Goal: Transaction & Acquisition: Subscribe to service/newsletter

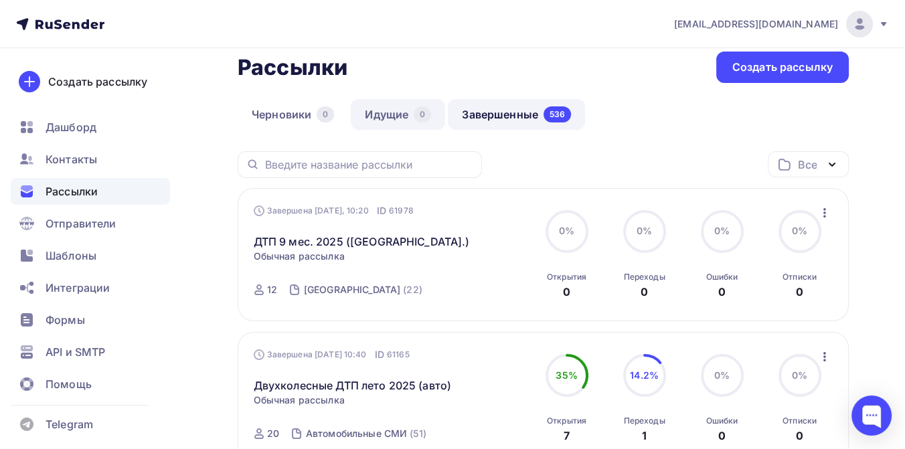
scroll to position [74, 0]
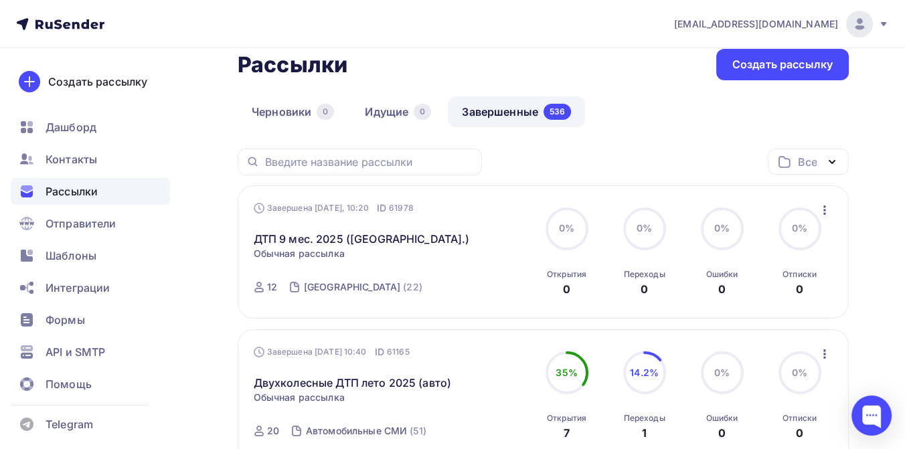
click at [826, 211] on icon "button" at bounding box center [825, 210] width 16 height 16
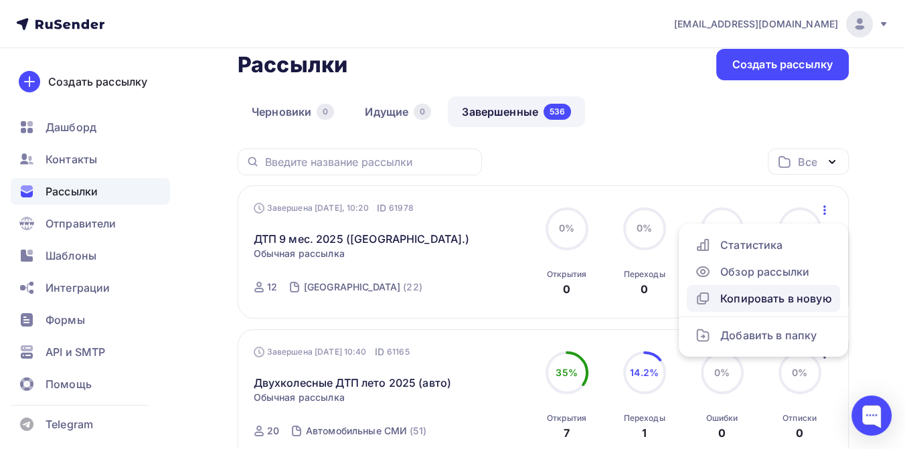
click at [764, 296] on div "Копировать в новую" at bounding box center [763, 298] width 137 height 16
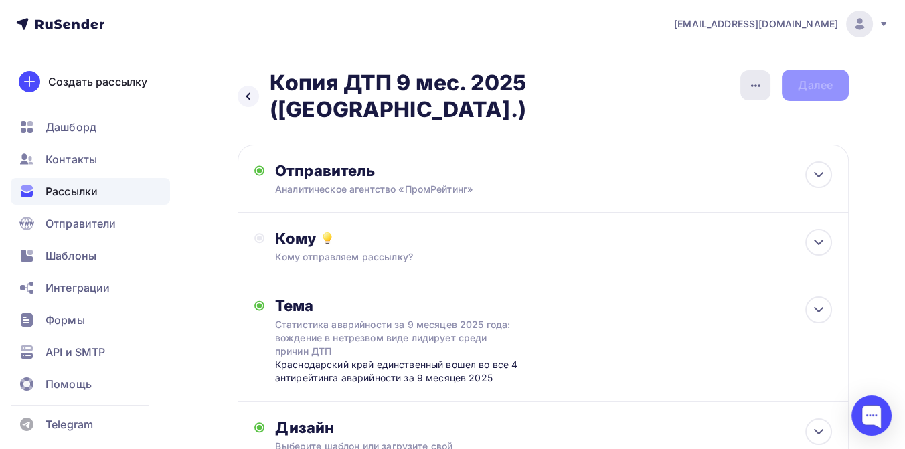
click at [755, 86] on icon "button" at bounding box center [756, 86] width 16 height 16
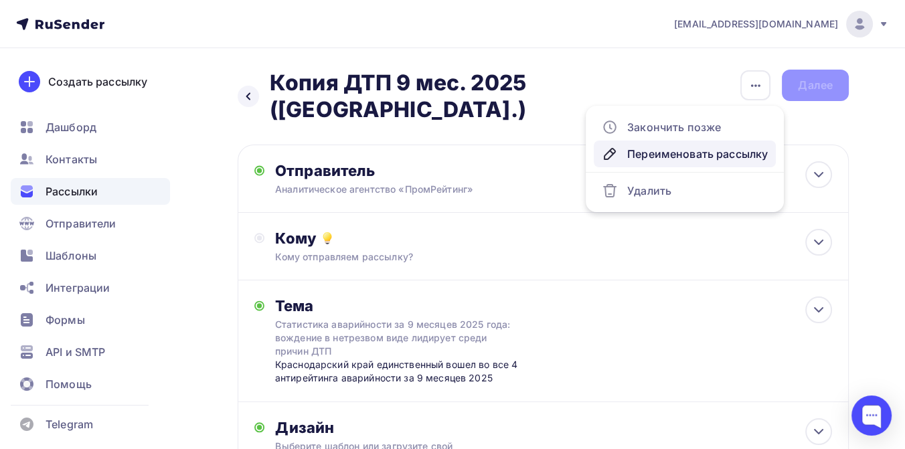
click at [719, 149] on div "Переименовать рассылку" at bounding box center [685, 154] width 166 height 16
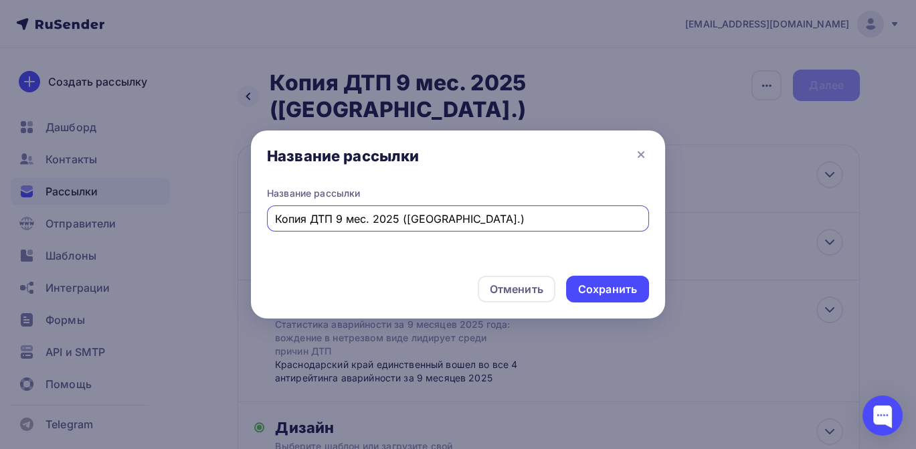
click at [312, 221] on input "Копия ДТП 9 мес. 2025 (Краснодарский кр.)" at bounding box center [458, 219] width 367 height 16
drag, startPoint x: 473, startPoint y: 223, endPoint x: 373, endPoint y: 222, distance: 100.4
click at [373, 222] on input "ДТП 9 мес. 2025 ([GEOGRAPHIC_DATA].)" at bounding box center [458, 219] width 367 height 16
type input "ДТП 9 мес. 2025 (3 рейтинга: без пьяных)"
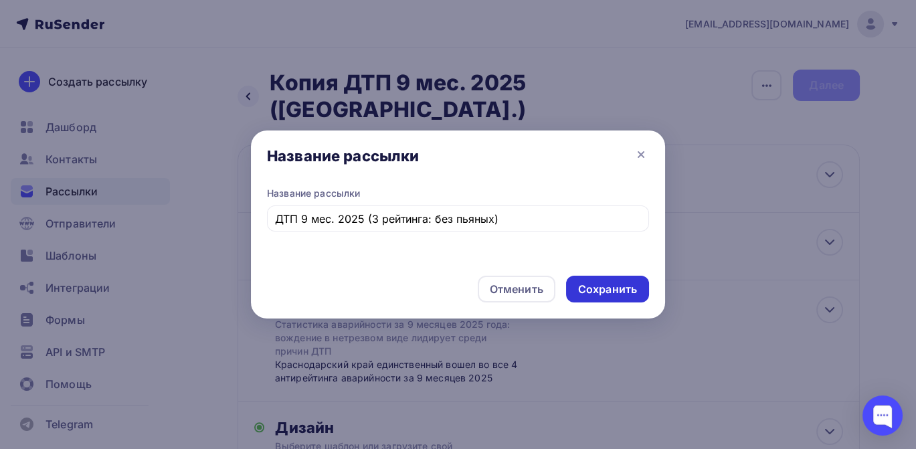
click at [590, 294] on div "Сохранить" at bounding box center [607, 289] width 59 height 15
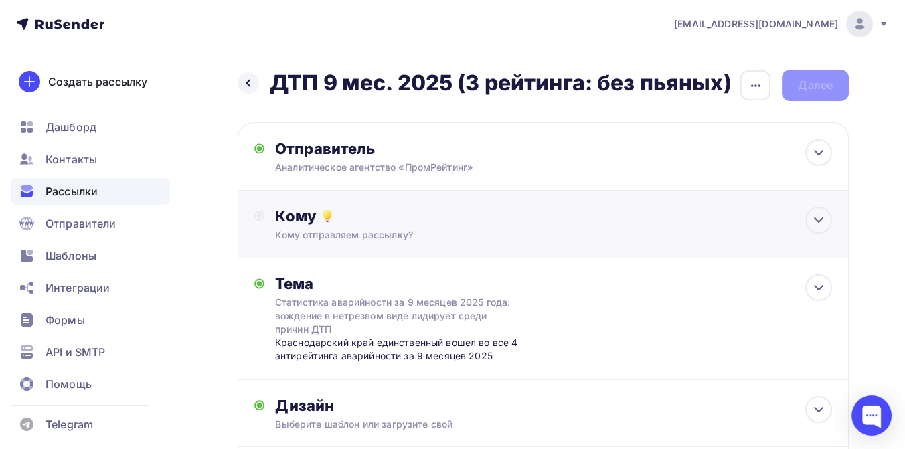
click at [369, 216] on div "Кому" at bounding box center [553, 216] width 557 height 19
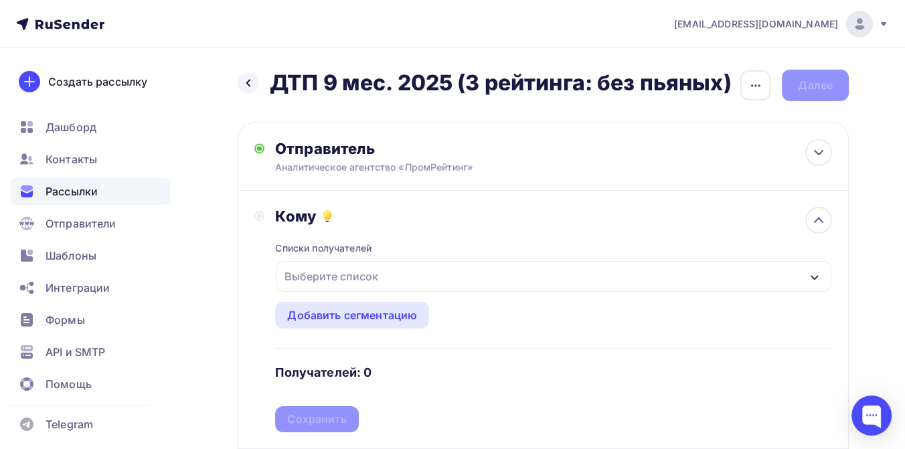
click at [345, 279] on div "Выберите список" at bounding box center [331, 276] width 104 height 24
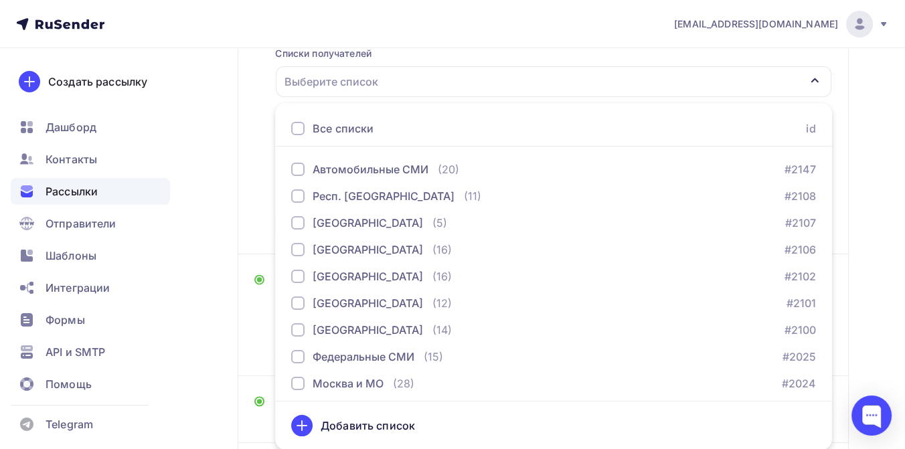
scroll to position [669, 0]
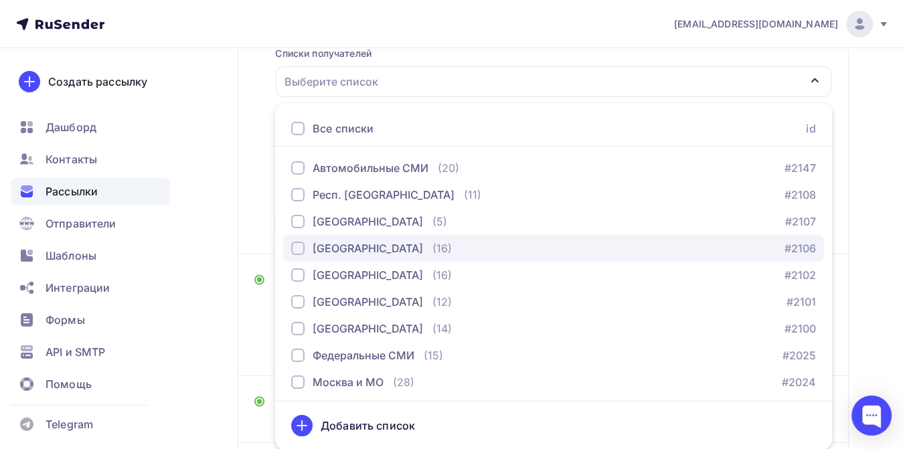
click at [329, 246] on div "[GEOGRAPHIC_DATA]" at bounding box center [368, 248] width 110 height 16
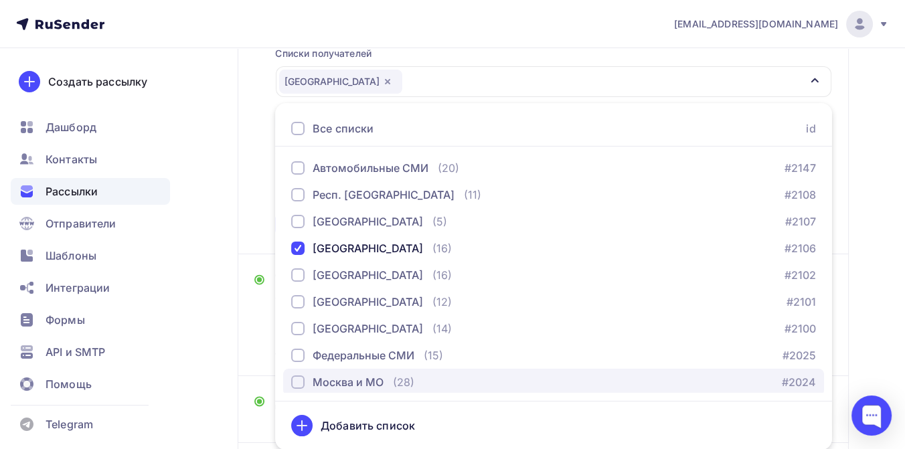
click at [329, 376] on div "Москва и МО" at bounding box center [348, 382] width 71 height 16
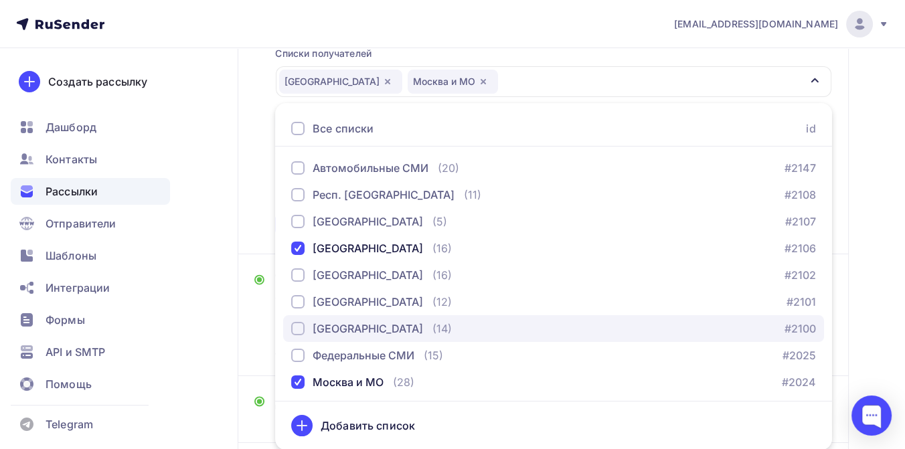
click at [329, 327] on div "[GEOGRAPHIC_DATA]" at bounding box center [368, 329] width 110 height 16
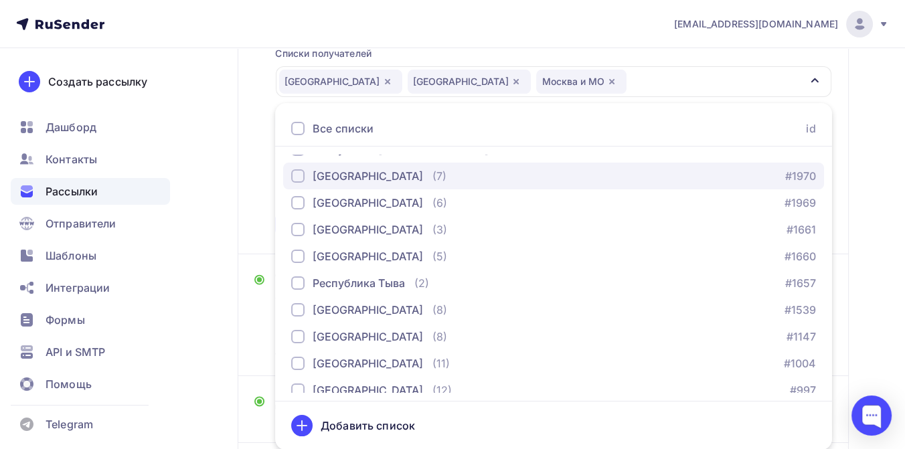
scroll to position [1126, 0]
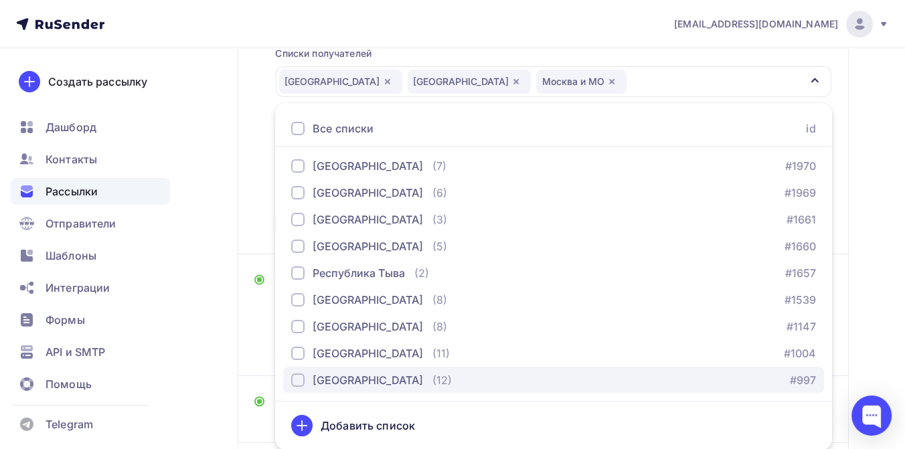
click at [389, 378] on div "[GEOGRAPHIC_DATA]" at bounding box center [368, 380] width 110 height 16
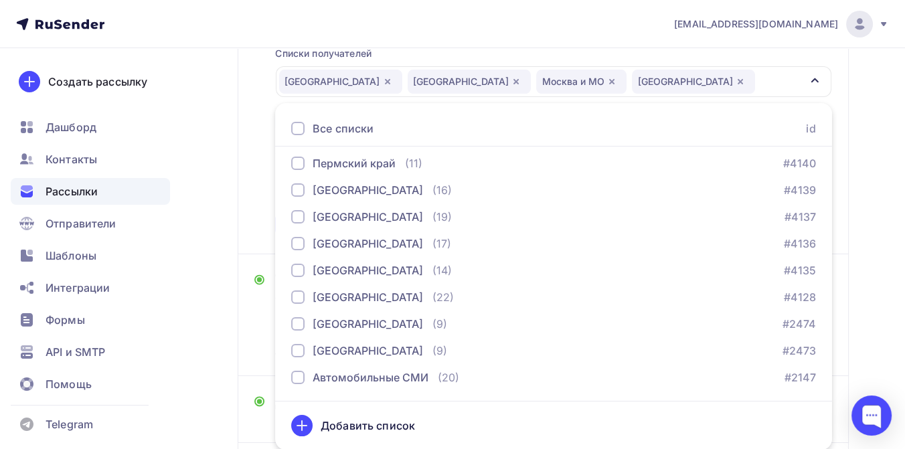
scroll to position [457, 0]
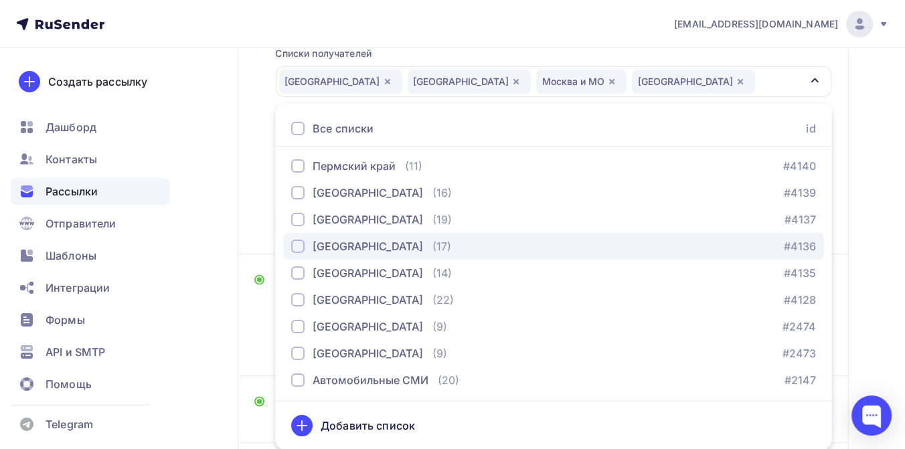
click at [357, 245] on div "[GEOGRAPHIC_DATA]" at bounding box center [368, 246] width 110 height 16
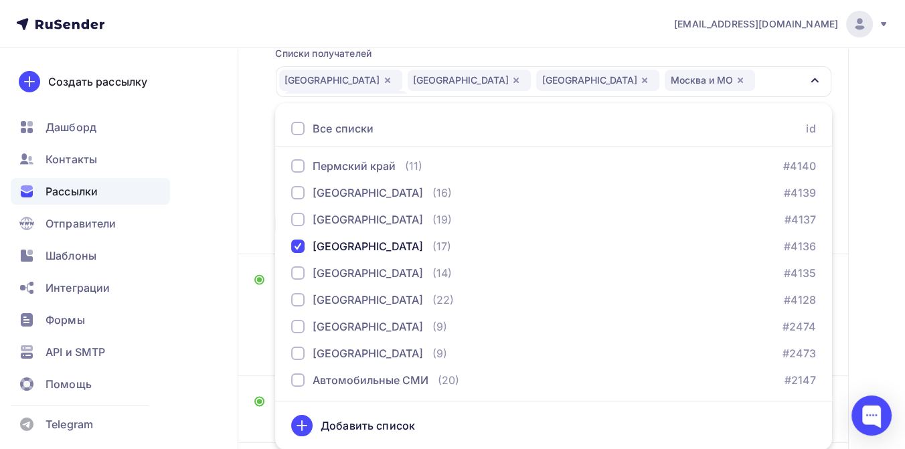
click at [856, 205] on div "Назад ДТП 9 мес. 2025 (3 рейтинга: без пьяных) ДТП 9 мес. 2025 (3 рейтинга: без…" at bounding box center [452, 225] width 905 height 744
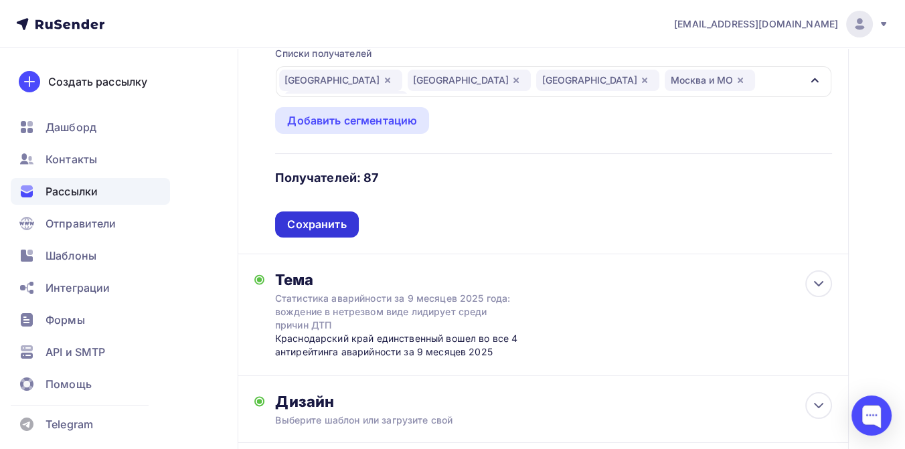
click at [329, 221] on div "Сохранить" at bounding box center [316, 224] width 59 height 15
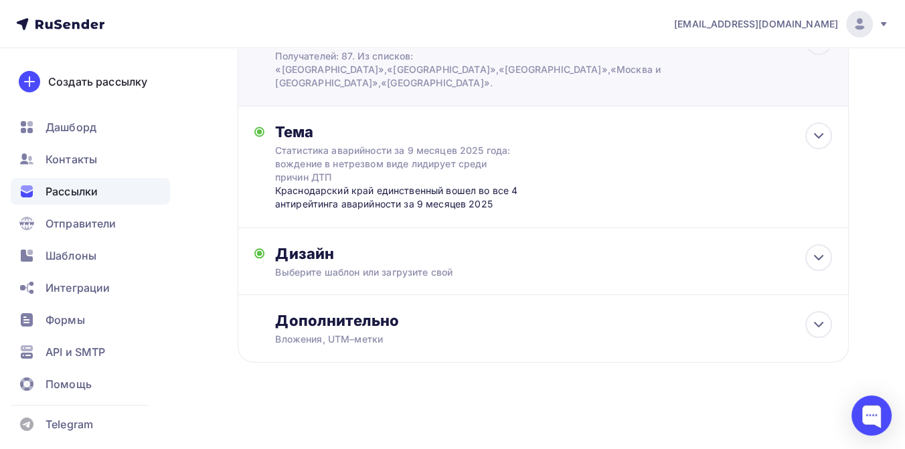
scroll to position [166, 0]
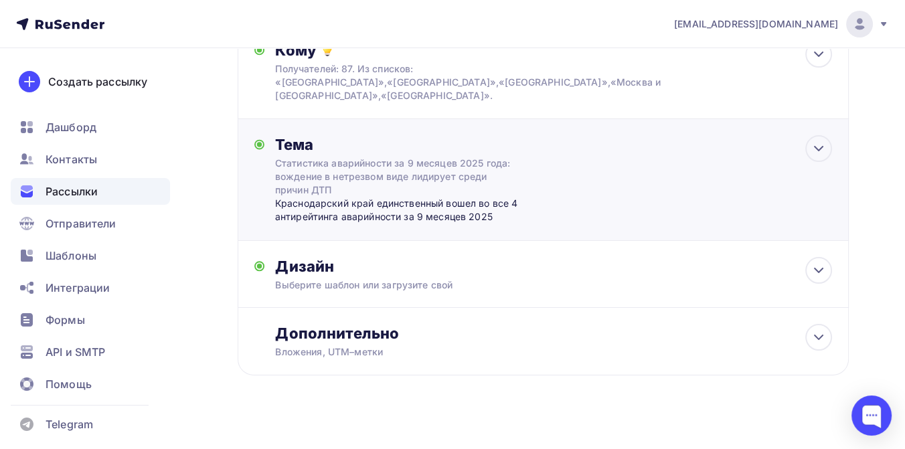
click at [359, 197] on div "Краснодарский край единственный вошел во все 4 антирейтинга аварийности за 9 ме…" at bounding box center [407, 210] width 264 height 27
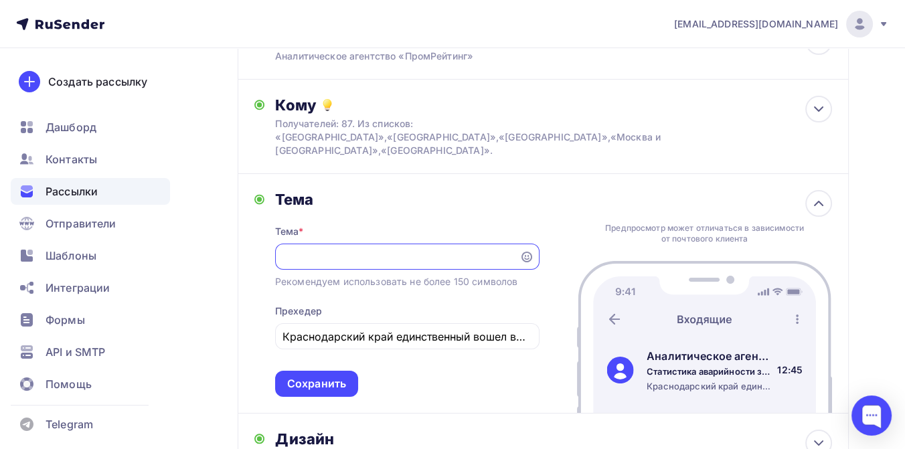
scroll to position [0, 0]
click at [285, 329] on input "Краснодарский край единственный вошел во все 4 антирейтинга аварийности за 9 ме…" at bounding box center [406, 337] width 249 height 16
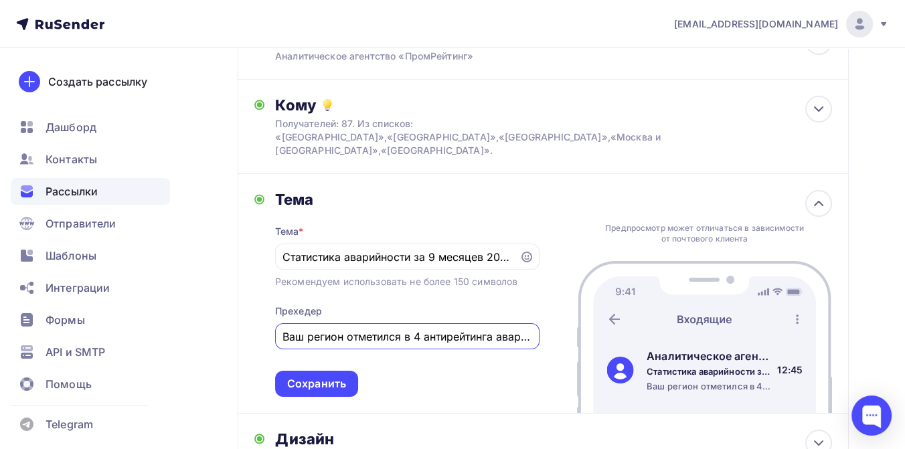
click at [422, 329] on input "Ваш регион отметился в 4 антирейтинга аварийности за 9 месяцев 2025" at bounding box center [406, 337] width 249 height 16
click at [505, 329] on input "Ваш регион отметился в 3-х антирейтинга аварийности за 9 месяцев 2025" at bounding box center [406, 337] width 249 height 16
click at [432, 329] on input "Ваш регион отметился в 3-х антирейтингах аварийности за 9 месяцев 2025" at bounding box center [406, 337] width 249 height 16
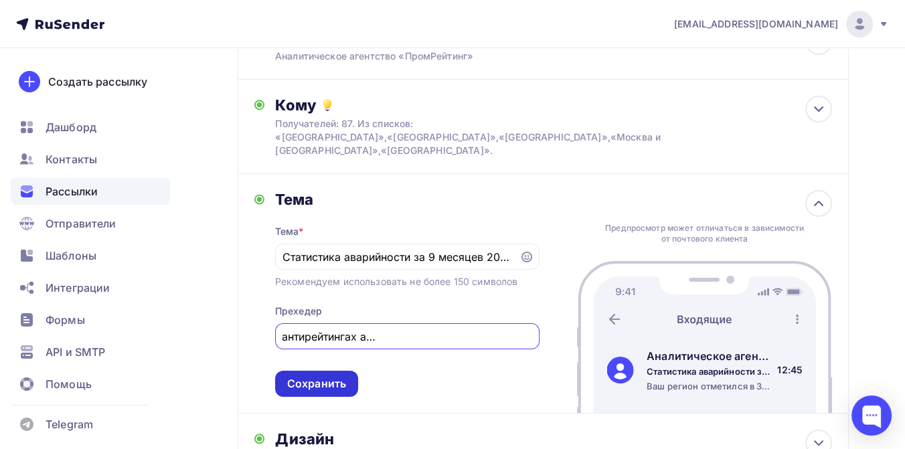
type input "Ваш регион отметился в 3-х антирейтингах аварийности из 4-х за 9 месяцев 2025"
click at [301, 376] on div "Сохранить" at bounding box center [316, 383] width 59 height 15
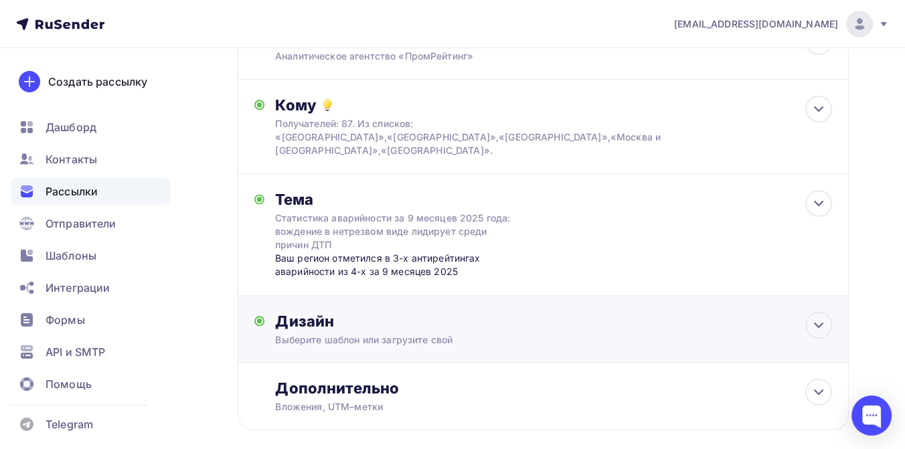
click at [331, 319] on div "Дизайн Выберите шаблон или загрузите свой Размер письма: 122 Kb Заменить шаблон…" at bounding box center [553, 329] width 557 height 35
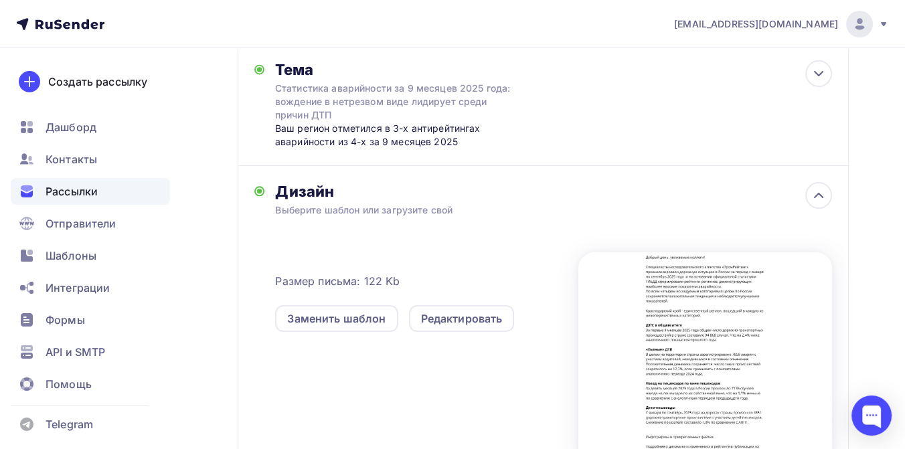
scroll to position [260, 0]
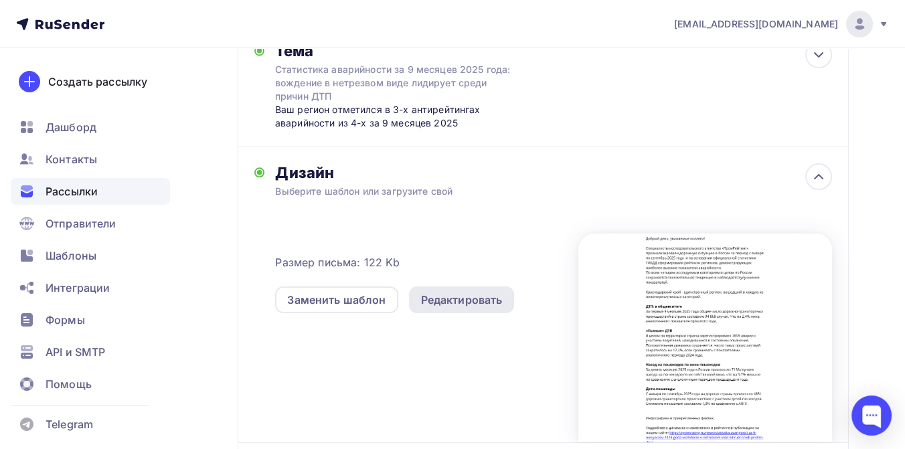
click at [459, 292] on div "Редактировать" at bounding box center [462, 300] width 82 height 16
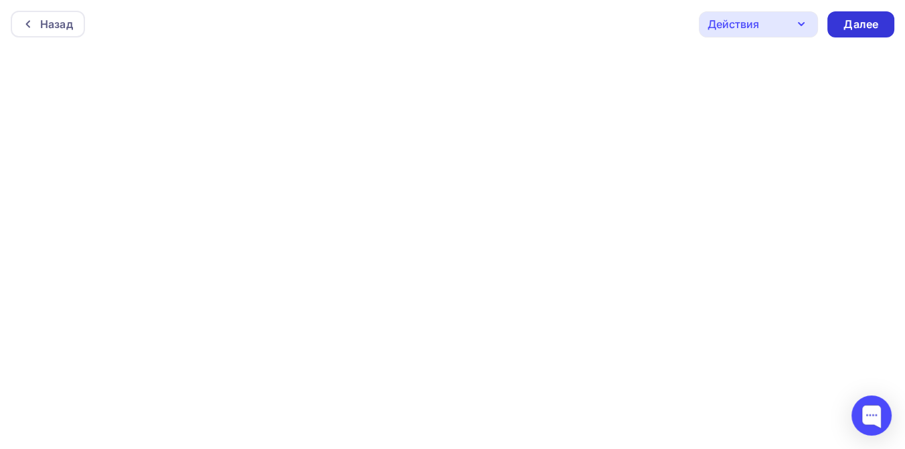
click at [859, 27] on div "Далее" at bounding box center [860, 24] width 35 height 15
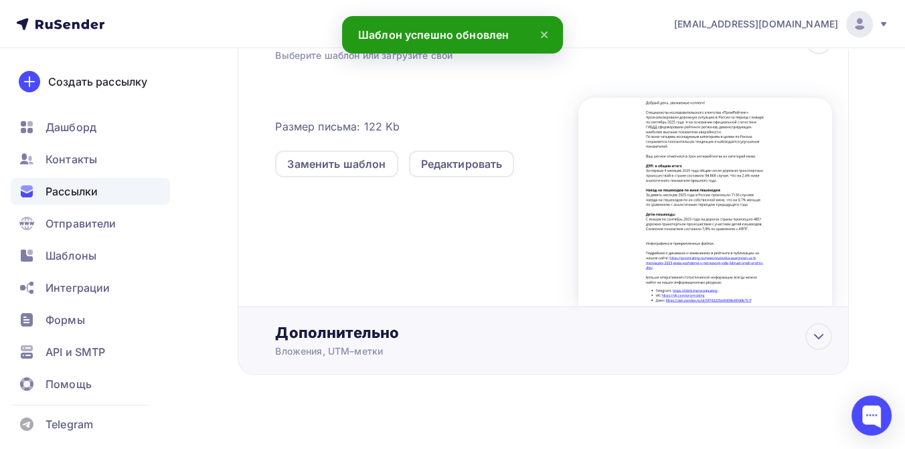
click at [361, 323] on div "Дополнительно" at bounding box center [553, 332] width 557 height 19
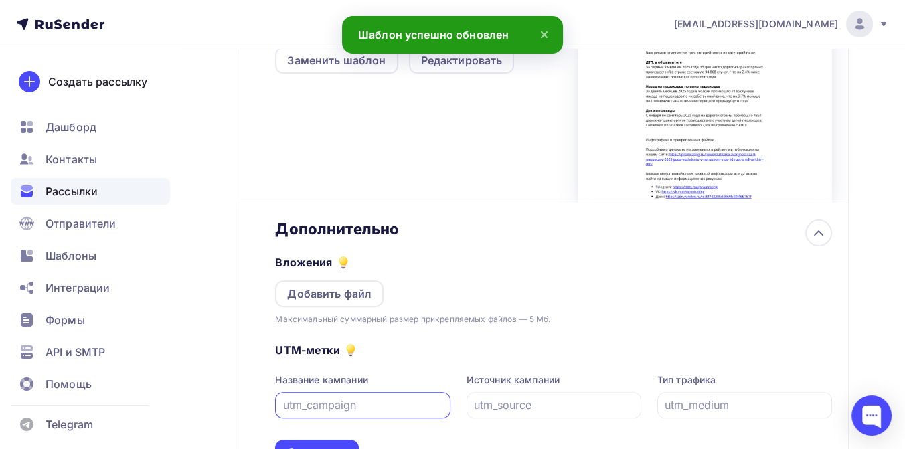
scroll to position [543, 0]
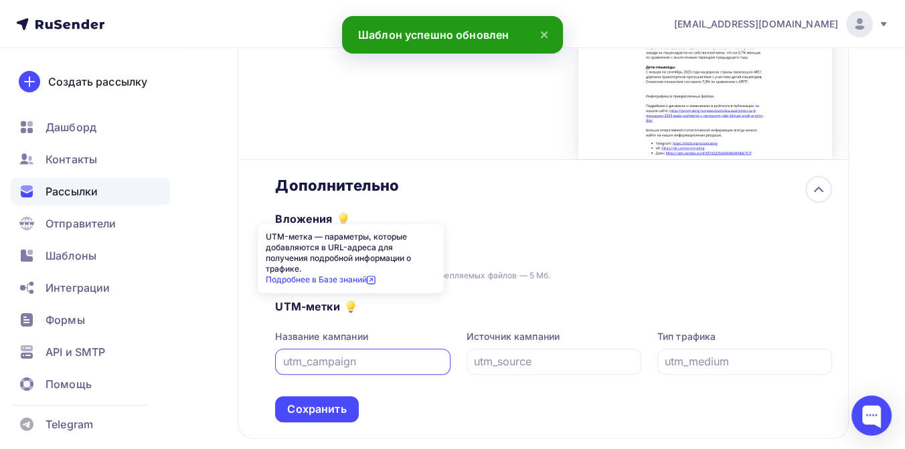
click at [329, 237] on div "UTM-метка — параметры, которые добавляются в URL-адреса для получения подробной…" at bounding box center [351, 259] width 186 height 70
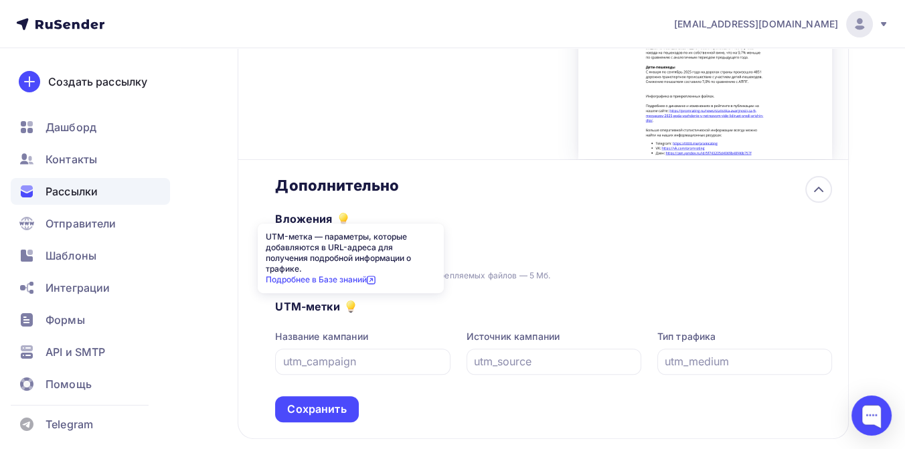
click at [390, 206] on div "Вложения Добавить файл Максимальный суммарный размер прикрепляемых файлов — 5 М…" at bounding box center [553, 239] width 557 height 88
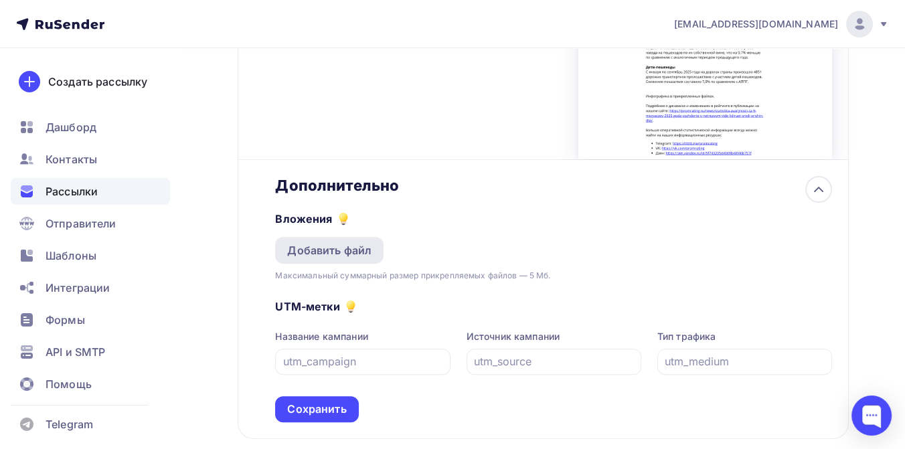
click at [353, 242] on div "Добавить файл" at bounding box center [329, 250] width 84 height 16
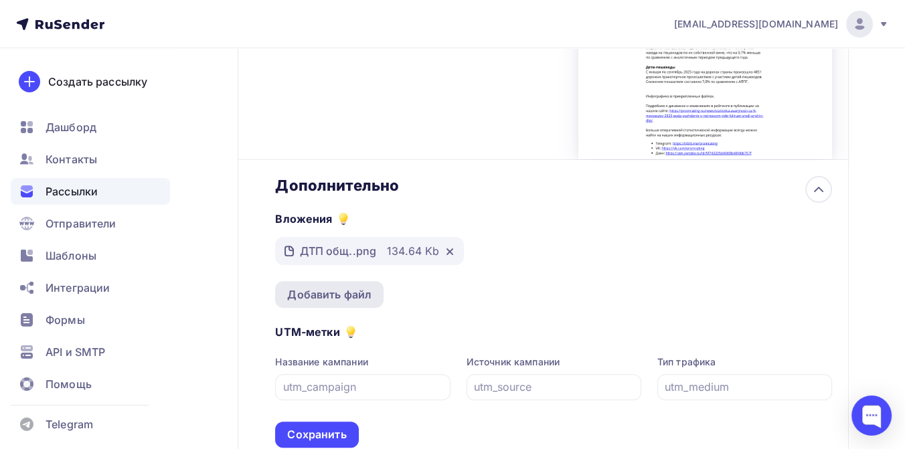
click at [336, 286] on div "Добавить файл" at bounding box center [329, 294] width 84 height 16
click at [321, 286] on div "Добавить файл" at bounding box center [329, 294] width 84 height 16
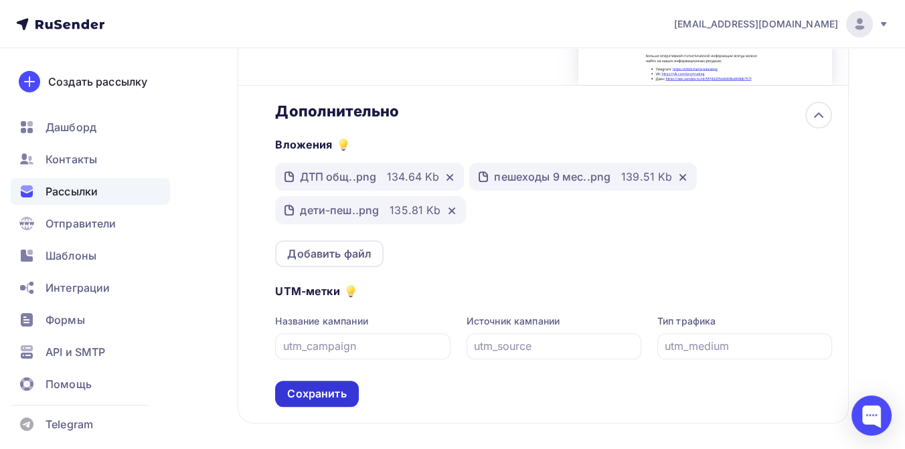
click at [311, 386] on div "Сохранить" at bounding box center [316, 393] width 59 height 15
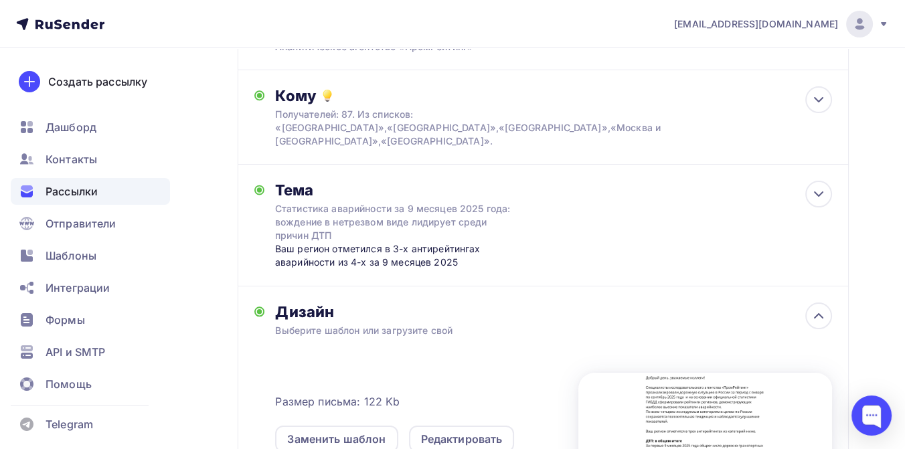
scroll to position [0, 0]
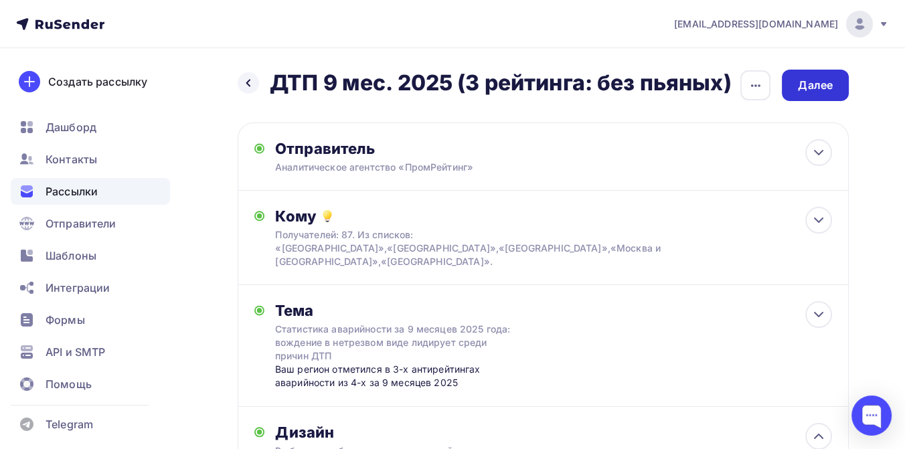
click at [811, 87] on div "Далее" at bounding box center [815, 85] width 35 height 15
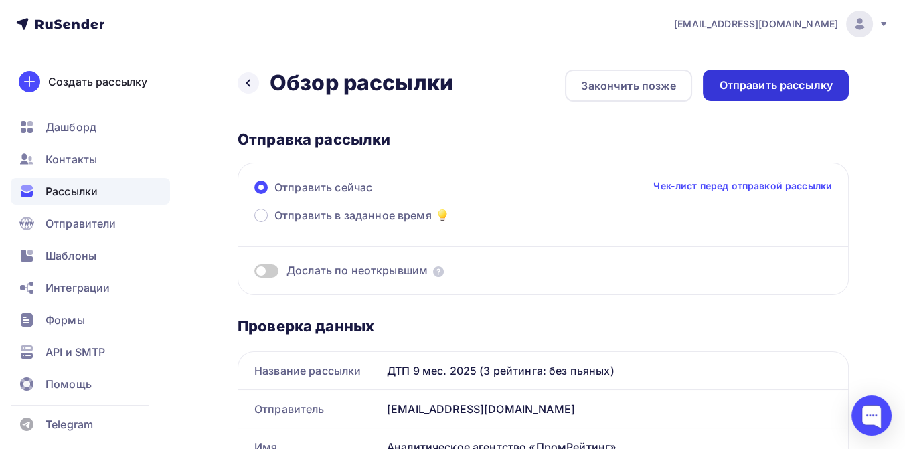
click at [744, 92] on div "Отправить рассылку" at bounding box center [776, 85] width 114 height 15
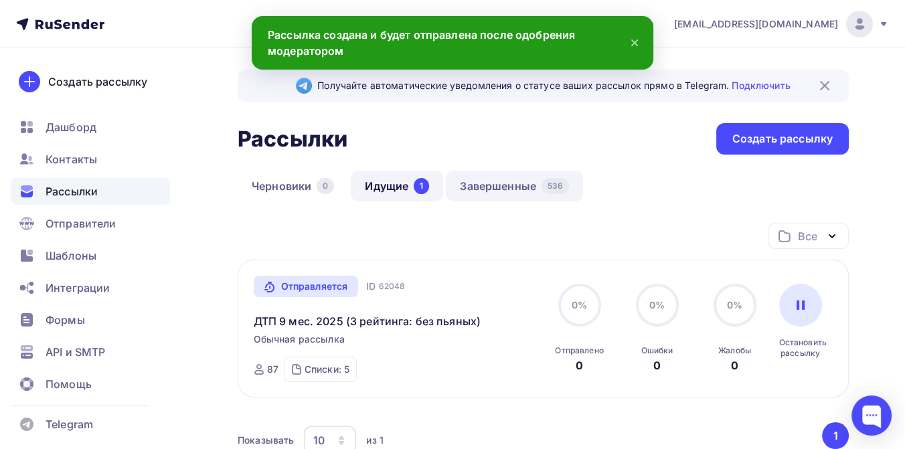
click at [515, 183] on link "Завершенные 536" at bounding box center [514, 186] width 137 height 31
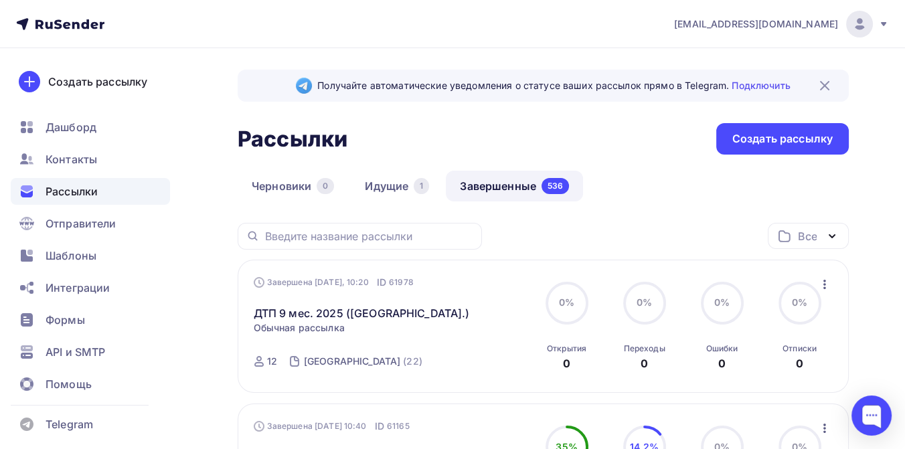
click at [58, 25] on icon at bounding box center [60, 24] width 88 height 16
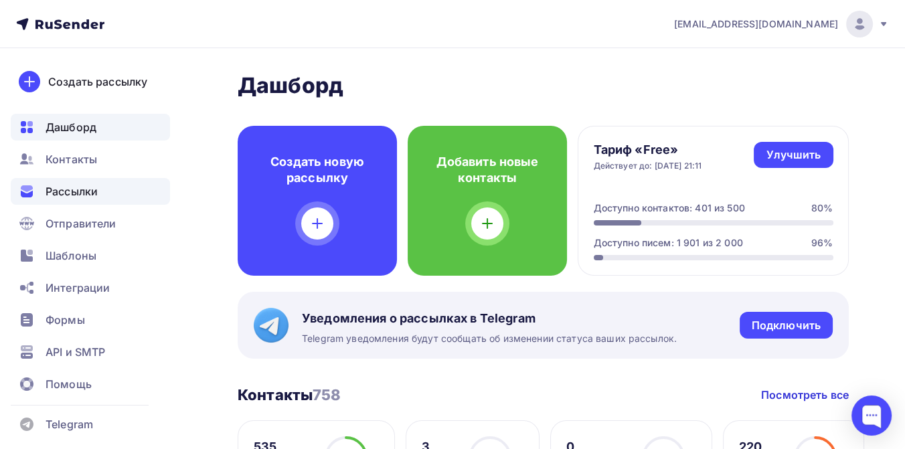
click at [63, 185] on span "Рассылки" at bounding box center [72, 191] width 52 height 16
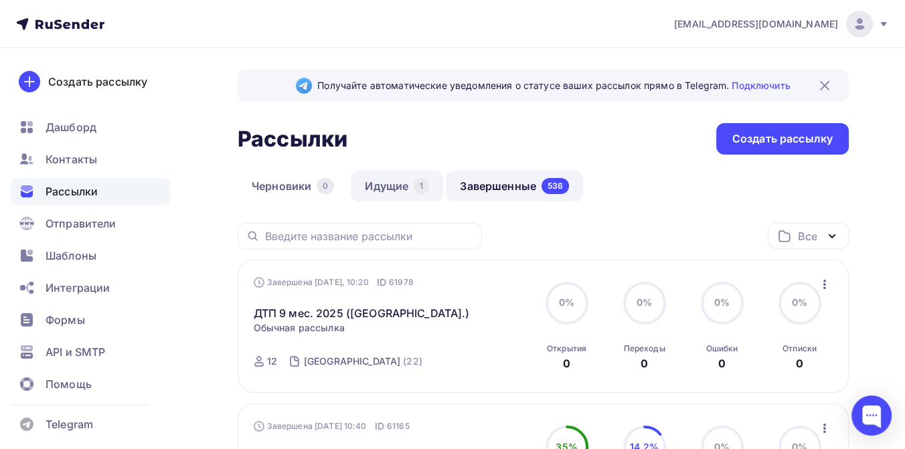
click at [394, 187] on link "Идущие 1" at bounding box center [397, 186] width 92 height 31
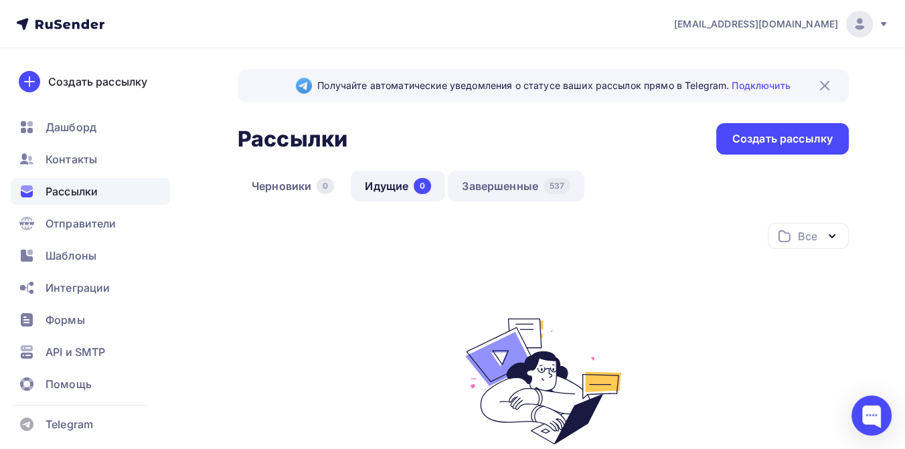
click at [497, 183] on link "Завершенные 537" at bounding box center [516, 186] width 137 height 31
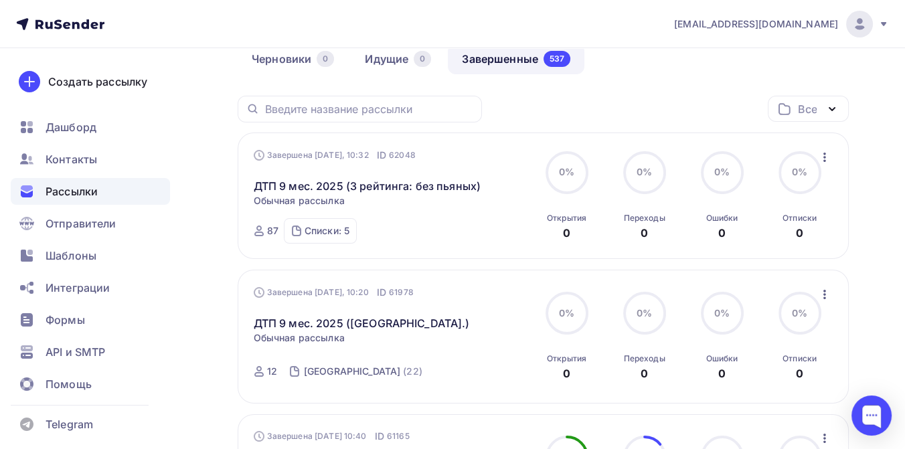
scroll to position [149, 0]
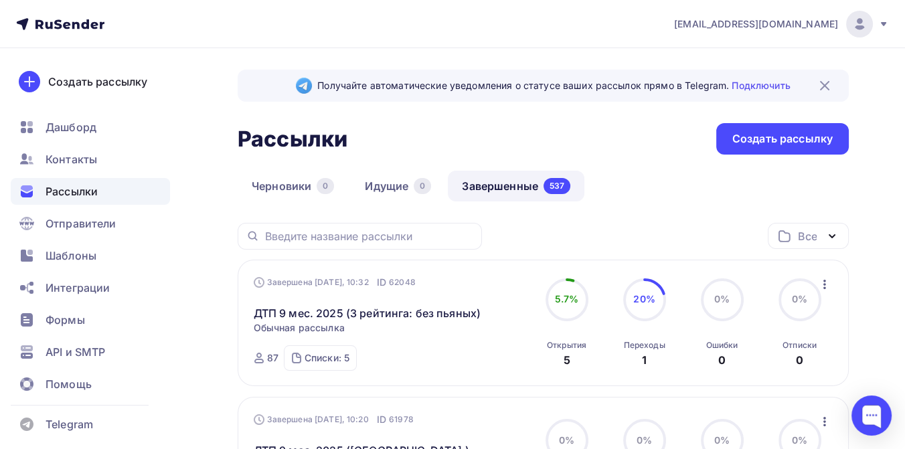
click at [827, 284] on icon "button" at bounding box center [825, 284] width 16 height 16
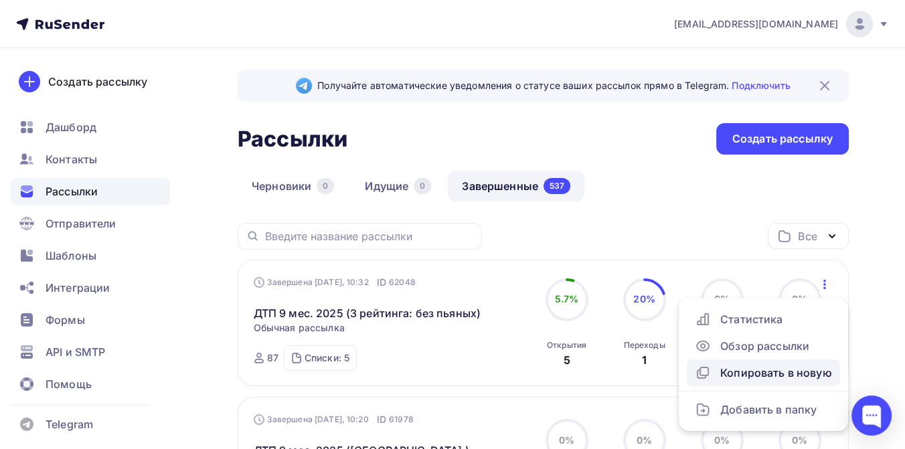
click at [782, 367] on div "Копировать в новую" at bounding box center [763, 373] width 137 height 16
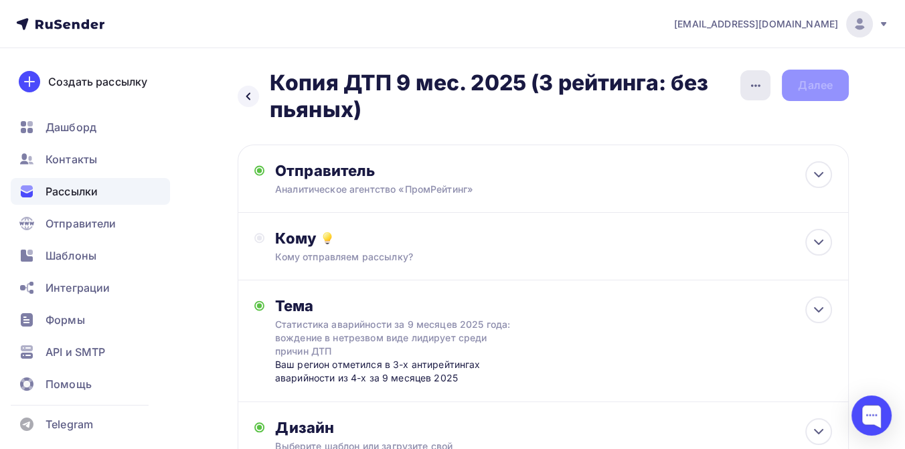
click at [754, 80] on icon "button" at bounding box center [756, 86] width 16 height 16
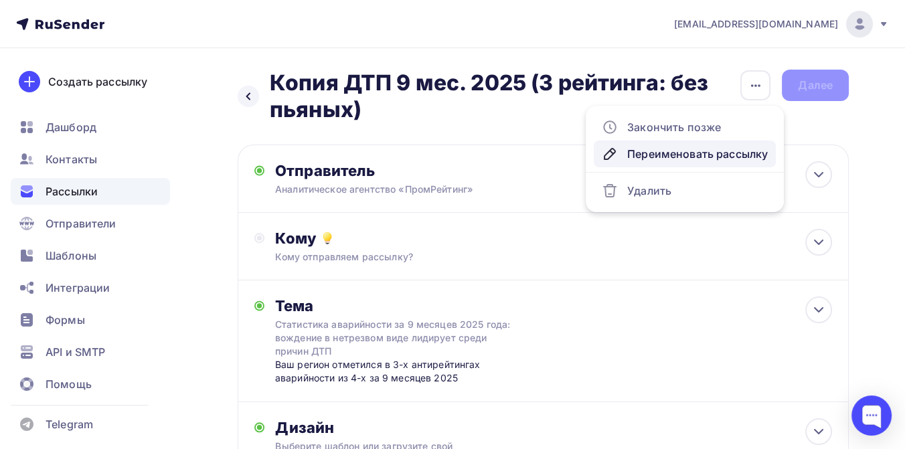
click at [709, 156] on div "Переименовать рассылку" at bounding box center [685, 154] width 166 height 16
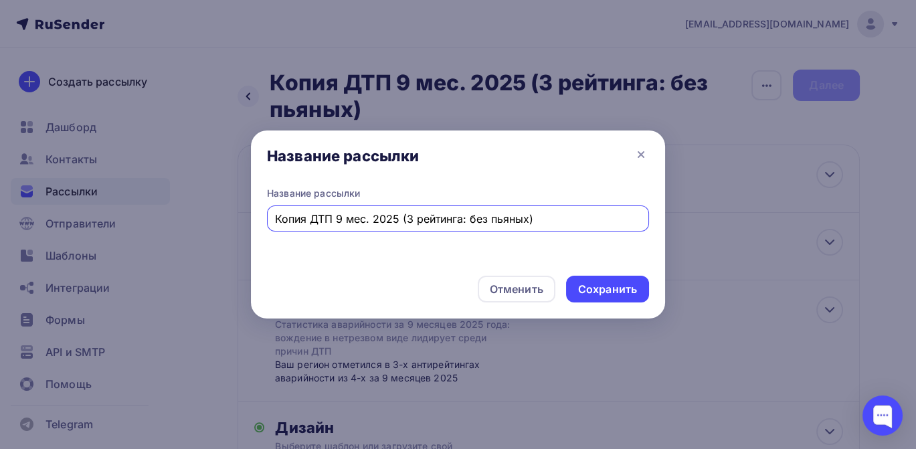
click at [313, 216] on input "Копия ДТП 9 мес. 2025 (3 рейтинга: без пьяных)" at bounding box center [458, 219] width 367 height 16
click at [491, 220] on input "ДТП 9 мес. 2025 (3 рейтинга: без пьяных)" at bounding box center [458, 219] width 367 height 16
type input "ДТП 9 мес. [DEMOGRAPHIC_DATA] ([GEOGRAPHIC_DATA].)"
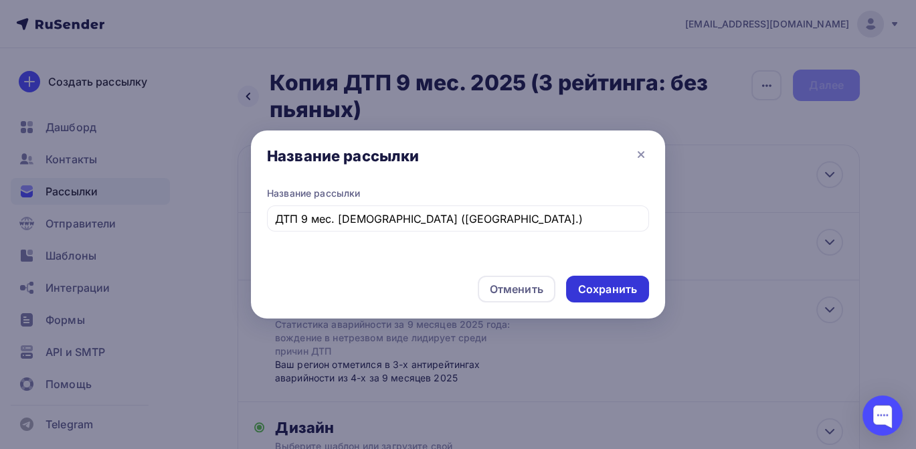
click at [600, 292] on div "Сохранить" at bounding box center [607, 289] width 59 height 15
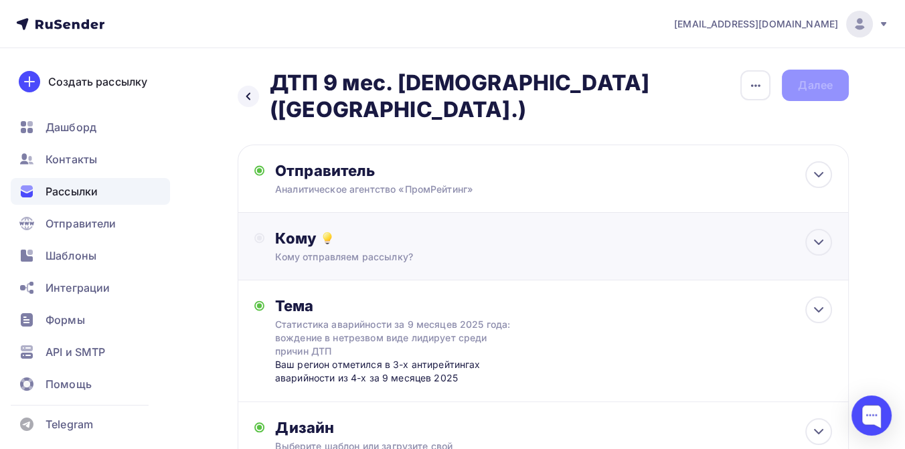
click at [359, 229] on div "Кому" at bounding box center [553, 238] width 557 height 19
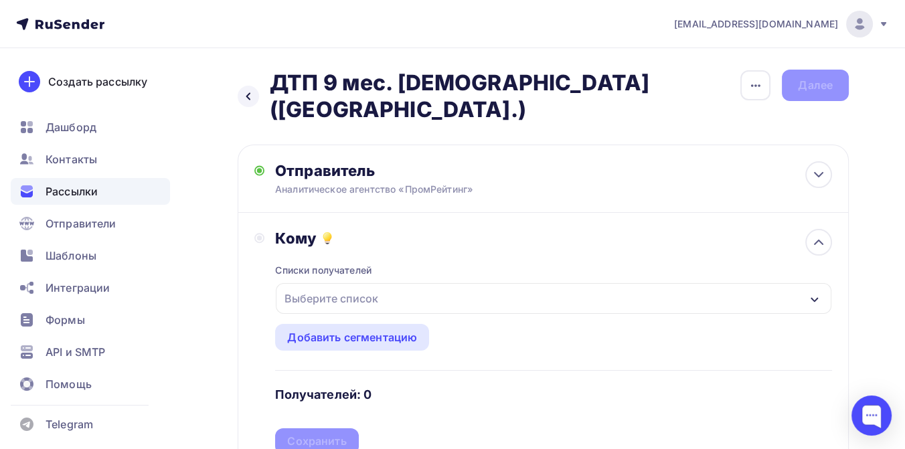
click at [348, 286] on div "Выберите список" at bounding box center [331, 298] width 104 height 24
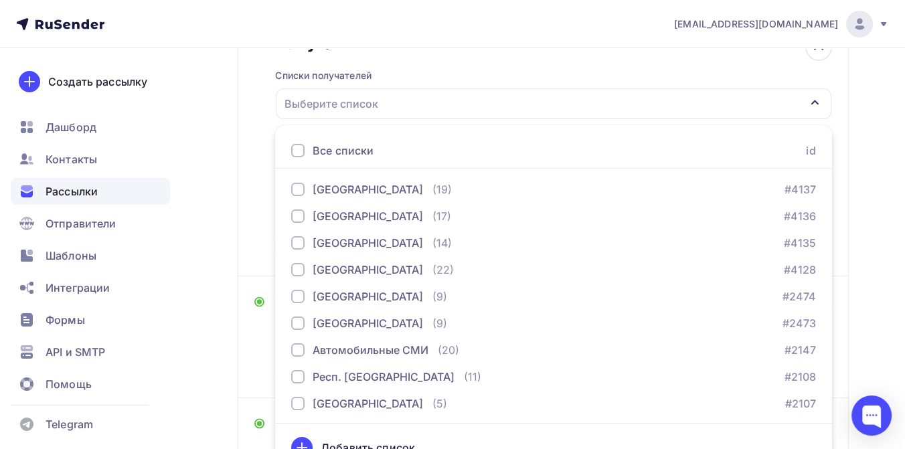
scroll to position [520, 0]
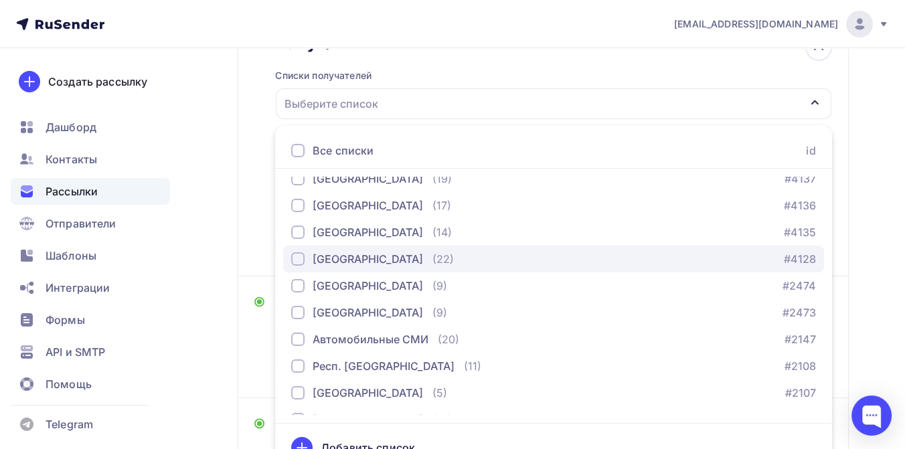
click at [349, 251] on div "[GEOGRAPHIC_DATA]" at bounding box center [368, 259] width 110 height 16
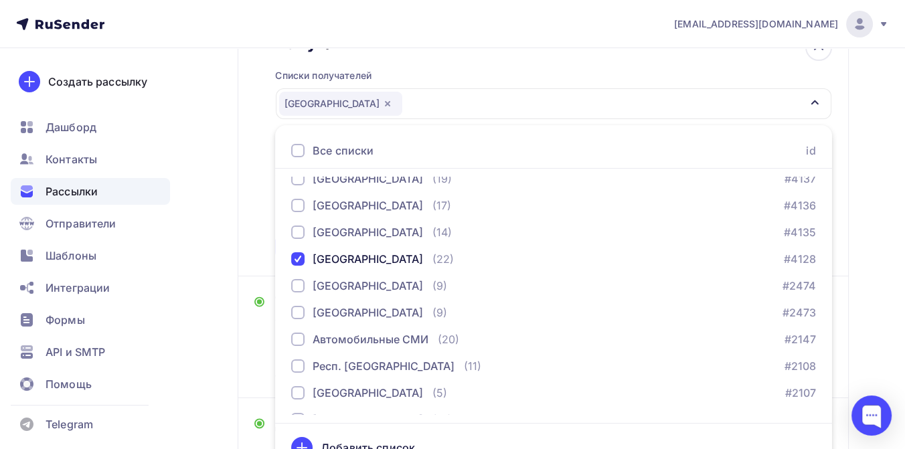
click at [862, 172] on div "Назад ДТП 9 мес. 2025 (Нижегород.обл.) ДТП 9 мес. 2025 (Нижегород.обл.) Закончи…" at bounding box center [452, 236] width 905 height 766
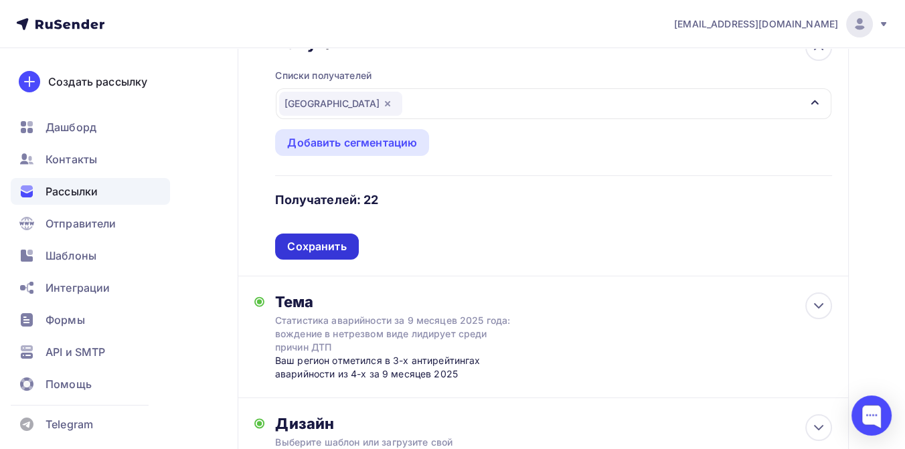
click at [326, 239] on div "Сохранить" at bounding box center [316, 246] width 59 height 15
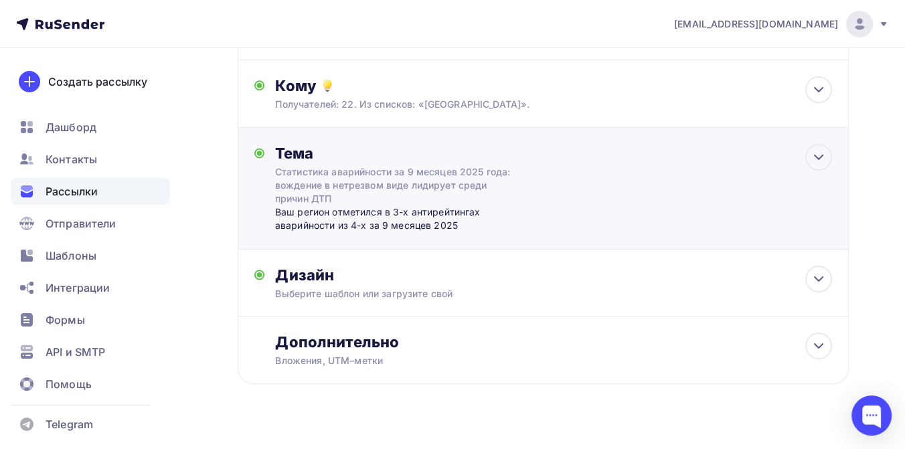
click at [325, 205] on div "Ваш регион отметился в 3-х антирейтингах аварийности из 4-х за 9 месяцев 2025" at bounding box center [407, 218] width 264 height 27
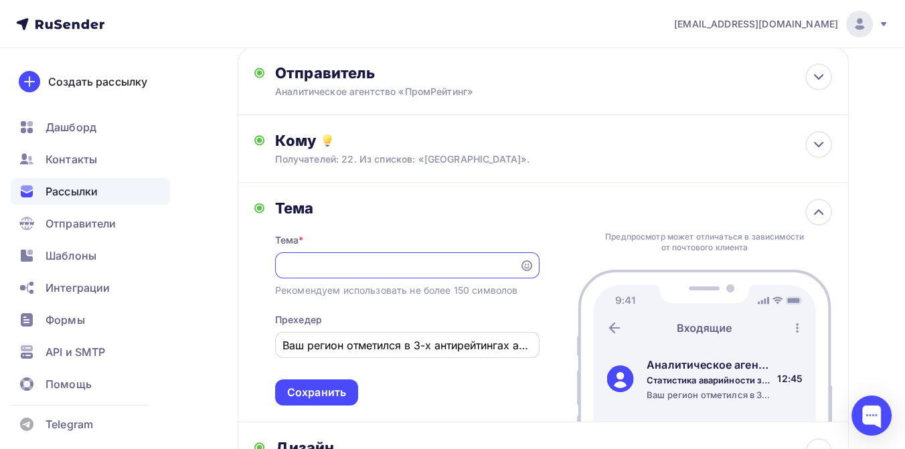
scroll to position [0, 0]
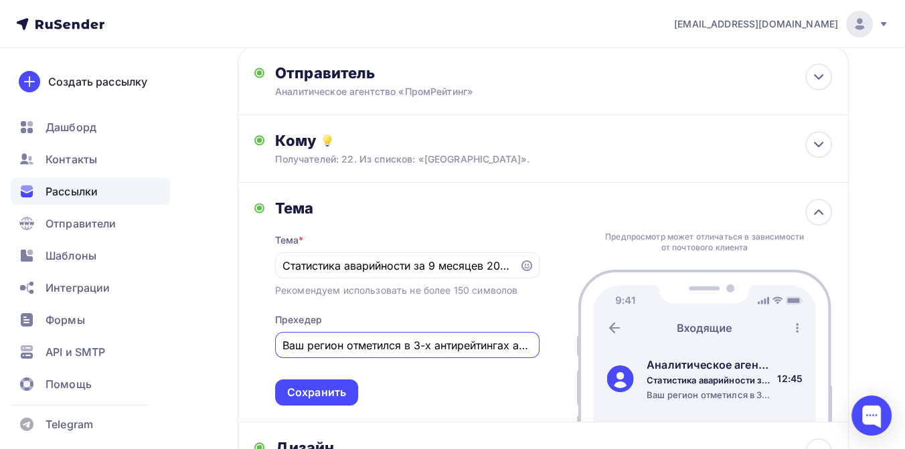
drag, startPoint x: 284, startPoint y: 328, endPoint x: 345, endPoint y: 325, distance: 60.3
click at [345, 337] on input "Ваш регион отметился в 3-х антирейтингах аварийности из 4-х за 9 месяцев 2025" at bounding box center [406, 345] width 249 height 16
click at [456, 337] on input "Нижегородская область отметился в 3-х антирейтингах аварийности из 4-х за 9 мес…" at bounding box center [406, 345] width 249 height 16
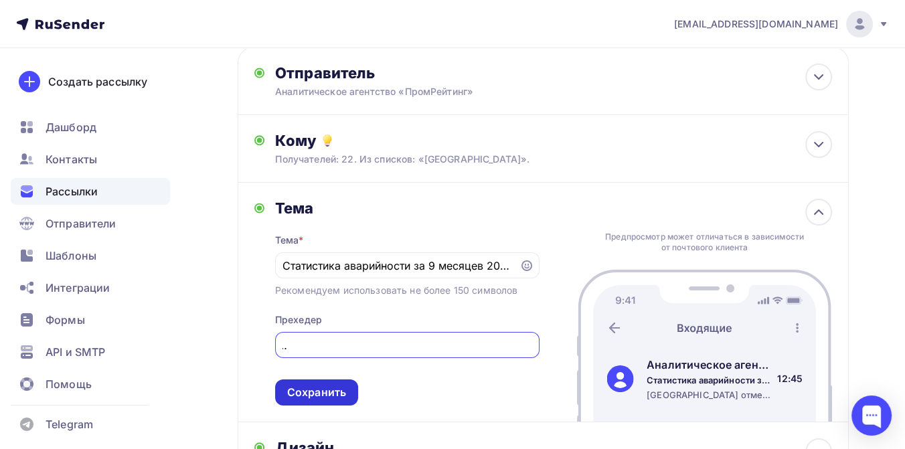
type input "[GEOGRAPHIC_DATA] отметилась в 3-х антирейтингах аварийности из 4-х за 9 месяце…"
click at [307, 385] on div "Сохранить" at bounding box center [316, 392] width 59 height 15
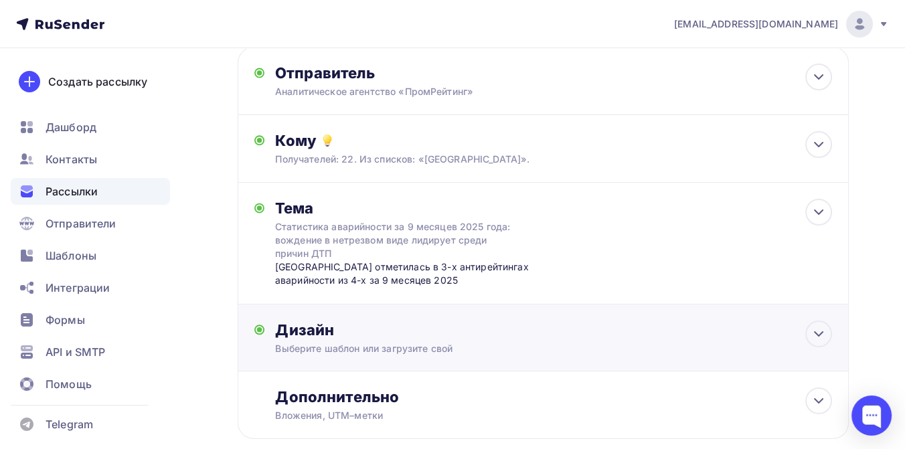
click at [348, 321] on div "Дизайн" at bounding box center [553, 330] width 557 height 19
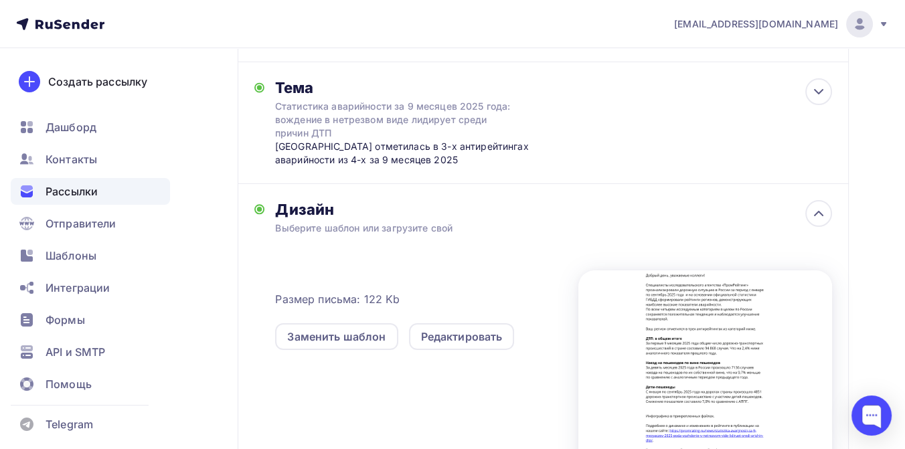
scroll to position [246, 0]
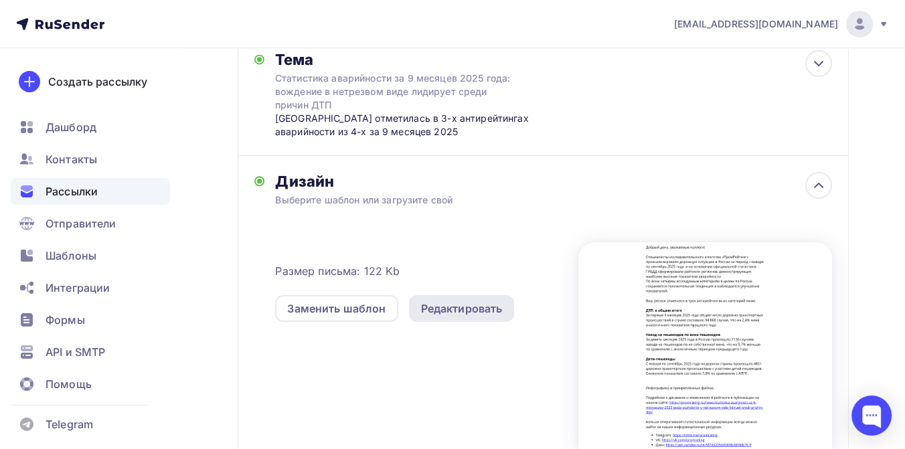
click at [443, 295] on div "Редактировать" at bounding box center [462, 308] width 106 height 27
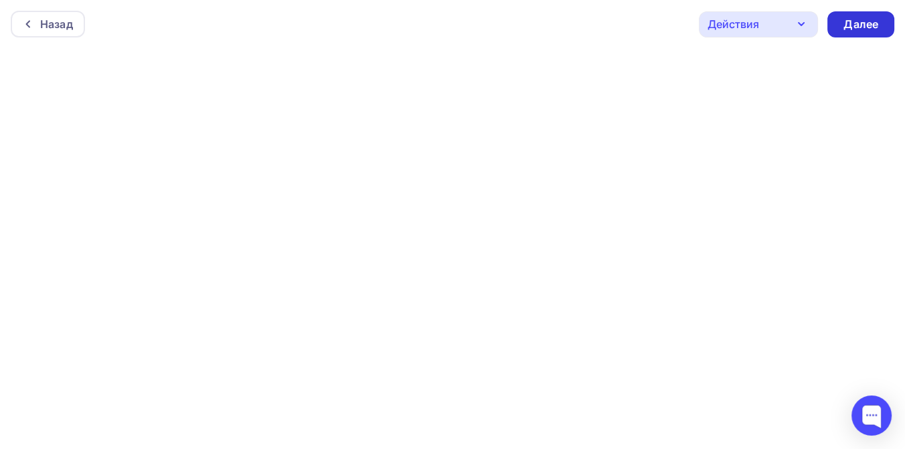
click at [847, 25] on div "Далее" at bounding box center [860, 24] width 35 height 15
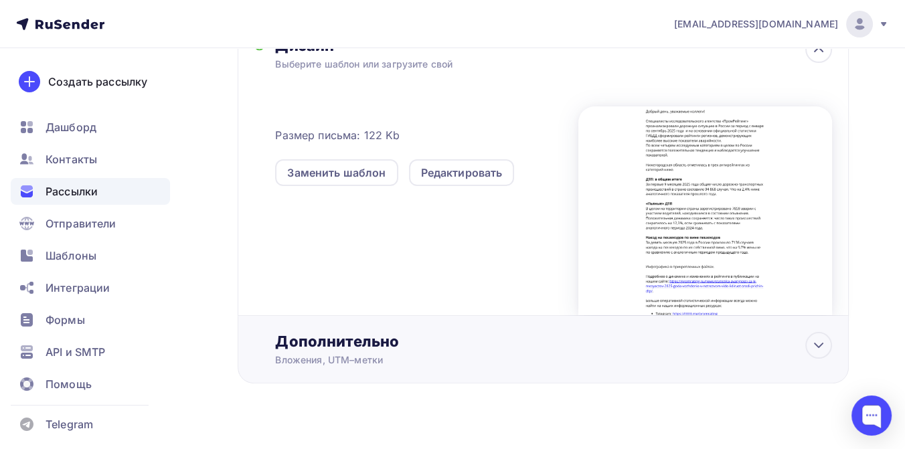
click at [351, 332] on div "Дополнительно" at bounding box center [553, 341] width 557 height 19
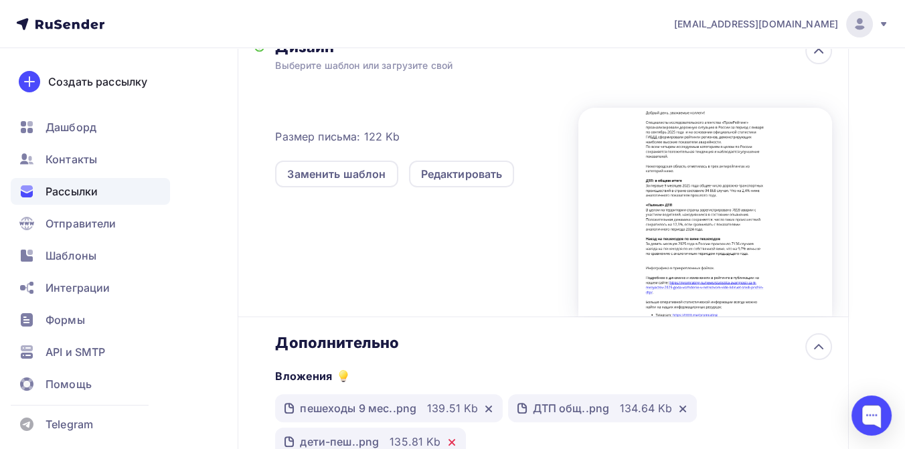
click at [451, 437] on icon at bounding box center [451, 442] width 11 height 11
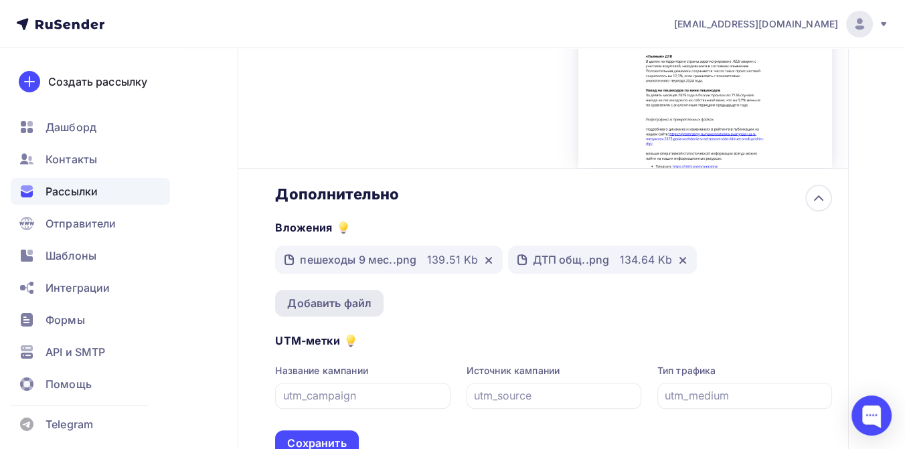
click at [362, 295] on div "Добавить файл" at bounding box center [329, 303] width 84 height 16
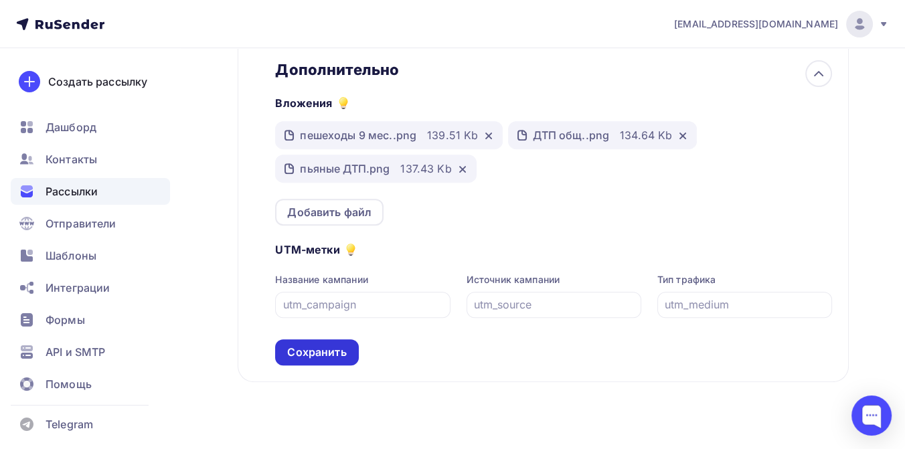
click at [339, 345] on div "Сохранить" at bounding box center [316, 352] width 59 height 15
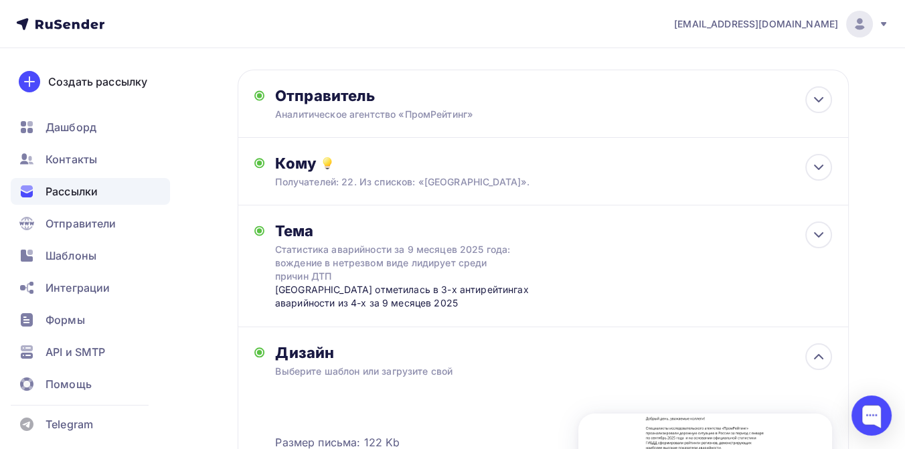
scroll to position [0, 0]
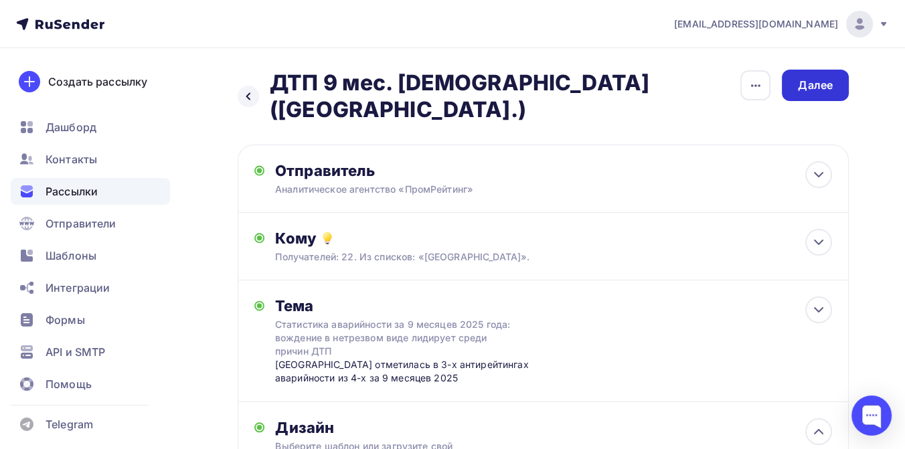
click at [817, 83] on div "Далее" at bounding box center [815, 85] width 35 height 15
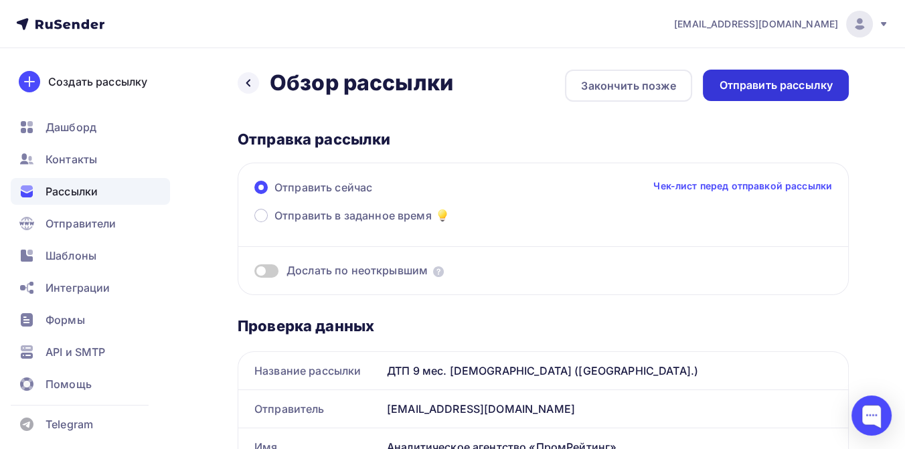
click at [781, 85] on div "Отправить рассылку" at bounding box center [776, 85] width 114 height 15
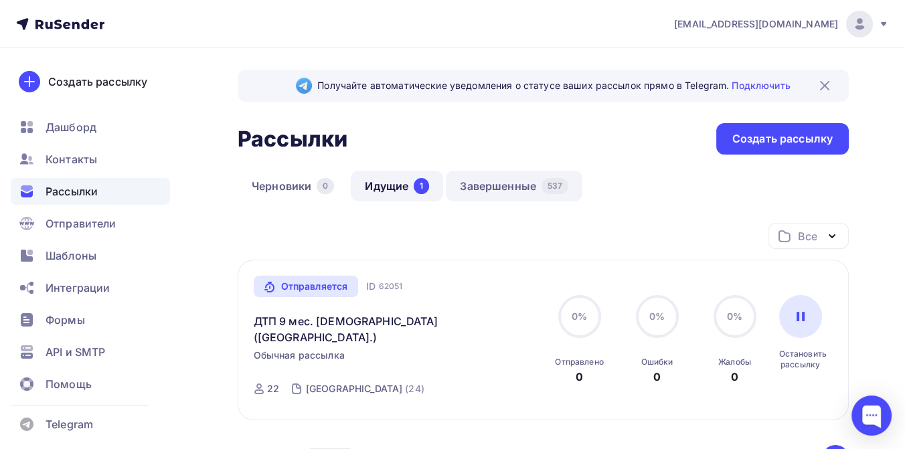
click at [527, 187] on link "Завершенные 537" at bounding box center [514, 186] width 137 height 31
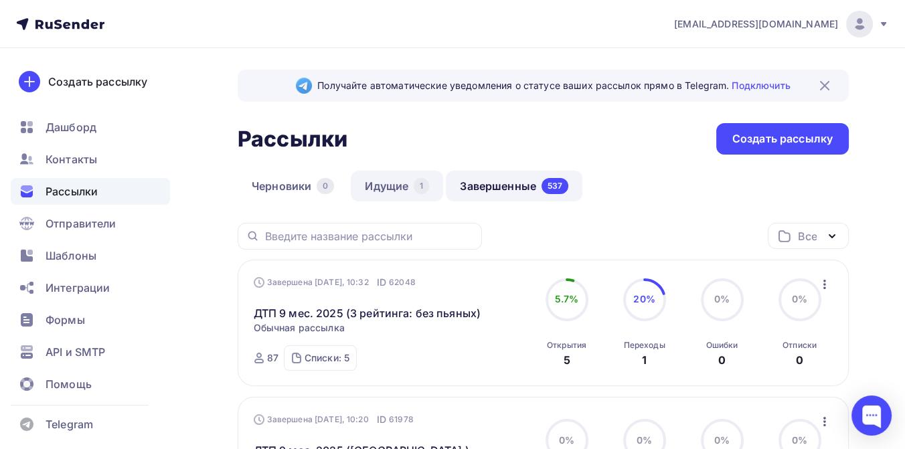
click at [396, 179] on link "Идущие 1" at bounding box center [397, 186] width 92 height 31
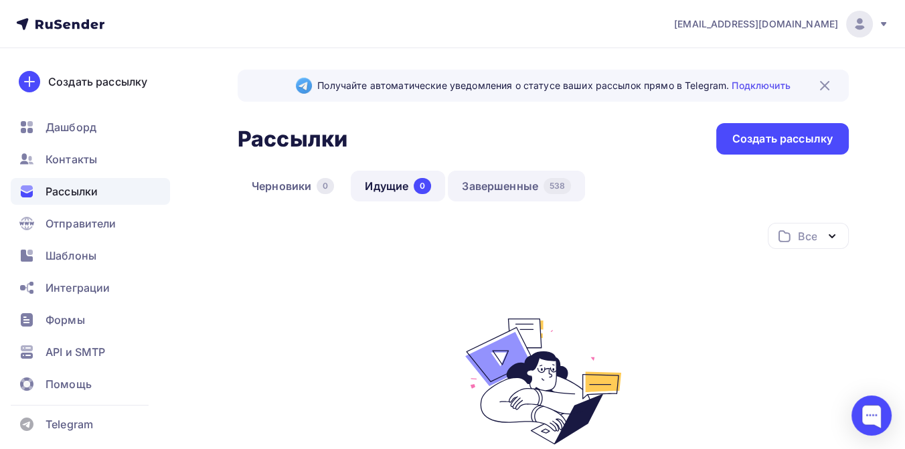
click at [512, 179] on link "Завершенные 538" at bounding box center [516, 186] width 137 height 31
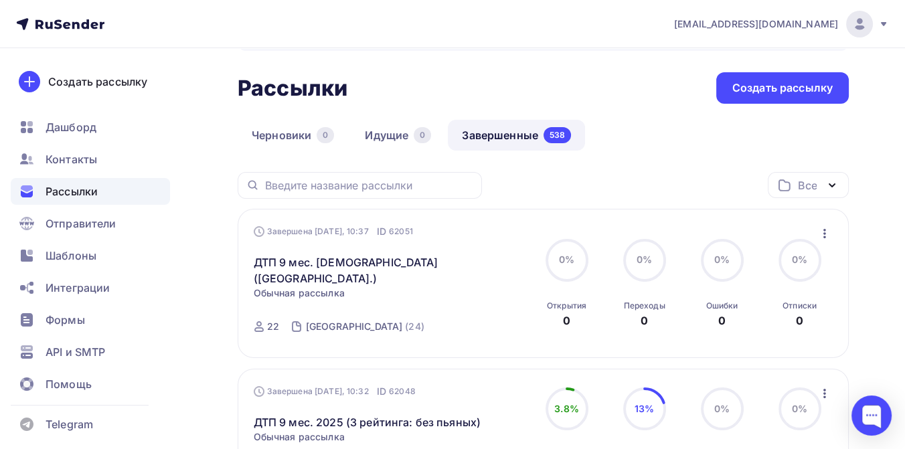
scroll to position [74, 0]
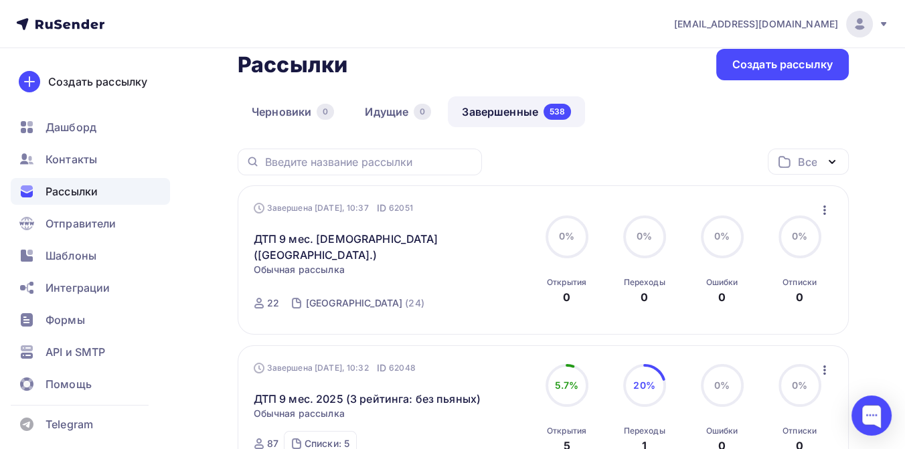
click at [825, 208] on icon "button" at bounding box center [825, 210] width 16 height 16
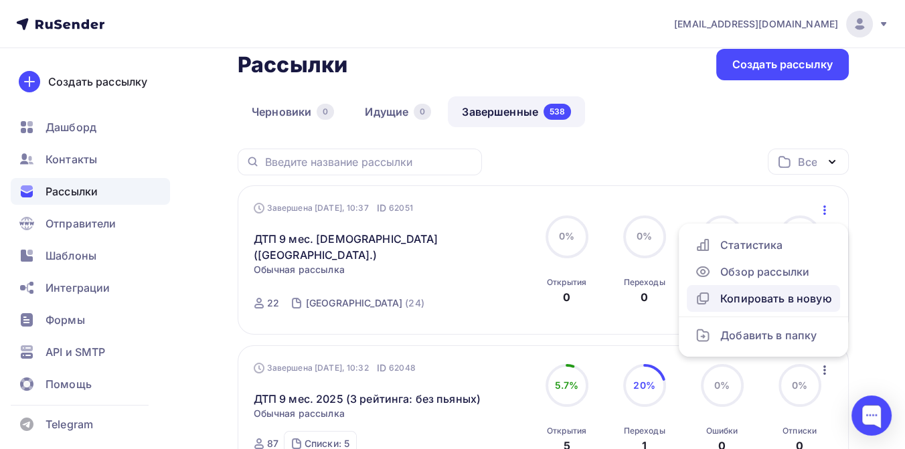
click at [749, 296] on div "Копировать в новую" at bounding box center [763, 298] width 137 height 16
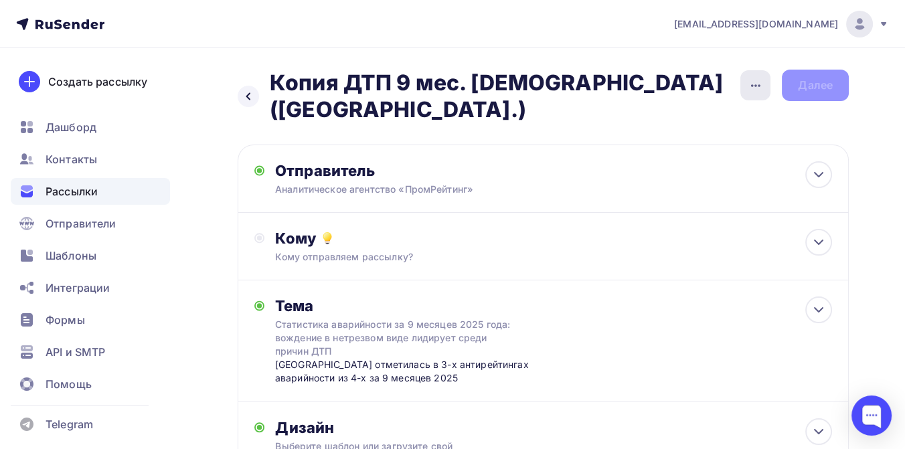
click at [761, 87] on icon "button" at bounding box center [756, 86] width 16 height 16
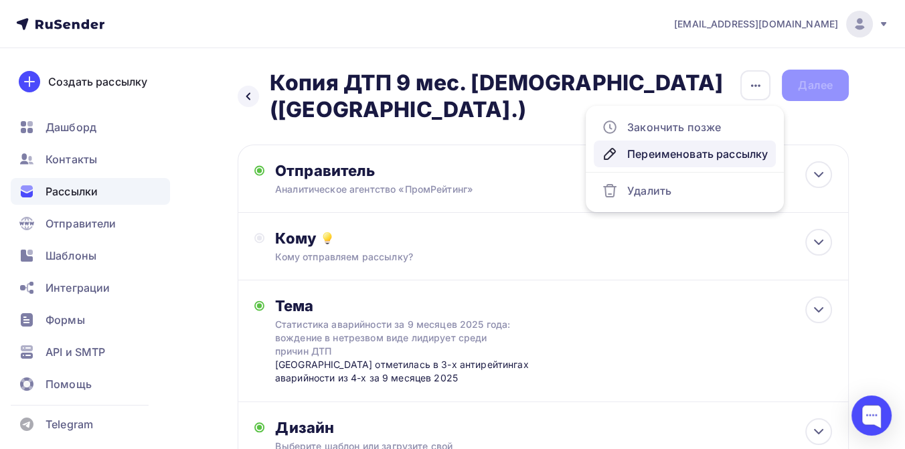
click at [697, 149] on div "Переименовать рассылку" at bounding box center [685, 154] width 166 height 16
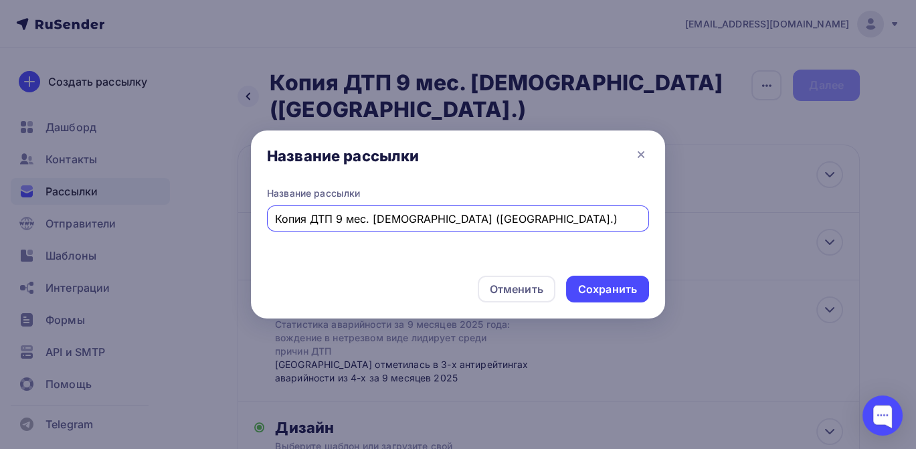
click at [308, 216] on input "Копия ДТП 9 мес. [DEMOGRAPHIC_DATA] ([GEOGRAPHIC_DATA].)" at bounding box center [458, 219] width 367 height 16
drag, startPoint x: 430, startPoint y: 222, endPoint x: 373, endPoint y: 220, distance: 56.9
click at [373, 220] on input "ДТП 9 мес. [DEMOGRAPHIC_DATA] ([GEOGRAPHIC_DATA].)" at bounding box center [458, 219] width 367 height 16
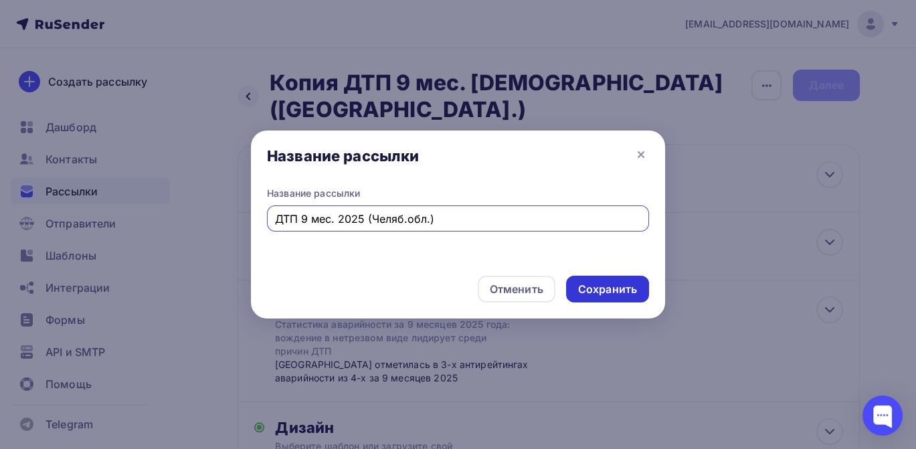
type input "ДТП 9 мес. 2025 (Челяб.обл.)"
click at [590, 282] on div "Сохранить" at bounding box center [607, 289] width 59 height 15
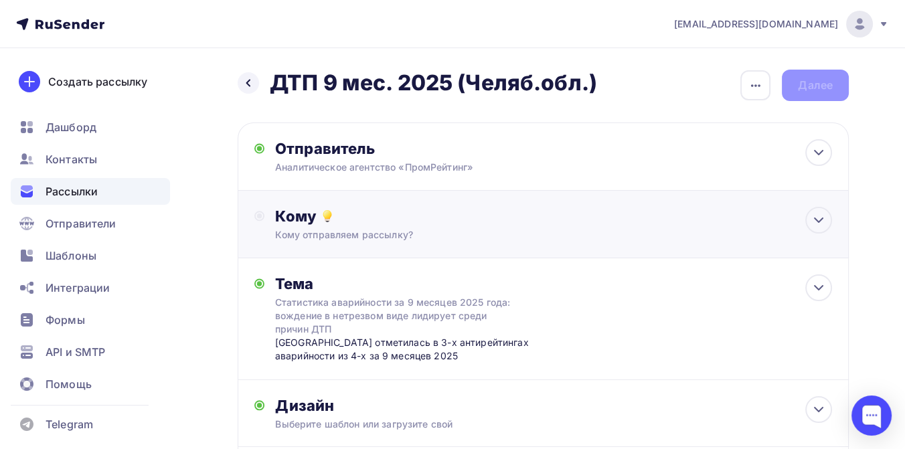
click at [377, 228] on div "Кому отправляем рассылку?" at bounding box center [525, 234] width 501 height 13
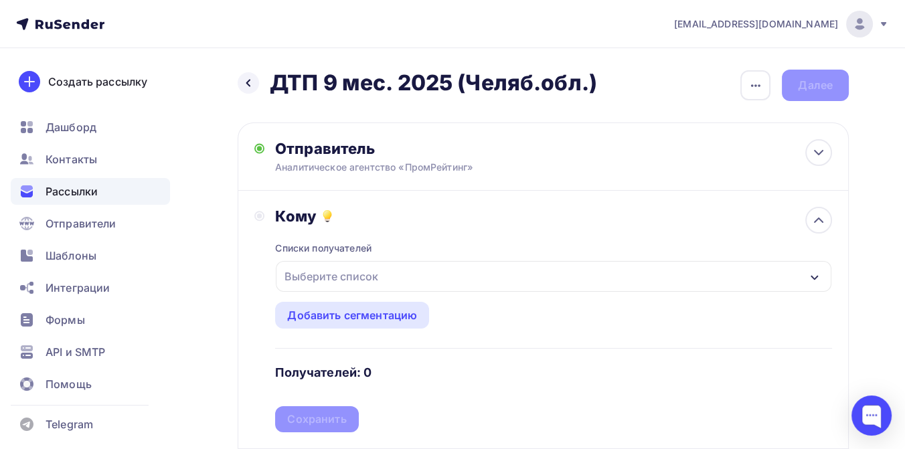
click at [369, 280] on div "Выберите список" at bounding box center [331, 276] width 104 height 24
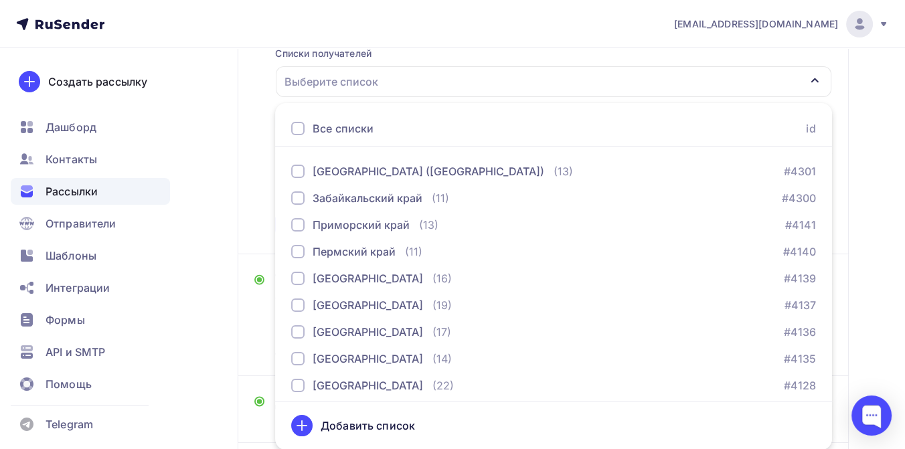
scroll to position [446, 0]
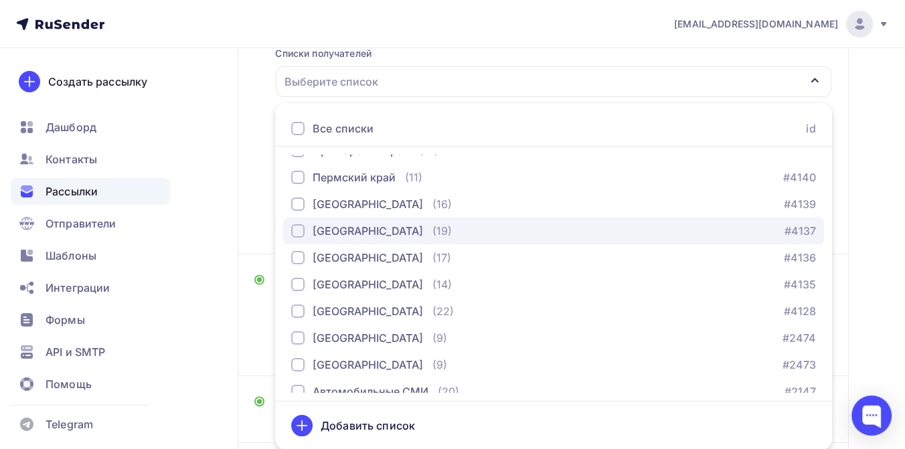
click at [363, 238] on button "Челябинская область (19) #4137" at bounding box center [553, 231] width 541 height 27
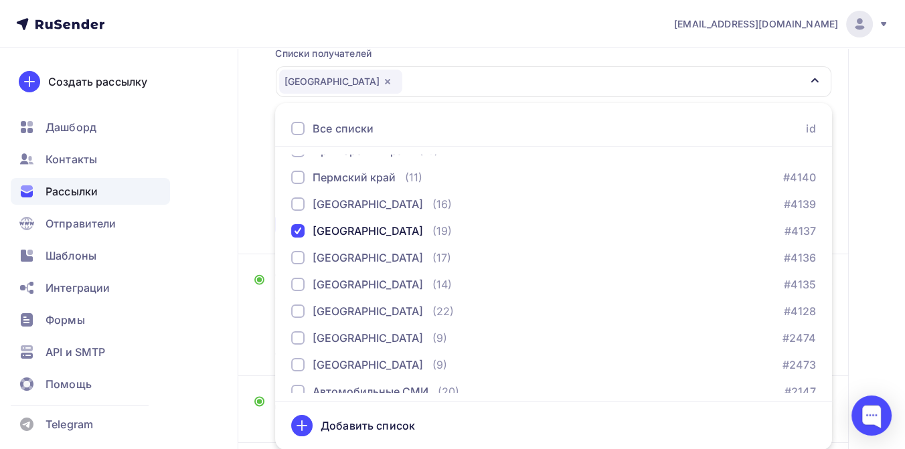
click at [857, 207] on div "Назад ДТП 9 мес. 2025 (Челяб.обл.) ДТП 9 мес. 2025 (Челяб.обл.) Закончить позже…" at bounding box center [452, 225] width 905 height 744
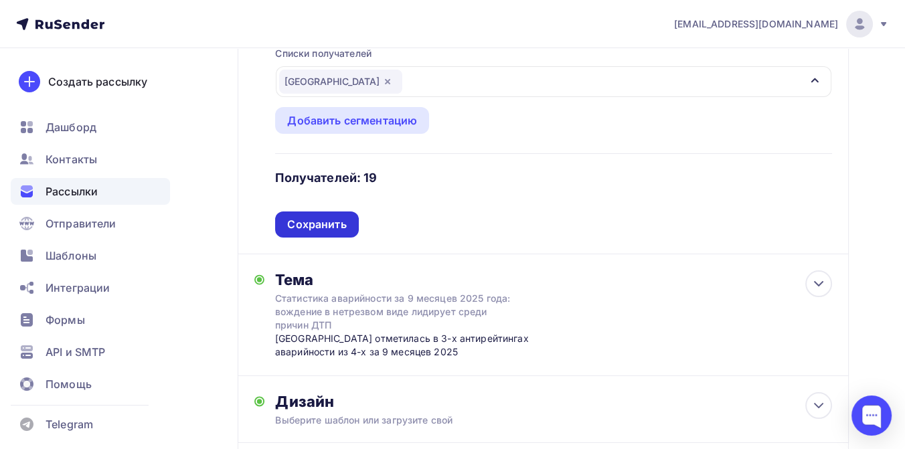
click at [327, 222] on div "Сохранить" at bounding box center [316, 224] width 59 height 15
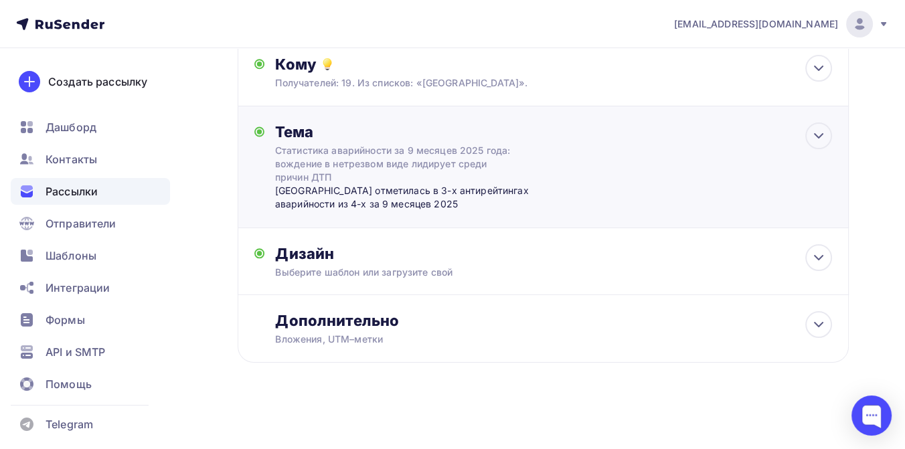
scroll to position [153, 0]
click at [358, 193] on div "[GEOGRAPHIC_DATA] отметилась в 3-х антирейтингах аварийности из 4-х за 9 месяце…" at bounding box center [407, 197] width 264 height 27
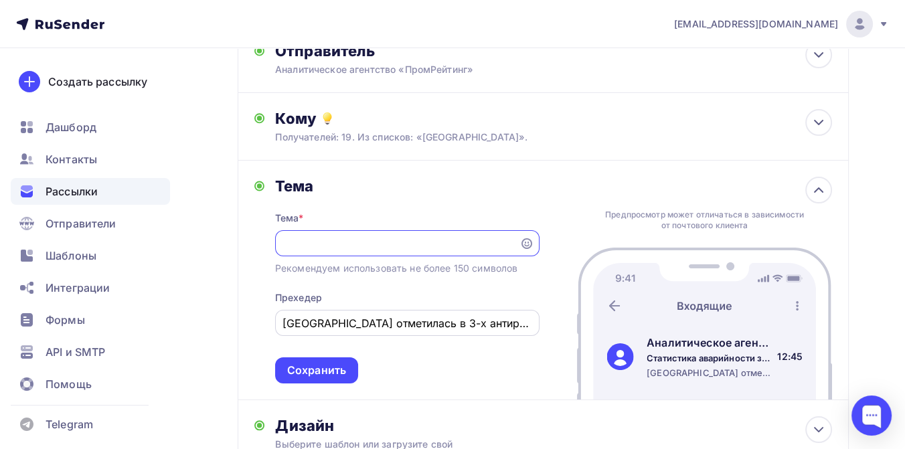
scroll to position [0, 0]
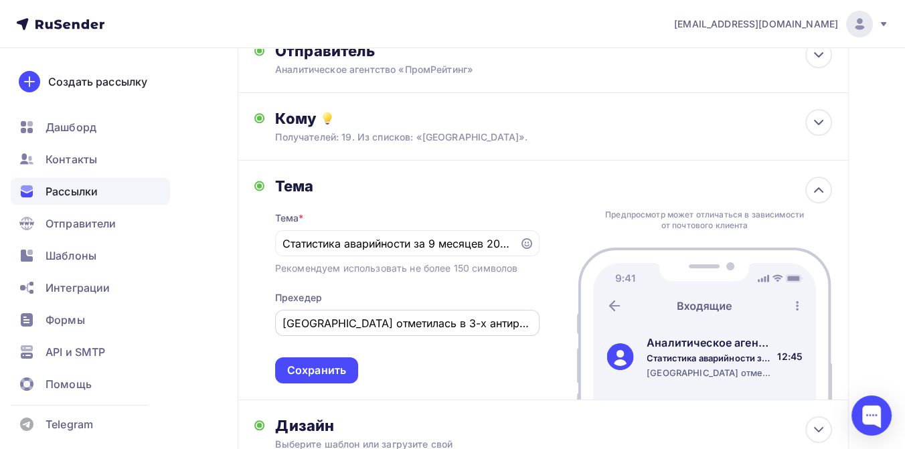
drag, startPoint x: 282, startPoint y: 323, endPoint x: 359, endPoint y: 323, distance: 77.0
click at [359, 323] on div "Нижегородская область отметилась в 3-х антирейтингах аварийности из 4-х за 9 ме…" at bounding box center [407, 323] width 264 height 26
drag, startPoint x: 367, startPoint y: 325, endPoint x: 282, endPoint y: 319, distance: 84.6
click at [282, 319] on input "Нижегородская область отметилась в 3-х антирейтингах аварийности из 4-х за 9 ме…" at bounding box center [406, 323] width 249 height 16
click at [480, 326] on input "Челябинская область отметилась в 3-х антирейтингах аварийности из 4-х за 9 меся…" at bounding box center [406, 323] width 249 height 16
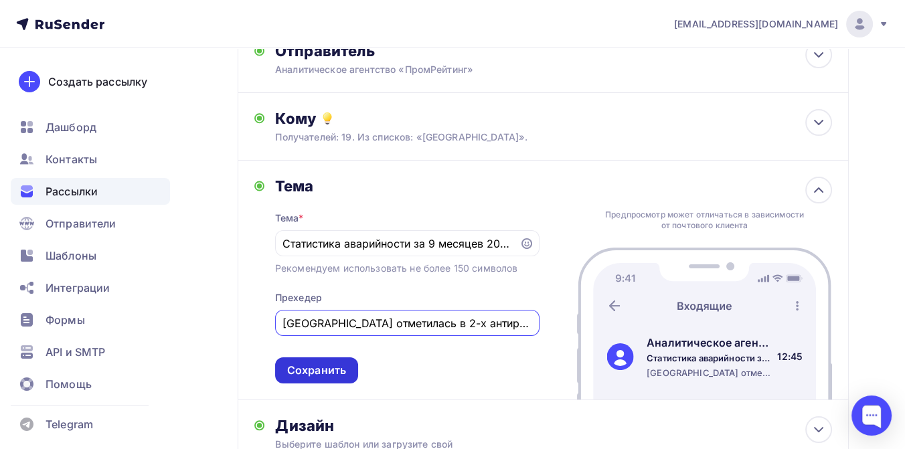
type input "Челябинская область отметилась в 2-х антирейтингах аварийности из 4-х за 9 меся…"
click at [305, 377] on div "Сохранить" at bounding box center [316, 370] width 59 height 15
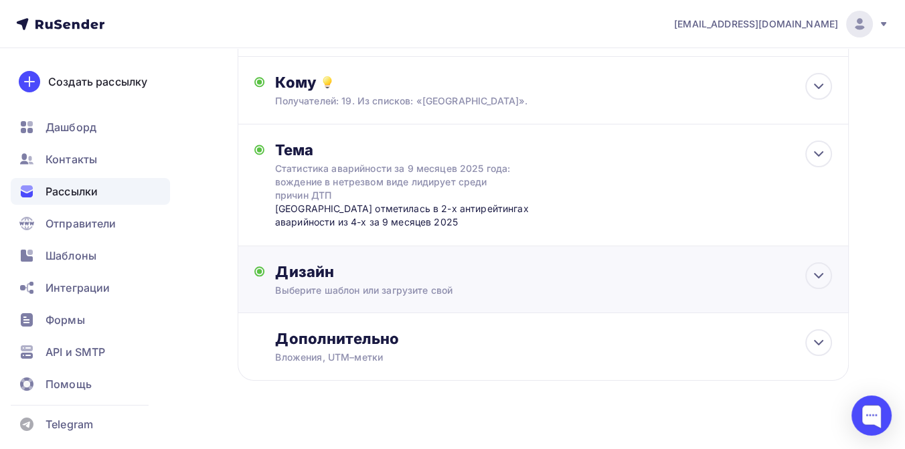
scroll to position [153, 0]
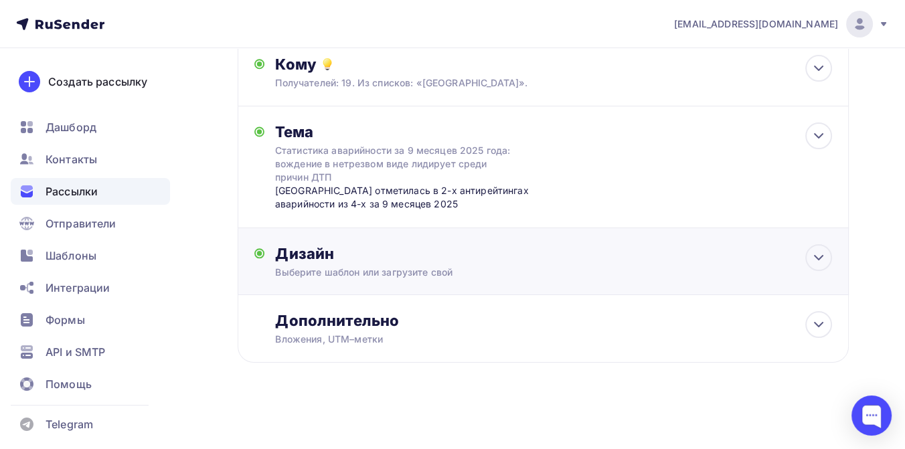
click at [384, 250] on div "Дизайн" at bounding box center [553, 253] width 557 height 19
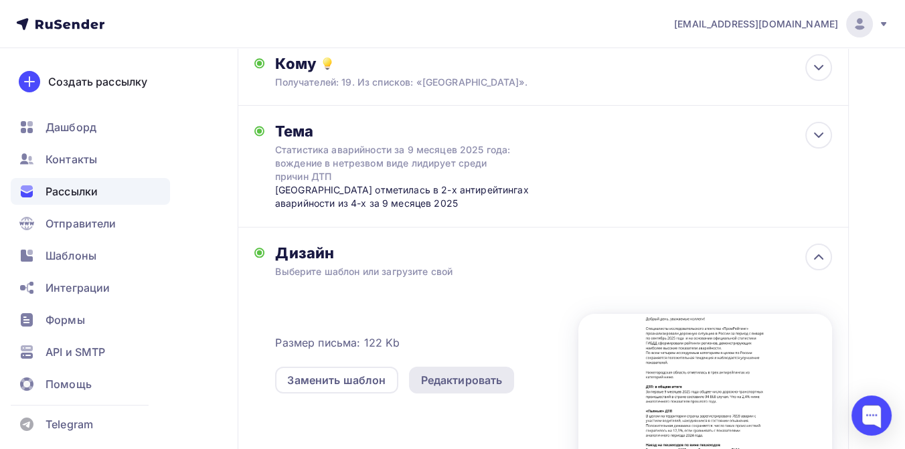
click at [447, 380] on div "Редактировать" at bounding box center [462, 380] width 82 height 16
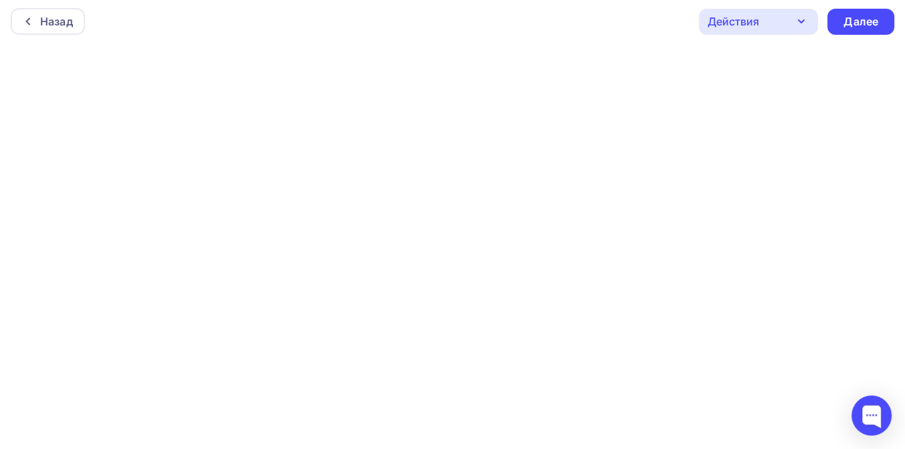
scroll to position [3, 0]
click at [859, 13] on div "Далее" at bounding box center [860, 20] width 35 height 15
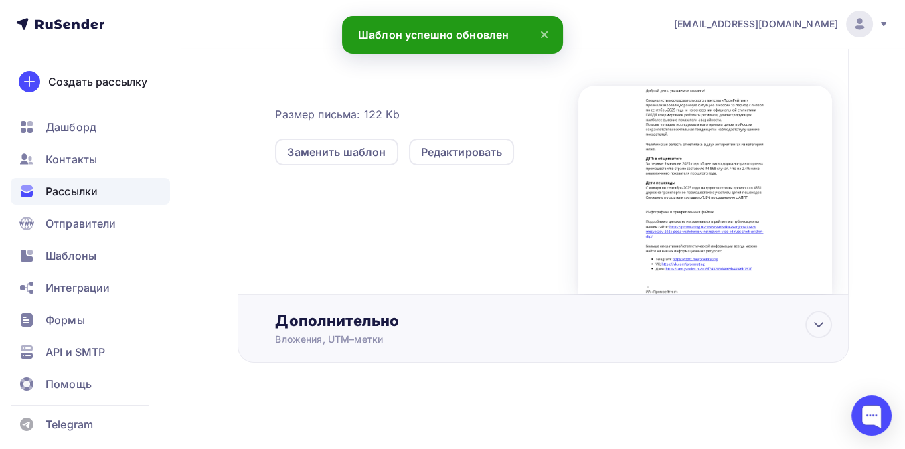
click at [329, 322] on div "Дополнительно" at bounding box center [553, 320] width 557 height 19
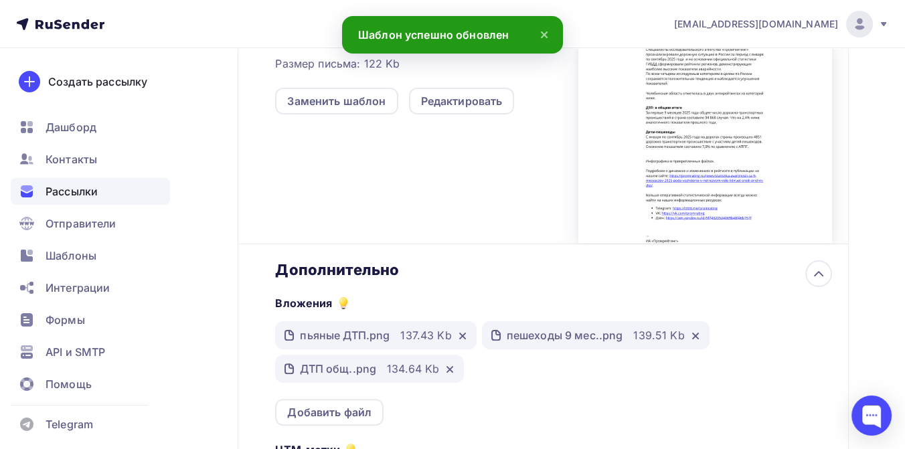
scroll to position [455, 0]
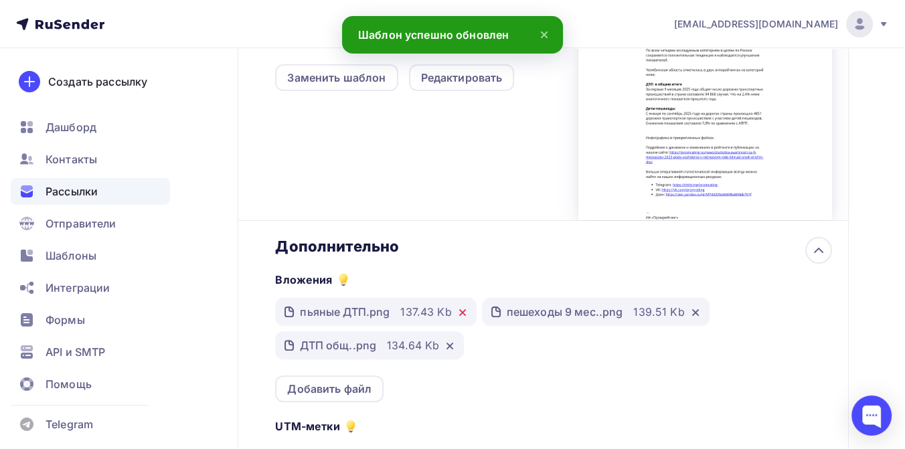
click at [459, 312] on icon at bounding box center [462, 312] width 11 height 11
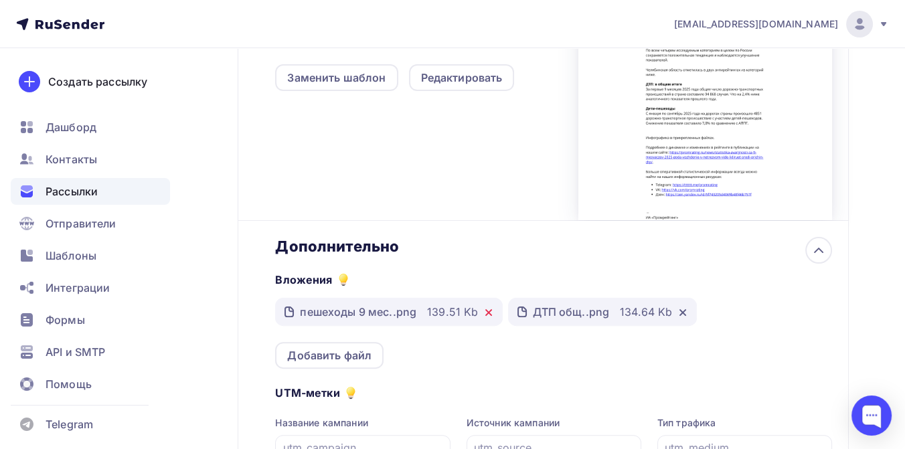
click at [485, 310] on icon at bounding box center [488, 312] width 11 height 11
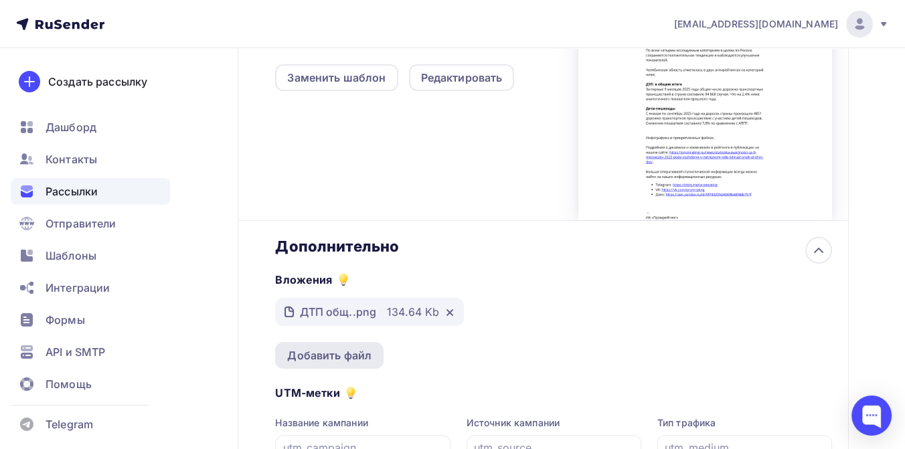
click at [315, 352] on div "Добавить файл" at bounding box center [329, 355] width 84 height 16
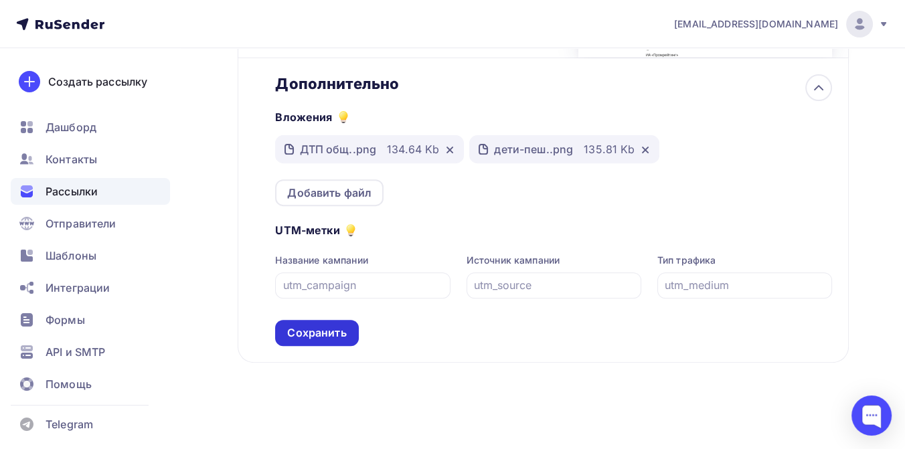
click at [331, 333] on div "Сохранить" at bounding box center [316, 332] width 59 height 15
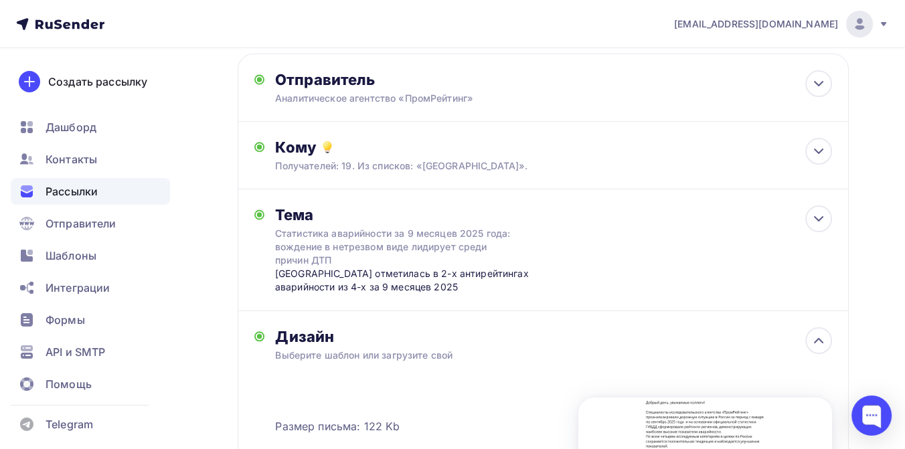
scroll to position [0, 0]
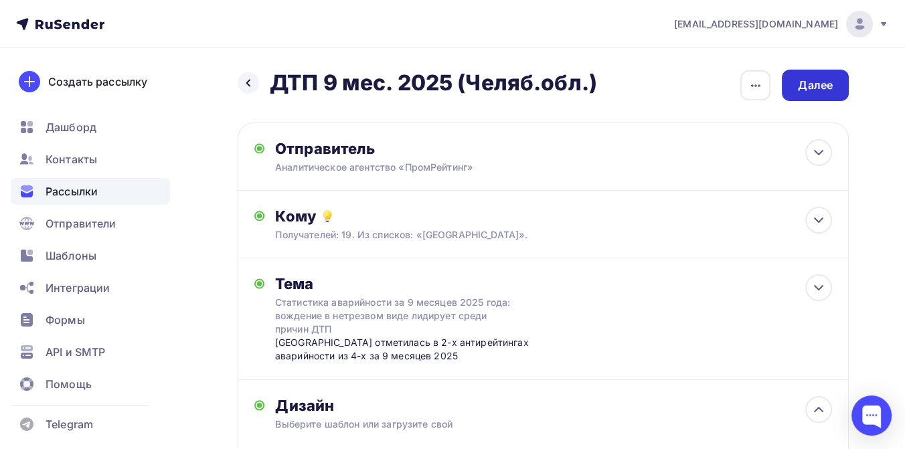
click at [811, 88] on div "Далее" at bounding box center [815, 85] width 35 height 15
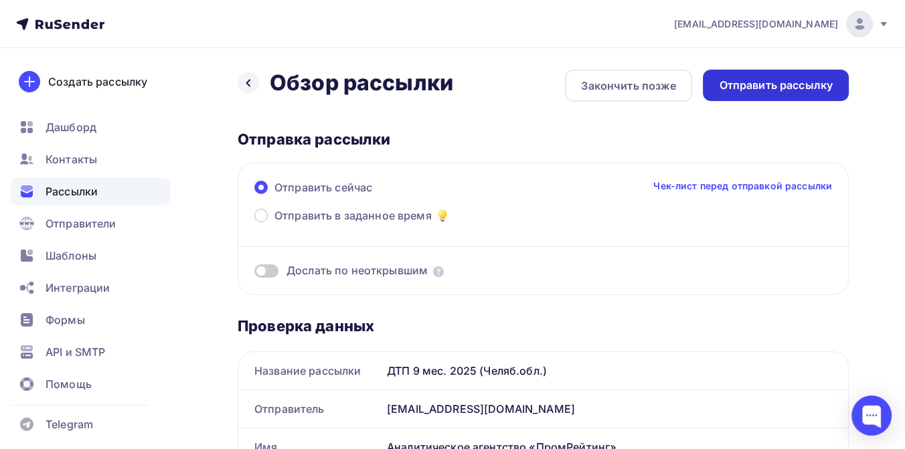
click at [767, 92] on div "Отправить рассылку" at bounding box center [776, 85] width 114 height 15
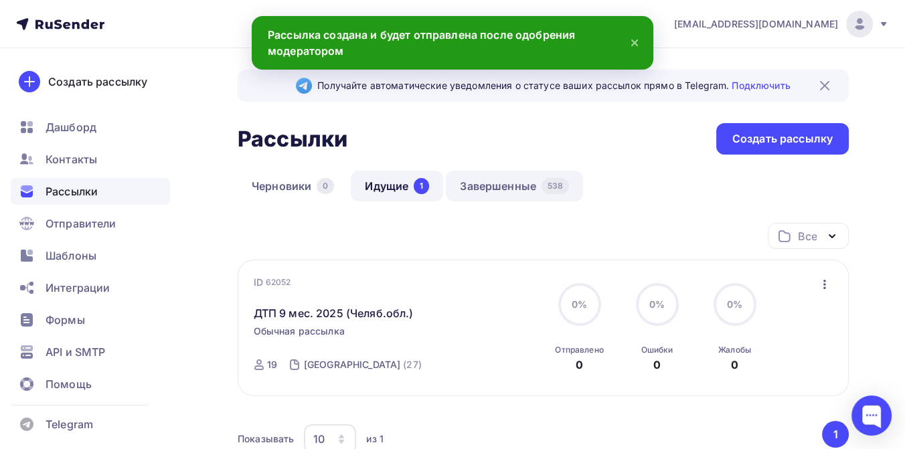
click at [504, 185] on link "Завершенные 538" at bounding box center [514, 186] width 137 height 31
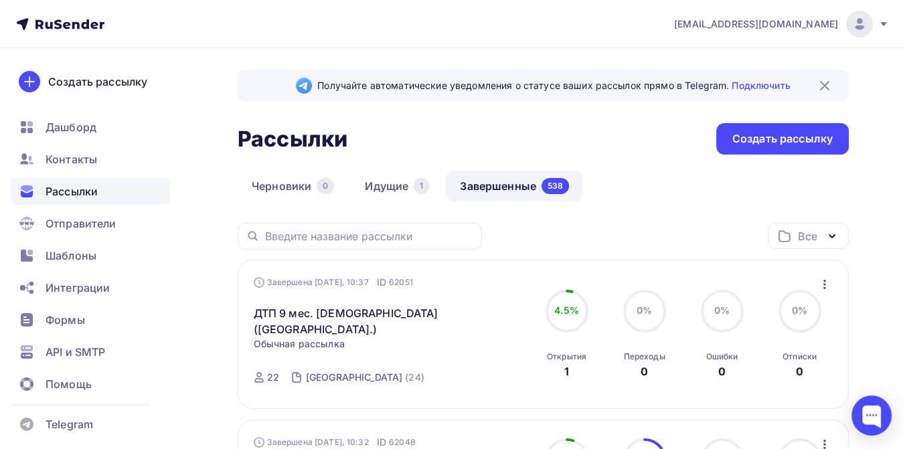
click at [825, 284] on icon "button" at bounding box center [825, 284] width 16 height 16
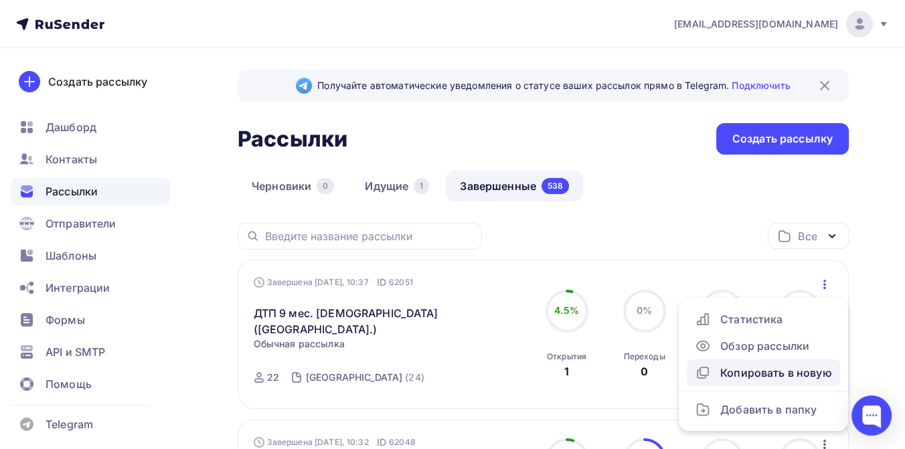
click at [780, 369] on div "Копировать в новую" at bounding box center [763, 373] width 137 height 16
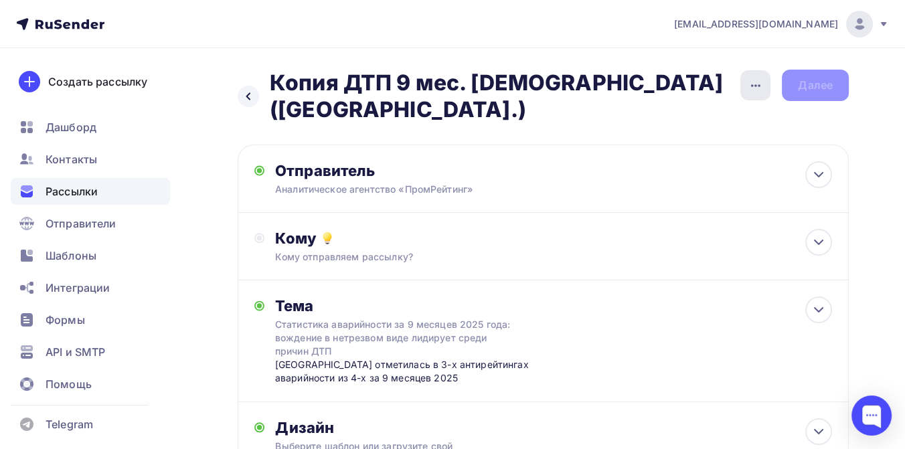
click at [752, 84] on icon "button" at bounding box center [755, 85] width 9 height 3
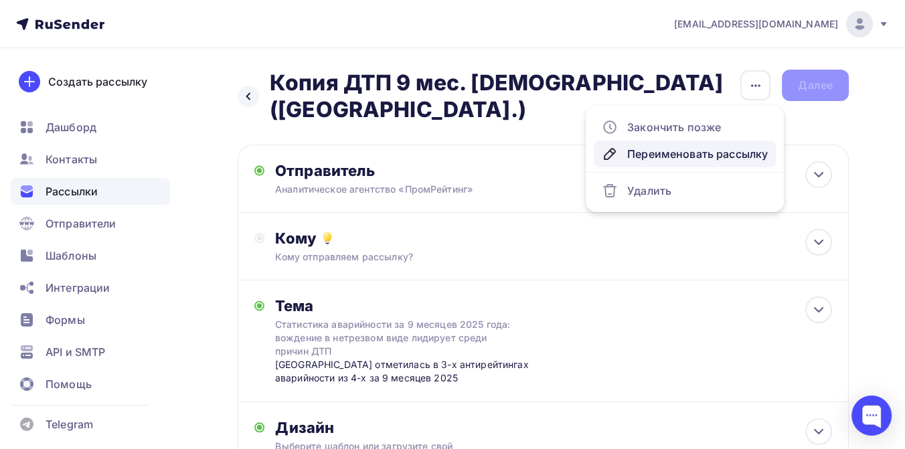
click at [639, 149] on div "Переименовать рассылку" at bounding box center [685, 154] width 166 height 16
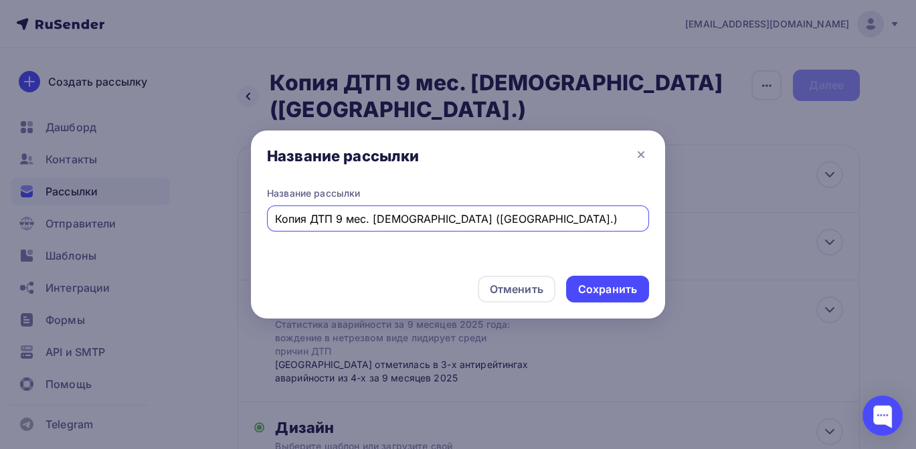
click at [315, 213] on input "Копия ДТП 9 мес. [DEMOGRAPHIC_DATA] ([GEOGRAPHIC_DATA].)" at bounding box center [458, 219] width 367 height 16
click at [311, 219] on input "Копия ДТП 9 мес. [DEMOGRAPHIC_DATA] ([GEOGRAPHIC_DATA].)" at bounding box center [458, 219] width 367 height 16
drag, startPoint x: 453, startPoint y: 220, endPoint x: 371, endPoint y: 220, distance: 82.3
click at [370, 221] on input "ДТП 9 мес. [DEMOGRAPHIC_DATA] ([GEOGRAPHIC_DATA].)" at bounding box center [458, 219] width 367 height 16
type input "ДТП 9 мес. 2025 ([GEOGRAPHIC_DATA][GEOGRAPHIC_DATA].)"
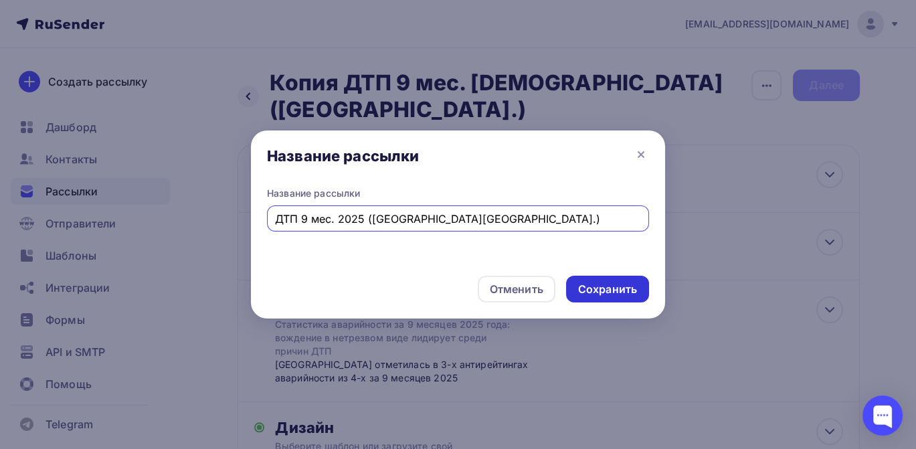
click at [582, 290] on div "Сохранить" at bounding box center [607, 289] width 59 height 15
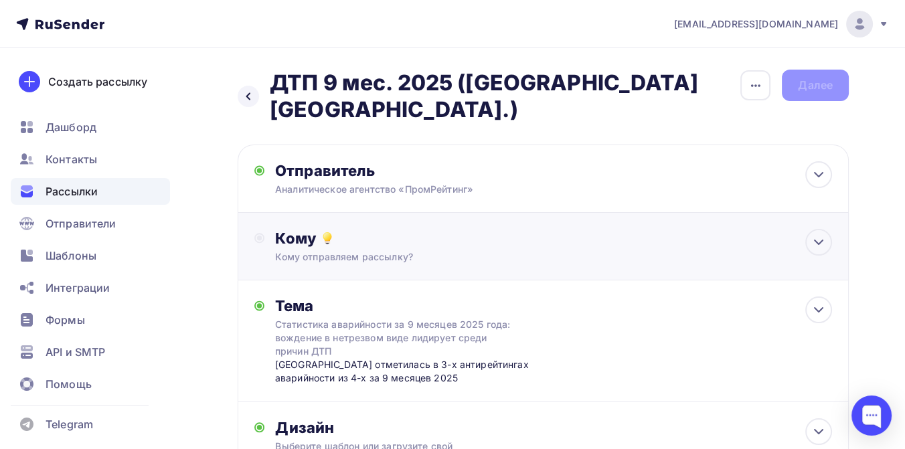
click at [382, 229] on div "Кому" at bounding box center [553, 238] width 557 height 19
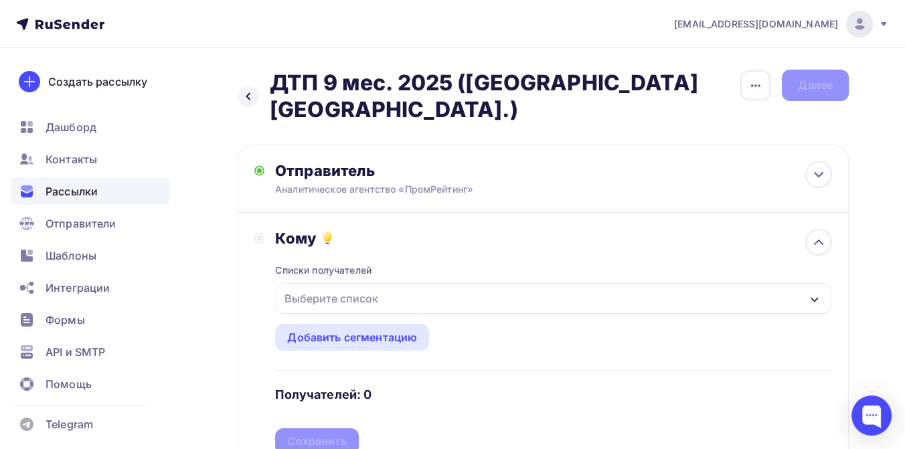
click at [384, 283] on div "Выберите список" at bounding box center [554, 298] width 556 height 31
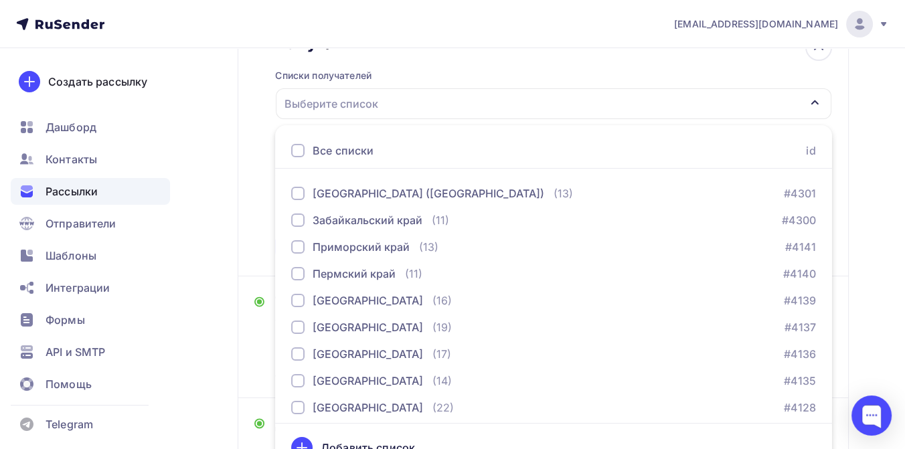
scroll to position [446, 0]
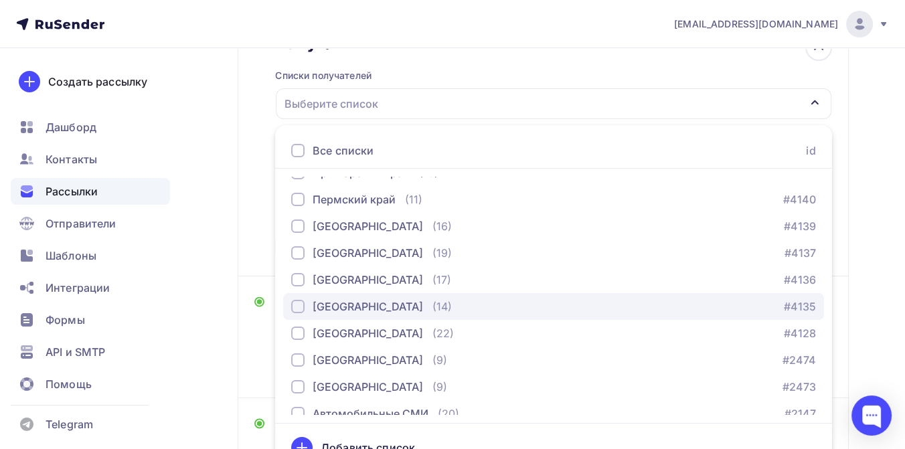
click at [375, 299] on div "[GEOGRAPHIC_DATA]" at bounding box center [368, 307] width 110 height 16
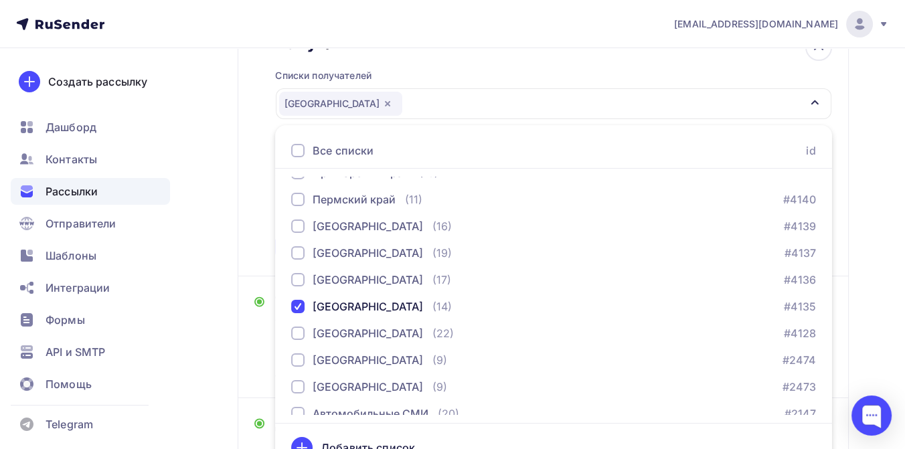
click at [861, 221] on div "Назад ДТП 9 мес. 2025 ([GEOGRAPHIC_DATA][GEOGRAPHIC_DATA].) ДТП 9 мес. 2025 ([G…" at bounding box center [452, 236] width 905 height 766
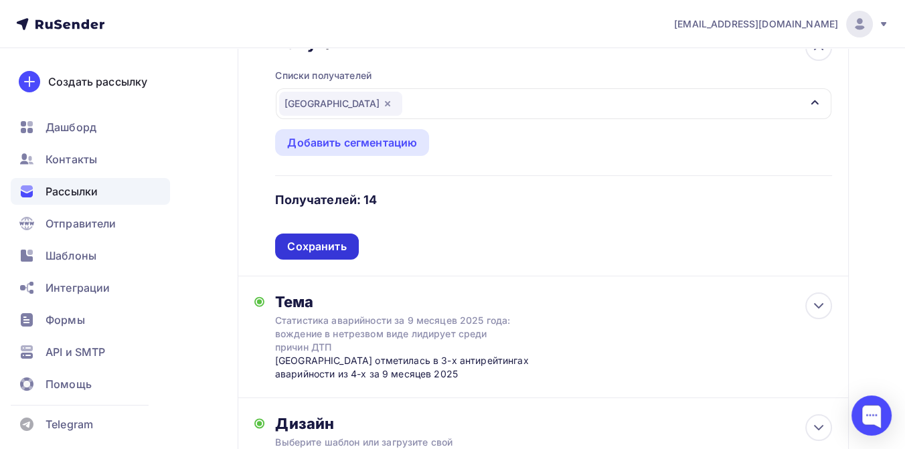
click at [335, 239] on div "Сохранить" at bounding box center [316, 246] width 59 height 15
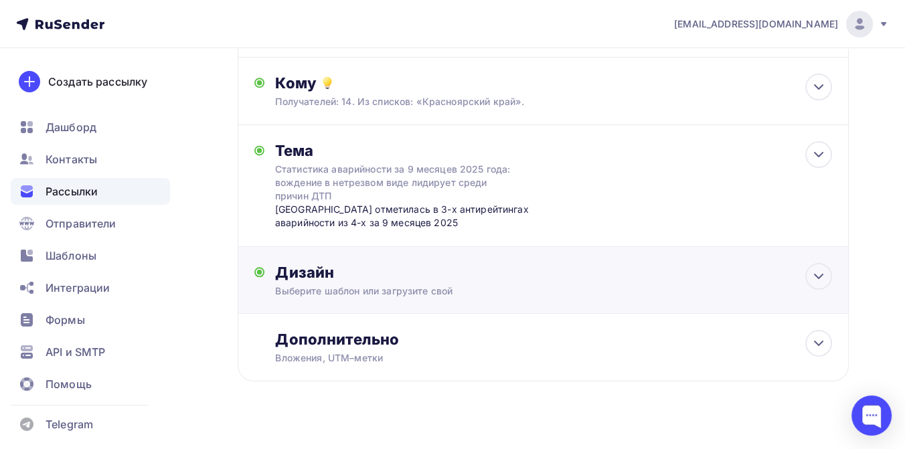
scroll to position [153, 0]
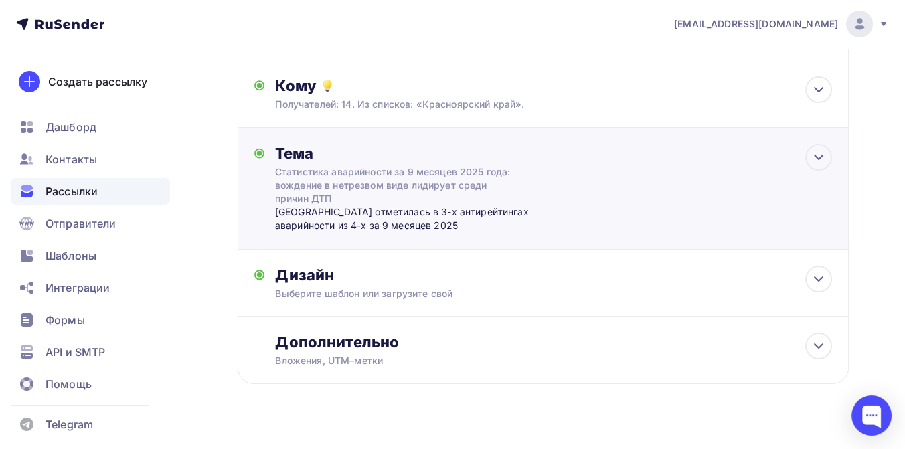
click at [342, 205] on div "[GEOGRAPHIC_DATA] отметилась в 3-х антирейтингах аварийности из 4-х за 9 месяце…" at bounding box center [407, 218] width 264 height 27
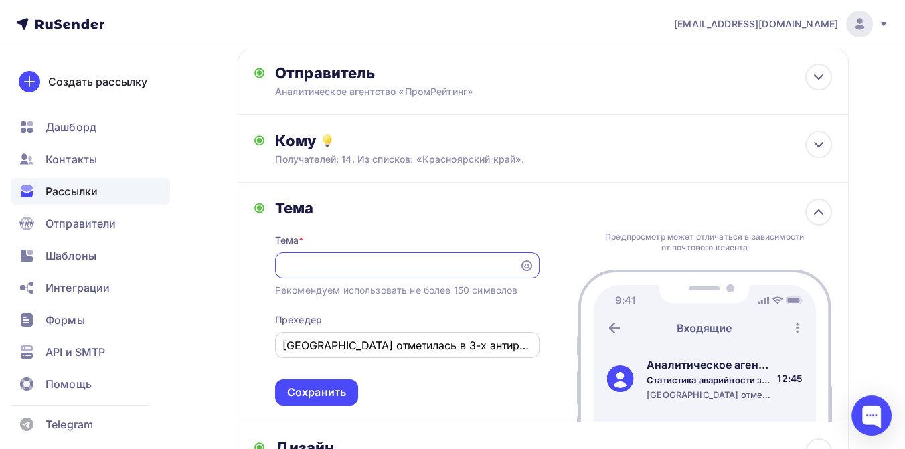
scroll to position [0, 0]
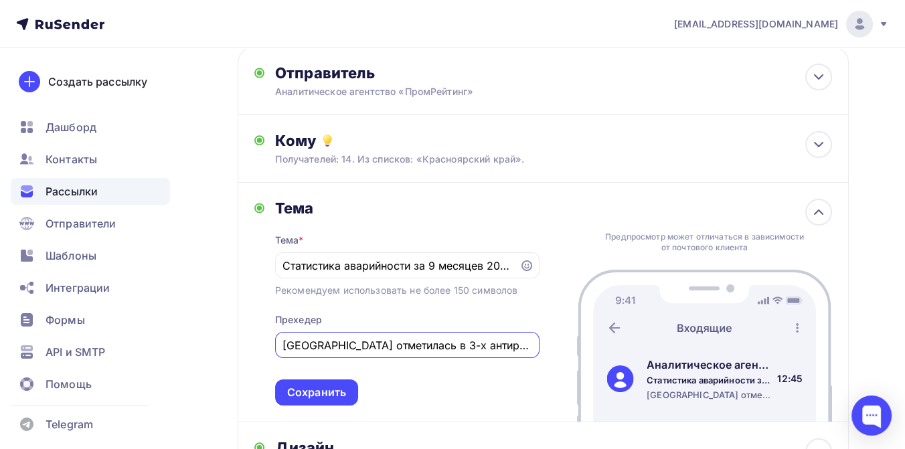
drag, startPoint x: 284, startPoint y: 322, endPoint x: 412, endPoint y: 325, distance: 127.2
click at [412, 337] on input "[GEOGRAPHIC_DATA] отметилась в 3-х антирейтингах аварийности из 4-х за 9 месяце…" at bounding box center [406, 345] width 249 height 16
click at [434, 337] on input "Красноярский край отметилась в 3-х антирейтингах аварийности из 4-х за 9 месяце…" at bounding box center [406, 345] width 249 height 16
type input "Красноярский край отметился в 3-х антирейтингах аварийности из 4-х за 9 месяцев…"
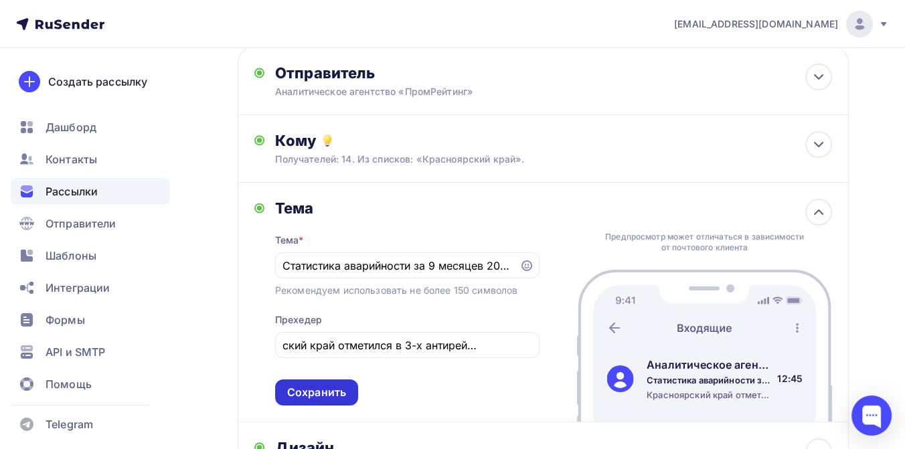
click at [335, 385] on div "Сохранить" at bounding box center [316, 392] width 59 height 15
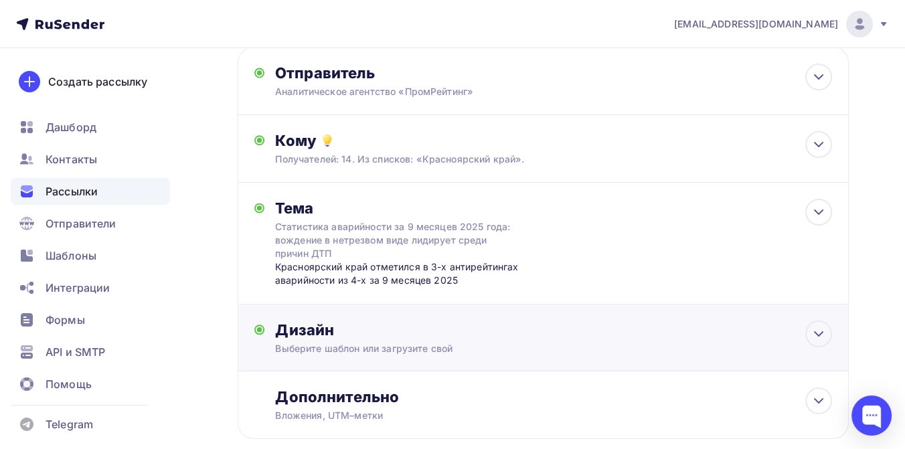
click at [354, 321] on div "Дизайн" at bounding box center [553, 330] width 557 height 19
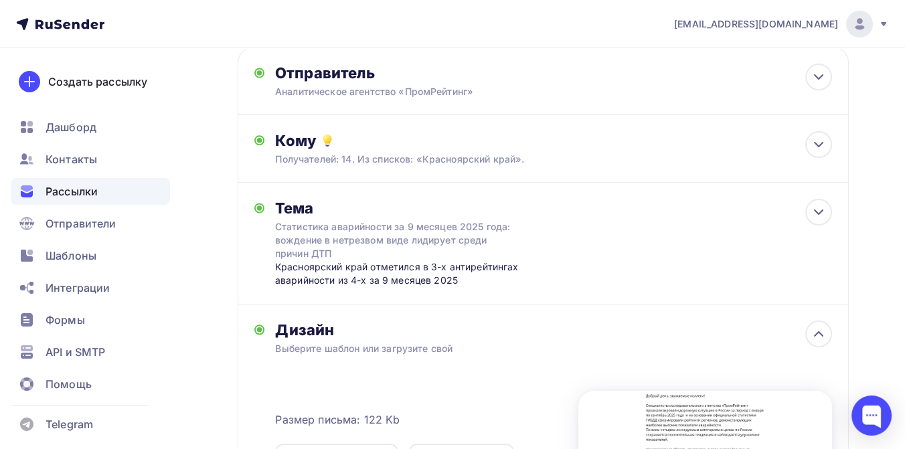
scroll to position [321, 0]
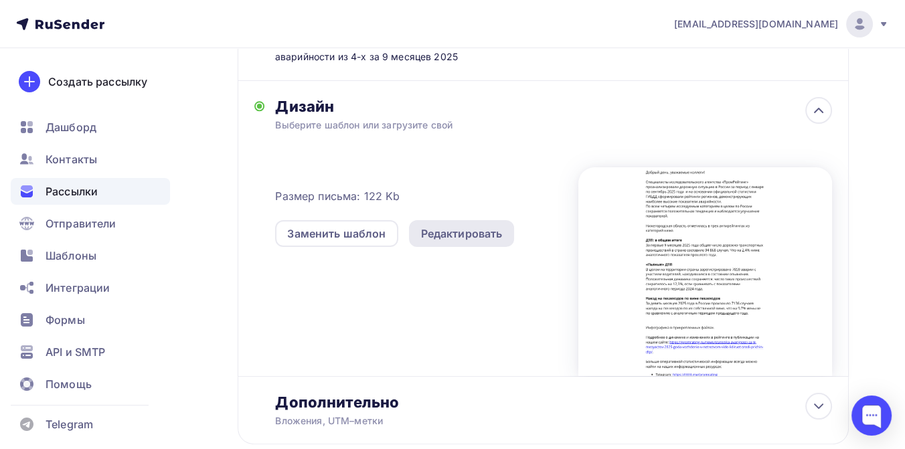
click at [452, 226] on div "Редактировать" at bounding box center [462, 234] width 82 height 16
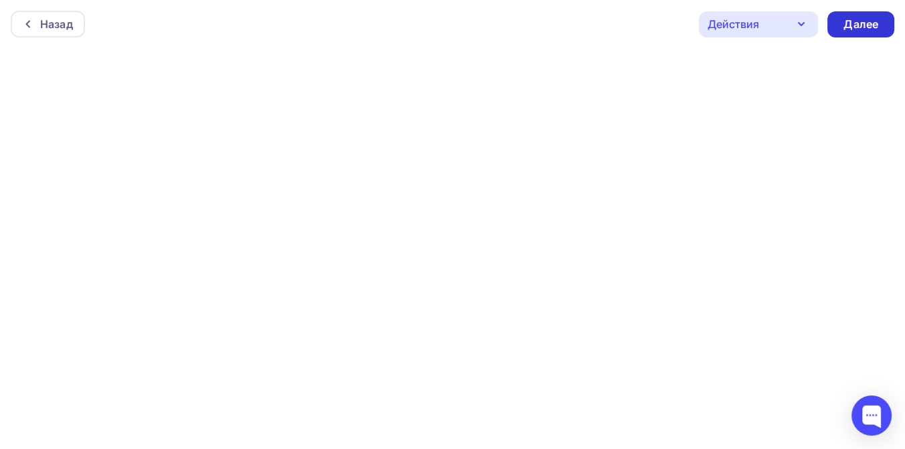
click at [872, 27] on div "Далее" at bounding box center [860, 24] width 35 height 15
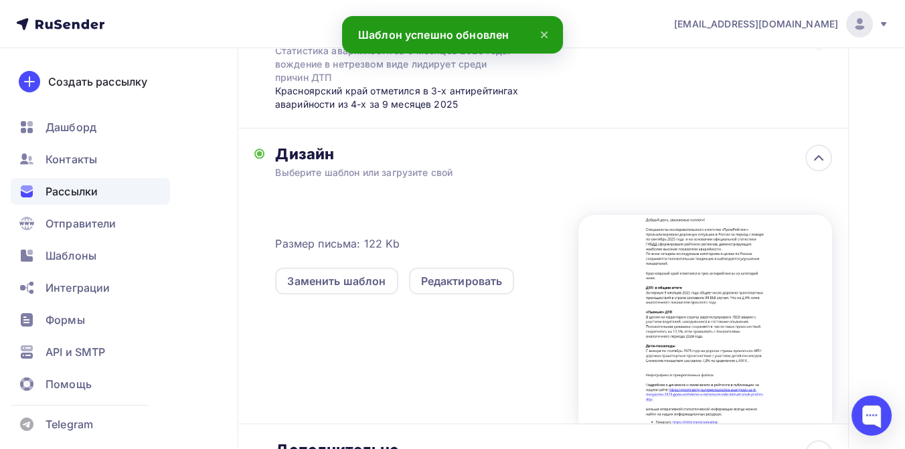
scroll to position [297, 0]
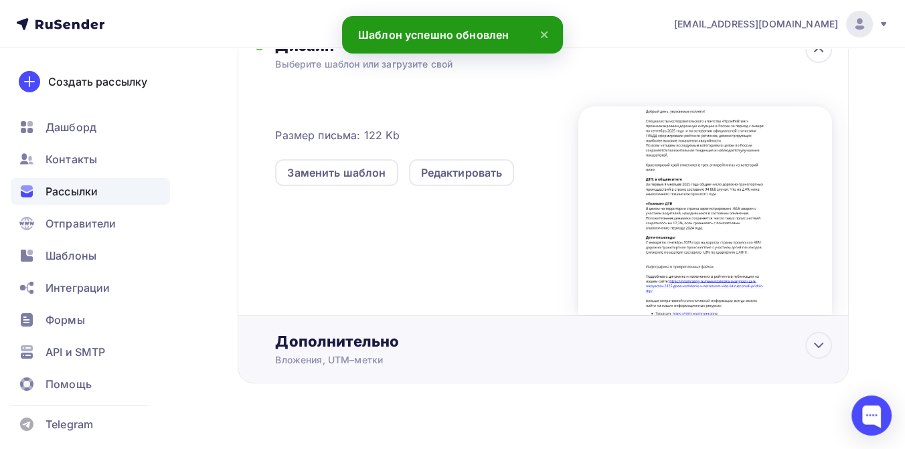
click at [355, 332] on div "Дополнительно" at bounding box center [553, 341] width 557 height 19
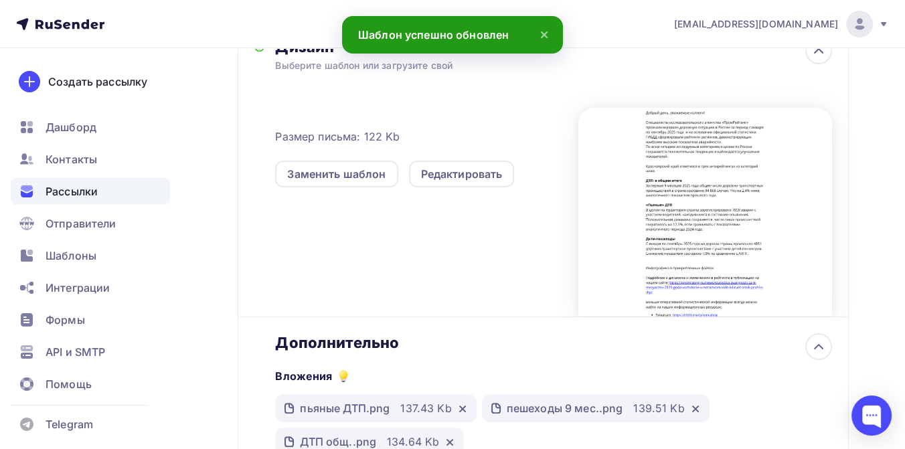
scroll to position [455, 0]
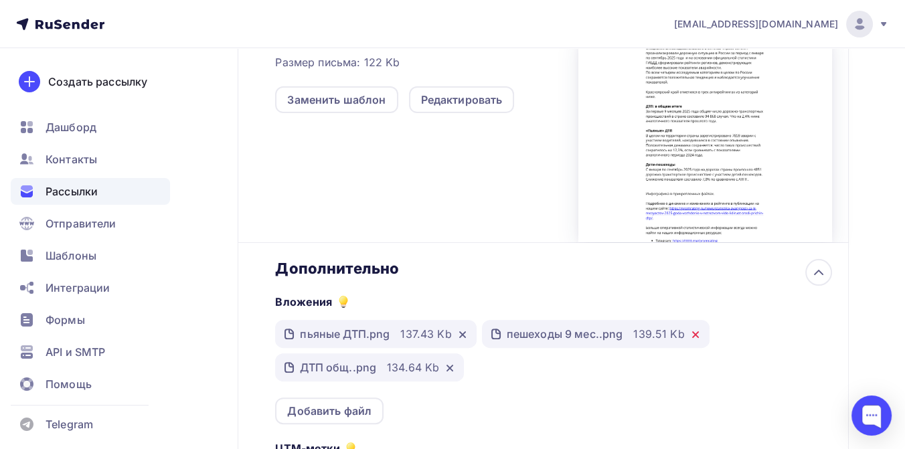
click at [695, 332] on icon at bounding box center [695, 334] width 5 height 5
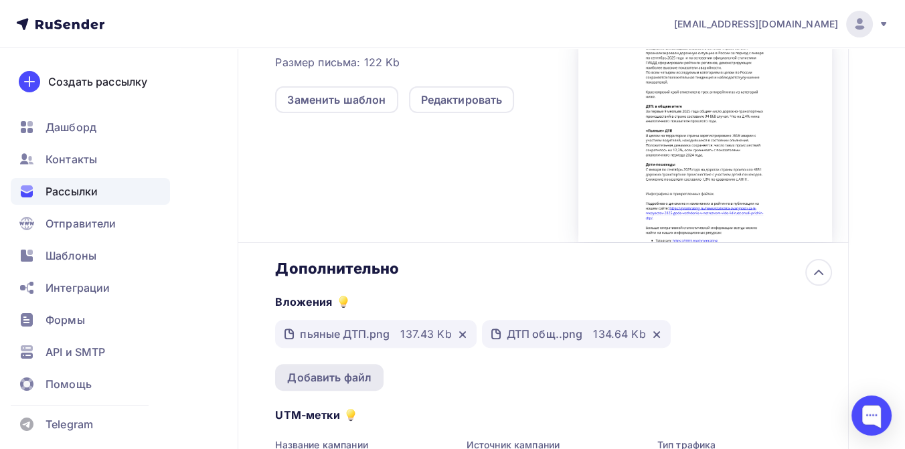
click at [338, 369] on div "Добавить файл" at bounding box center [329, 377] width 84 height 16
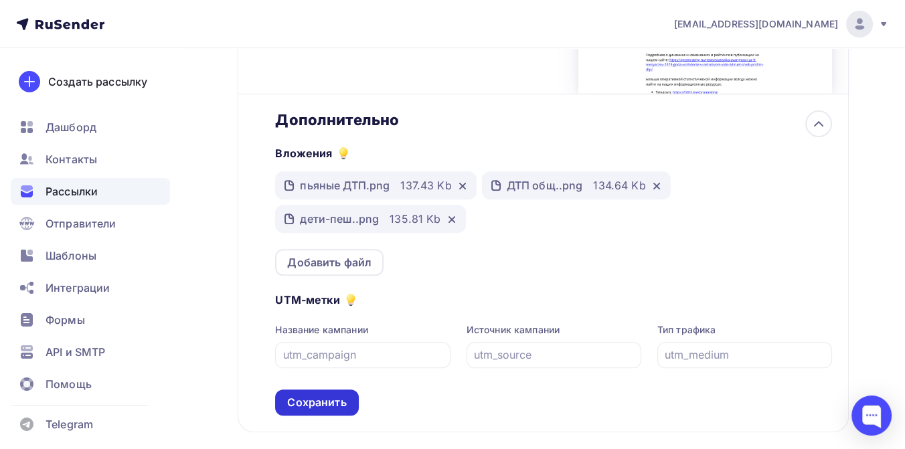
click at [323, 395] on div "Сохранить" at bounding box center [316, 402] width 59 height 15
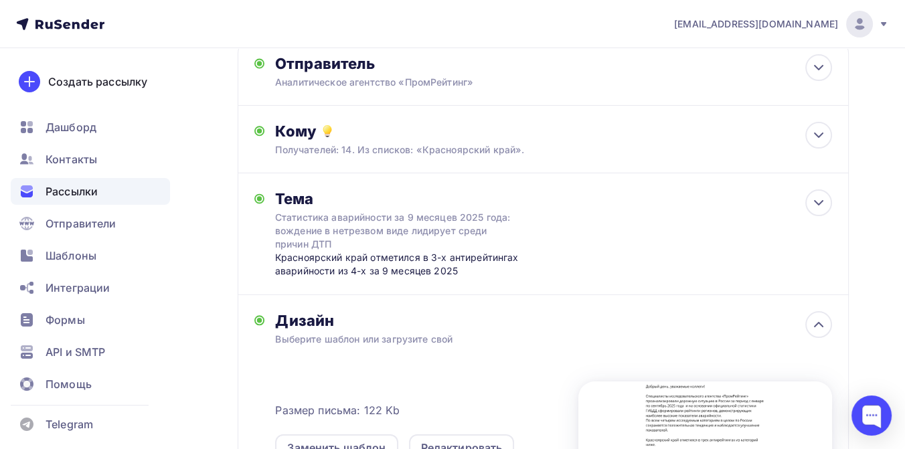
scroll to position [0, 0]
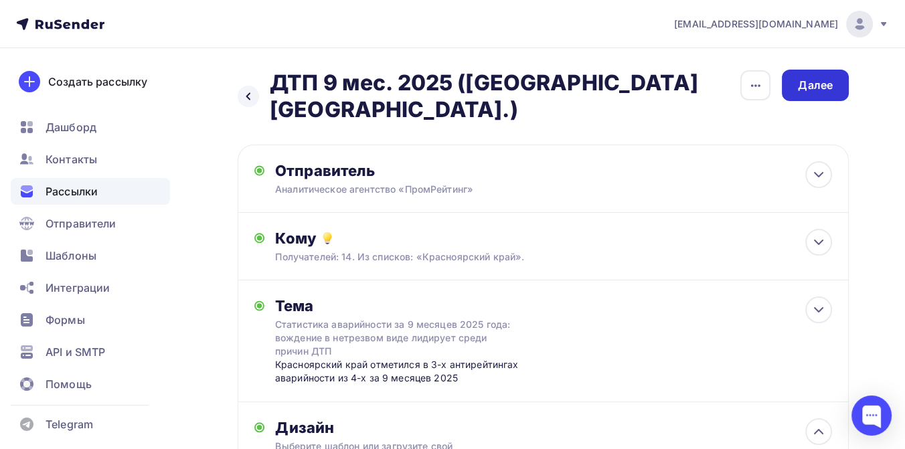
click at [813, 91] on div "Далее" at bounding box center [815, 85] width 35 height 15
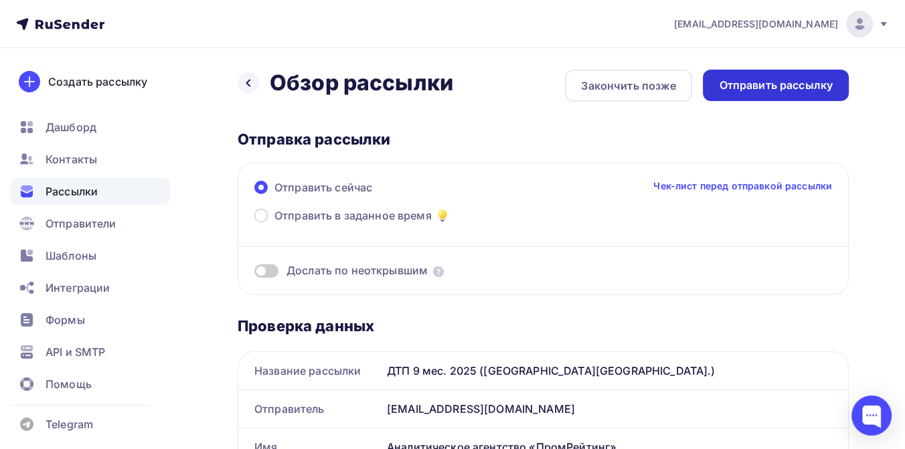
click at [738, 82] on div "Отправить рассылку" at bounding box center [776, 85] width 114 height 15
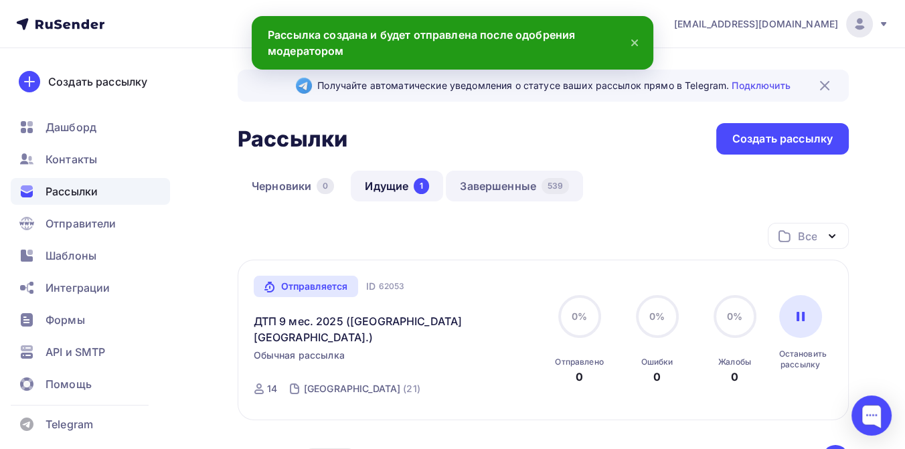
click at [509, 183] on link "Завершенные 539" at bounding box center [514, 186] width 137 height 31
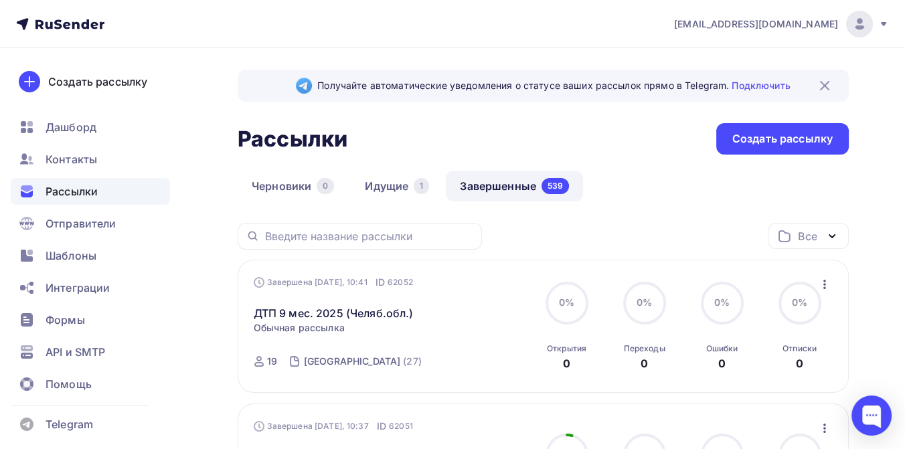
click at [882, 21] on icon at bounding box center [883, 24] width 11 height 11
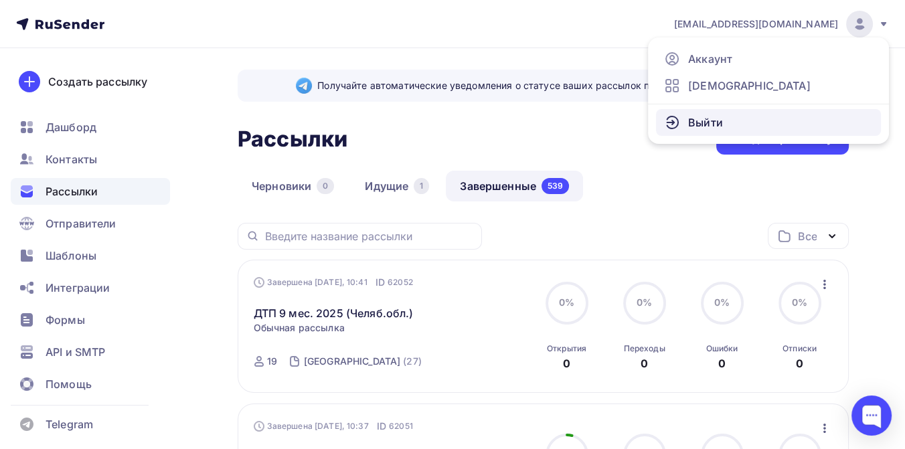
click at [734, 116] on link "Выйти" at bounding box center [768, 122] width 225 height 27
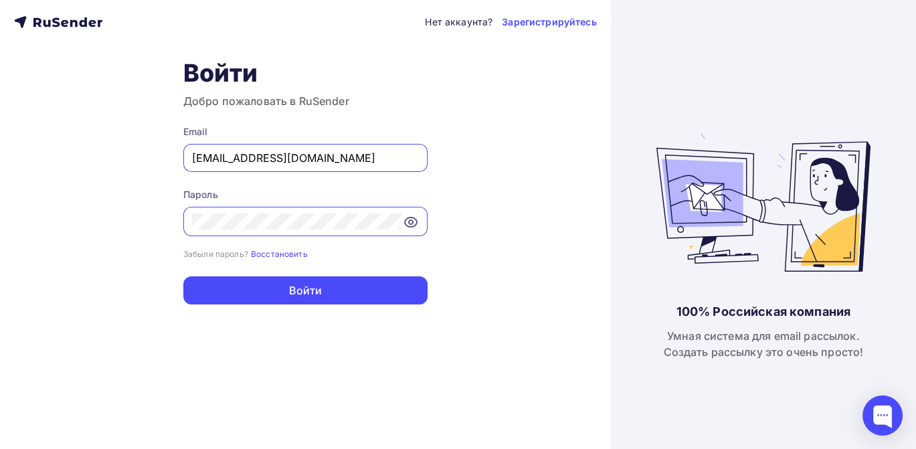
click at [337, 159] on input "[EMAIL_ADDRESS][DOMAIN_NAME]" at bounding box center [305, 158] width 227 height 16
type input "[EMAIL_ADDRESS][DOMAIN_NAME]"
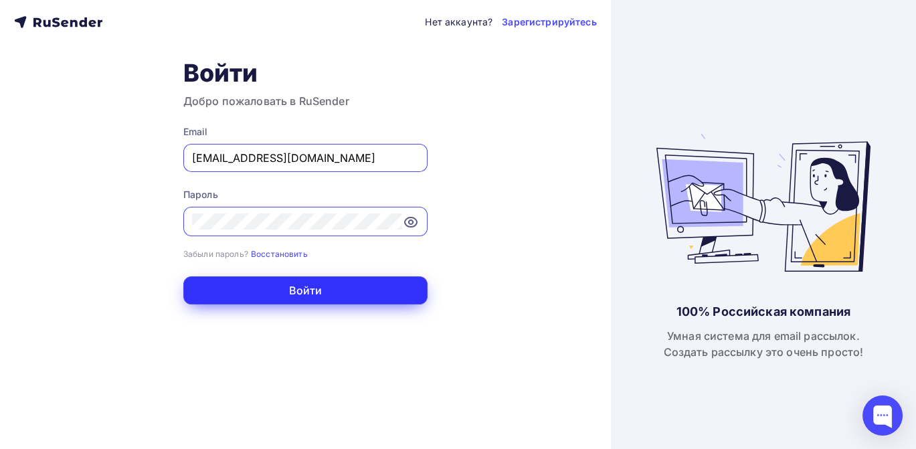
click at [323, 295] on button "Войти" at bounding box center [305, 290] width 244 height 28
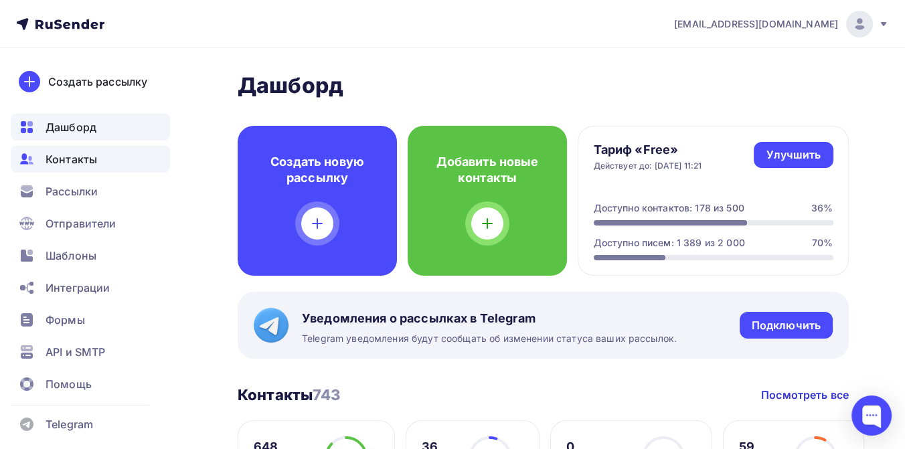
click at [74, 159] on span "Контакты" at bounding box center [72, 159] width 52 height 16
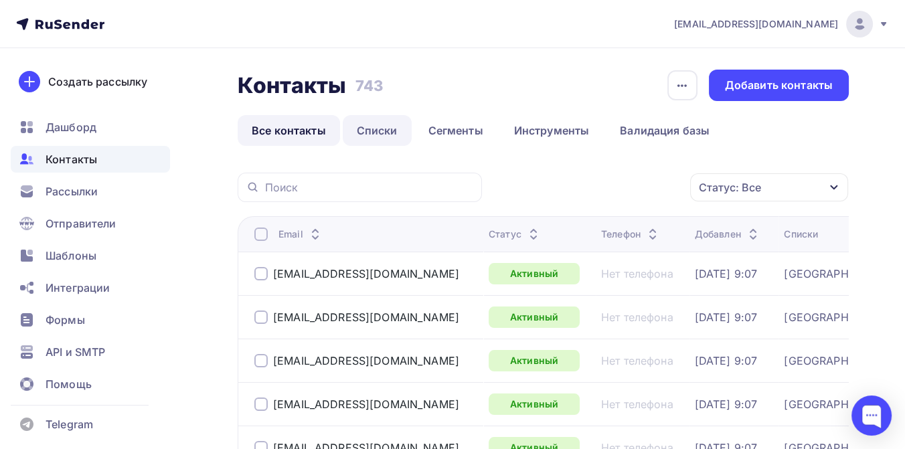
click at [377, 126] on link "Списки" at bounding box center [377, 130] width 69 height 31
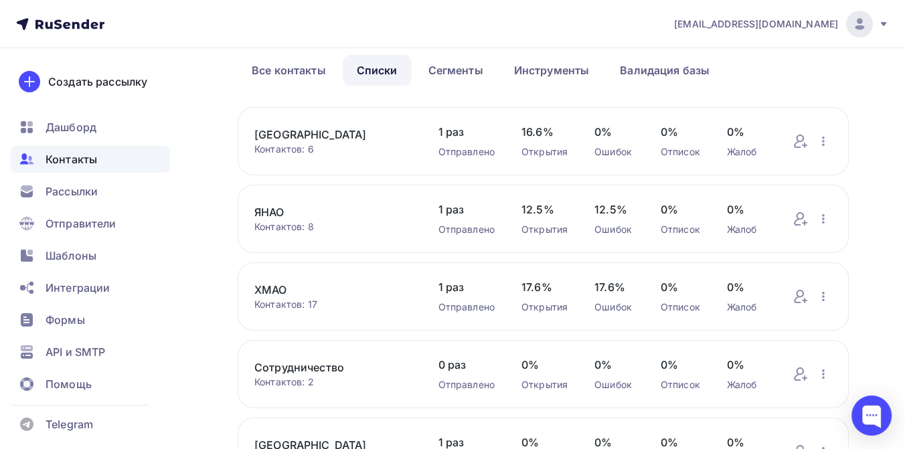
scroll to position [74, 0]
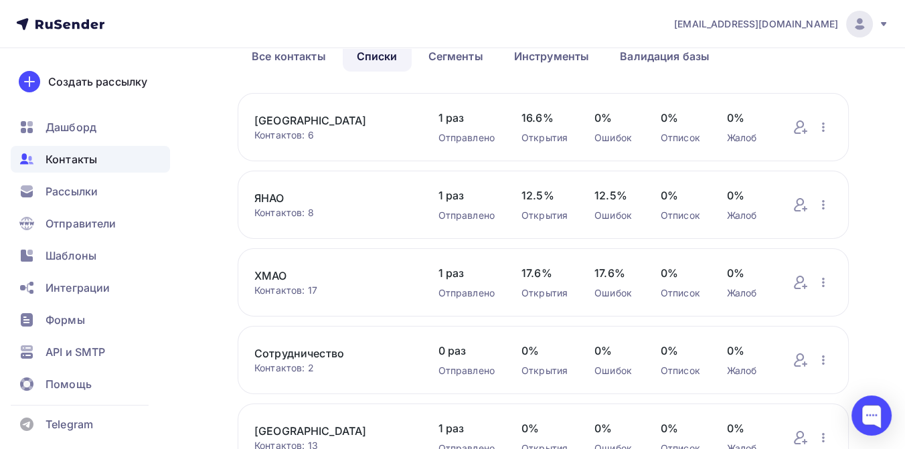
click at [290, 346] on div "Сотрудничество Контактов: 2 Добавить контакты Переименовать список Скачать спис…" at bounding box center [543, 360] width 611 height 68
click at [291, 355] on link "Сотрудничество" at bounding box center [332, 353] width 157 height 16
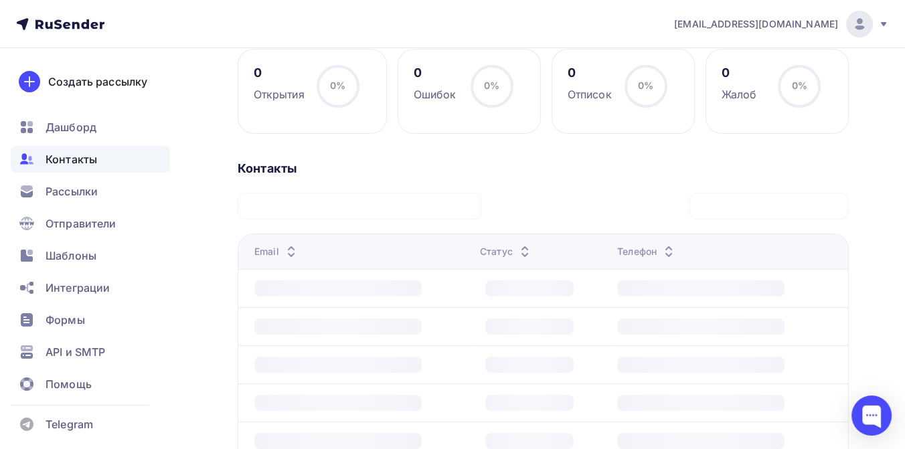
scroll to position [223, 0]
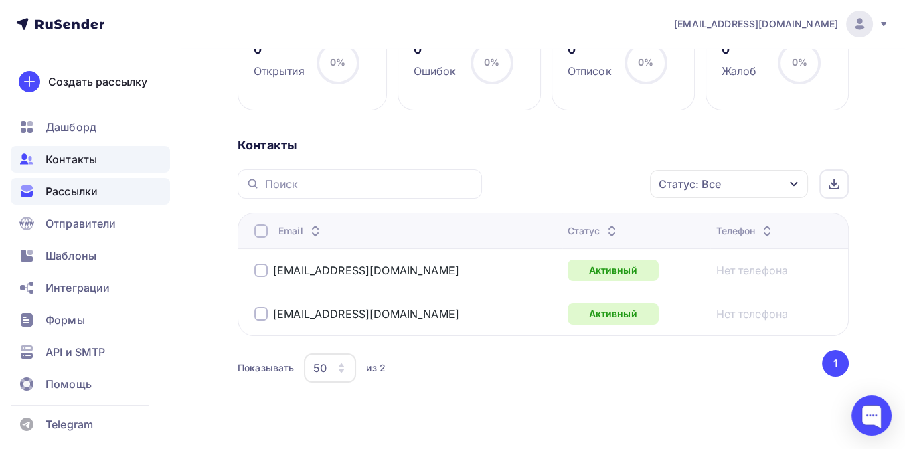
click at [71, 187] on span "Рассылки" at bounding box center [72, 191] width 52 height 16
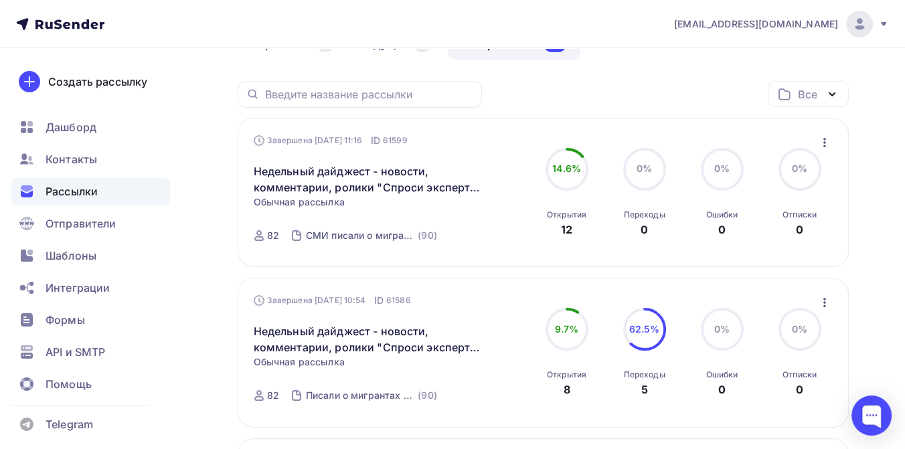
scroll to position [149, 0]
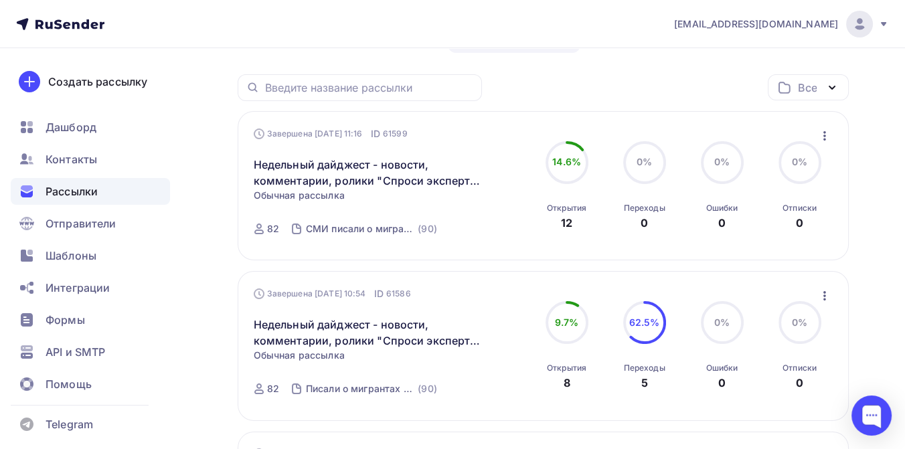
click at [823, 135] on icon "button" at bounding box center [824, 135] width 3 height 9
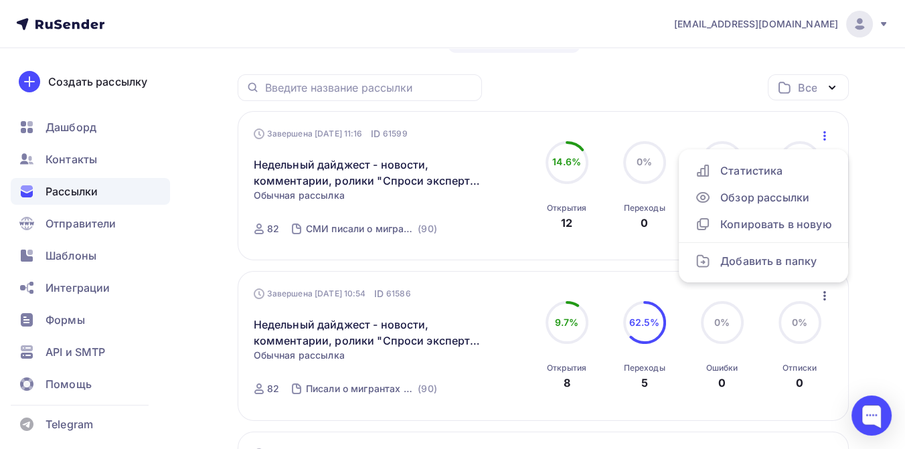
click at [714, 74] on div "Все Все папки Создать новую папку" at bounding box center [543, 92] width 611 height 37
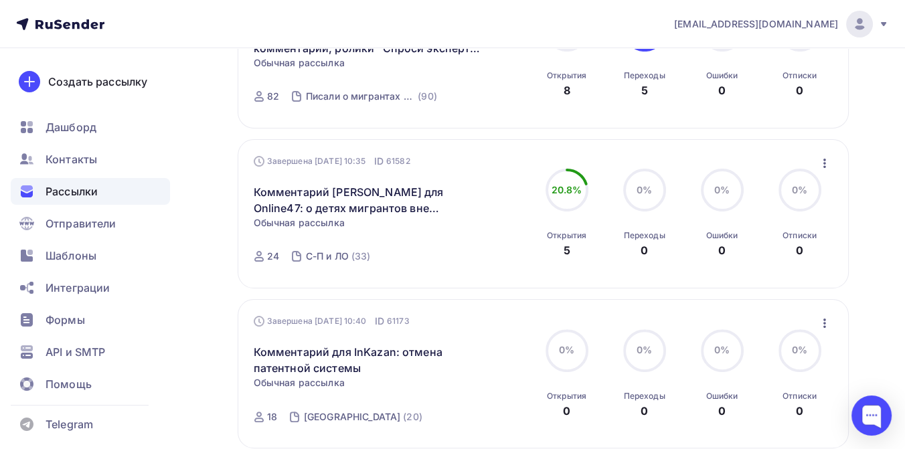
scroll to position [446, 0]
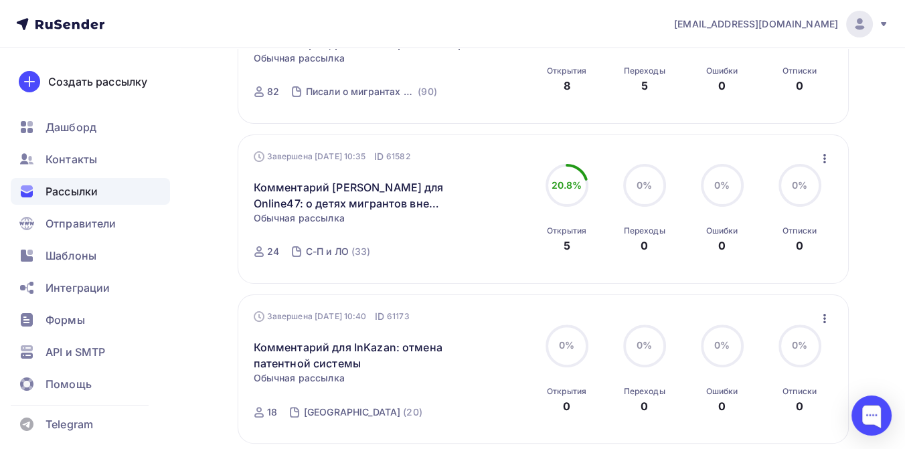
click at [823, 159] on icon "button" at bounding box center [825, 159] width 16 height 16
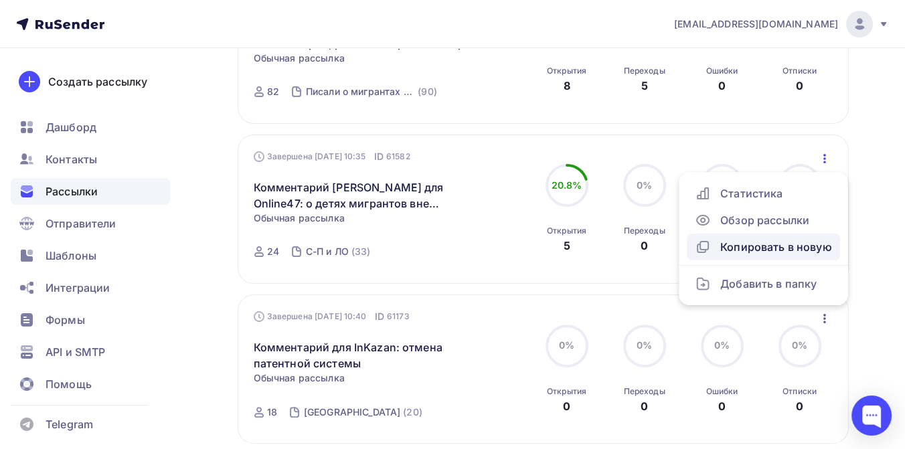
click at [761, 254] on div "Копировать в новую" at bounding box center [763, 247] width 137 height 16
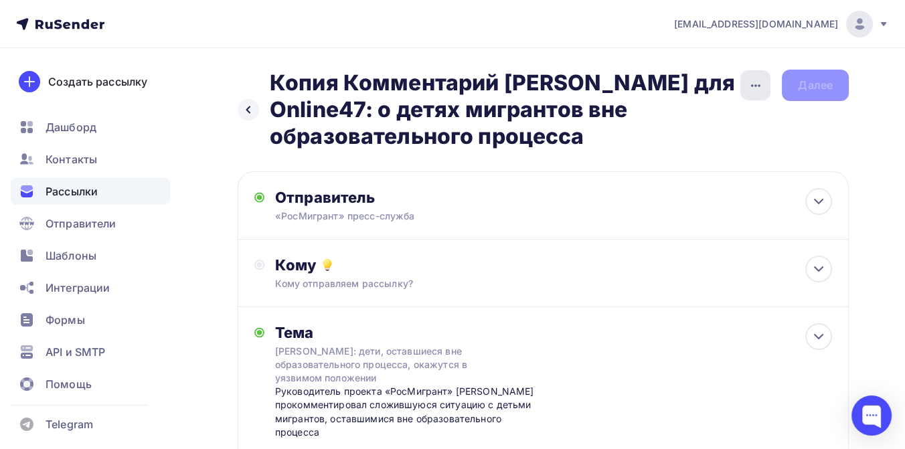
click at [750, 91] on icon "button" at bounding box center [756, 86] width 16 height 16
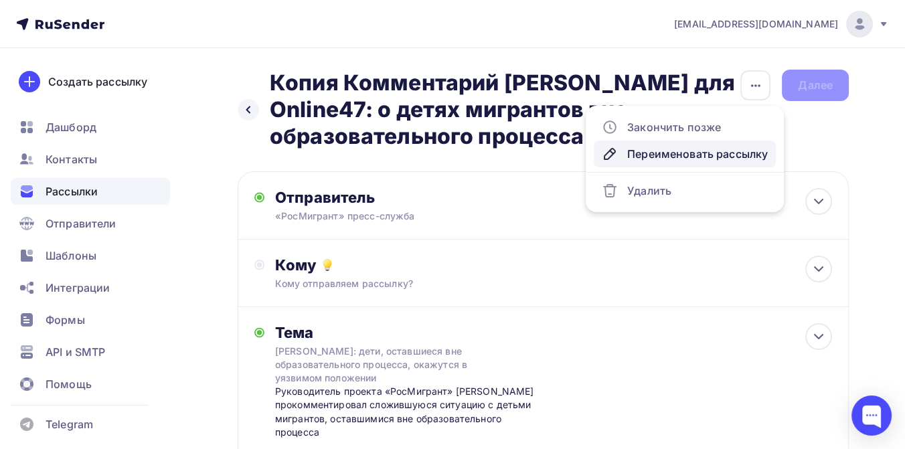
click at [690, 156] on div "Переименовать рассылку" at bounding box center [685, 154] width 166 height 16
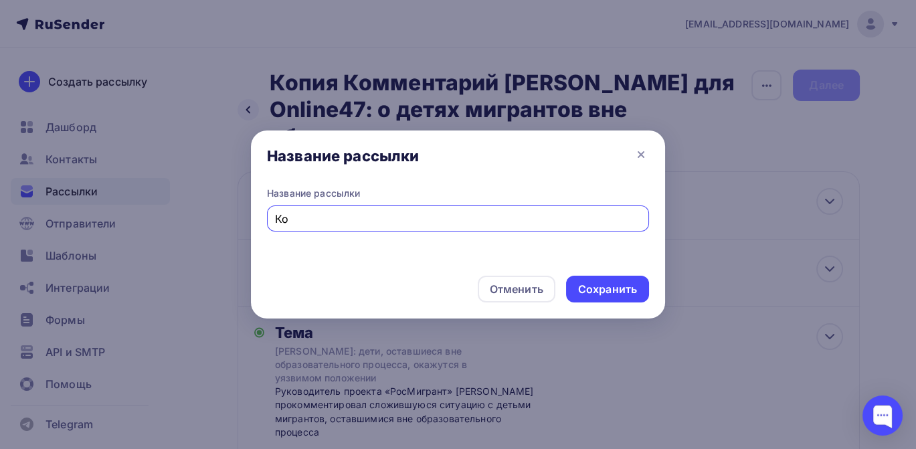
type input "К"
type input "С"
type input "ДТП 9 месяцев 2025: сотрудничество"
click at [604, 291] on div "Сохранить" at bounding box center [607, 289] width 59 height 15
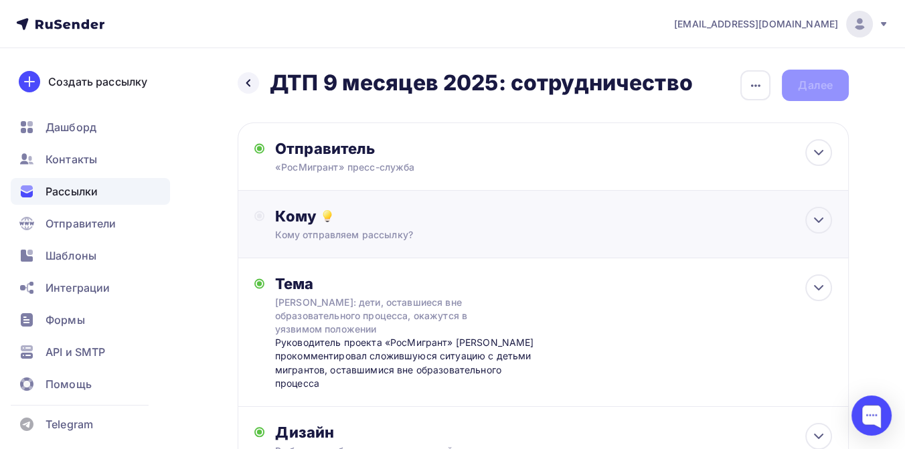
click at [364, 220] on div "Кому" at bounding box center [553, 216] width 557 height 19
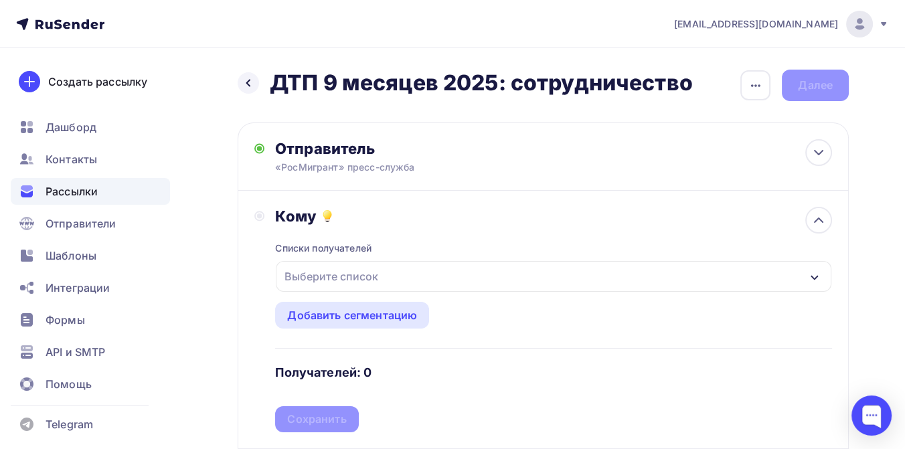
click at [359, 271] on div "Выберите список" at bounding box center [331, 276] width 104 height 24
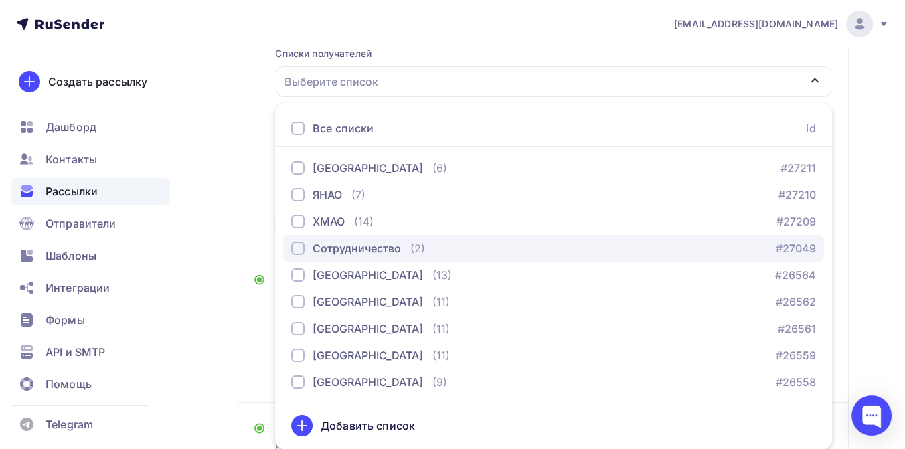
click at [354, 241] on div "Сотрудничество" at bounding box center [357, 248] width 88 height 16
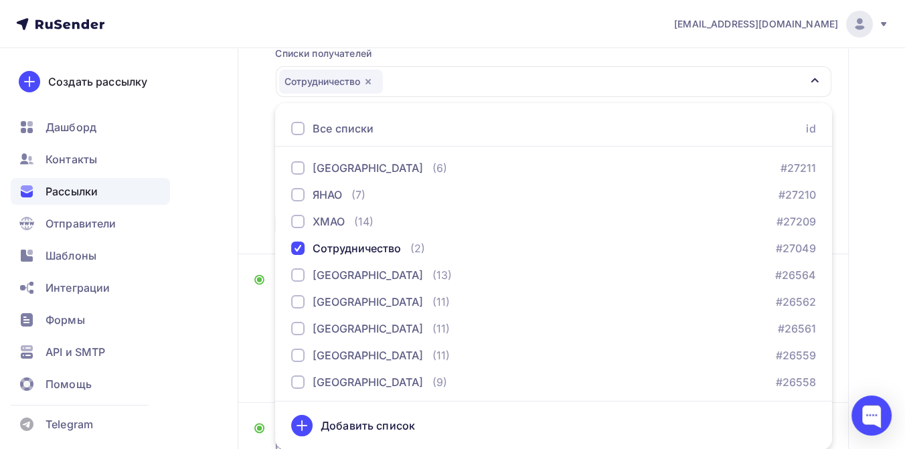
click at [878, 239] on div "Назад ДТП 9 месяцев 2025: сотрудничество ДТП 9 месяцев 2025: сотрудничество Зак…" at bounding box center [452, 238] width 905 height 770
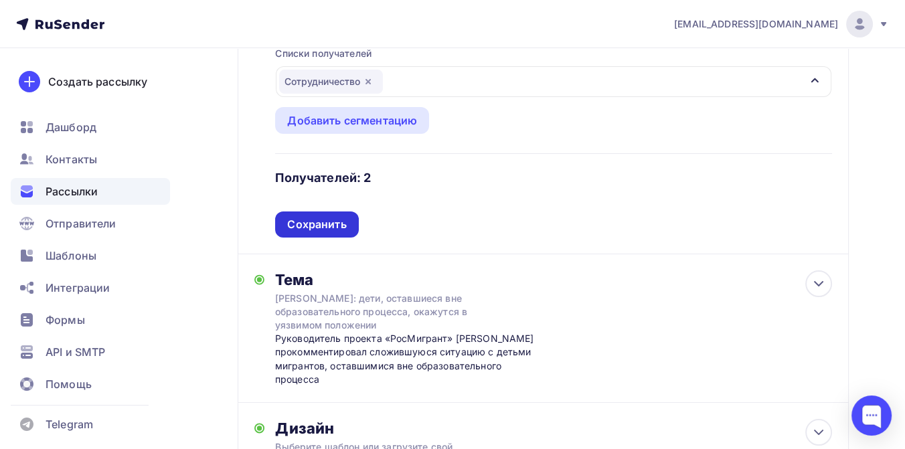
click at [332, 226] on div "Сохранить" at bounding box center [316, 224] width 59 height 15
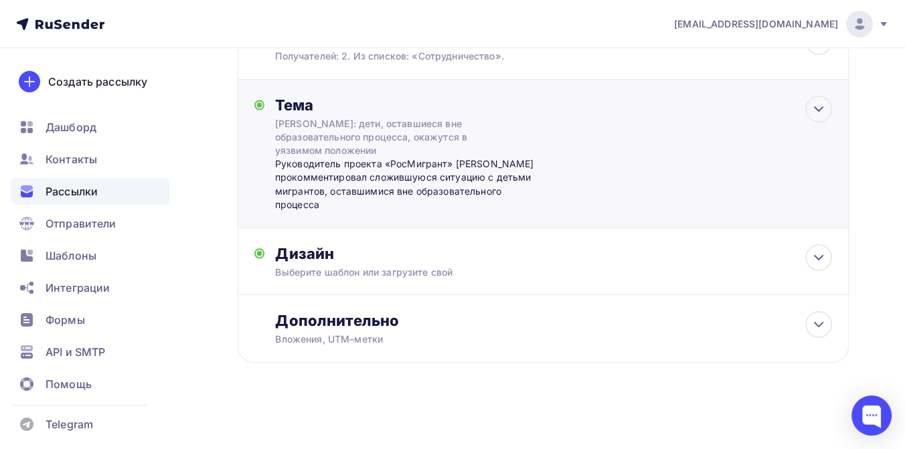
click at [324, 123] on div "Дмитрий Стрункин: дети, оставшиеся вне образовательного процесса, окажутся в уя…" at bounding box center [394, 137] width 238 height 40
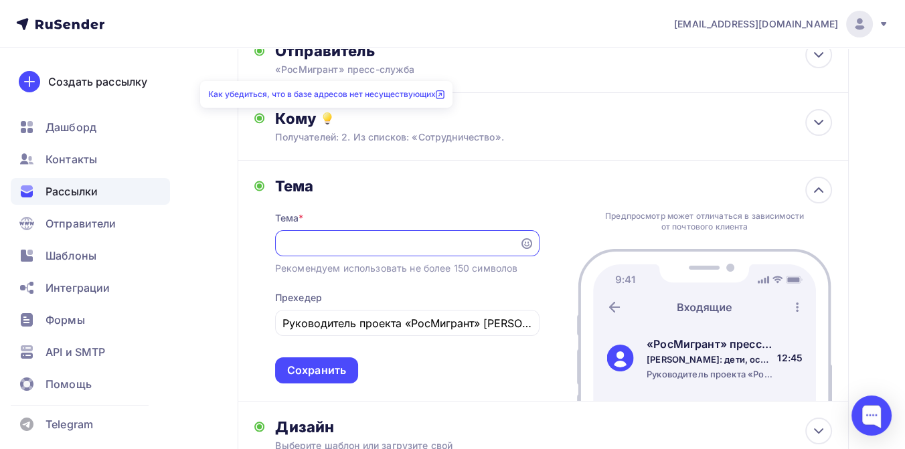
scroll to position [0, 0]
click at [295, 240] on input "Дмитрий Стрункин: дети, оставшиеся вне образовательного процесса, окажутся в уя…" at bounding box center [396, 244] width 229 height 16
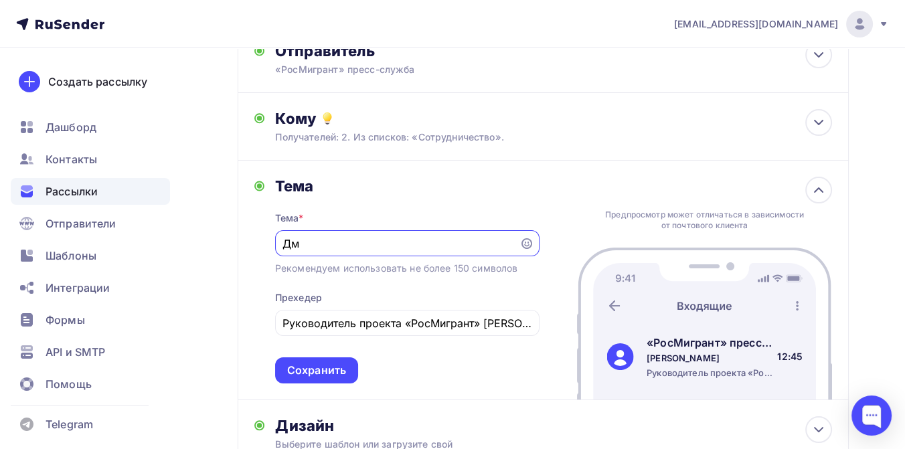
type input "Д"
paste input "«Иностранцы за рулем в России»: статистика ДТП и регионы-лидеры аварийности за …"
type input "«Иностранцы за рулем в России»: статистика ДТП и регионы-лидеры аварийности за …"
click at [281, 325] on div "Руководитель проекта «РосМигрант» Дмитрий Стрункин прокомментировал сложившуюся…" at bounding box center [407, 323] width 264 height 26
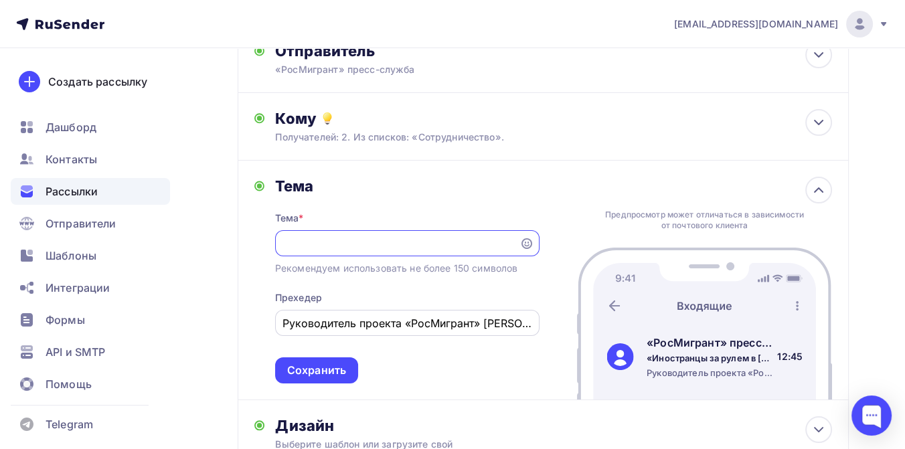
scroll to position [0, 0]
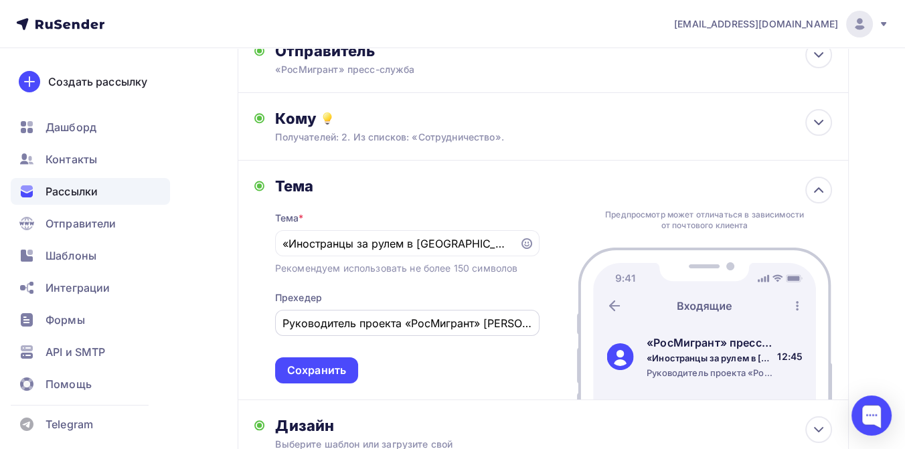
click at [286, 323] on input "Руководитель проекта «РосМигрант» Дмитрий Стрункин прокомментировал сложившуюся…" at bounding box center [406, 323] width 249 height 16
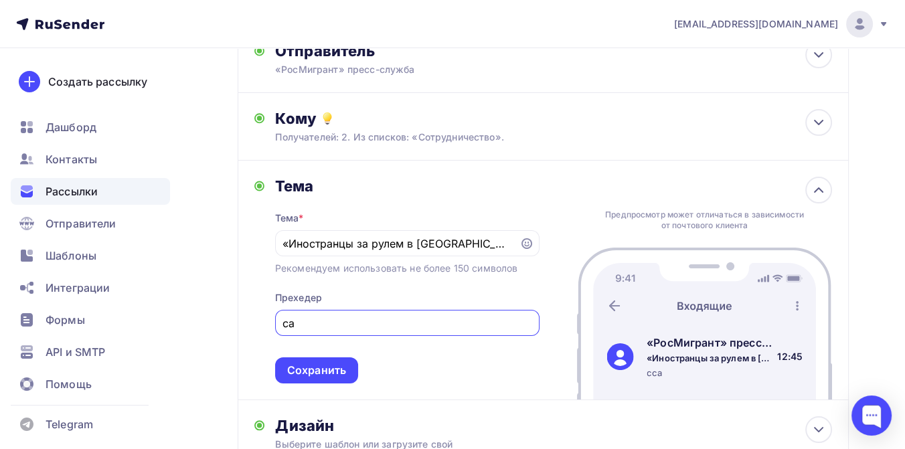
type input "а"
click at [316, 327] on input "text" at bounding box center [406, 323] width 249 height 16
type input "Регионы-антилидеры по числу ДТП с мигрантами за рулем за 9 месяцев 2025"
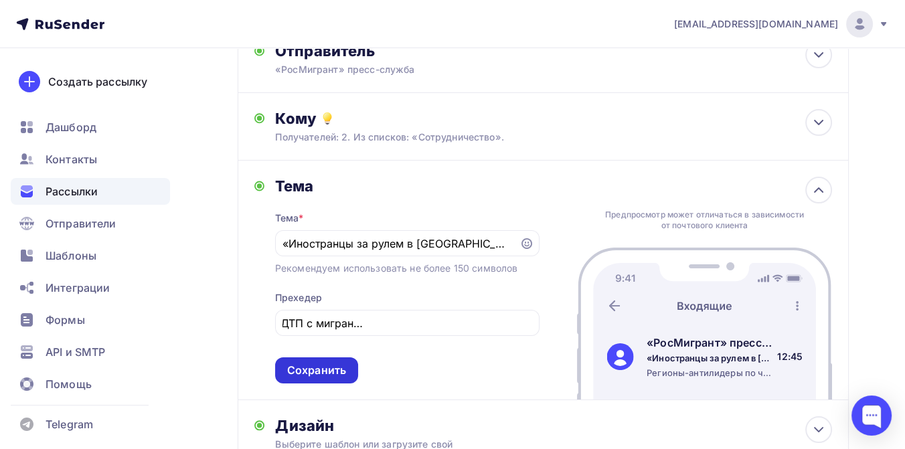
click at [326, 371] on div "Сохранить" at bounding box center [316, 370] width 59 height 15
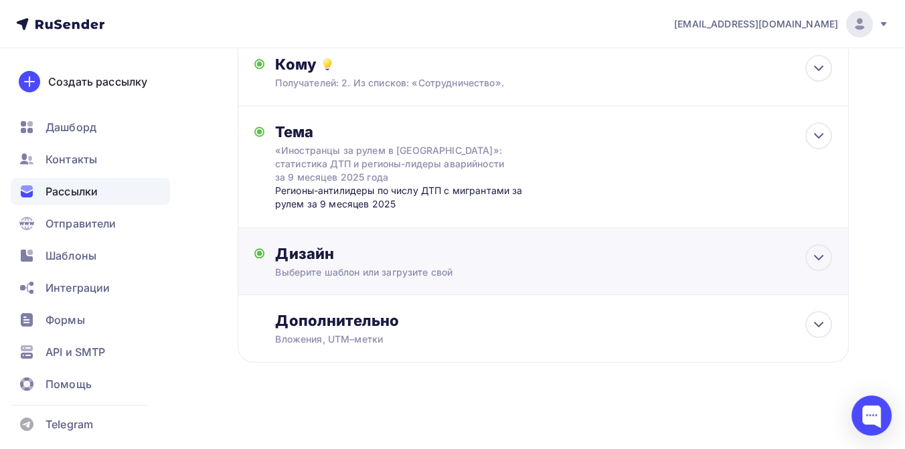
click at [386, 256] on div "Дизайн" at bounding box center [553, 253] width 557 height 19
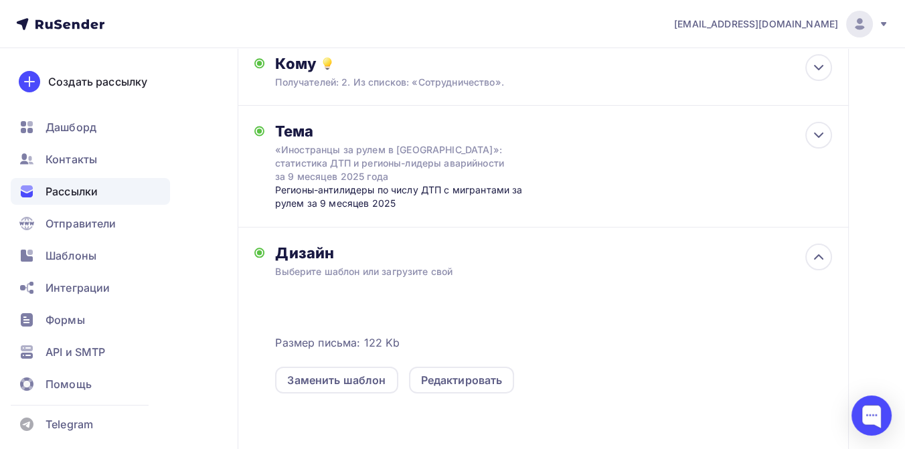
scroll to position [302, 0]
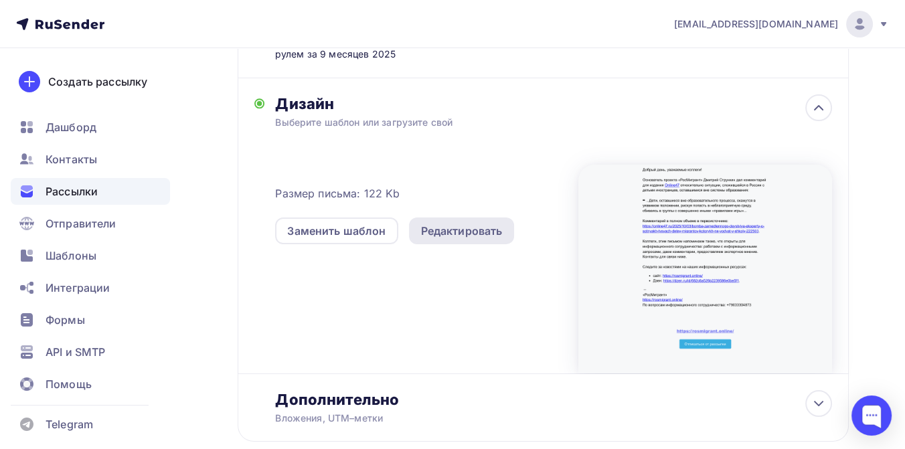
click at [447, 227] on div "Редактировать" at bounding box center [462, 231] width 82 height 16
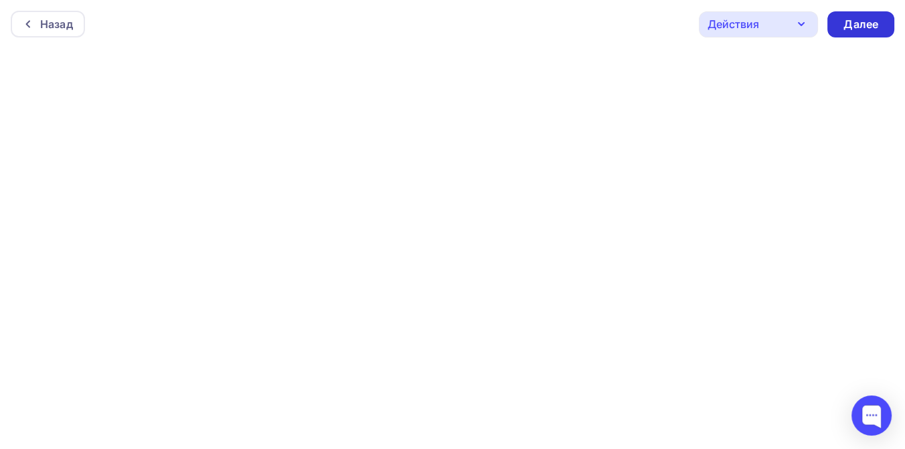
click at [843, 25] on div "Далее" at bounding box center [860, 24] width 35 height 15
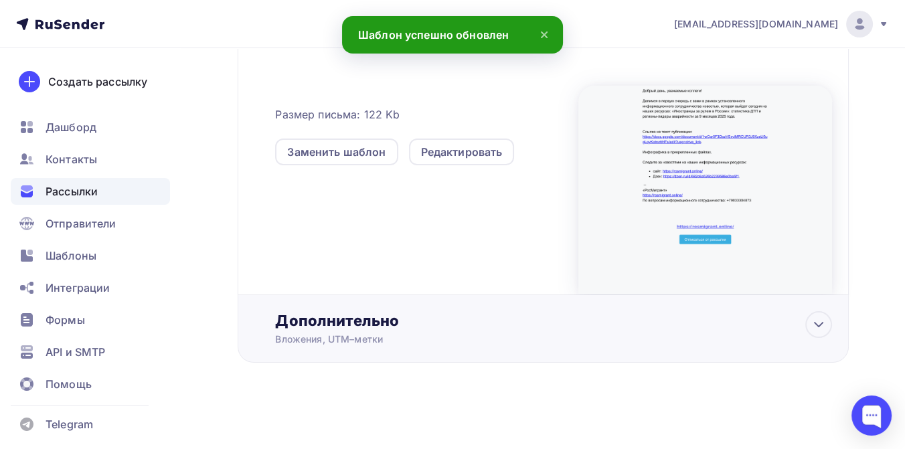
click at [344, 319] on div "Дополнительно" at bounding box center [553, 320] width 557 height 19
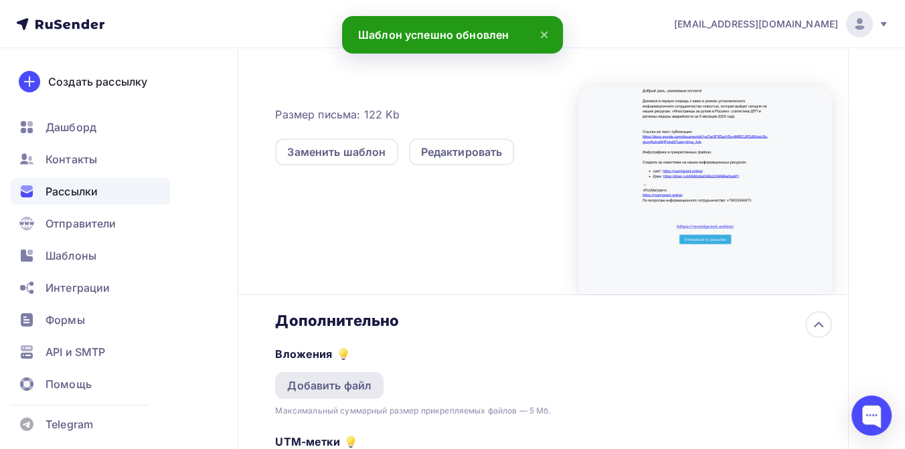
click at [335, 386] on div "Добавить файл" at bounding box center [329, 386] width 84 height 16
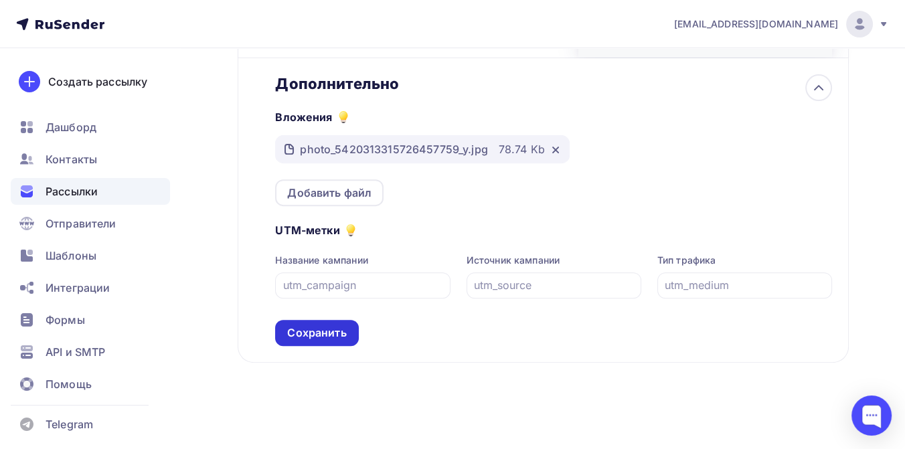
click at [332, 337] on div "Сохранить" at bounding box center [316, 332] width 59 height 15
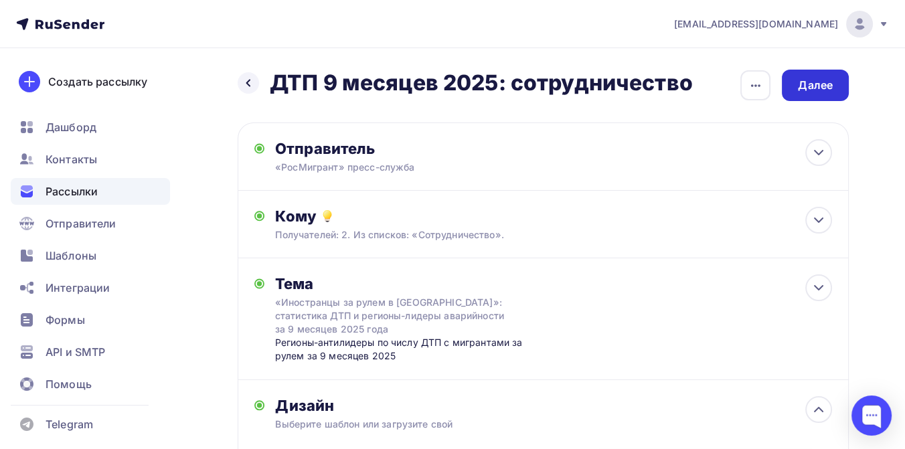
click at [800, 82] on div "Далее" at bounding box center [815, 85] width 35 height 15
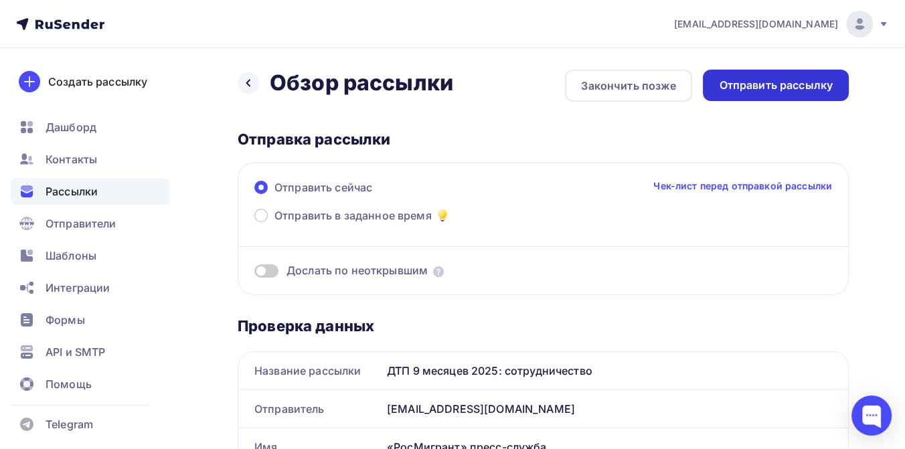
click at [716, 86] on div "Отправить рассылку" at bounding box center [776, 85] width 146 height 31
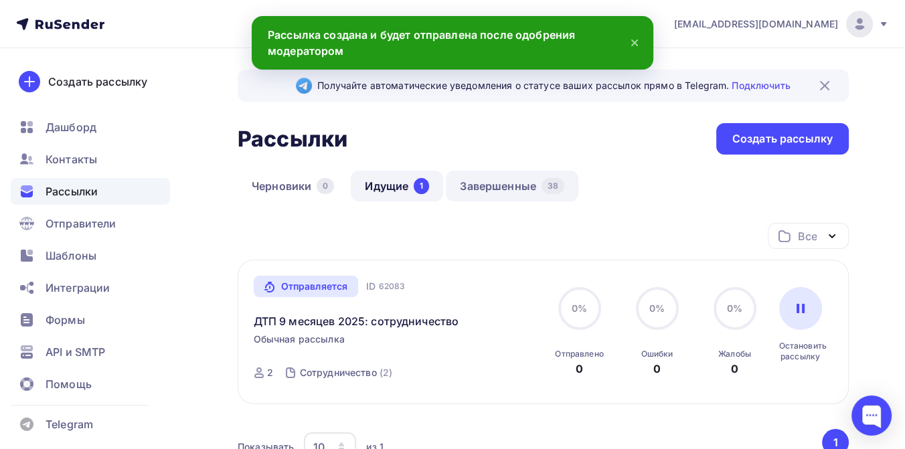
click at [507, 181] on link "Завершенные 38" at bounding box center [512, 186] width 133 height 31
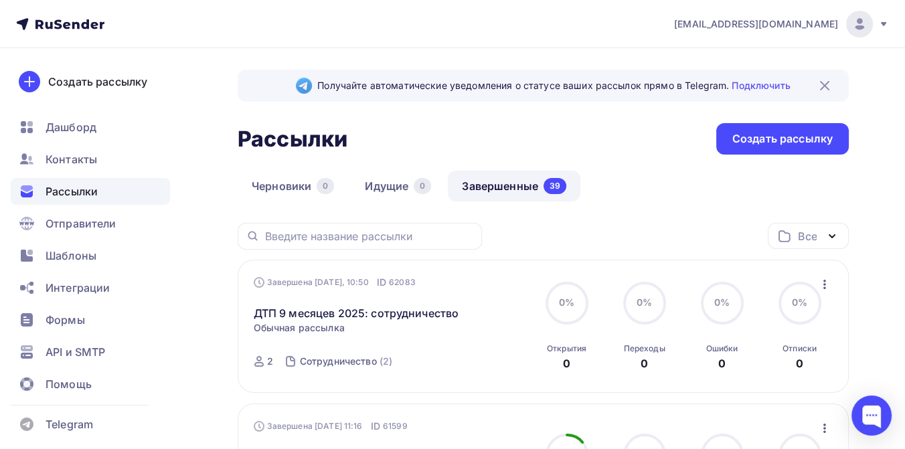
click at [881, 23] on icon at bounding box center [883, 24] width 11 height 11
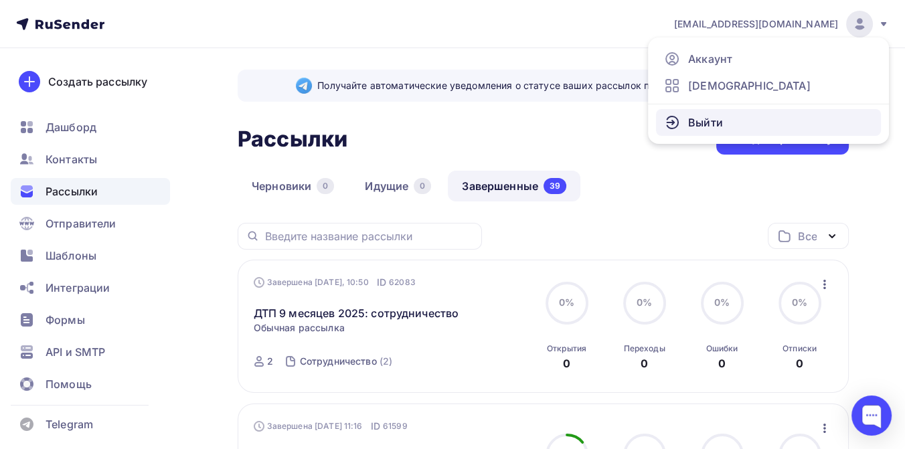
click at [705, 115] on span "Выйти" at bounding box center [705, 122] width 35 height 16
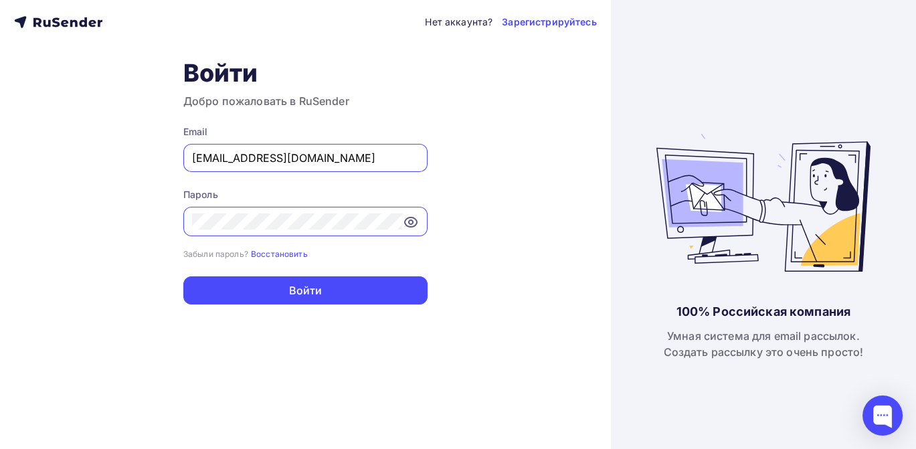
click at [361, 161] on input "[EMAIL_ADDRESS][DOMAIN_NAME]" at bounding box center [305, 158] width 227 height 16
type input "[EMAIL_ADDRESS][DOMAIN_NAME]"
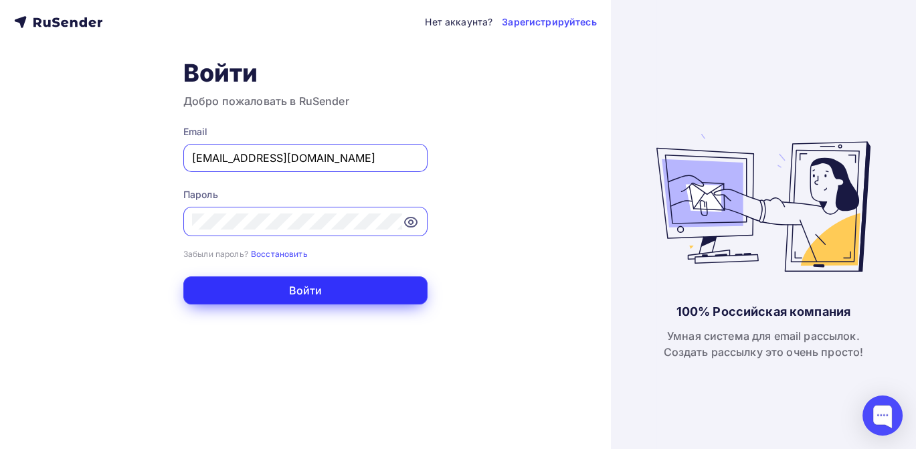
click at [293, 288] on button "Войти" at bounding box center [305, 290] width 244 height 28
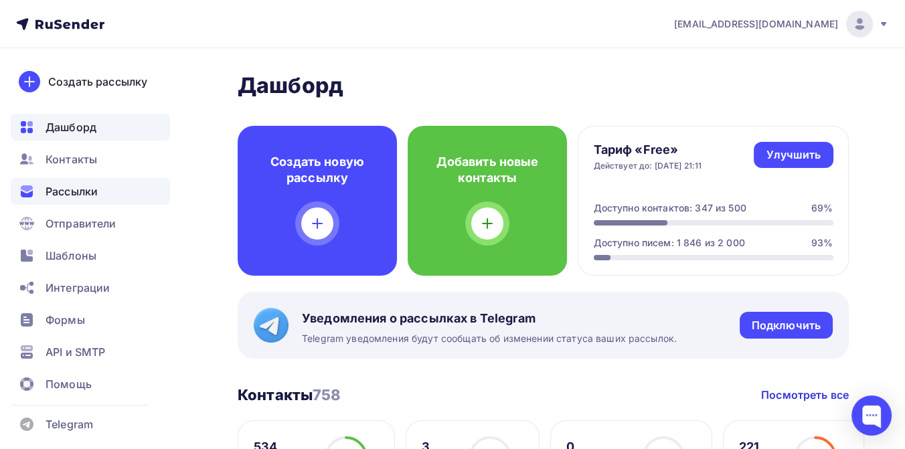
click at [84, 191] on span "Рассылки" at bounding box center [72, 191] width 52 height 16
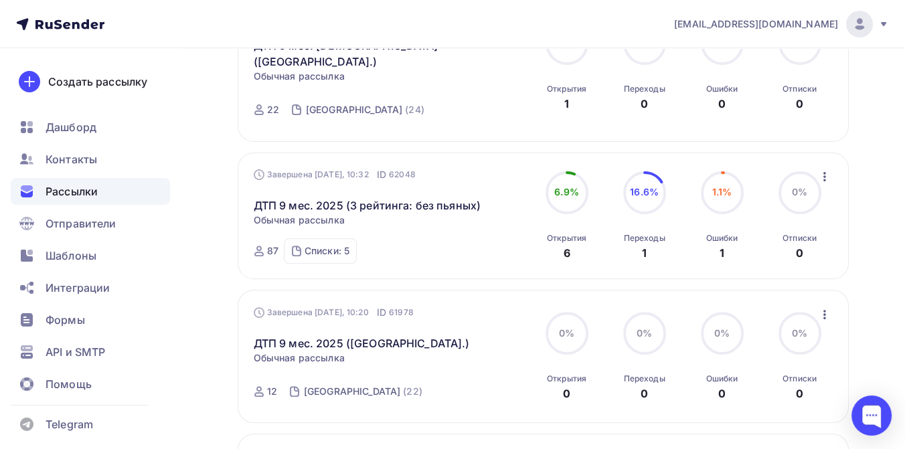
scroll to position [594, 0]
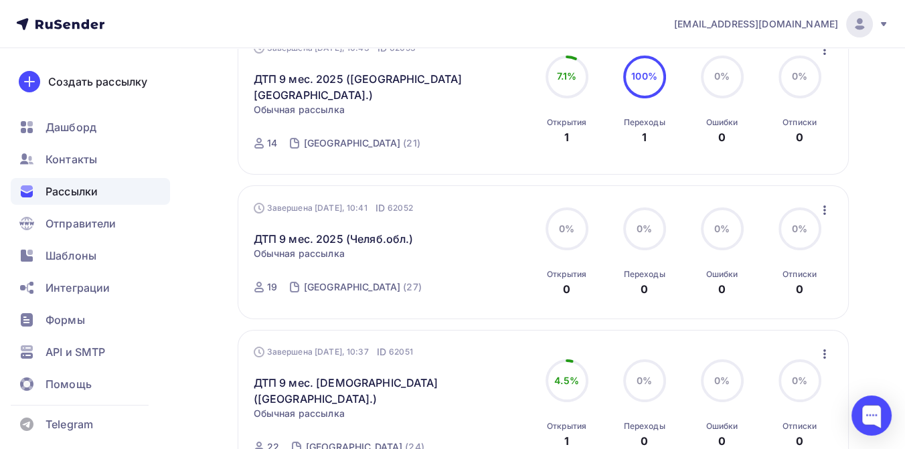
scroll to position [149, 0]
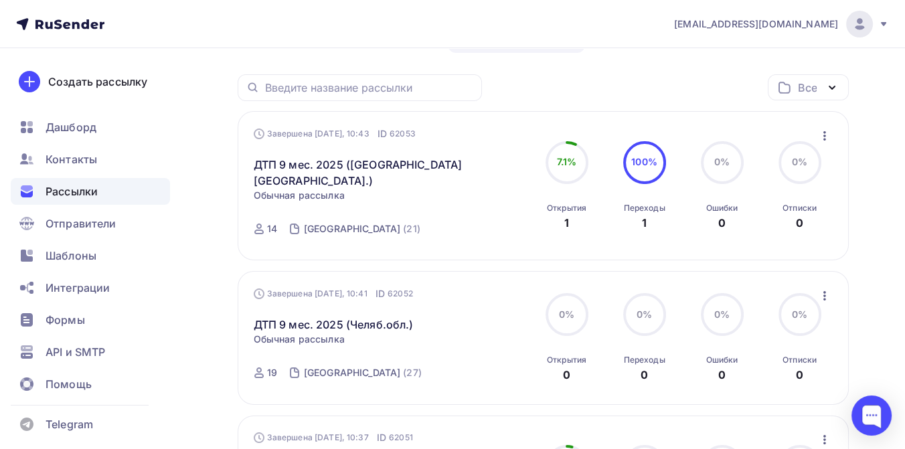
click at [822, 133] on icon "button" at bounding box center [825, 136] width 16 height 16
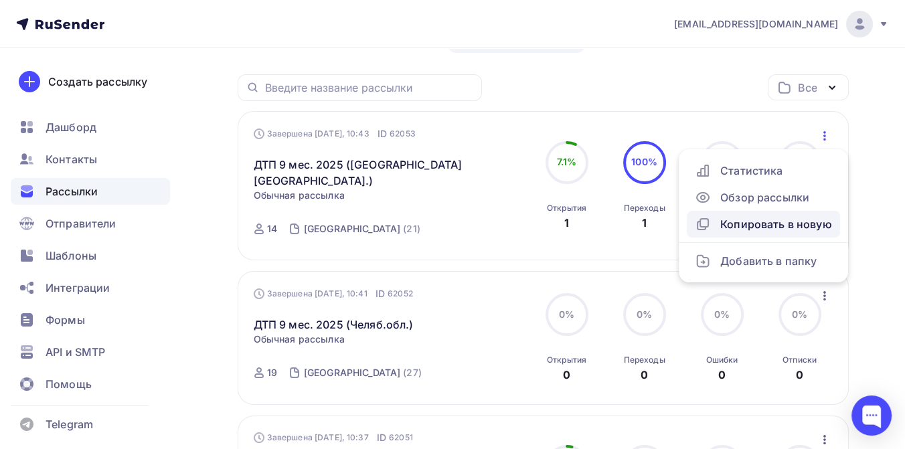
click at [778, 223] on div "Копировать в новую" at bounding box center [763, 224] width 137 height 16
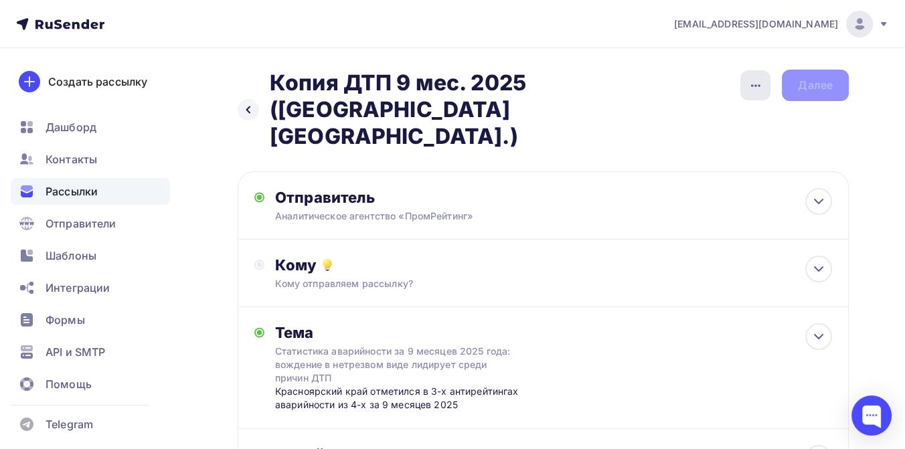
click at [758, 82] on icon "button" at bounding box center [756, 86] width 16 height 16
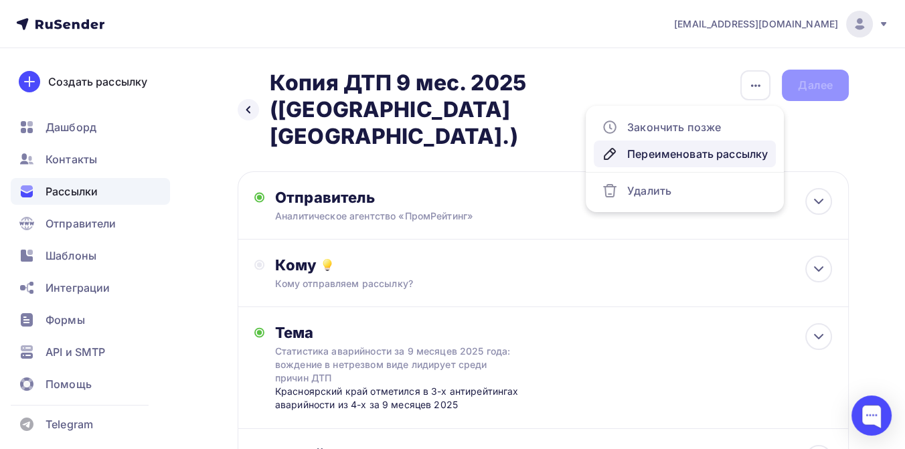
click at [681, 159] on div "Переименовать рассылку" at bounding box center [685, 154] width 166 height 16
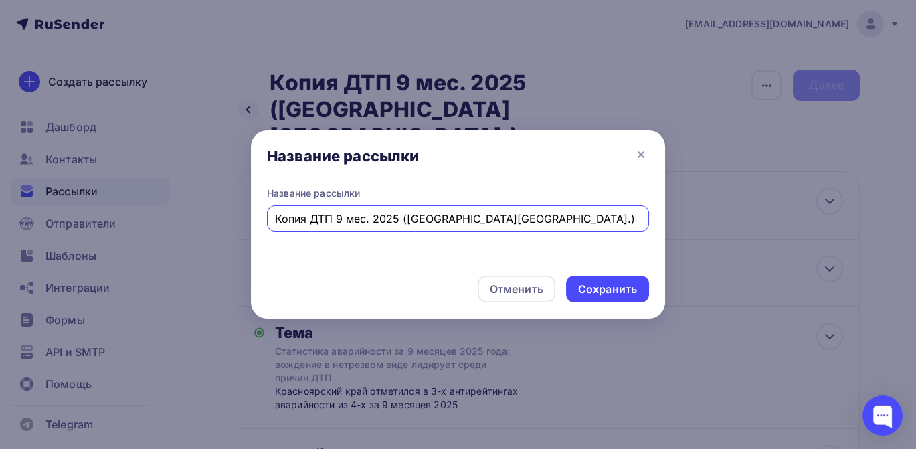
click at [308, 220] on input "Копия ДТП 9 мес. 2025 (Краснояр.кр.)" at bounding box center [458, 219] width 367 height 16
drag, startPoint x: 441, startPoint y: 222, endPoint x: 373, endPoint y: 218, distance: 67.7
click at [373, 218] on input "ДТП 9 мес. 2025 ([GEOGRAPHIC_DATA][GEOGRAPHIC_DATA].)" at bounding box center [458, 219] width 367 height 16
type input "ДТП 9 мес. 2025 ([GEOGRAPHIC_DATA].)"
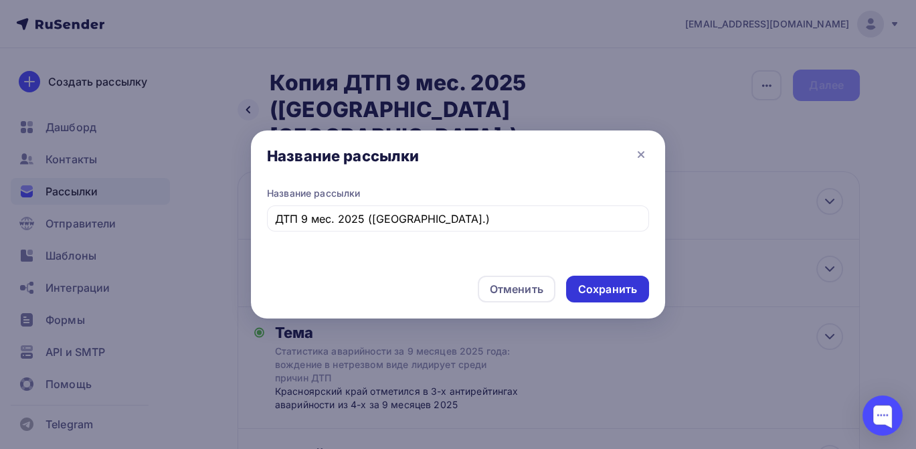
click at [601, 293] on div "Сохранить" at bounding box center [607, 289] width 59 height 15
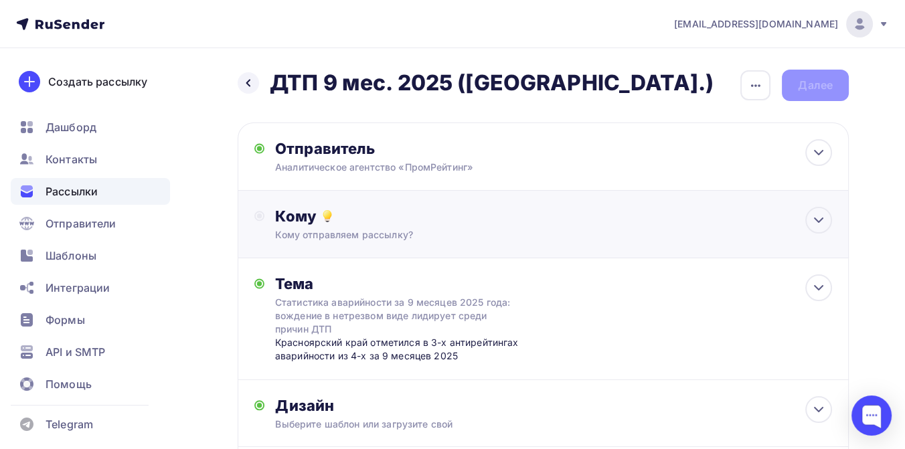
click at [359, 214] on div "Кому" at bounding box center [553, 216] width 557 height 19
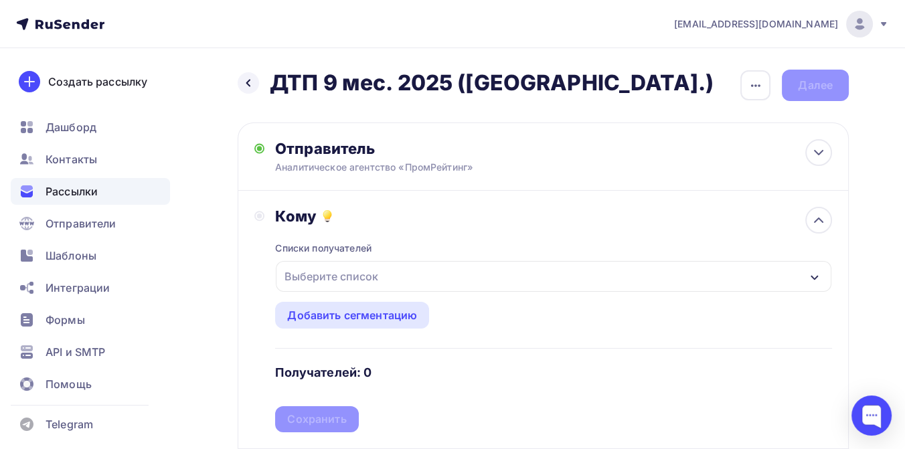
click at [358, 271] on div "Выберите список" at bounding box center [331, 276] width 104 height 24
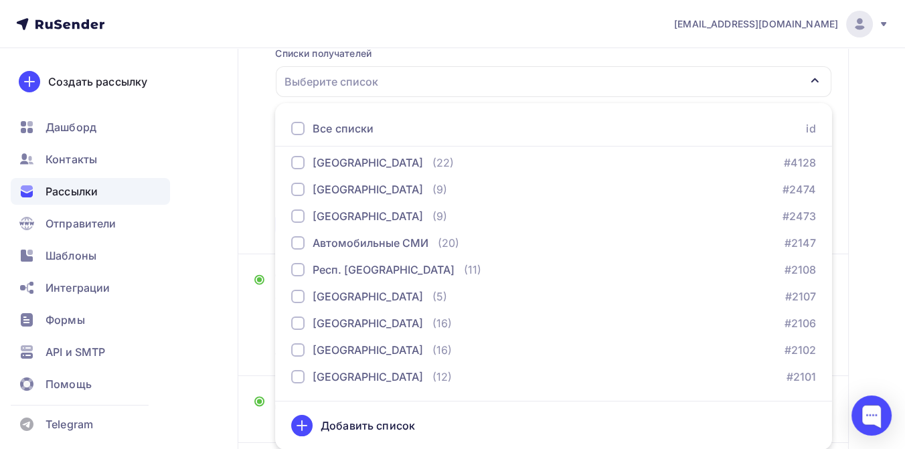
scroll to position [669, 0]
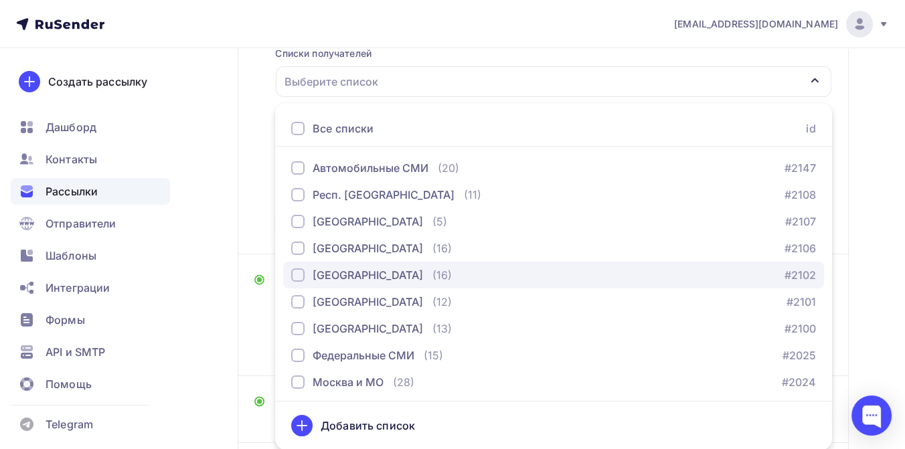
click at [367, 270] on div "[GEOGRAPHIC_DATA]" at bounding box center [368, 275] width 110 height 16
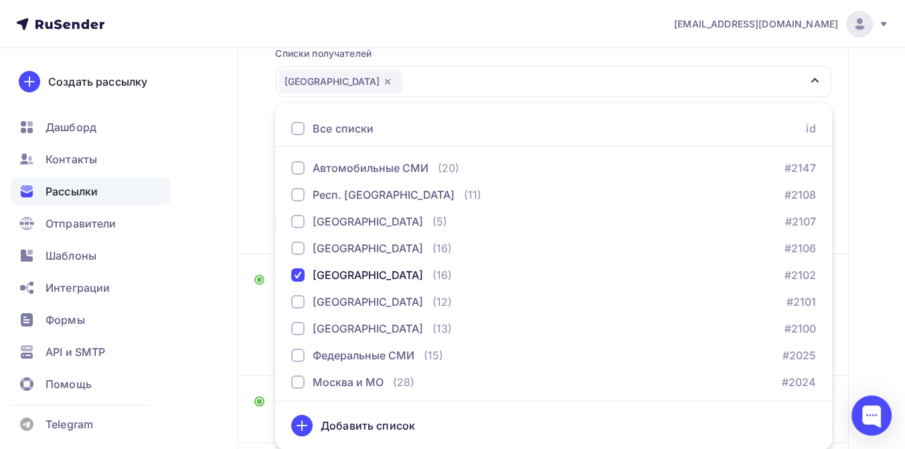
click at [862, 187] on div "Назад ДТП 9 мес. 2025 (Свердловская обл.) ДТП 9 мес. 2025 (Свердловская обл.) З…" at bounding box center [452, 225] width 905 height 744
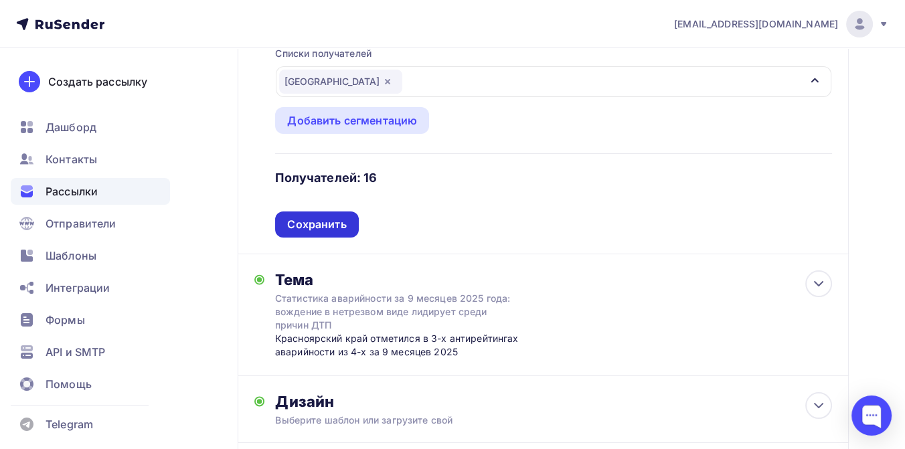
click at [319, 219] on div "Сохранить" at bounding box center [316, 224] width 59 height 15
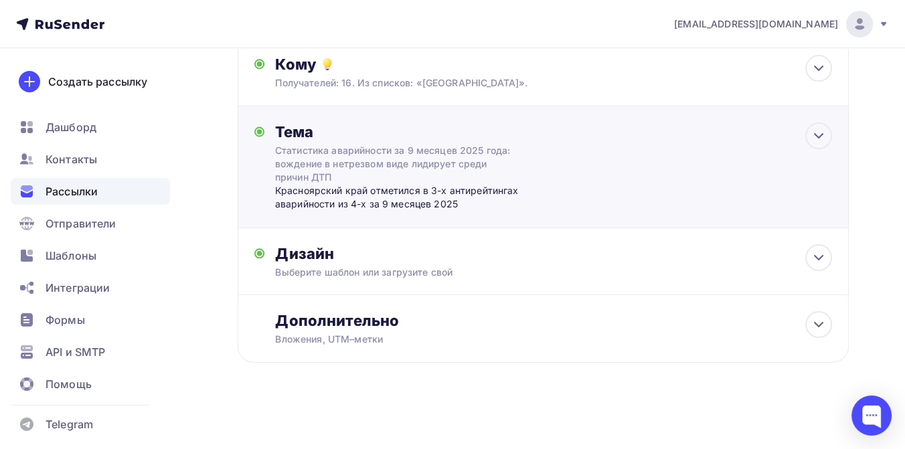
click at [325, 199] on div "Красноярский край отметился в 3-х антирейтингах аварийности из 4-х за 9 месяцев…" at bounding box center [407, 197] width 264 height 27
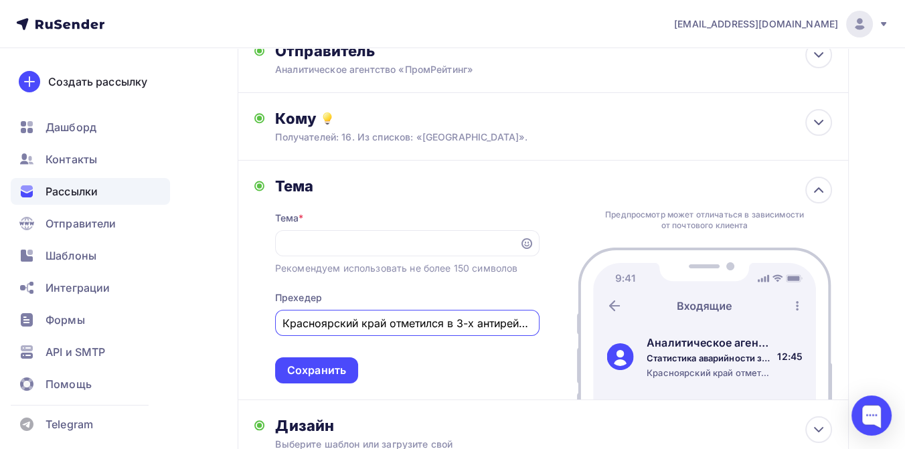
scroll to position [0, 0]
drag, startPoint x: 284, startPoint y: 324, endPoint x: 384, endPoint y: 324, distance: 99.7
click at [384, 324] on input "Красноярский край отметился в 3-х антирейтингах аварийности из 4-х за 9 месяцев…" at bounding box center [406, 323] width 249 height 16
drag, startPoint x: 452, startPoint y: 324, endPoint x: 460, endPoint y: 325, distance: 8.7
click at [460, 325] on input "Свердловская область отметился в 3-х антирейтингах аварийности из 4-х за 9 меся…" at bounding box center [406, 323] width 249 height 16
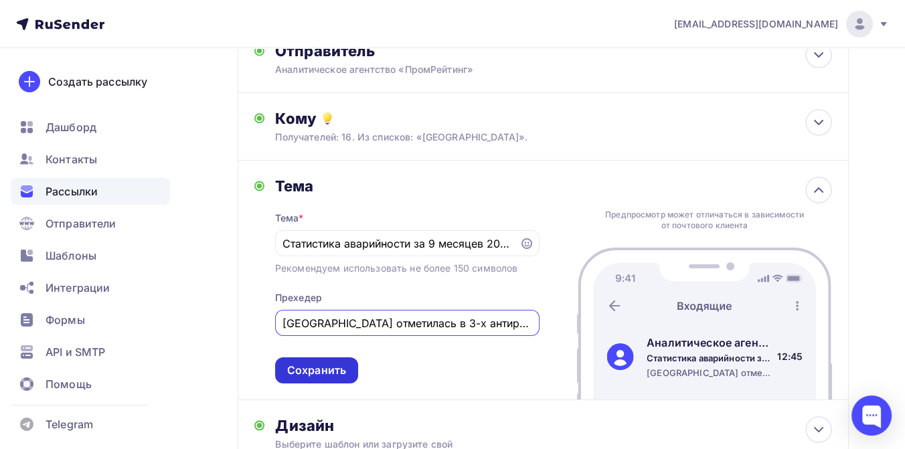
type input "[GEOGRAPHIC_DATA] отметилась в 3-х антирейтингах аварийности из 4-х за 9 месяце…"
click at [318, 363] on div "Сохранить" at bounding box center [316, 370] width 83 height 26
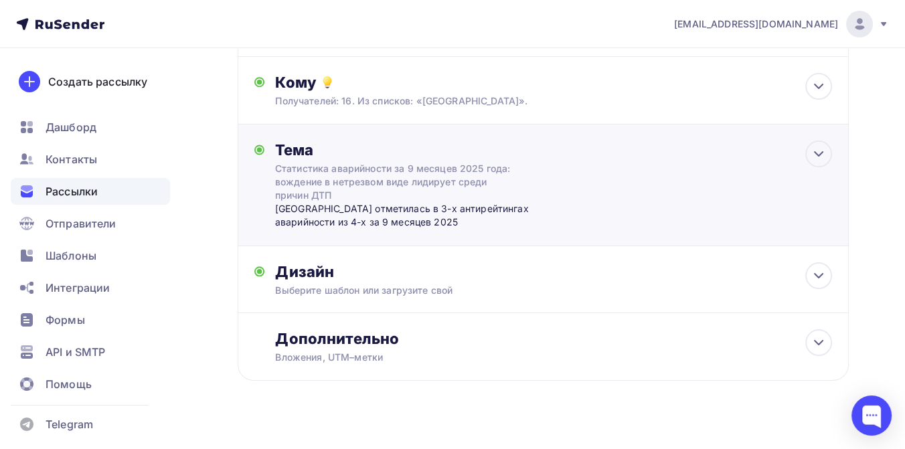
scroll to position [153, 0]
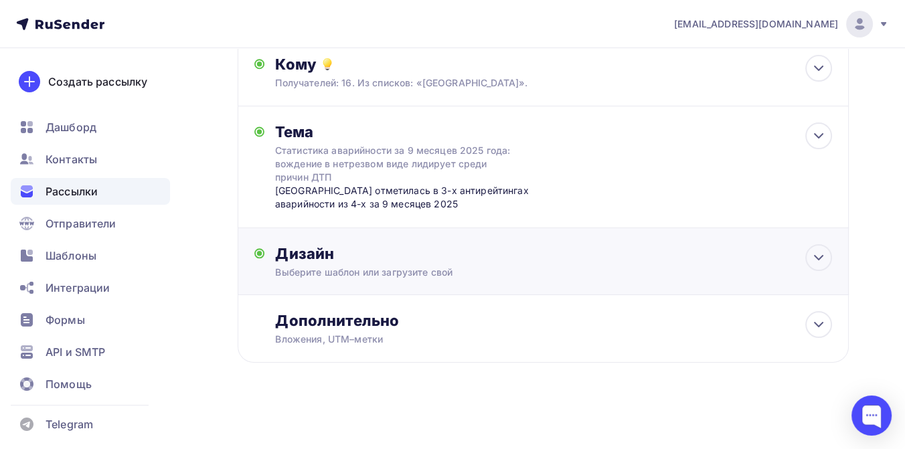
click at [383, 244] on div "Дизайн" at bounding box center [553, 253] width 557 height 19
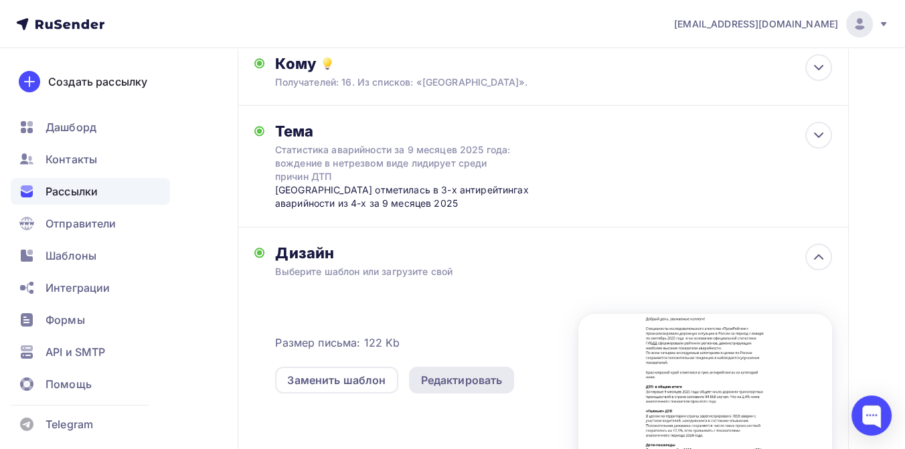
click at [444, 376] on div "Редактировать" at bounding box center [462, 380] width 82 height 16
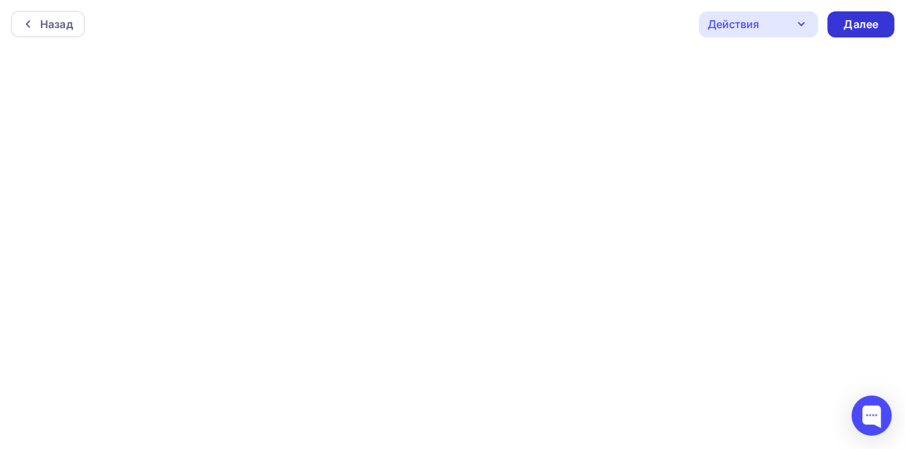
click at [851, 23] on div "Далее" at bounding box center [860, 24] width 35 height 15
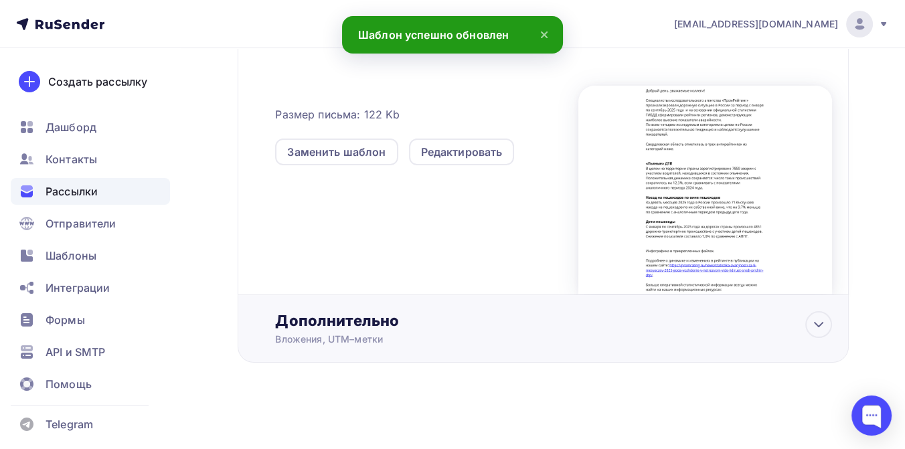
click at [378, 321] on div "Дополнительно" at bounding box center [553, 320] width 557 height 19
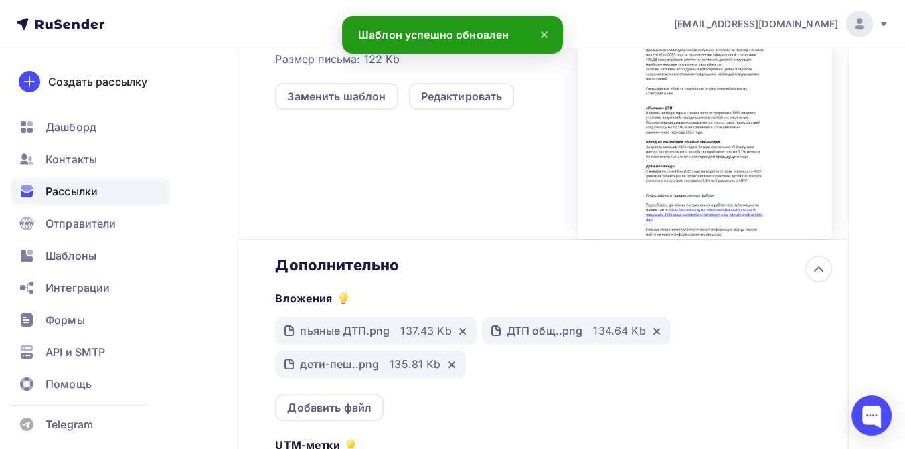
scroll to position [455, 0]
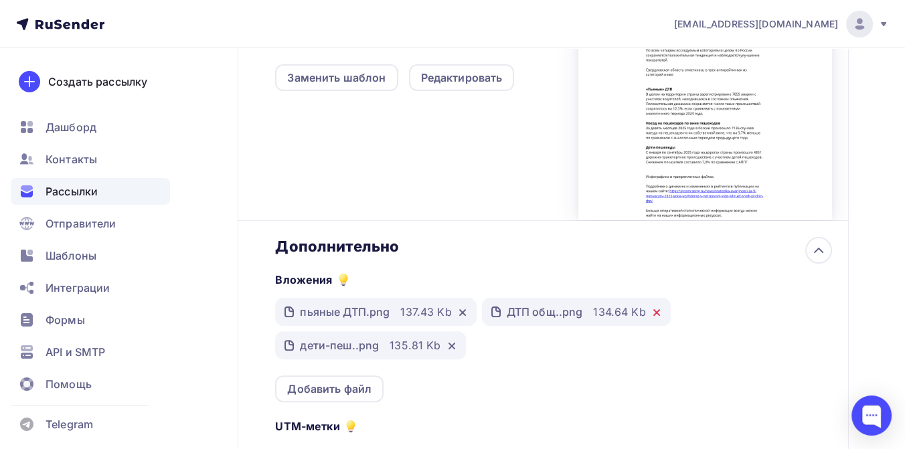
click at [656, 314] on icon at bounding box center [656, 312] width 5 height 5
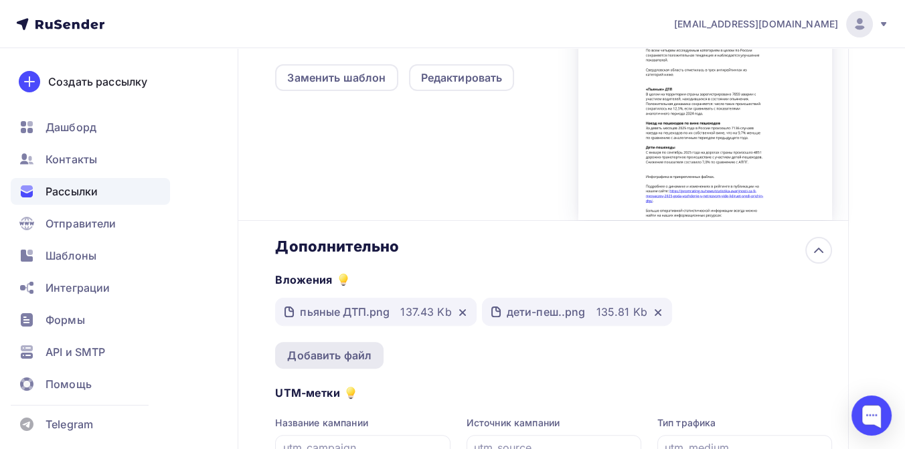
click at [318, 358] on div "Добавить файл" at bounding box center [329, 355] width 84 height 16
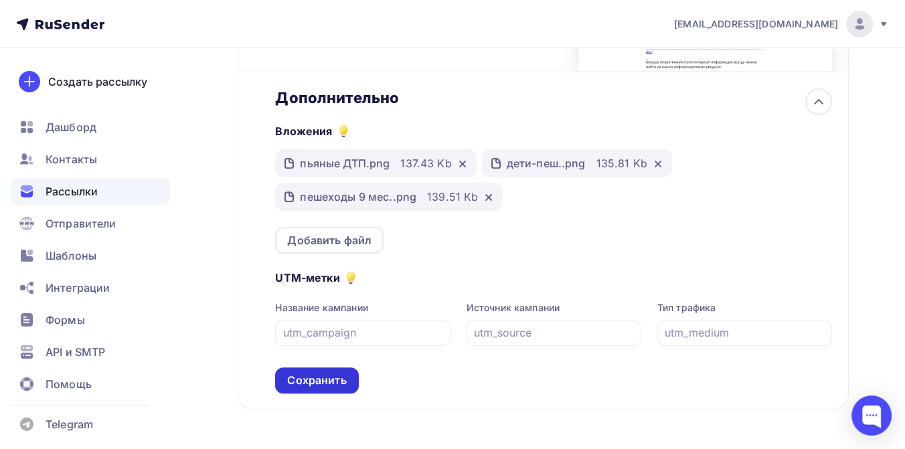
click at [333, 384] on div "Сохранить" at bounding box center [316, 380] width 59 height 15
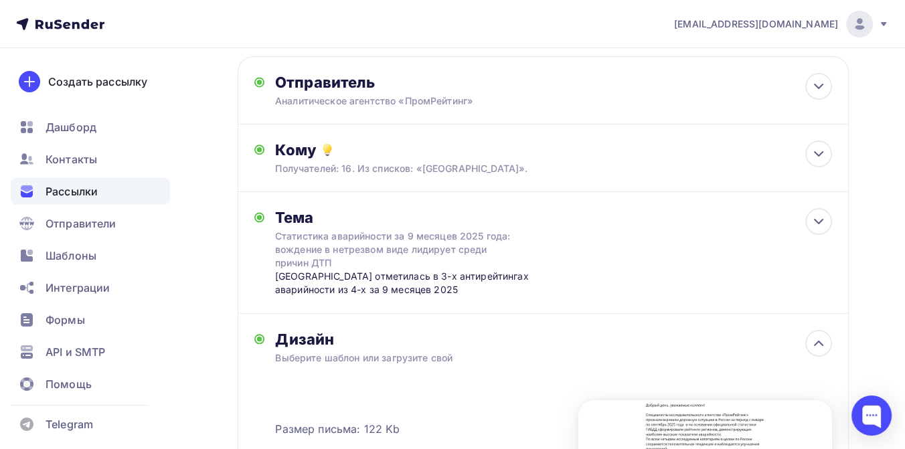
scroll to position [0, 0]
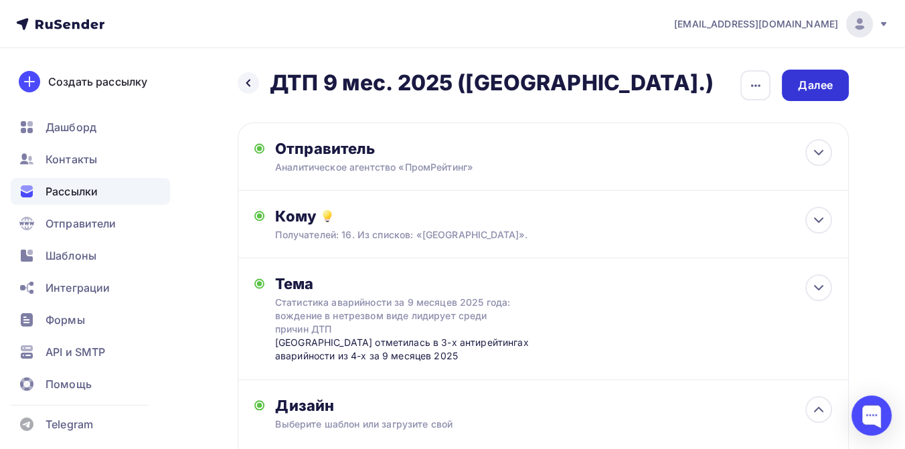
click at [828, 90] on div "Далее" at bounding box center [815, 85] width 35 height 15
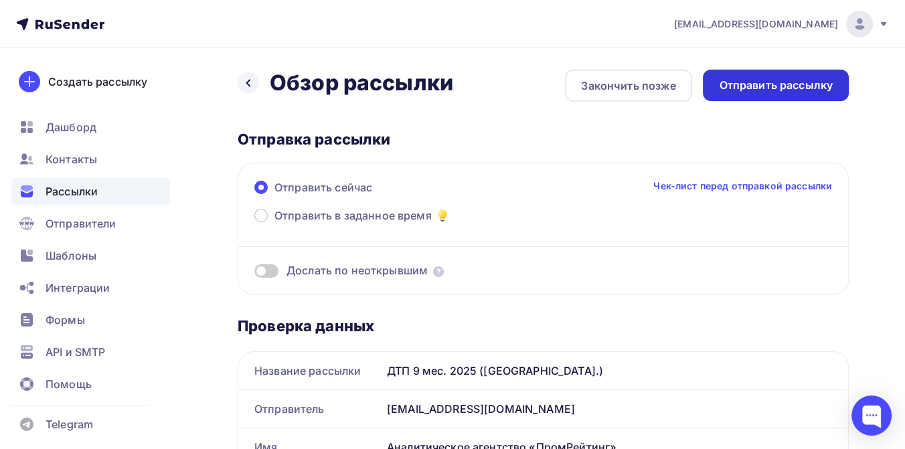
click at [761, 86] on div "Отправить рассылку" at bounding box center [776, 85] width 114 height 15
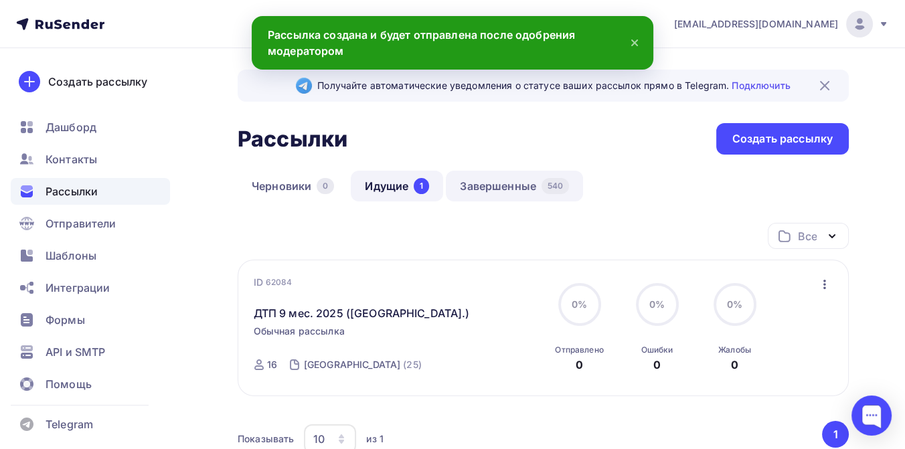
click at [503, 179] on link "Завершенные 540" at bounding box center [514, 186] width 137 height 31
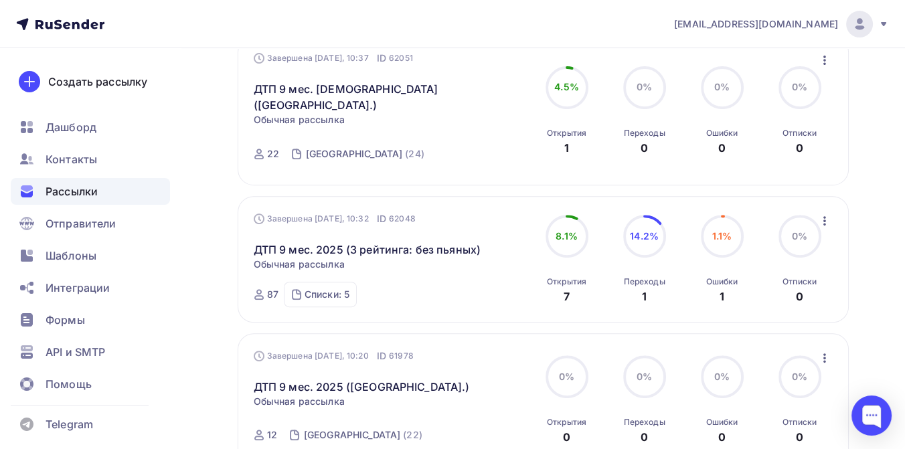
scroll to position [669, 0]
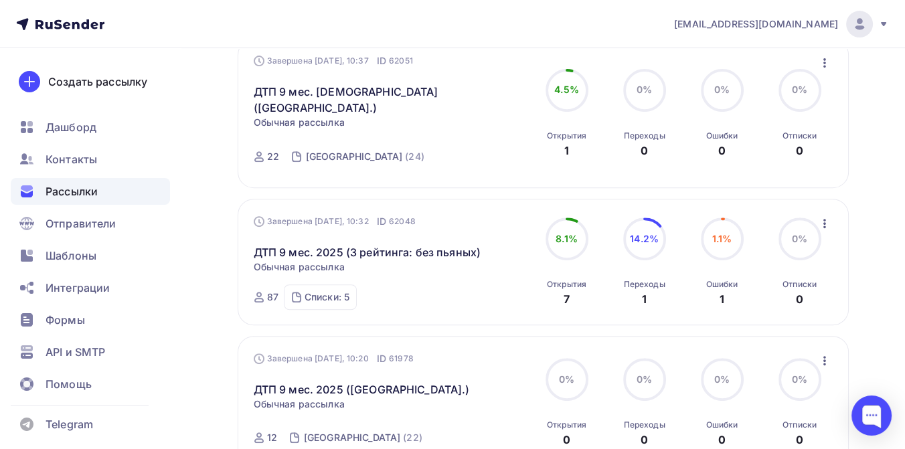
click at [826, 216] on icon "button" at bounding box center [825, 224] width 16 height 16
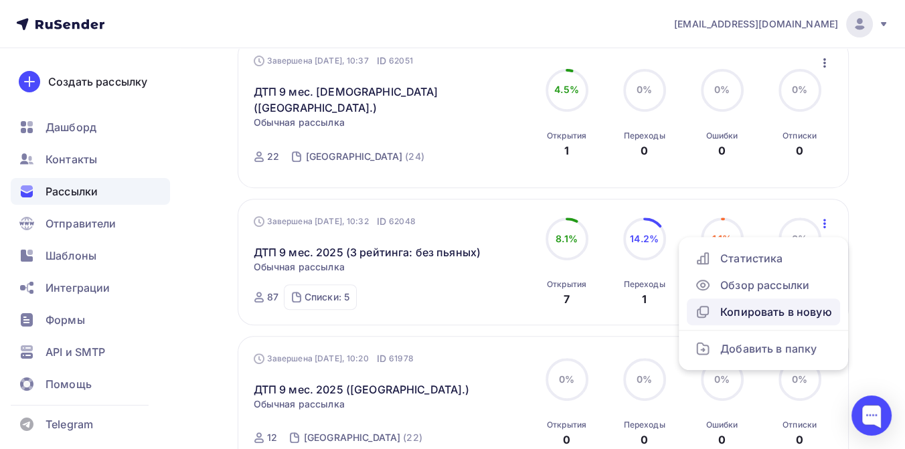
click at [794, 304] on div "Копировать в новую" at bounding box center [763, 312] width 137 height 16
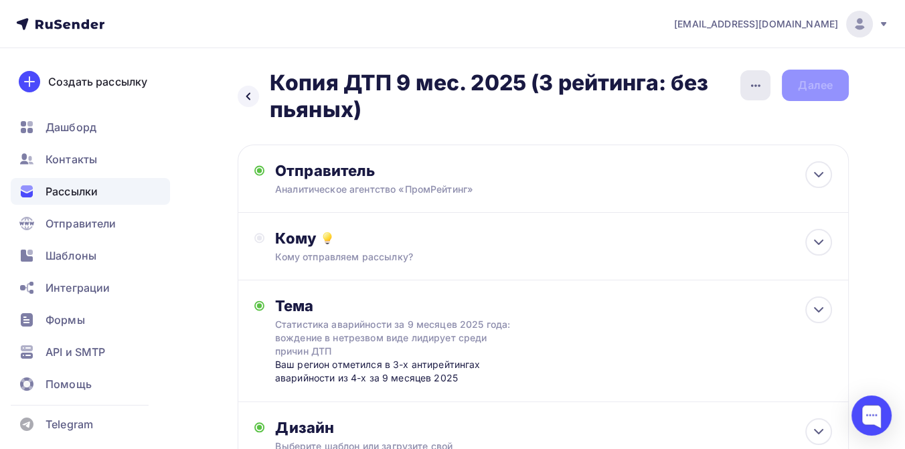
click at [749, 87] on icon "button" at bounding box center [756, 86] width 16 height 16
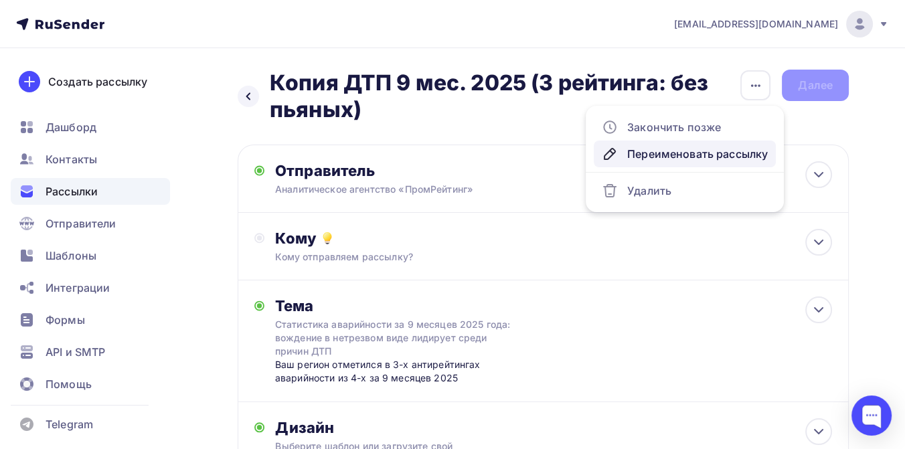
click at [701, 155] on div "Переименовать рассылку" at bounding box center [685, 154] width 166 height 16
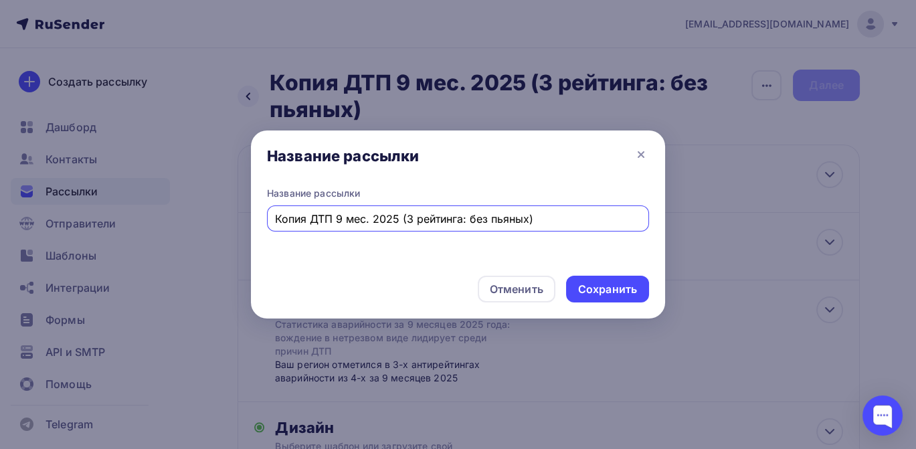
drag, startPoint x: 309, startPoint y: 220, endPoint x: 271, endPoint y: 216, distance: 38.4
click at [271, 216] on div "Копия ДТП 9 мес. 2025 (3 рейтинга: без пьяных)" at bounding box center [458, 218] width 382 height 26
drag, startPoint x: 370, startPoint y: 218, endPoint x: 454, endPoint y: 218, distance: 84.3
click at [454, 218] on input "ДТП 9 мес. 2025 (3 рейтинга: без пьяных)" at bounding box center [458, 219] width 367 height 16
click at [409, 220] on input "ДТП 9 мес. 2025 (пьяных)" at bounding box center [458, 219] width 367 height 16
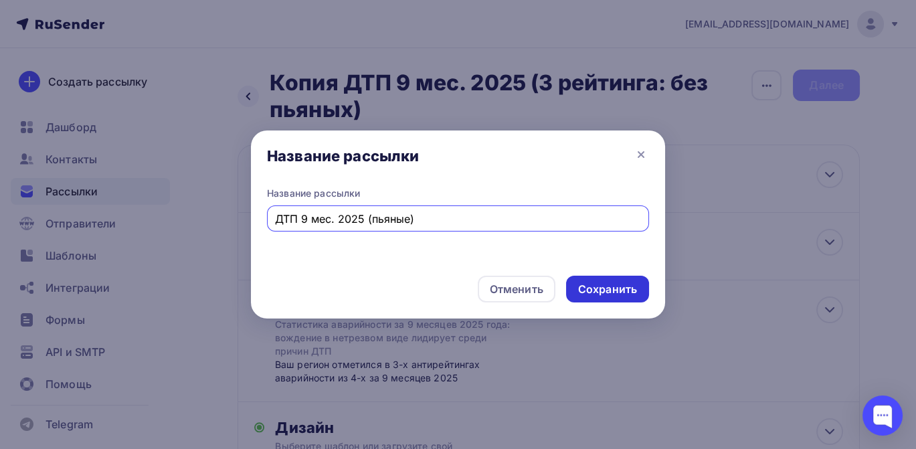
type input "ДТП 9 мес. 2025 (пьяные)"
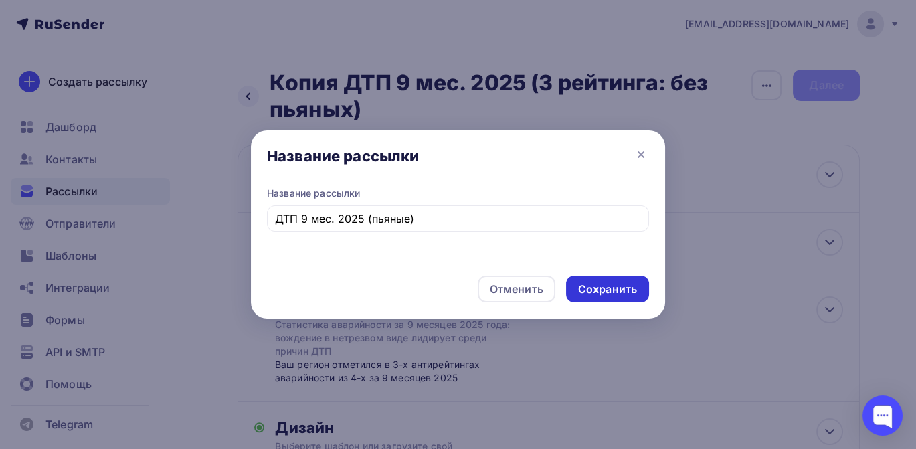
click at [579, 282] on div "Сохранить" at bounding box center [607, 289] width 59 height 15
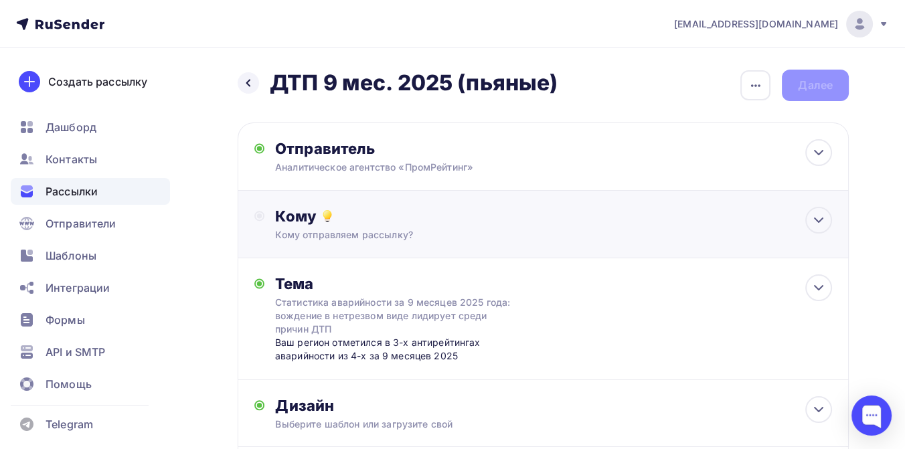
click at [400, 209] on div "Кому" at bounding box center [553, 216] width 557 height 19
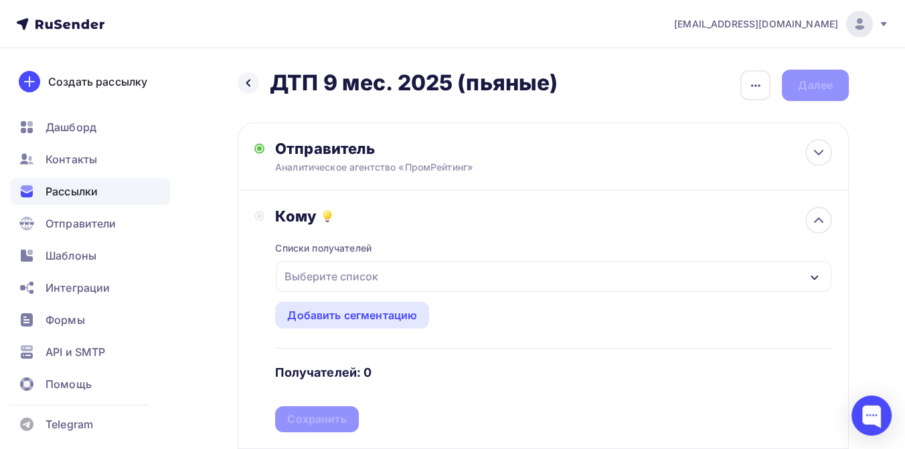
click at [357, 276] on div "Выберите список" at bounding box center [331, 276] width 104 height 24
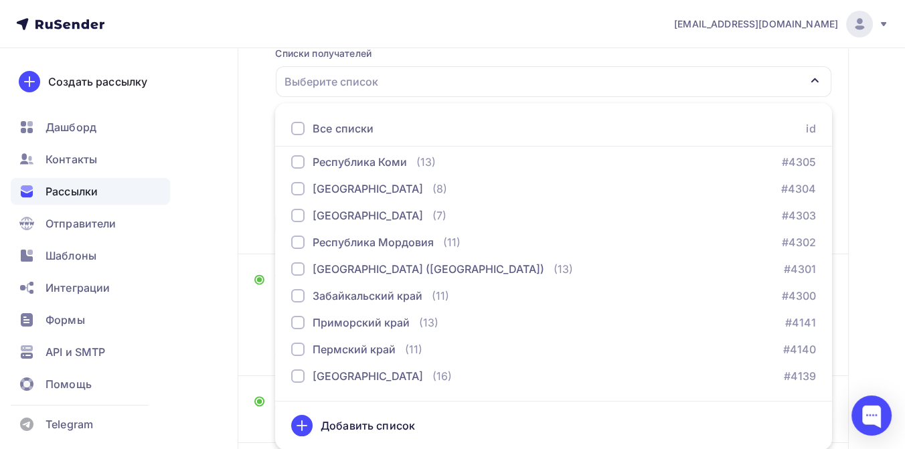
scroll to position [297, 0]
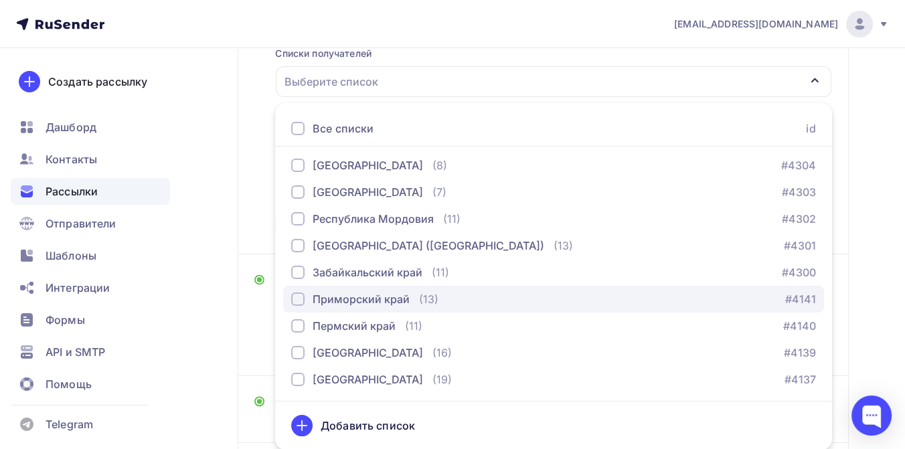
click at [301, 298] on div "button" at bounding box center [297, 298] width 13 height 13
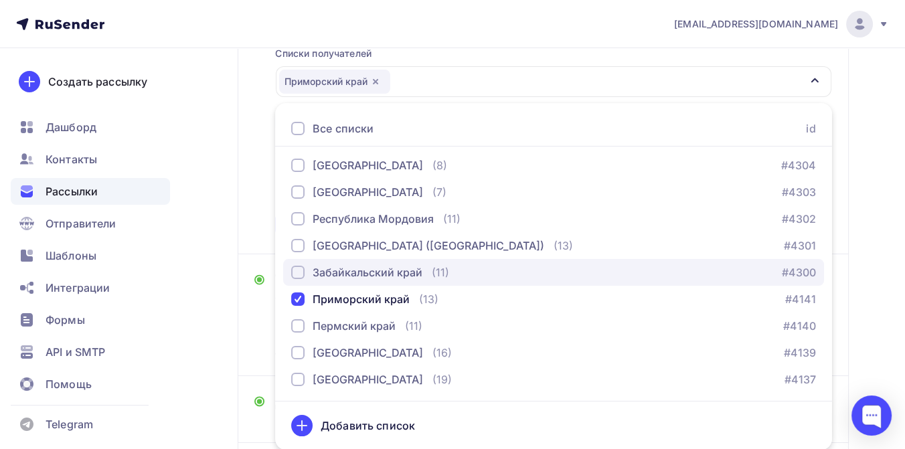
click at [297, 274] on div "button" at bounding box center [297, 272] width 13 height 13
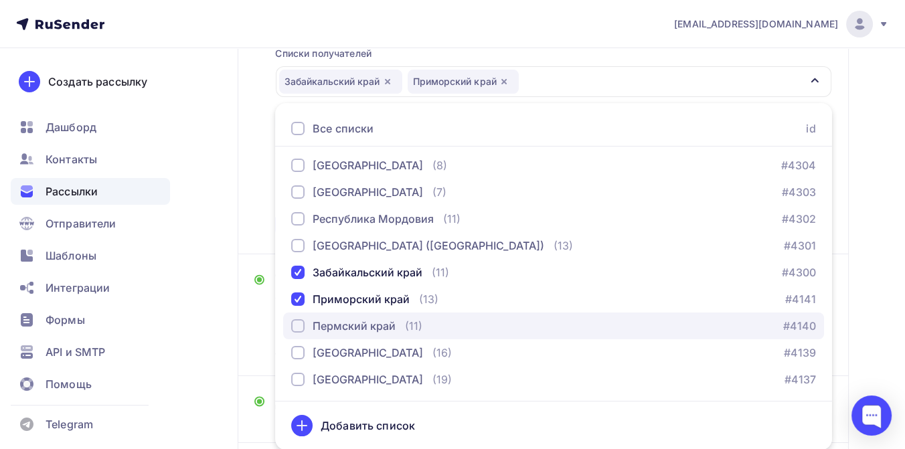
click at [299, 327] on div "button" at bounding box center [297, 325] width 13 height 13
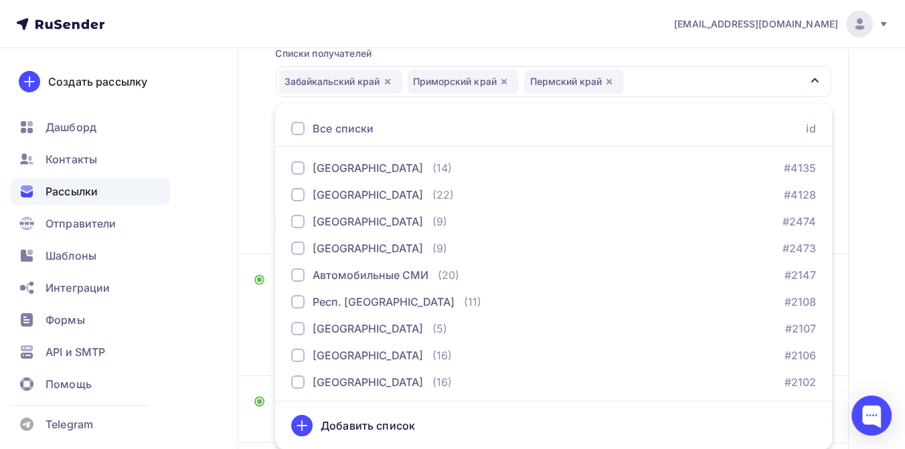
scroll to position [594, 0]
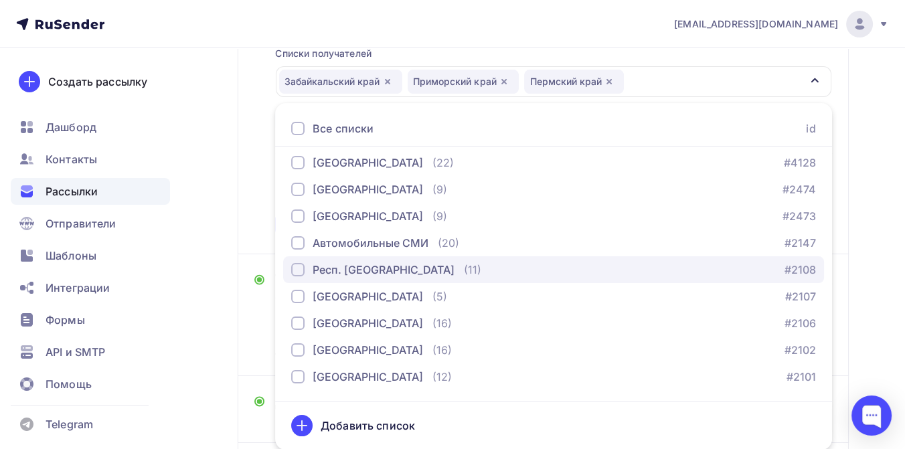
click at [302, 266] on div "button" at bounding box center [297, 269] width 13 height 13
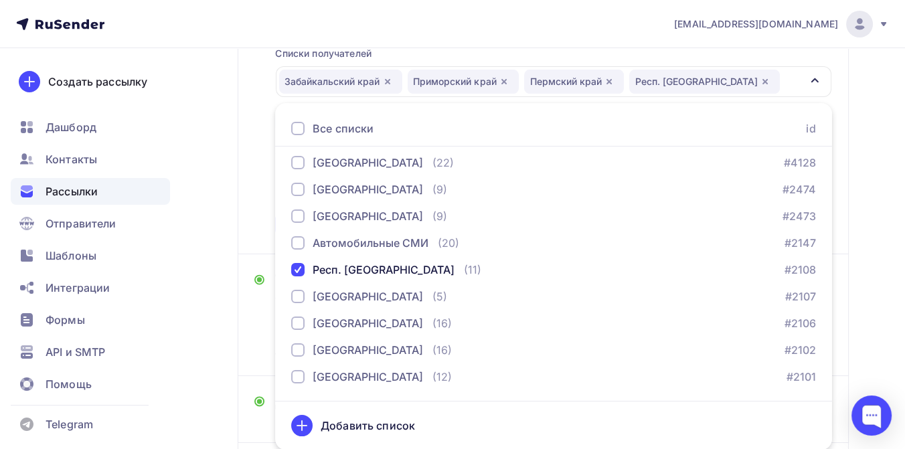
click at [867, 171] on div "Назад ДТП 9 мес. 2025 (пьяные) ДТП 9 мес. 2025 (пьяные) Закончить позже Переиме…" at bounding box center [452, 225] width 905 height 744
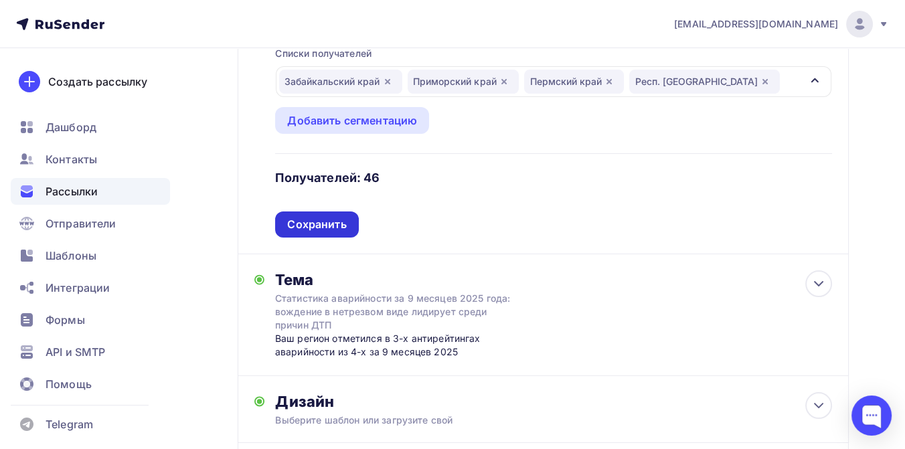
click at [325, 217] on div "Сохранить" at bounding box center [316, 224] width 59 height 15
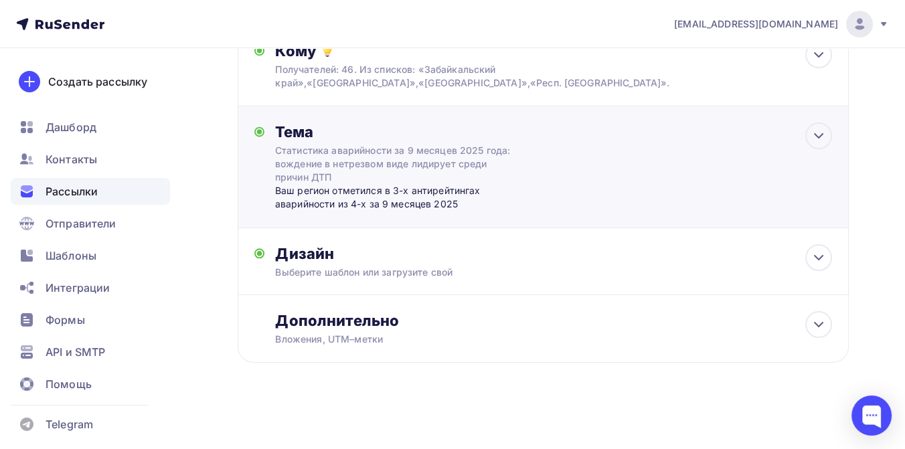
click at [321, 202] on div "Ваш регион отметился в 3-х антирейтингах аварийности из 4-х за 9 месяцев 2025" at bounding box center [407, 197] width 264 height 27
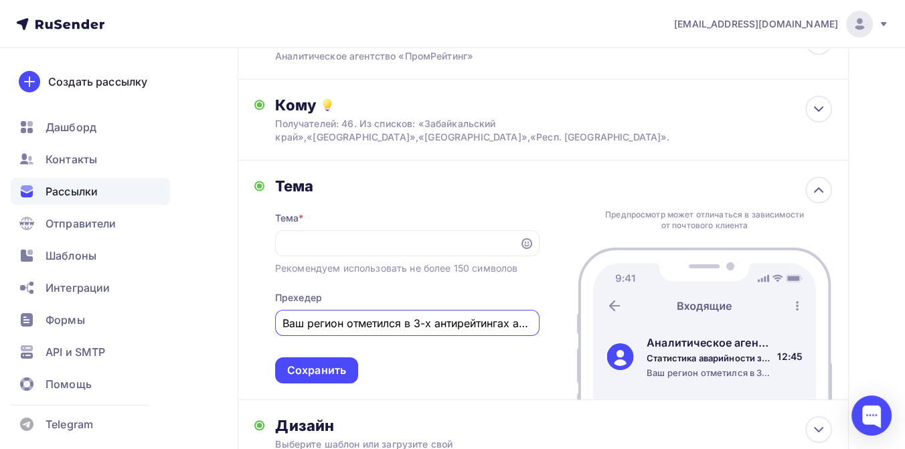
scroll to position [0, 0]
drag, startPoint x: 416, startPoint y: 325, endPoint x: 432, endPoint y: 325, distance: 15.4
click at [432, 325] on input "Ваш регион отметился в 3-х антирейтингах аварийности из 4-х за 9 месяцев 2025" at bounding box center [406, 323] width 249 height 16
click at [487, 327] on input "Ваш регион отметился в пьяном антирейтингах аварийности из 4-х за 9 месяцев 2025" at bounding box center [406, 323] width 249 height 16
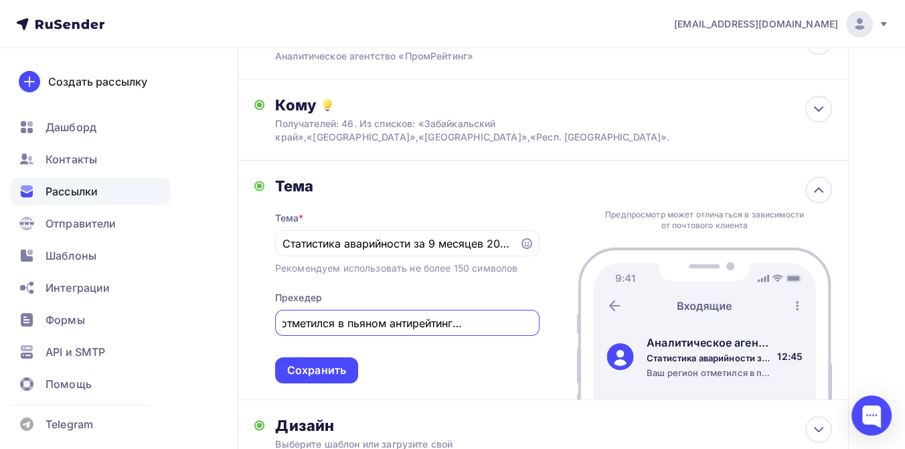
scroll to position [0, 72]
click at [462, 327] on input "Ваш регион отметился в пьяном антирейтинге за 9 месяцев" at bounding box center [406, 323] width 249 height 16
type input "Ваш регион отметился в пьяном антирейтинге ДТП за 9 месяцев 2025 года"
click at [333, 365] on div "Сохранить" at bounding box center [316, 370] width 59 height 15
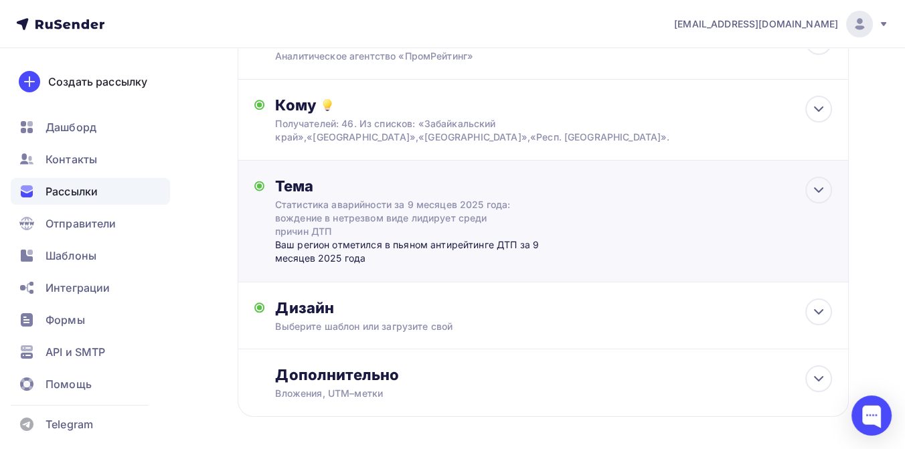
scroll to position [0, 0]
click at [351, 303] on div "Дизайн" at bounding box center [553, 308] width 557 height 19
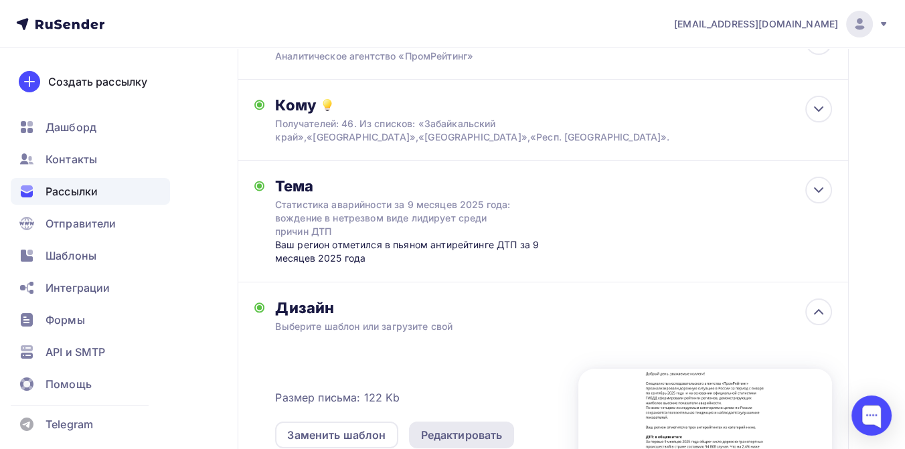
click at [444, 434] on div "Редактировать" at bounding box center [462, 435] width 82 height 16
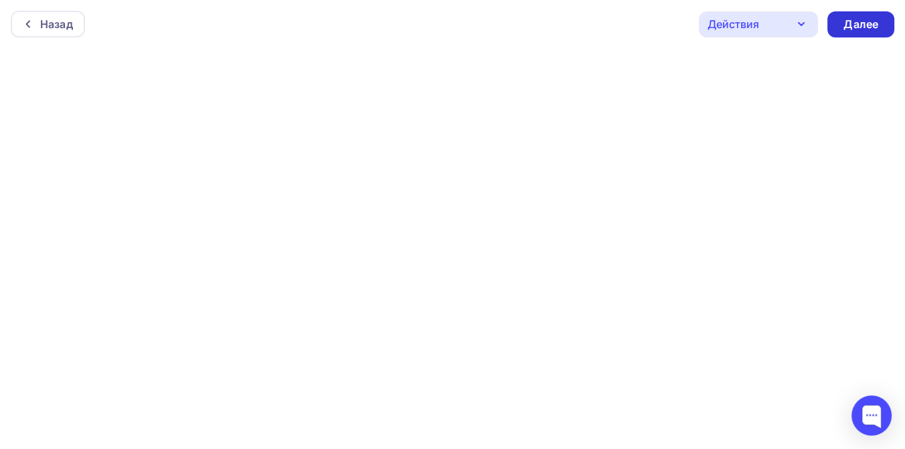
click at [845, 25] on div "Далее" at bounding box center [860, 24] width 35 height 15
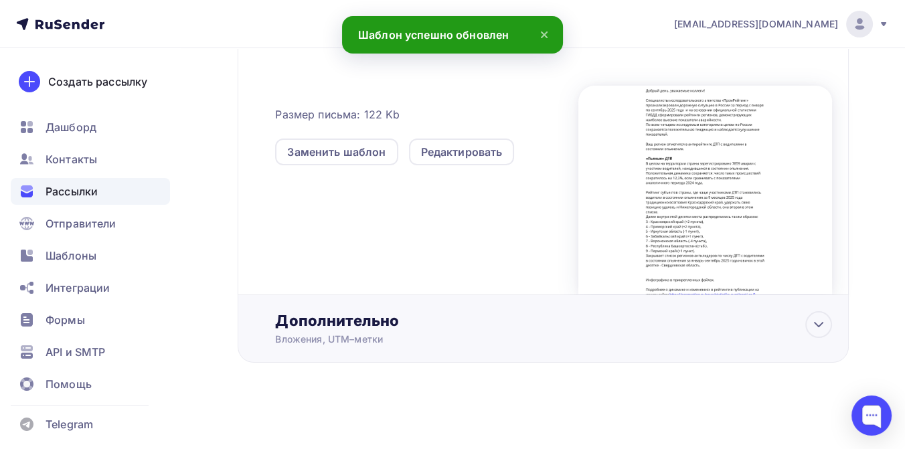
click at [335, 321] on div "Дополнительно" at bounding box center [553, 320] width 557 height 19
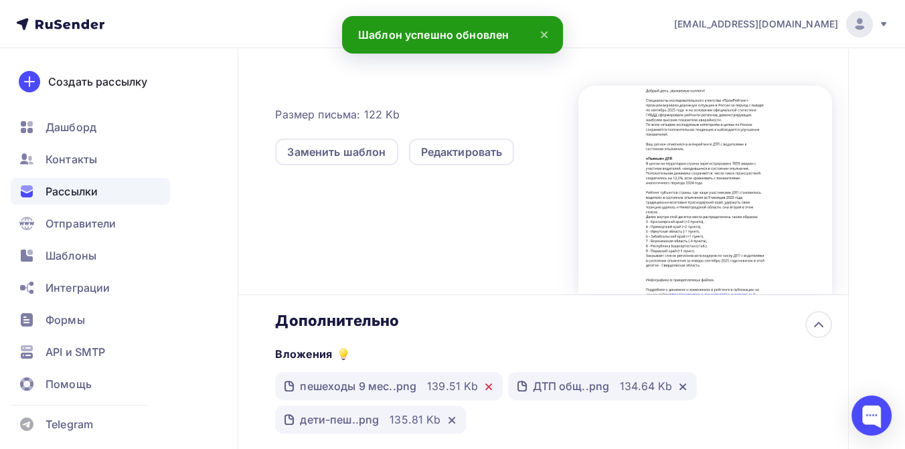
click at [491, 385] on icon at bounding box center [488, 387] width 11 height 11
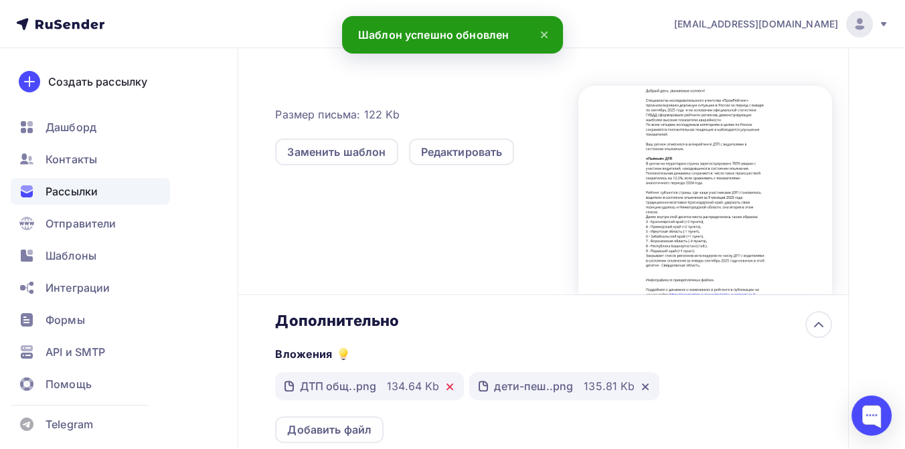
click at [448, 386] on icon at bounding box center [449, 387] width 11 height 11
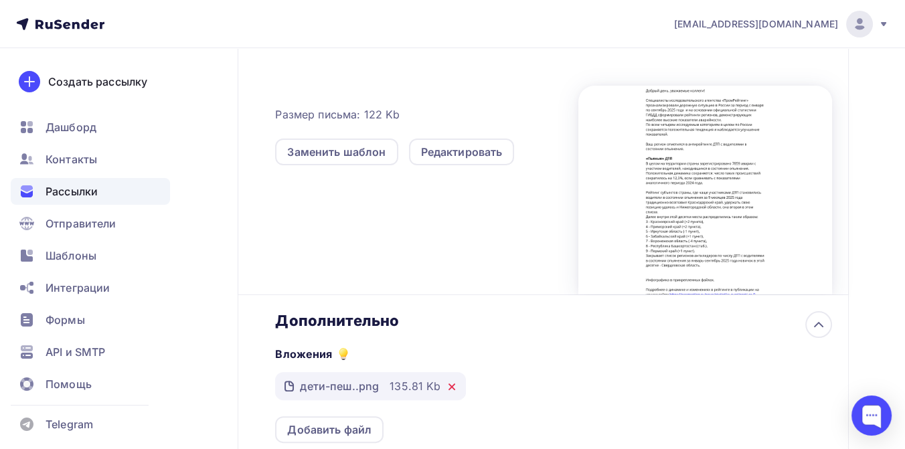
click at [454, 386] on icon at bounding box center [451, 387] width 11 height 11
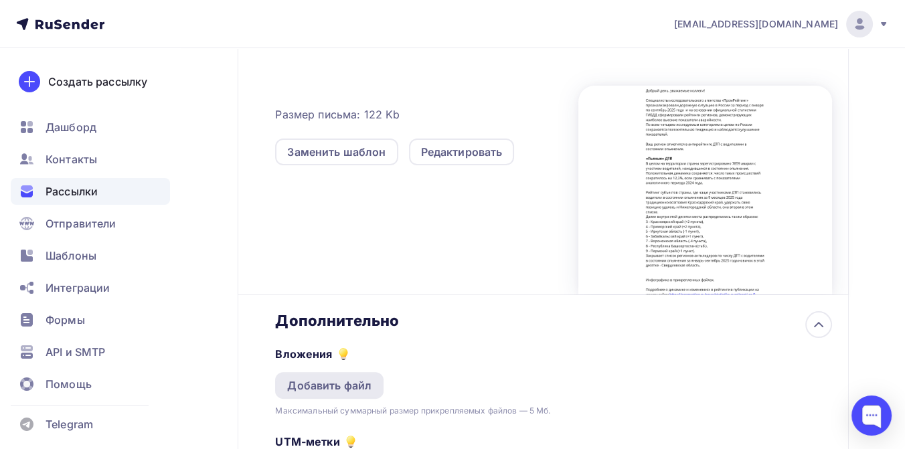
click at [346, 389] on div "Добавить файл" at bounding box center [329, 386] width 84 height 16
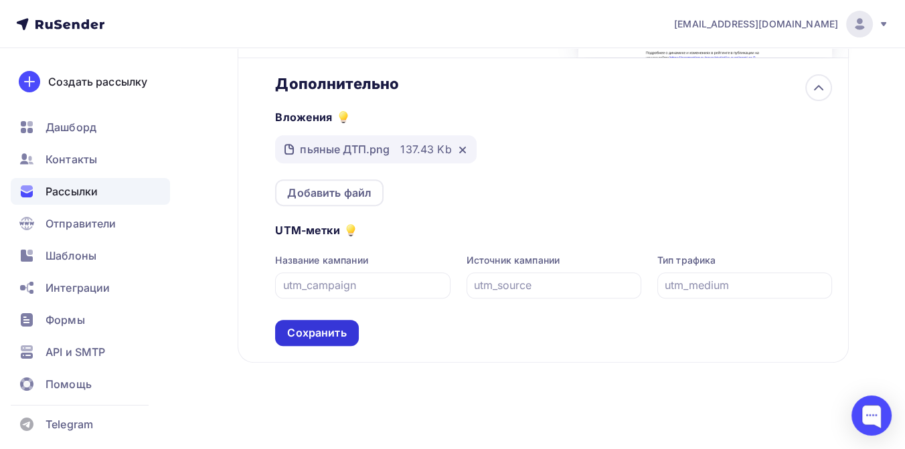
click at [336, 339] on div "Сохранить" at bounding box center [316, 332] width 59 height 15
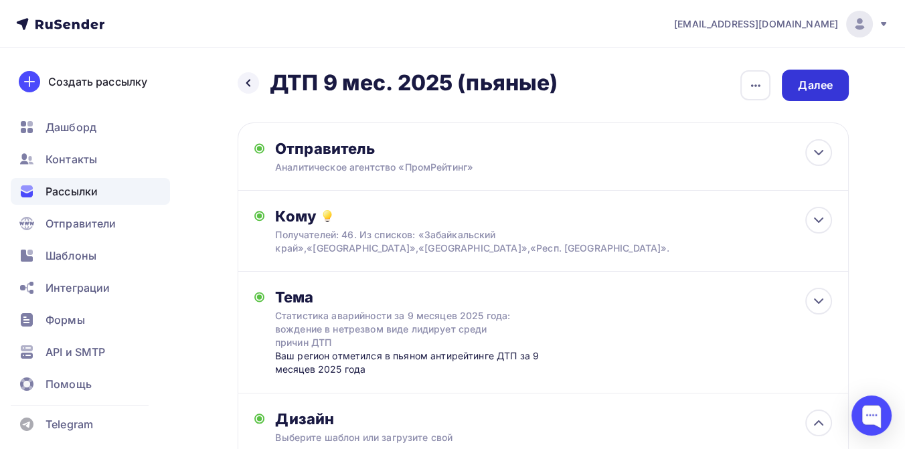
click at [809, 82] on div "Далее" at bounding box center [815, 85] width 35 height 15
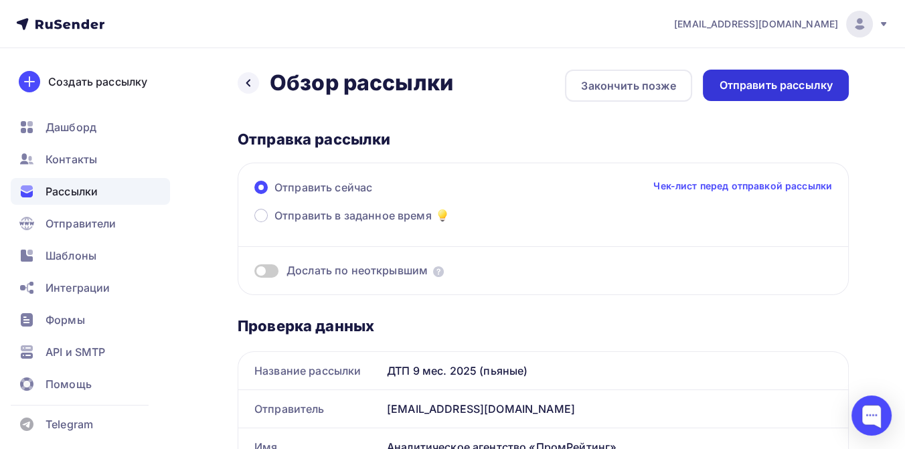
click at [754, 88] on div "Отправить рассылку" at bounding box center [776, 85] width 114 height 15
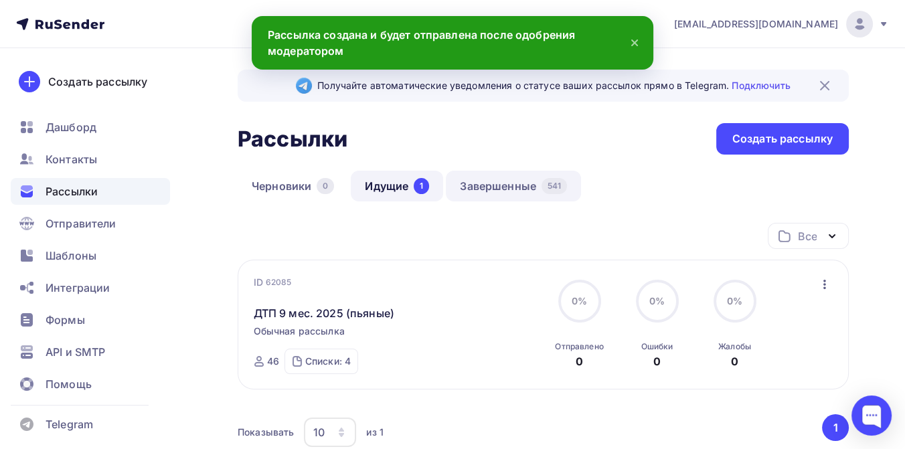
click at [501, 186] on link "Завершенные 541" at bounding box center [513, 186] width 135 height 31
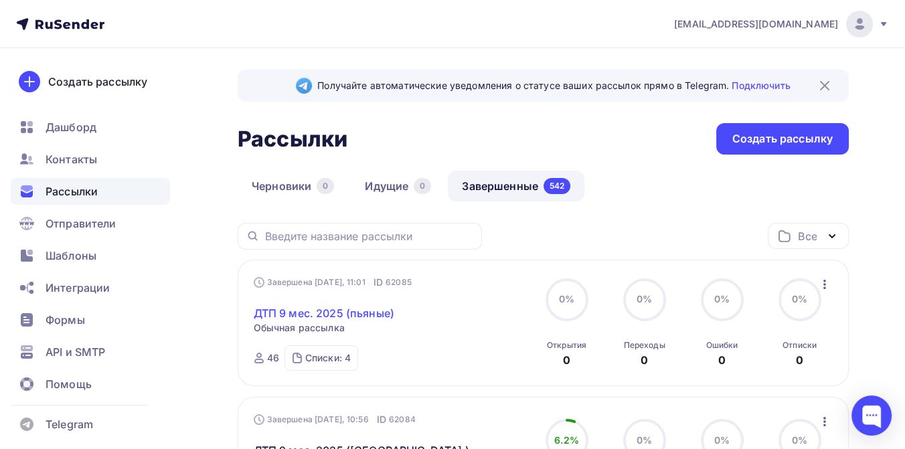
click at [351, 317] on link "ДТП 9 мес. 2025 (пьяные)" at bounding box center [324, 313] width 141 height 16
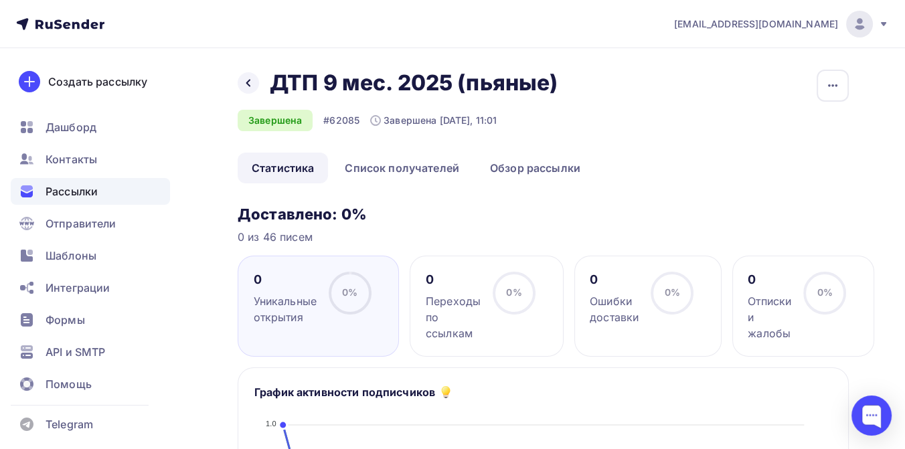
drag, startPoint x: 274, startPoint y: 82, endPoint x: 558, endPoint y: 87, distance: 284.5
click at [558, 87] on div "ДТП 9 мес. 2025 (пьяные) ДТП 9 мес. 2025 (пьяные)" at bounding box center [418, 83] width 297 height 27
copy h2 "ДТП 9 мес. 2025 (пьяные)"
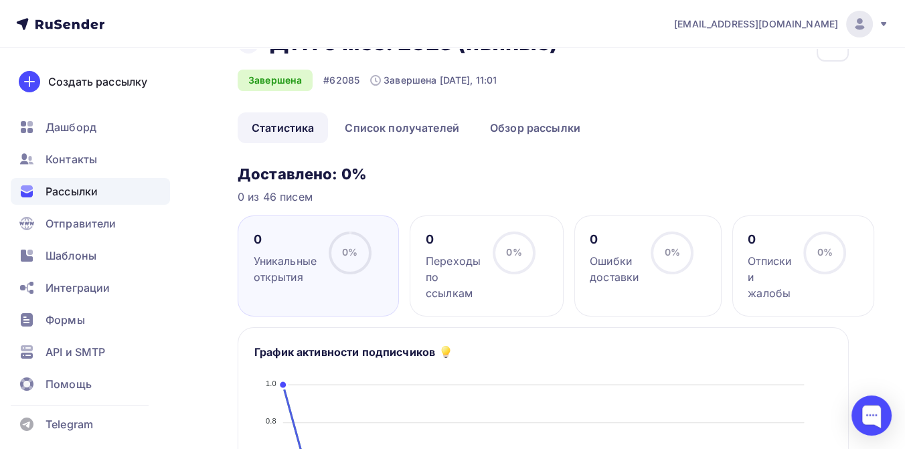
scroll to position [74, 0]
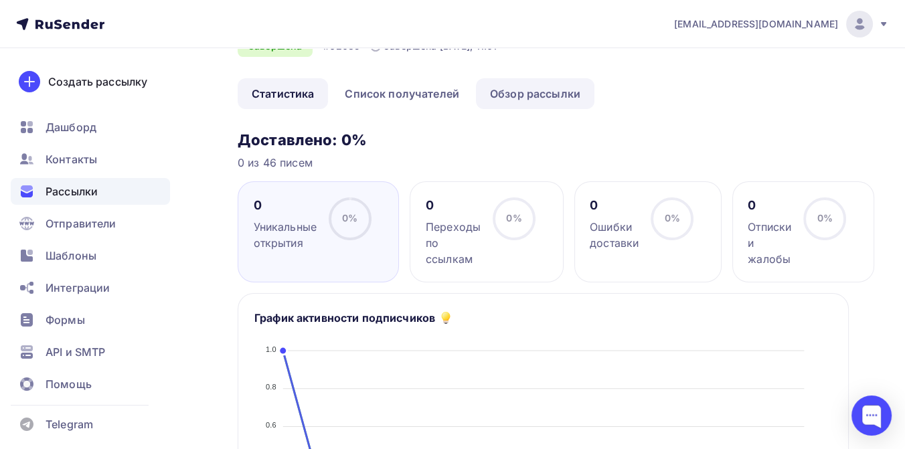
click at [517, 97] on link "Обзор рассылки" at bounding box center [535, 93] width 118 height 31
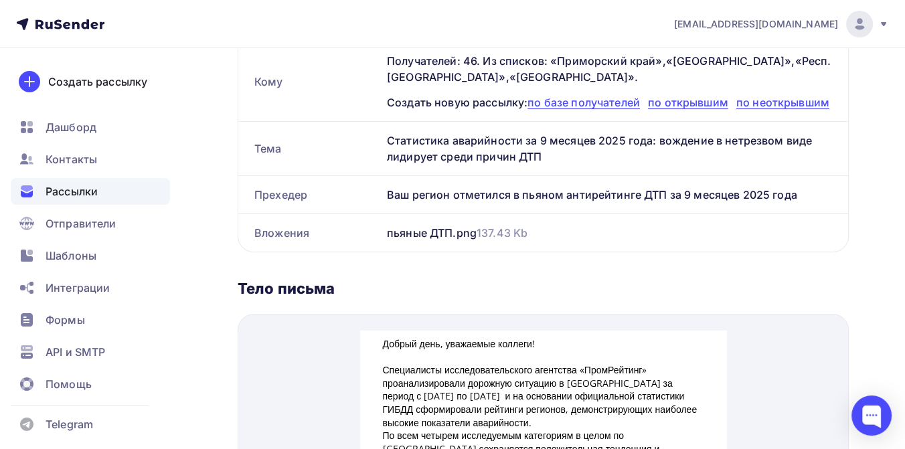
scroll to position [297, 0]
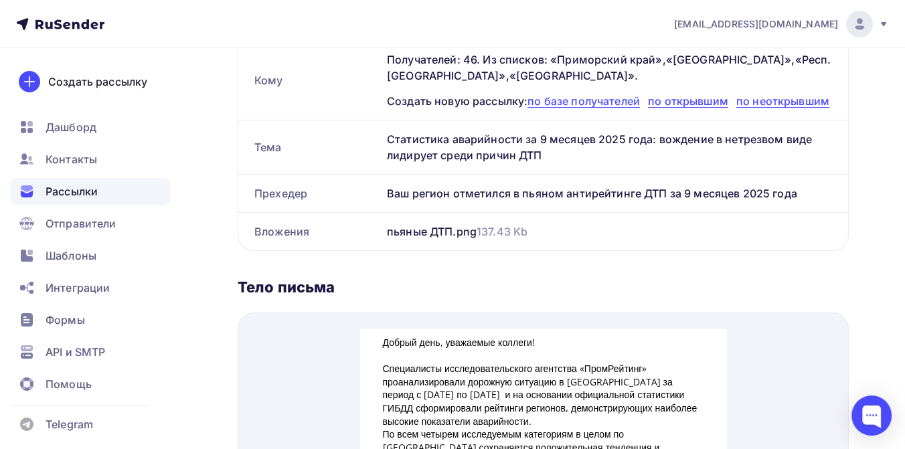
drag, startPoint x: 388, startPoint y: 139, endPoint x: 549, endPoint y: 158, distance: 162.5
click at [549, 158] on div "Статистика аварийности за 9 месяцев 2025 года: вождение в нетрезвом виде лидиру…" at bounding box center [615, 147] width 467 height 54
copy div "Статистика аварийности за 9 месяцев 2025 года: вождение в нетрезвом виде лидиру…"
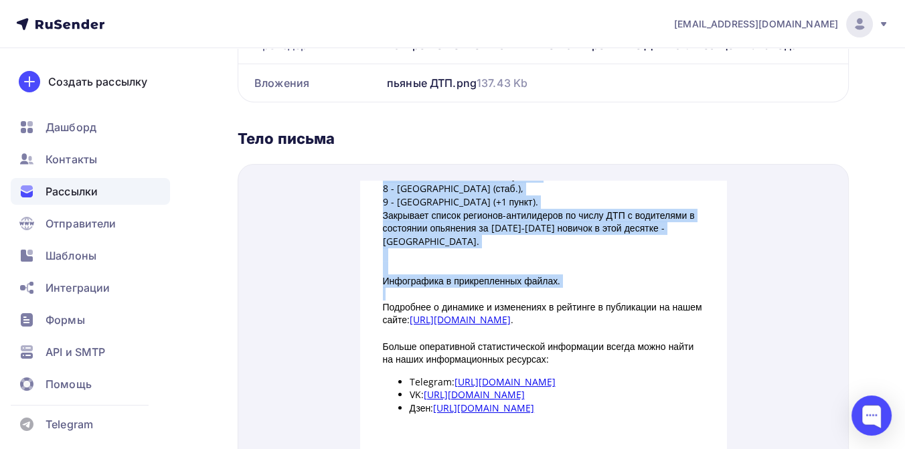
scroll to position [446, 0]
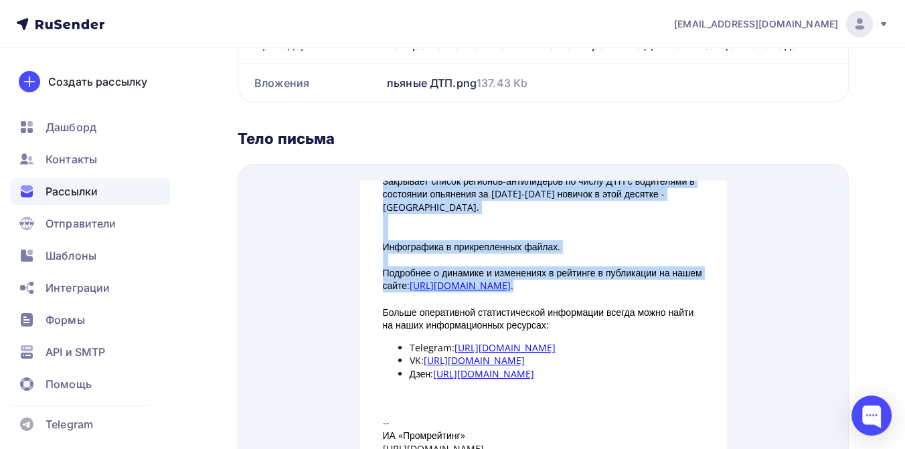
drag, startPoint x: 378, startPoint y: 206, endPoint x: 413, endPoint y: 304, distance: 103.7
click at [413, 304] on div "Добрый день, уважаемые коллеги! Специалисты исследовательского агентства «ПромР…" at bounding box center [543, 96] width 321 height 740
copy div "Специалисты исследовательского агентства «ПромРейтинг» проанализировали дорожну…"
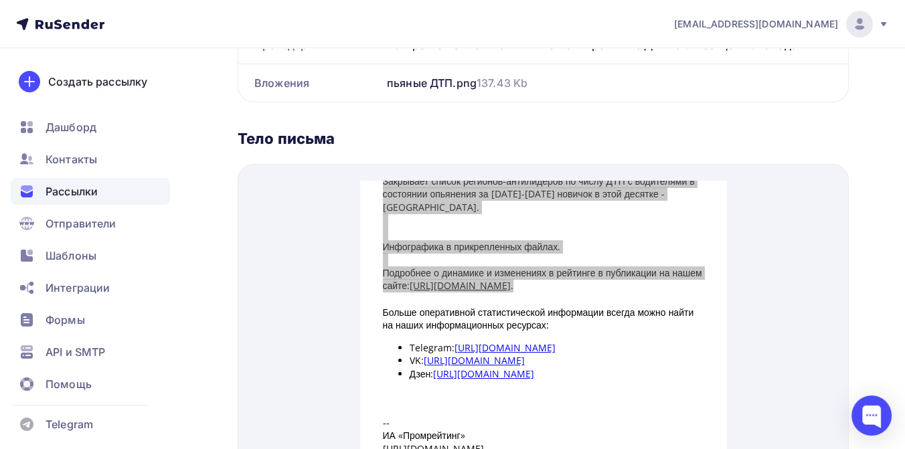
click at [107, 186] on div "Рассылки" at bounding box center [90, 191] width 159 height 27
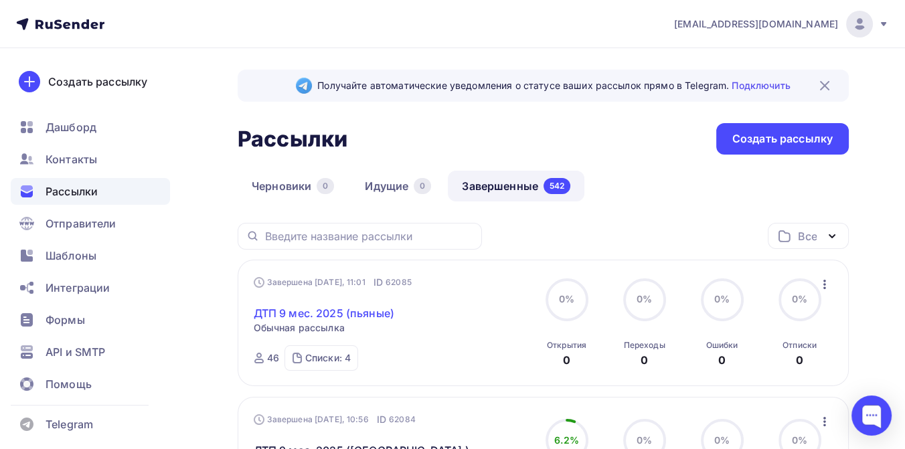
click at [367, 317] on link "ДТП 9 мес. 2025 (пьяные)" at bounding box center [324, 313] width 141 height 16
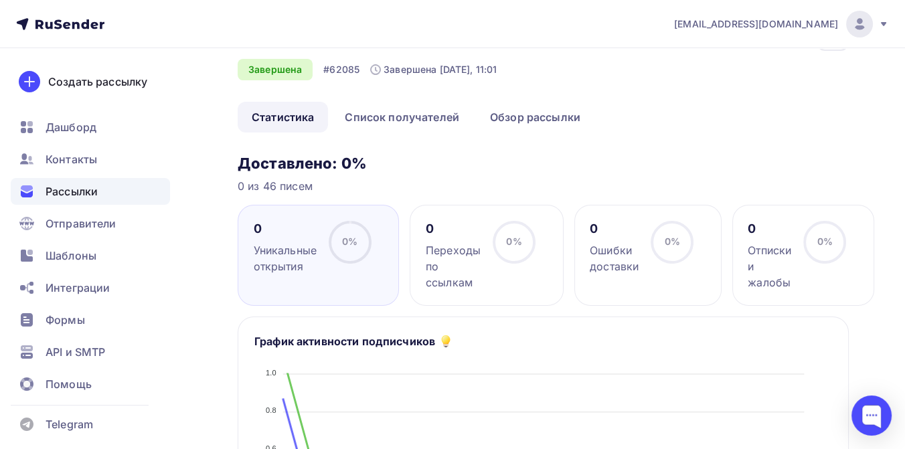
scroll to position [74, 0]
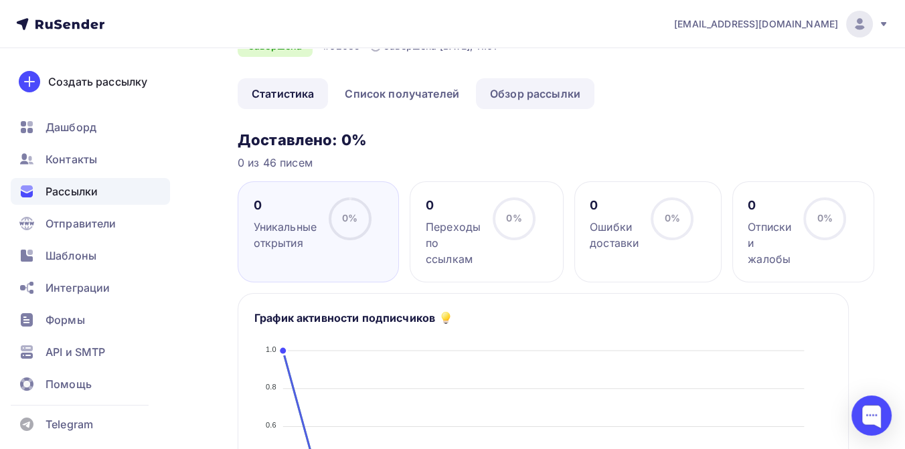
click at [518, 98] on link "Обзор рассылки" at bounding box center [535, 93] width 118 height 31
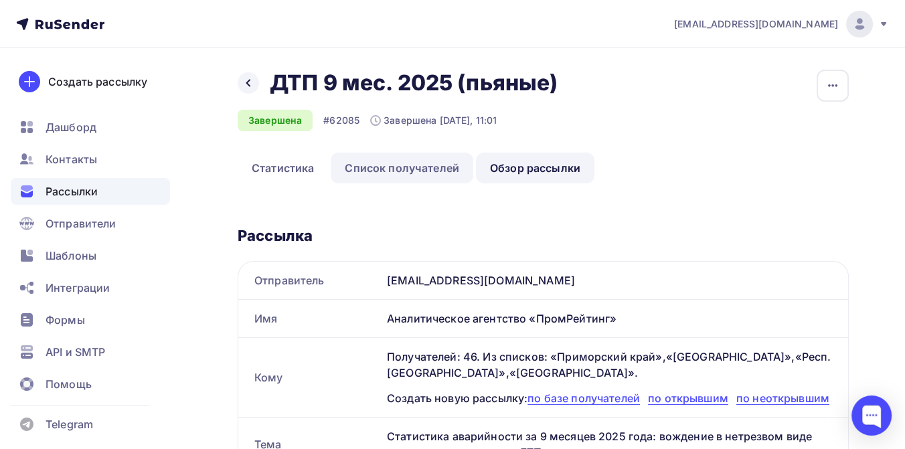
click at [418, 166] on link "Список получателей" at bounding box center [402, 168] width 143 height 31
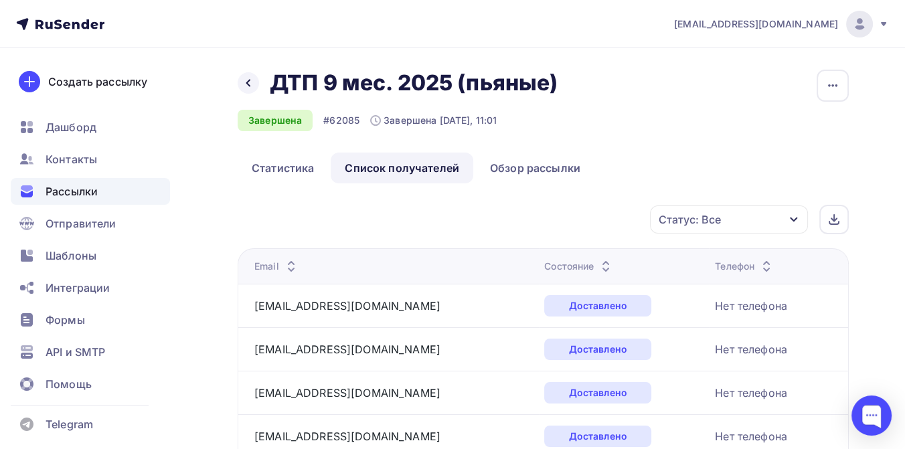
click at [99, 183] on div "Рассылки" at bounding box center [90, 191] width 159 height 27
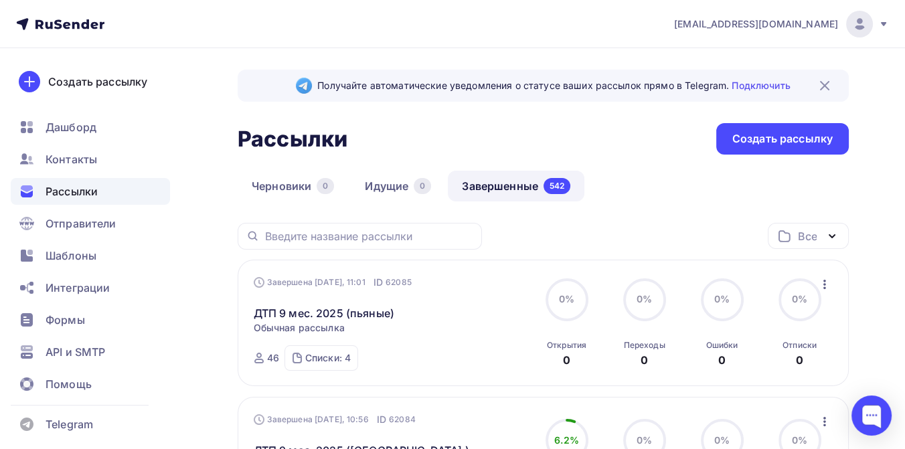
scroll to position [74, 0]
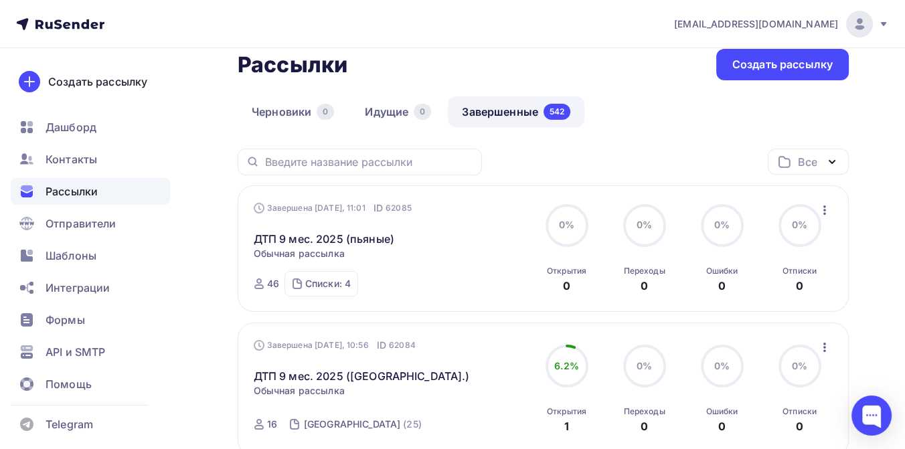
click at [826, 210] on icon "button" at bounding box center [825, 210] width 16 height 16
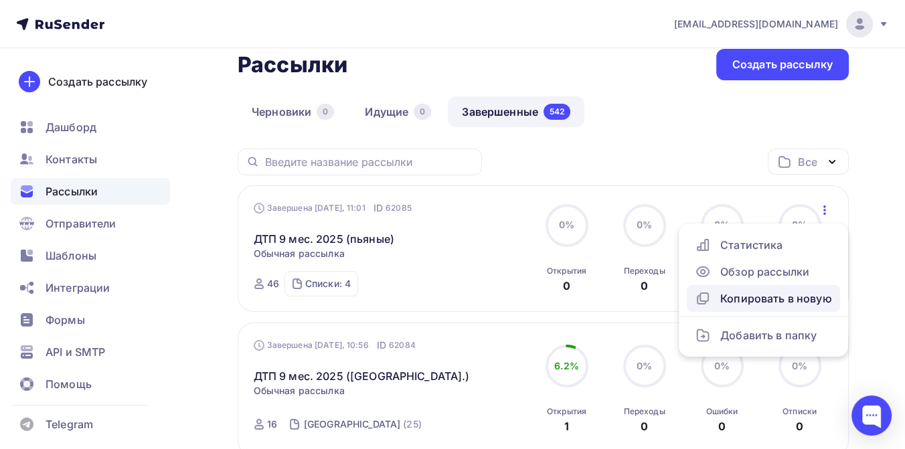
click at [754, 295] on div "Копировать в новую" at bounding box center [763, 298] width 137 height 16
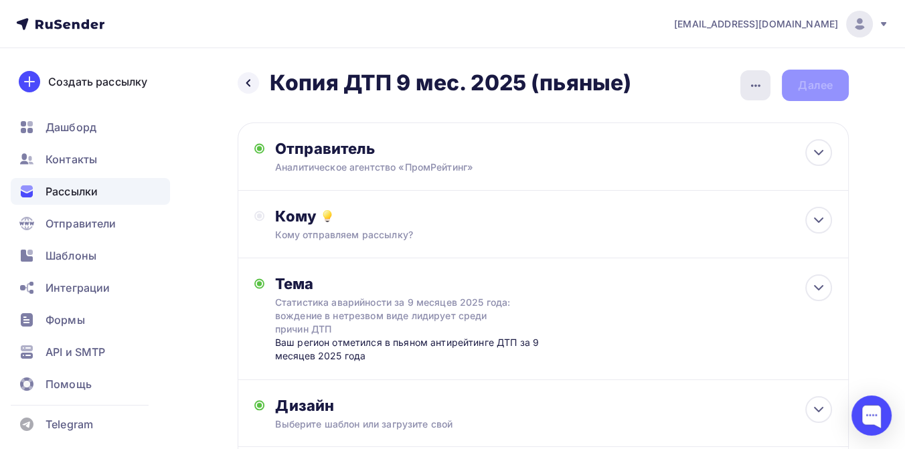
click at [755, 92] on div "button" at bounding box center [755, 85] width 30 height 30
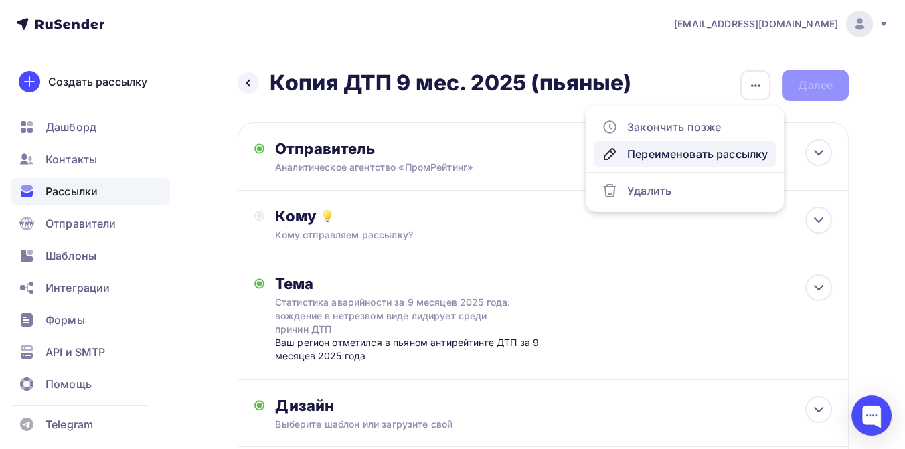
click at [701, 149] on div "Переименовать рассылку" at bounding box center [685, 154] width 166 height 16
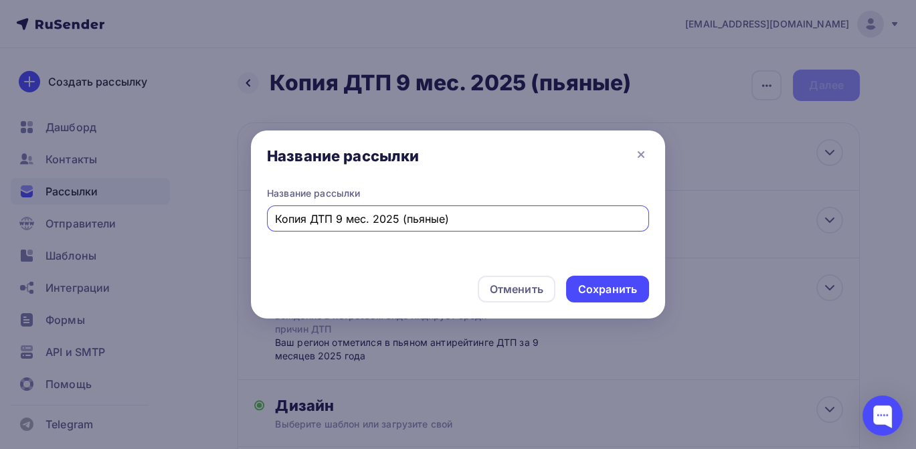
click at [312, 220] on input "Копия ДТП 9 мес. 2025 (пьяные)" at bounding box center [458, 219] width 367 height 16
drag, startPoint x: 378, startPoint y: 224, endPoint x: 407, endPoint y: 226, distance: 29.5
click at [407, 226] on input "ДТП 9 мес. 2025 (пьяные)" at bounding box center [458, 219] width 367 height 16
type input "ДТП 9 мес. 2025 ([GEOGRAPHIC_DATA]. обл.)"
click at [597, 290] on div "Сохранить" at bounding box center [607, 289] width 59 height 15
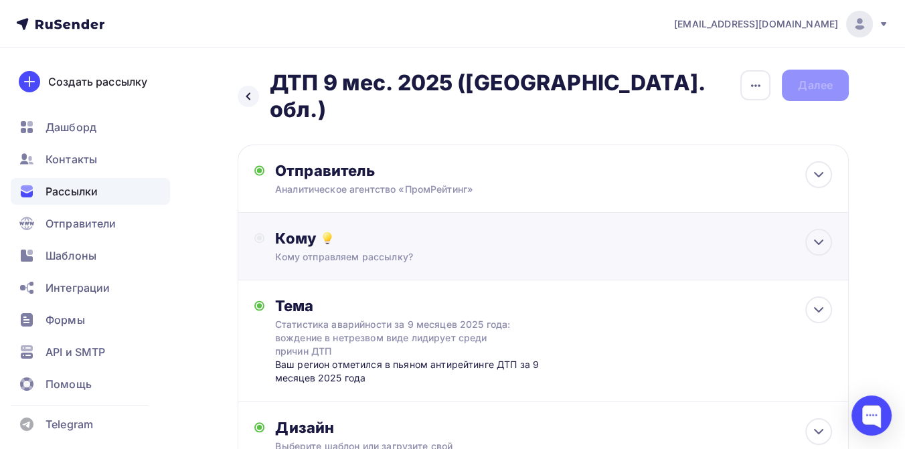
click at [339, 229] on div "Кому" at bounding box center [553, 238] width 557 height 19
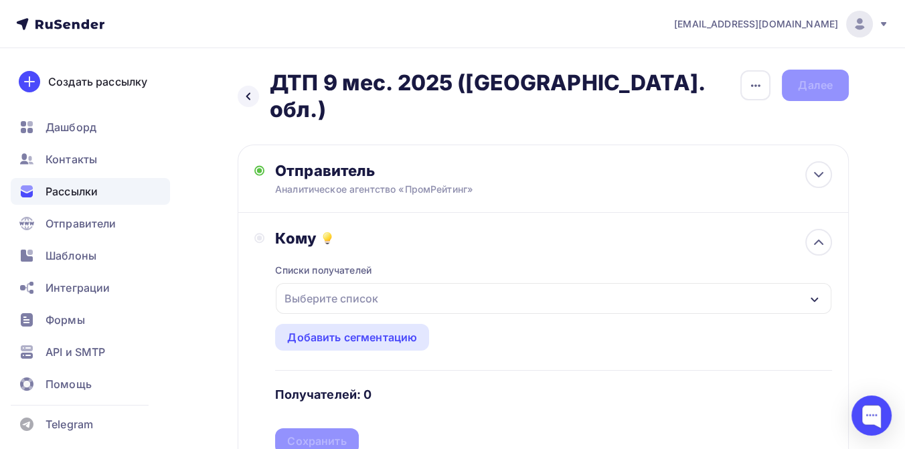
click at [339, 286] on div "Выберите список" at bounding box center [331, 298] width 104 height 24
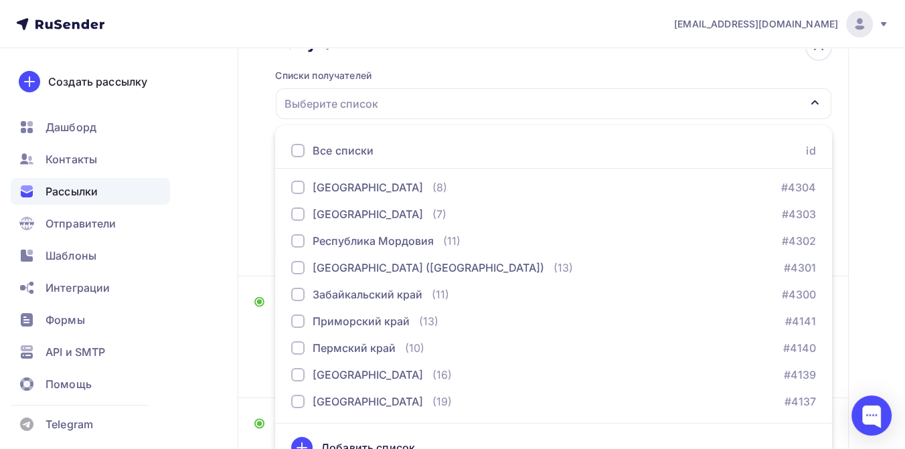
scroll to position [371, 0]
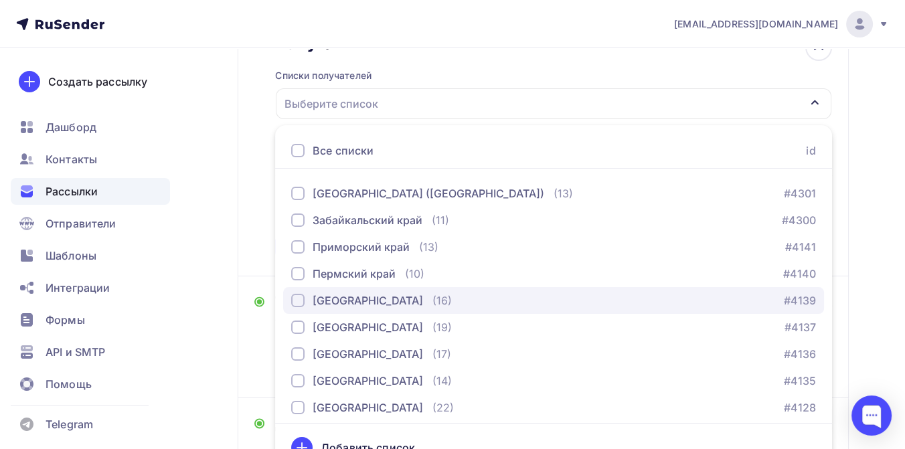
click at [355, 292] on div "[GEOGRAPHIC_DATA]" at bounding box center [368, 300] width 110 height 16
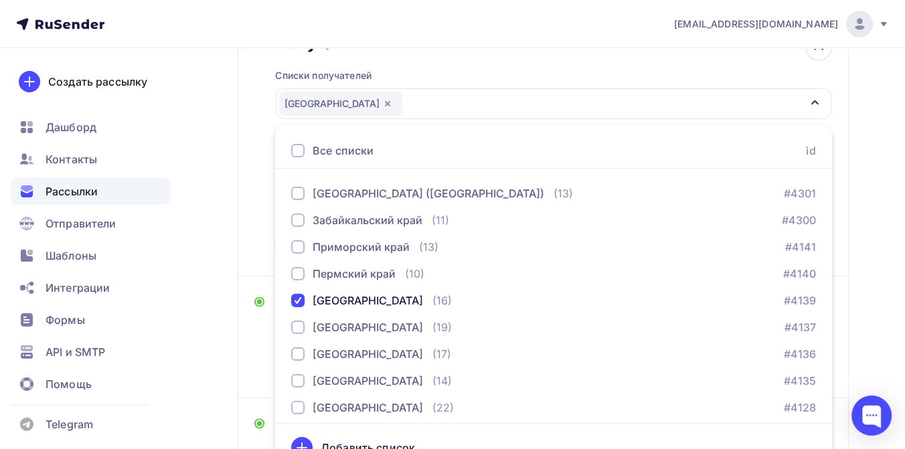
click at [869, 214] on div "Назад ДТП 9 мес. 2025 (Ростов. обл.) ДТП 9 мес. 2025 (Ростов. обл.) Закончить п…" at bounding box center [452, 236] width 905 height 766
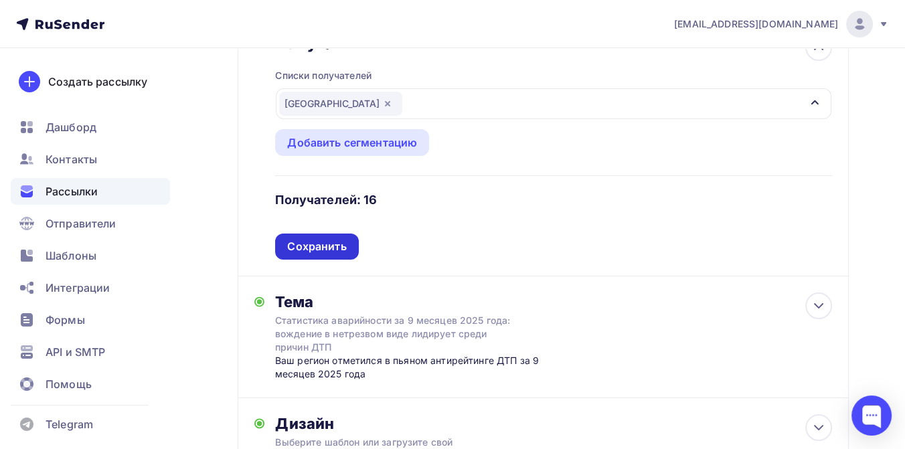
click at [323, 239] on div "Сохранить" at bounding box center [316, 246] width 59 height 15
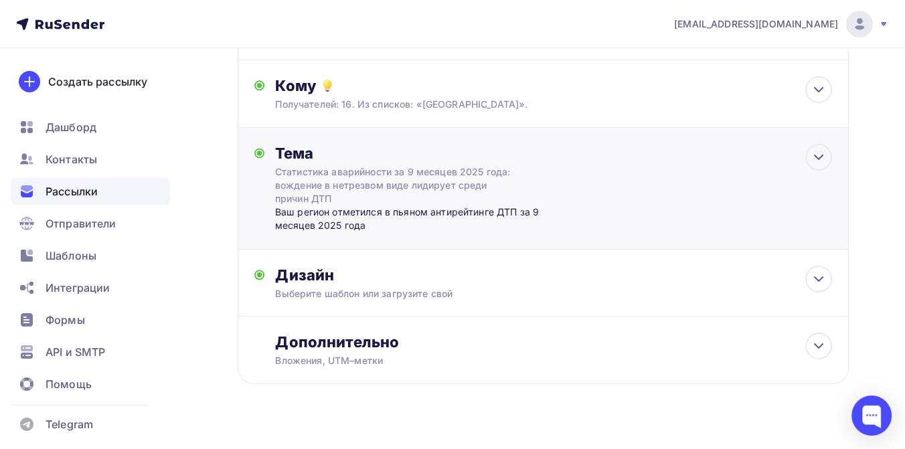
click at [318, 170] on div "Статистика аварийности за 9 месяцев 2025 года: вождение в нетрезвом виде лидиру…" at bounding box center [394, 185] width 238 height 40
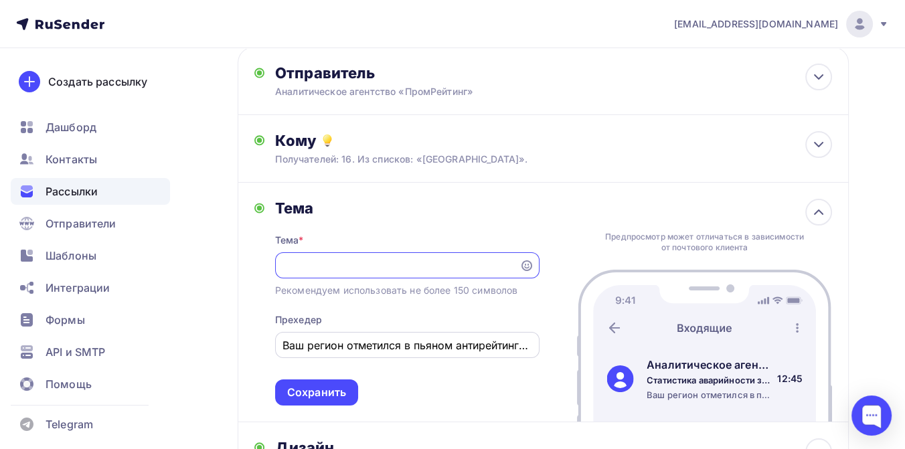
scroll to position [0, 0]
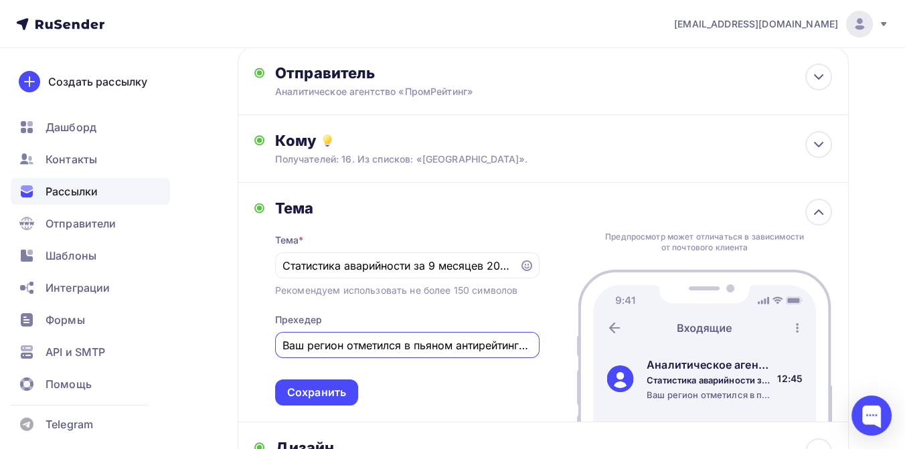
drag, startPoint x: 413, startPoint y: 327, endPoint x: 454, endPoint y: 326, distance: 40.8
click at [454, 337] on input "Ваш регион отметился в пьяном антирейтинге ДТП за 9 месяцев 2025 года" at bounding box center [406, 345] width 249 height 16
click at [476, 337] on input "Ваш регион отметился в антирейтинге ДТП за 9 месяцев 2025 года" at bounding box center [406, 345] width 249 height 16
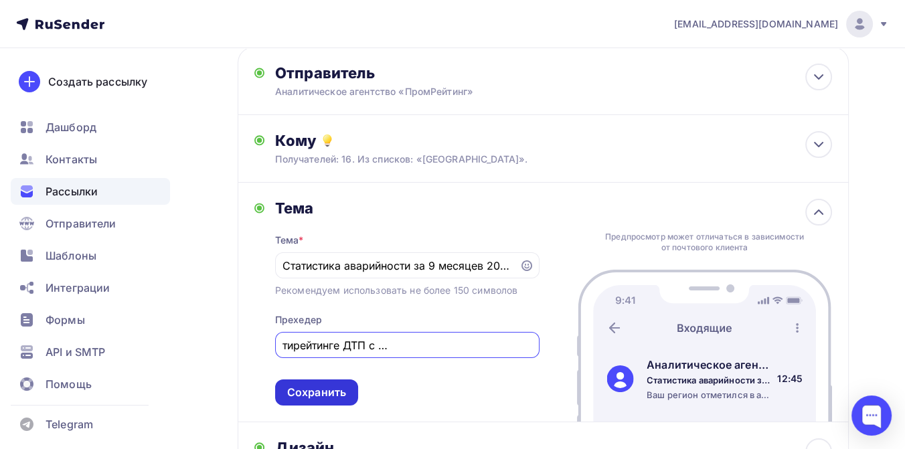
type input "Ваш регион отметился в антирейтинге ДТП с участием детей-пешеходов за 9 месяцев…"
click at [331, 385] on div "Сохранить" at bounding box center [316, 392] width 59 height 15
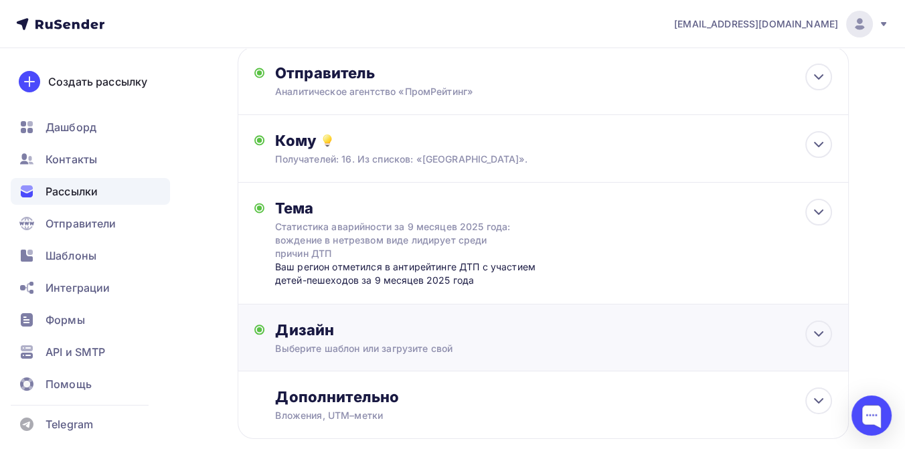
click at [346, 321] on div "Дизайн" at bounding box center [553, 330] width 557 height 19
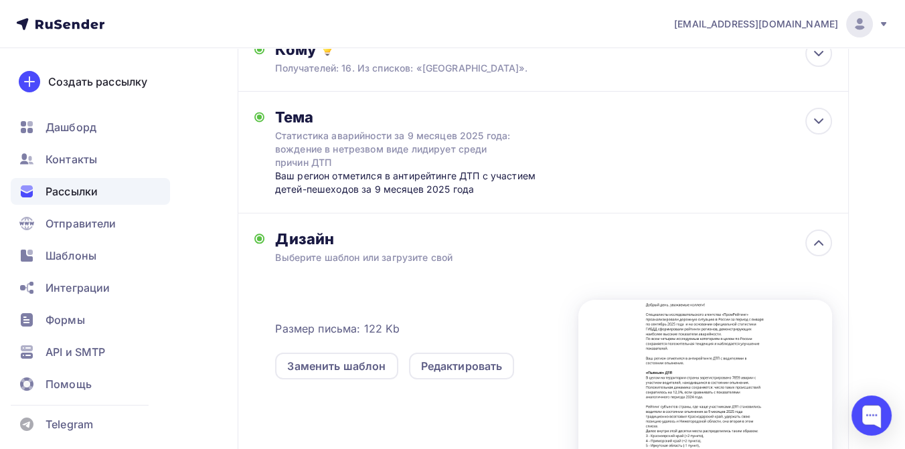
scroll to position [321, 0]
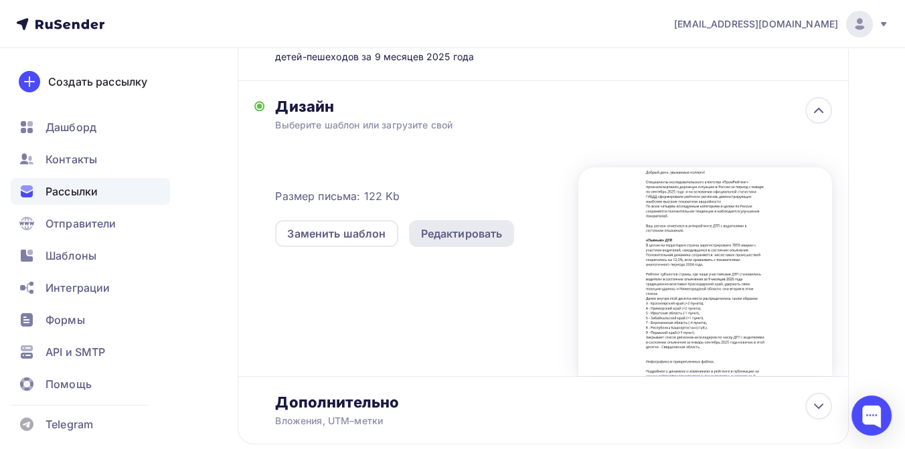
click at [452, 226] on div "Редактировать" at bounding box center [462, 234] width 82 height 16
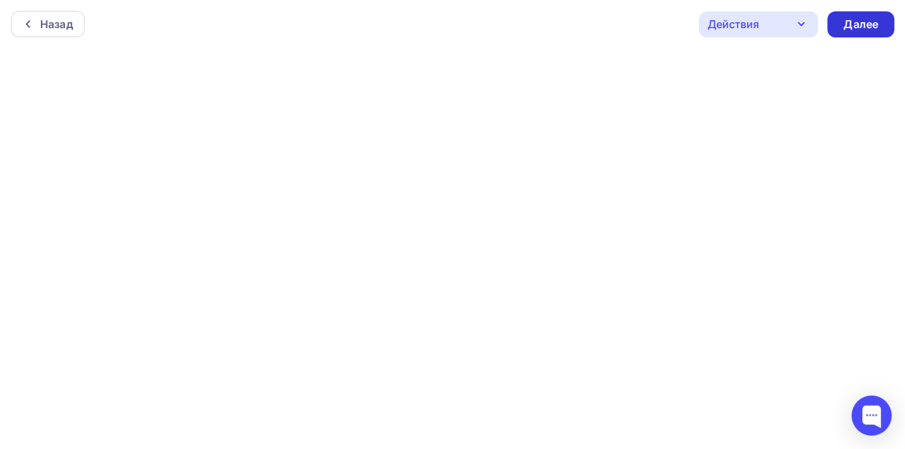
click at [853, 24] on div "Далее" at bounding box center [860, 24] width 35 height 15
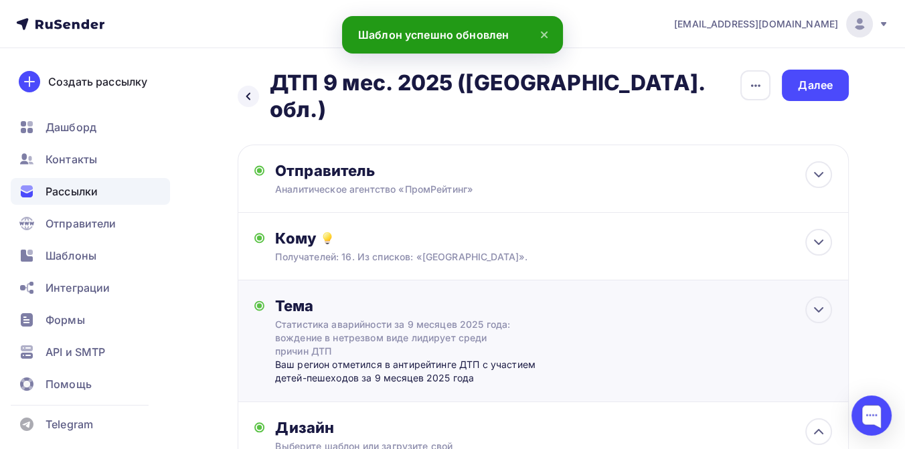
click at [359, 318] on div "Статистика аварийности за 9 месяцев 2025 года: вождение в нетрезвом виде лидиру…" at bounding box center [394, 338] width 238 height 40
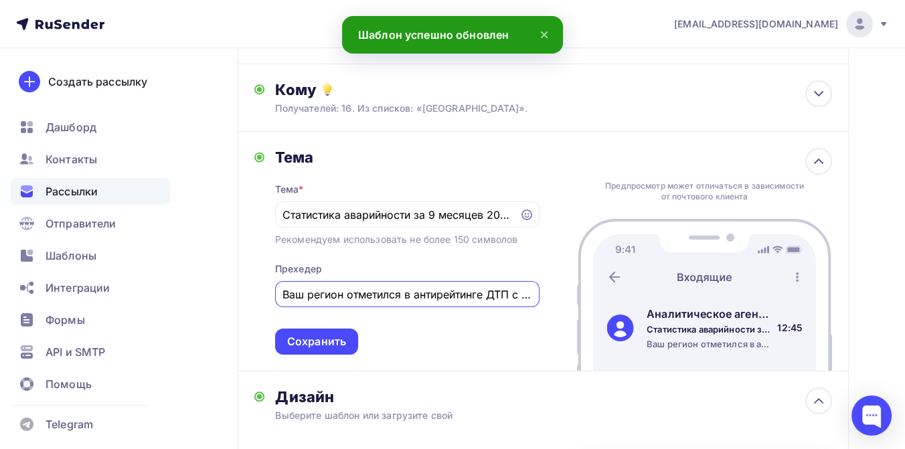
drag, startPoint x: 339, startPoint y: 270, endPoint x: 269, endPoint y: 270, distance: 70.3
click at [269, 270] on div "Тема Тема * Статистика аварийности за 9 месяцев 2025 года: вождение в нетрезвом…" at bounding box center [396, 251] width 285 height 207
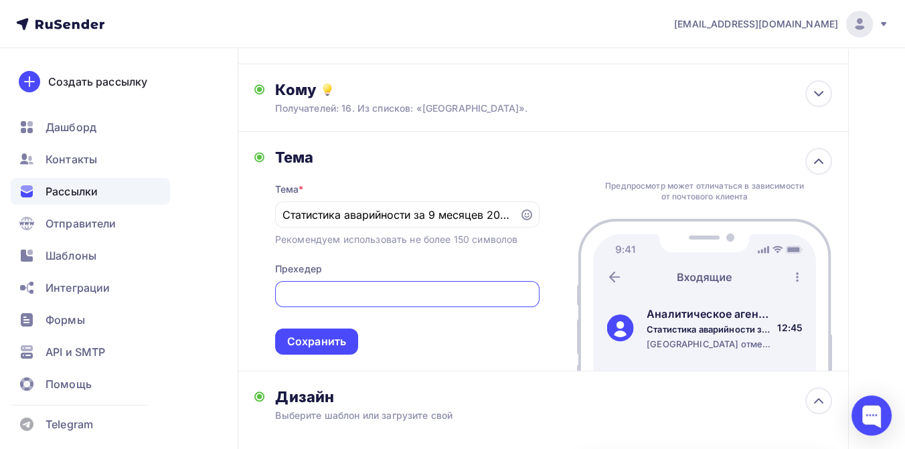
scroll to position [0, 280]
drag, startPoint x: 414, startPoint y: 274, endPoint x: 442, endPoint y: 282, distance: 28.6
click at [442, 282] on div "Ростовская область отметилась в антирейтинге ДТП с участием детей-пешеходов за …" at bounding box center [407, 294] width 264 height 26
type input "Ростовская область отметилась в антирейтинге ДТП из-за наезда на пешеходов по и…"
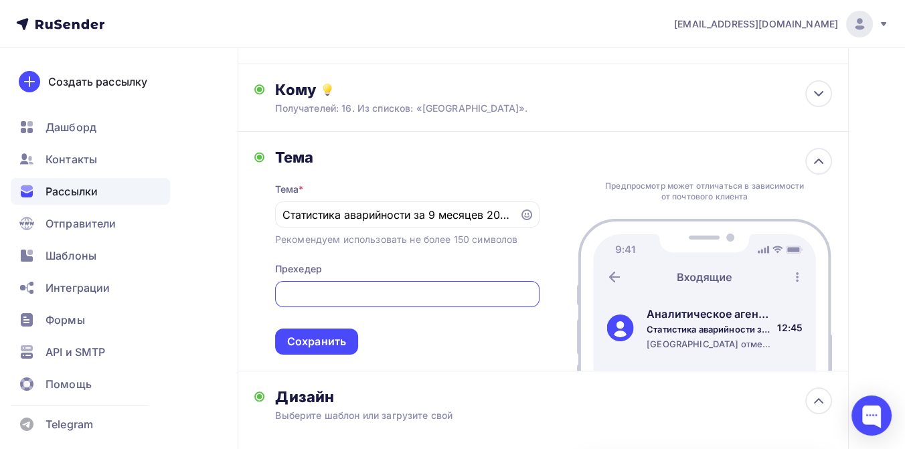
click at [333, 307] on div "Тема * Статистика аварийности за 9 месяцев 2025 года: вождение в нетрезвом виде…" at bounding box center [407, 261] width 264 height 188
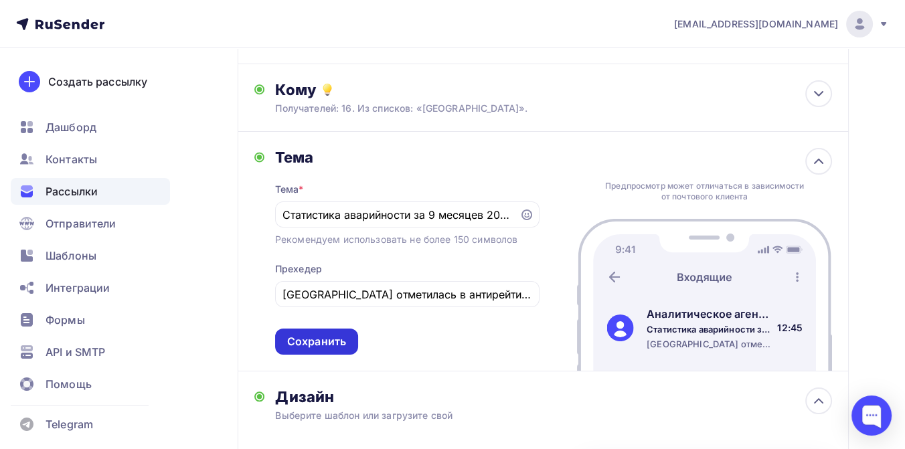
click at [331, 334] on div "Сохранить" at bounding box center [316, 341] width 59 height 15
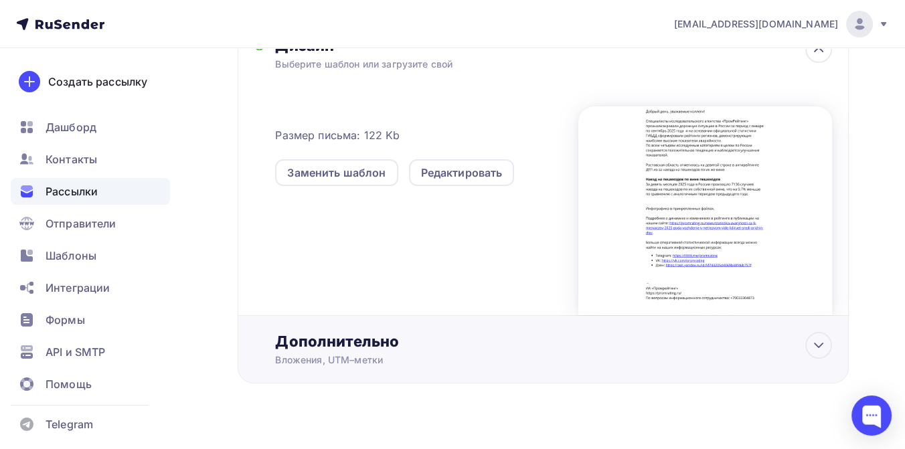
click at [371, 332] on div "Дополнительно" at bounding box center [553, 341] width 557 height 19
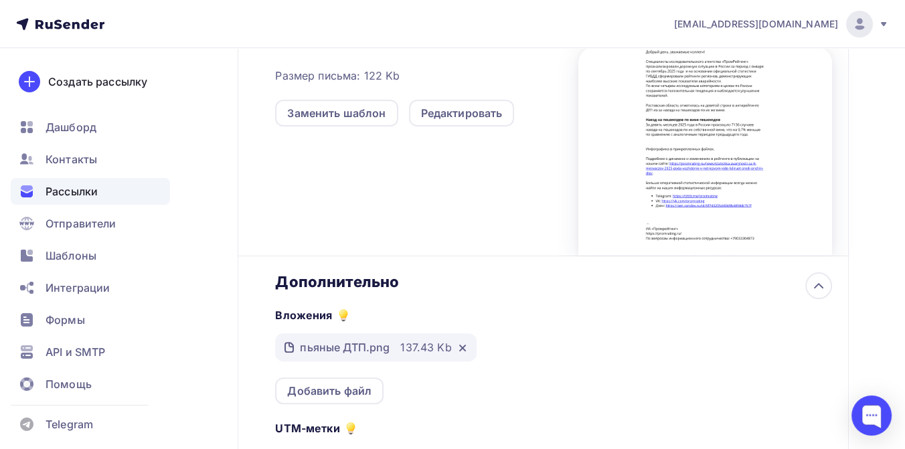
scroll to position [543, 0]
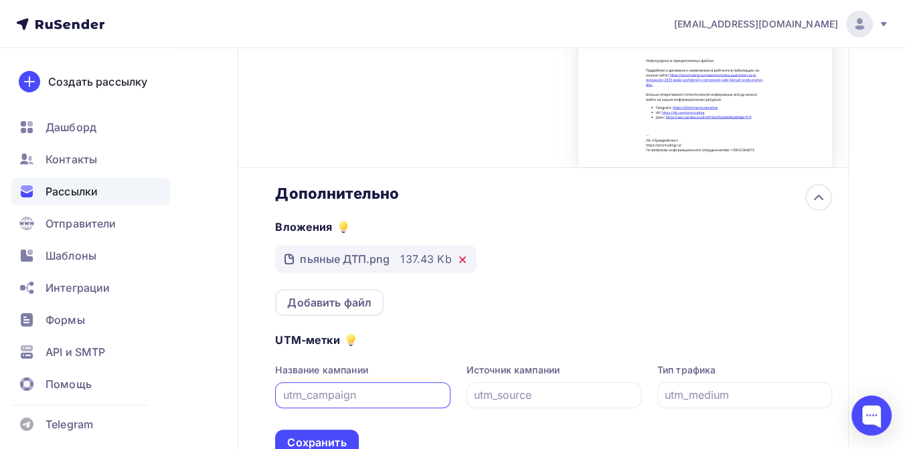
click at [463, 254] on icon at bounding box center [462, 259] width 11 height 11
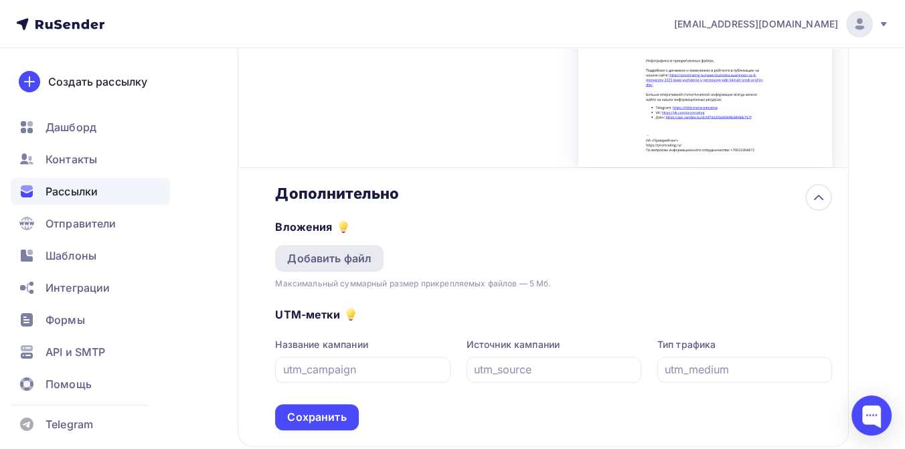
click at [323, 250] on div "Добавить файл" at bounding box center [329, 258] width 84 height 16
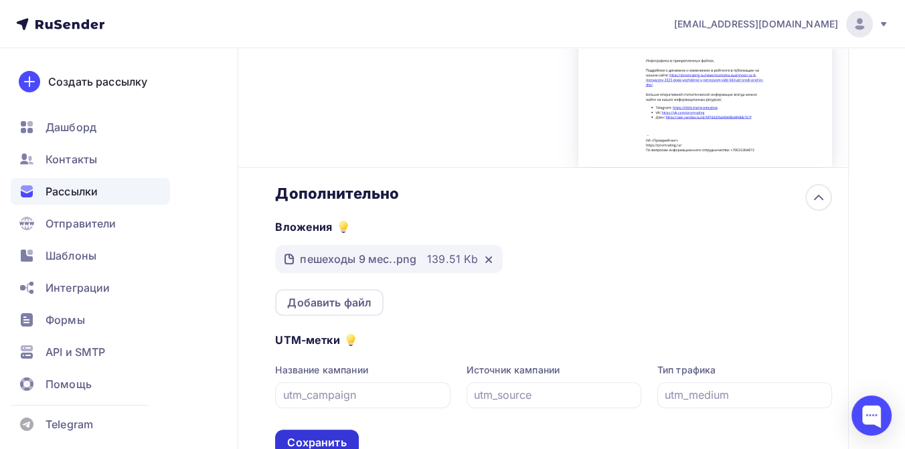
click at [328, 435] on div "Сохранить" at bounding box center [316, 442] width 59 height 15
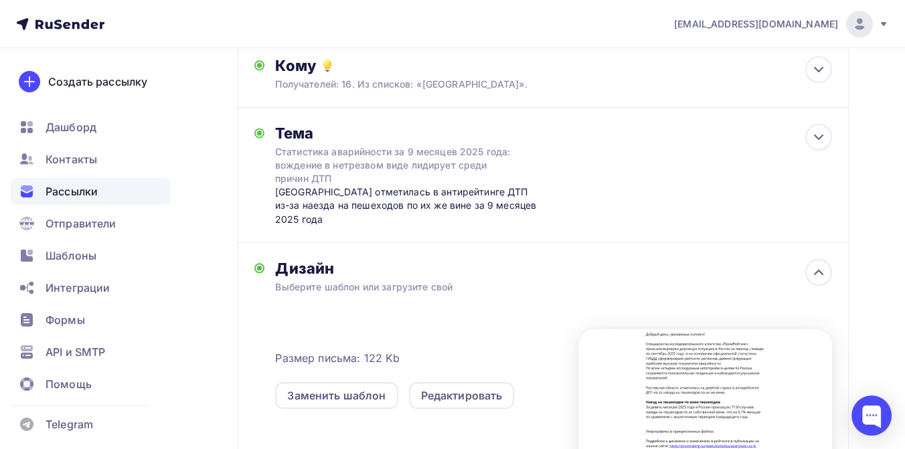
scroll to position [0, 0]
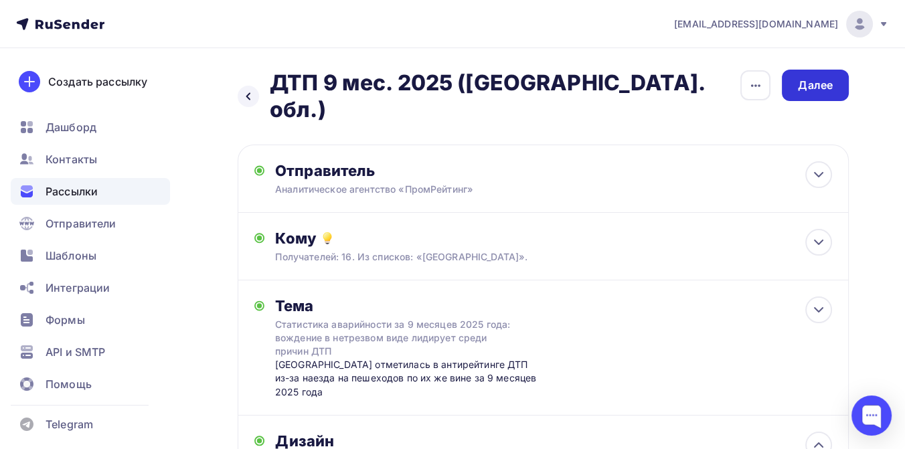
click at [815, 86] on div "Далее" at bounding box center [815, 85] width 35 height 15
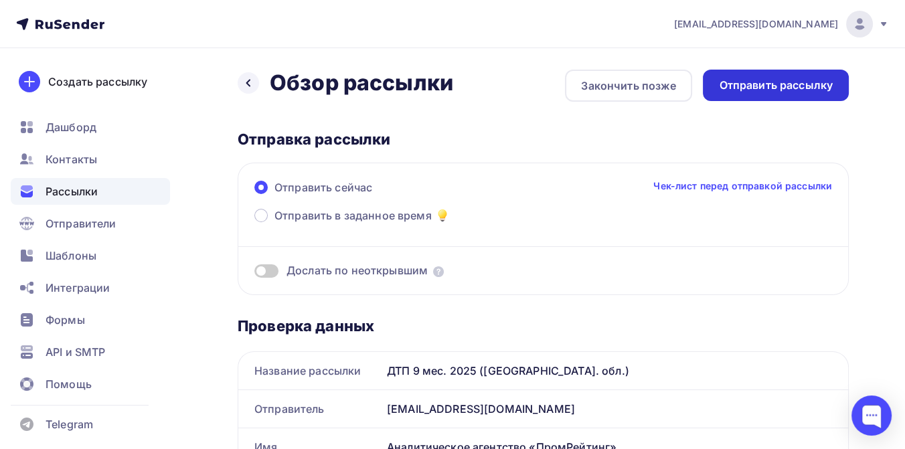
click at [759, 86] on div "Отправить рассылку" at bounding box center [776, 85] width 114 height 15
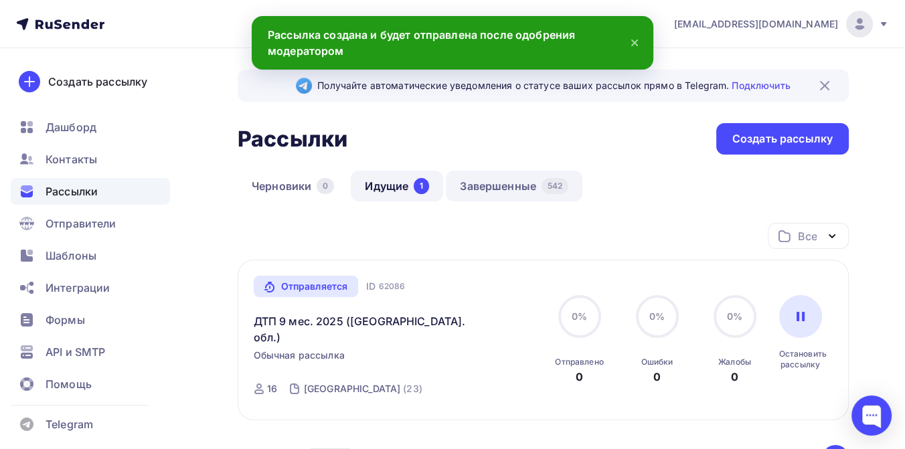
click at [509, 183] on link "Завершенные 542" at bounding box center [514, 186] width 137 height 31
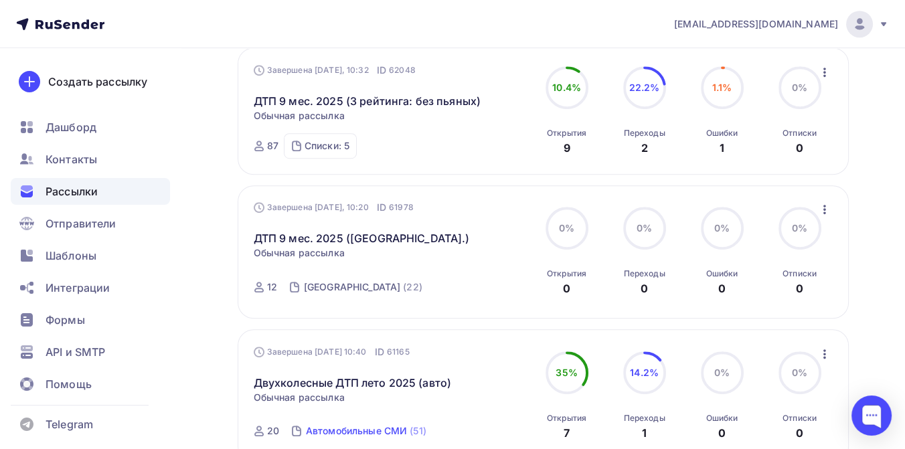
scroll to position [957, 0]
click at [824, 202] on icon "button" at bounding box center [825, 210] width 16 height 16
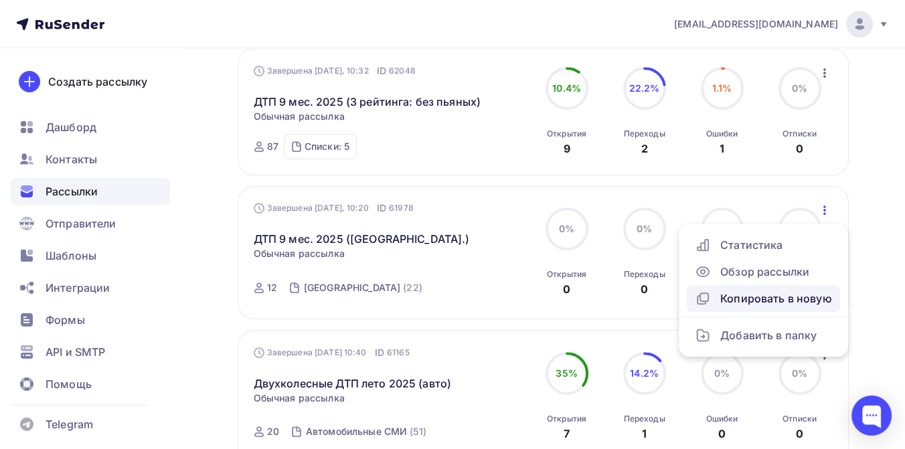
click at [749, 290] on div "Копировать в новую" at bounding box center [763, 298] width 137 height 16
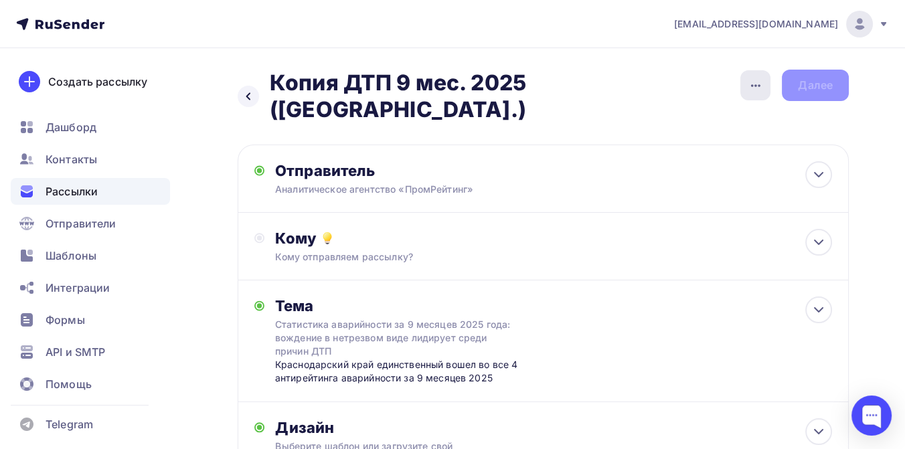
click at [748, 85] on icon "button" at bounding box center [756, 86] width 16 height 16
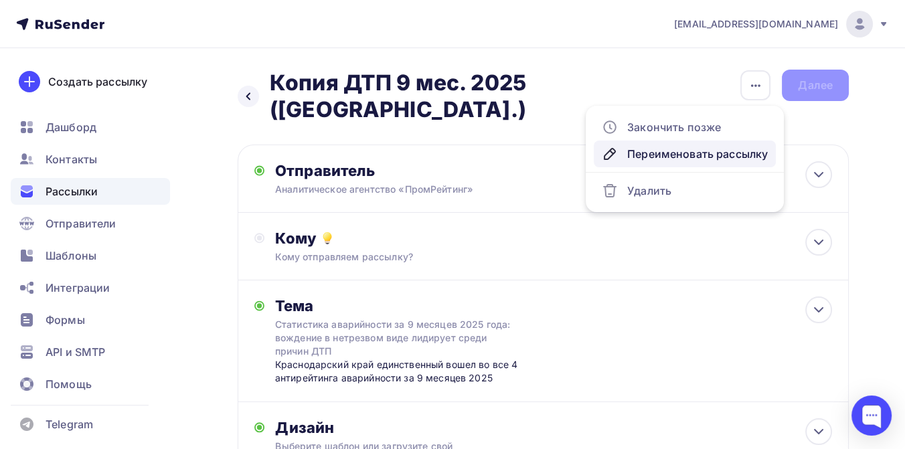
click at [674, 151] on div "Переименовать рассылку" at bounding box center [685, 154] width 166 height 16
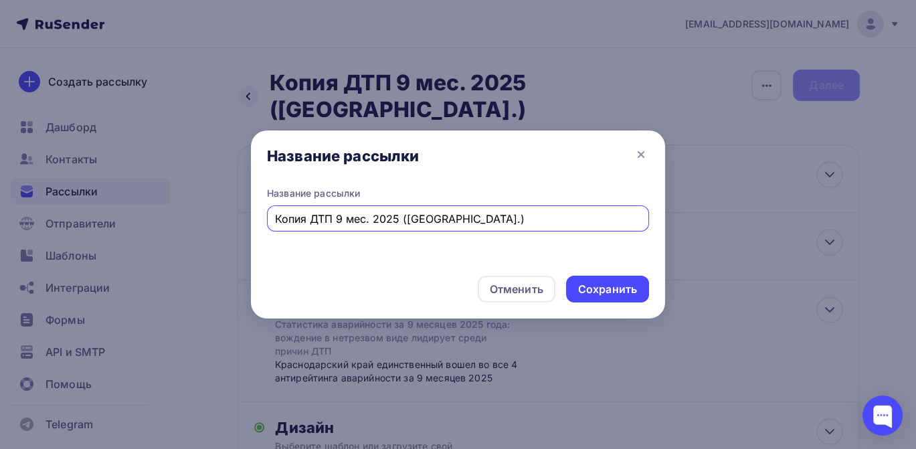
click at [310, 220] on input "Копия ДТП 9 мес. 2025 (Краснодарский кр.)" at bounding box center [458, 219] width 367 height 16
drag, startPoint x: 471, startPoint y: 219, endPoint x: 373, endPoint y: 220, distance: 98.4
click at [373, 220] on input "ДТП 9 мес. 2025 (Краснодарский кр.)" at bounding box center [458, 219] width 367 height 16
type input "ДТП 9 мес. 2025 (авто, фед.)"
click at [615, 286] on div "Сохранить" at bounding box center [607, 289] width 59 height 15
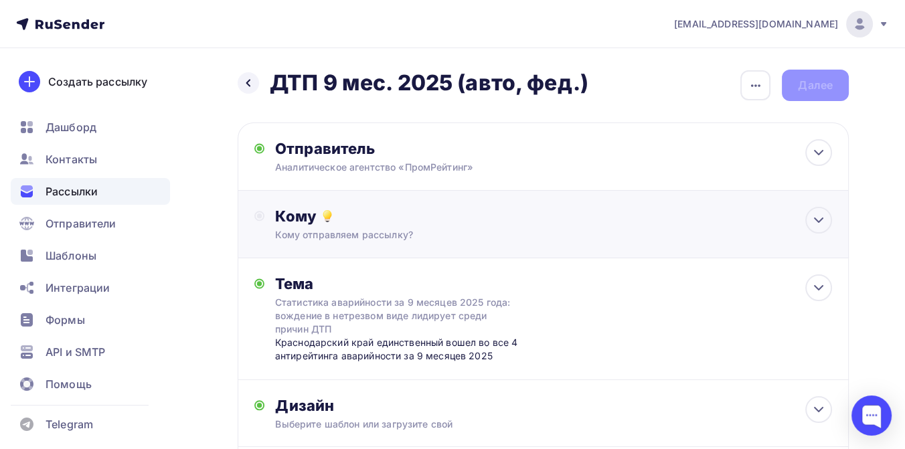
click at [393, 220] on div "Кому" at bounding box center [553, 216] width 557 height 19
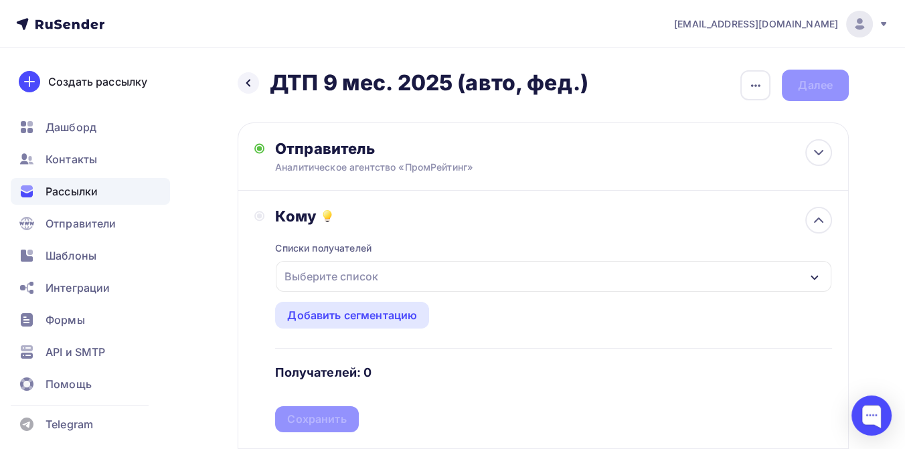
click at [354, 281] on div "Выберите список" at bounding box center [331, 276] width 104 height 24
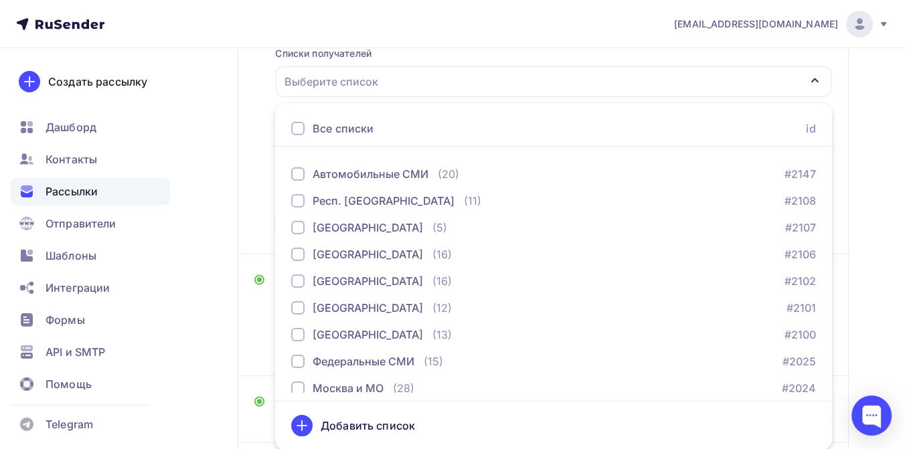
scroll to position [669, 0]
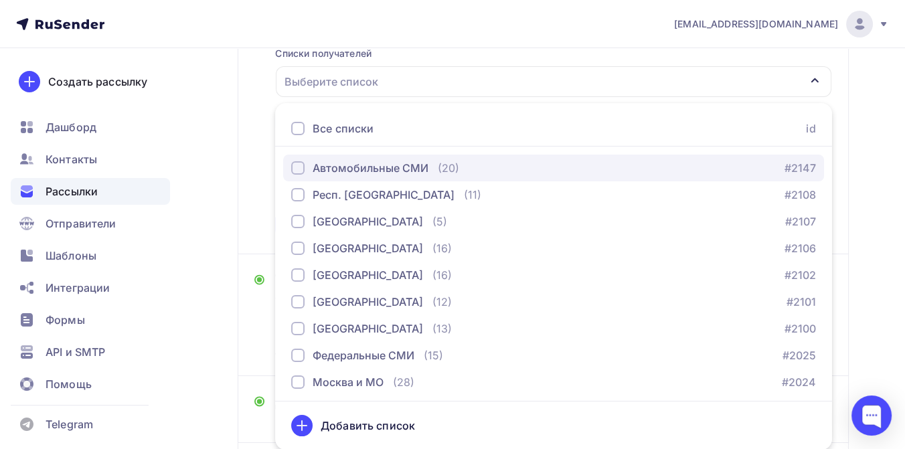
click at [359, 166] on div "Автомобильные СМИ" at bounding box center [371, 168] width 116 height 16
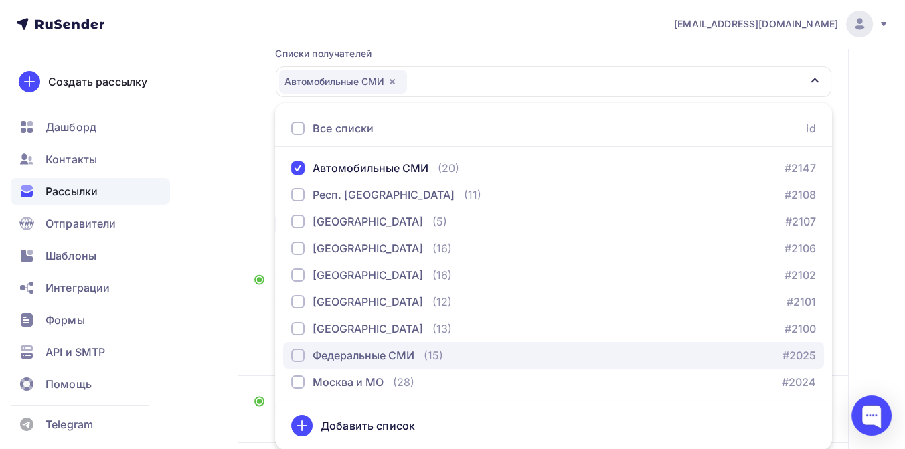
click at [350, 351] on div "Федеральные СМИ" at bounding box center [364, 355] width 102 height 16
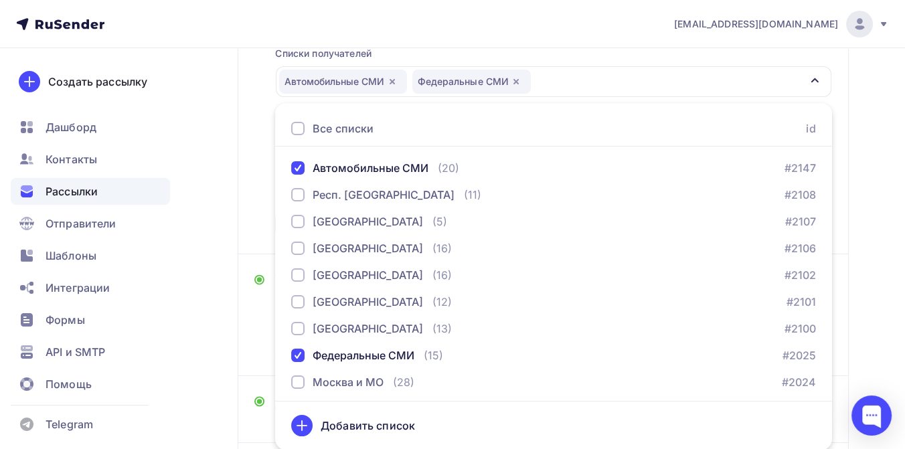
click at [860, 204] on div "Назад ДТП 9 мес. 2025 (авто, фед.) ДТП 9 мес. 2025 (авто, фед.) Закончить позже…" at bounding box center [452, 225] width 905 height 744
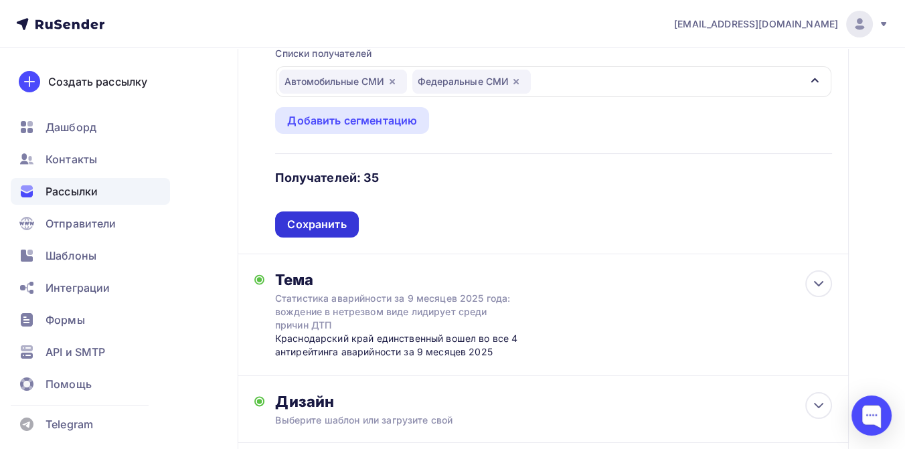
click at [323, 228] on div "Сохранить" at bounding box center [316, 224] width 59 height 15
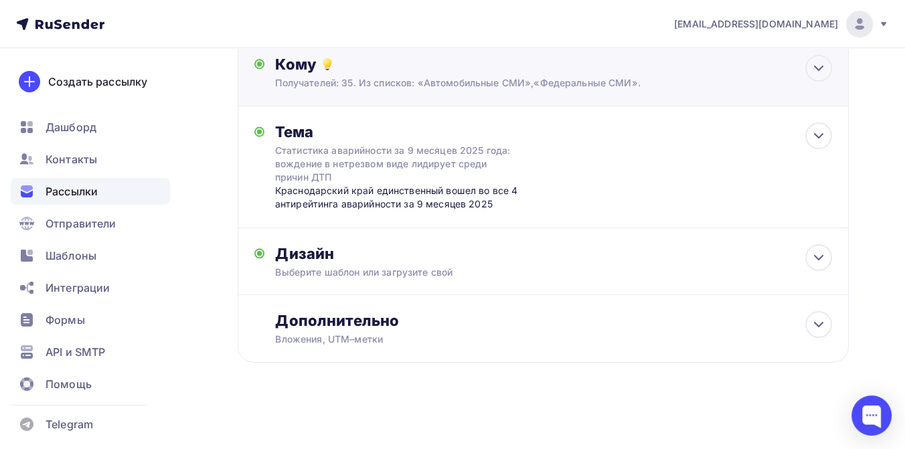
scroll to position [153, 0]
click at [329, 191] on div "Краснодарский край единственный вошел во все 4 антирейтинга аварийности за 9 ме…" at bounding box center [407, 197] width 264 height 27
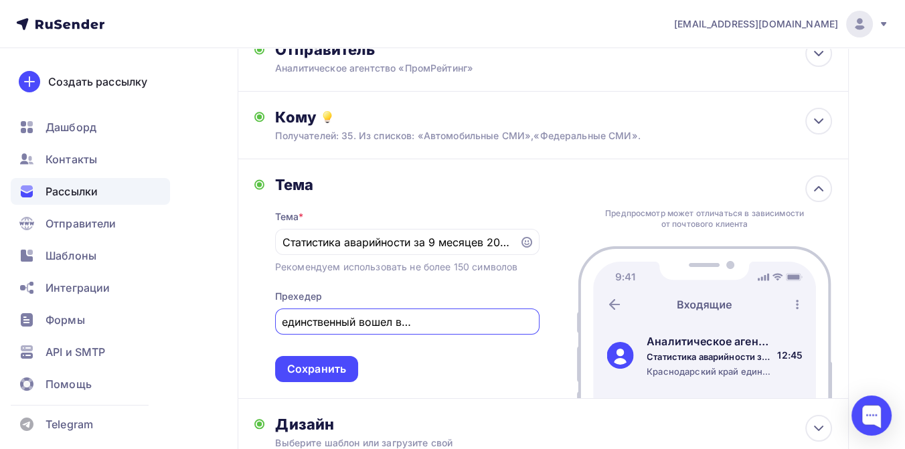
scroll to position [0, 62]
drag, startPoint x: 286, startPoint y: 321, endPoint x: 491, endPoint y: 327, distance: 204.9
click at [491, 327] on input "Краснодарский край единственный вошел во все 4 антирейтинга аварийности за 9 ме…" at bounding box center [406, 322] width 249 height 16
click at [286, 326] on input "антирейтинга аварийности за 9 месяцев 2025" at bounding box center [406, 322] width 249 height 16
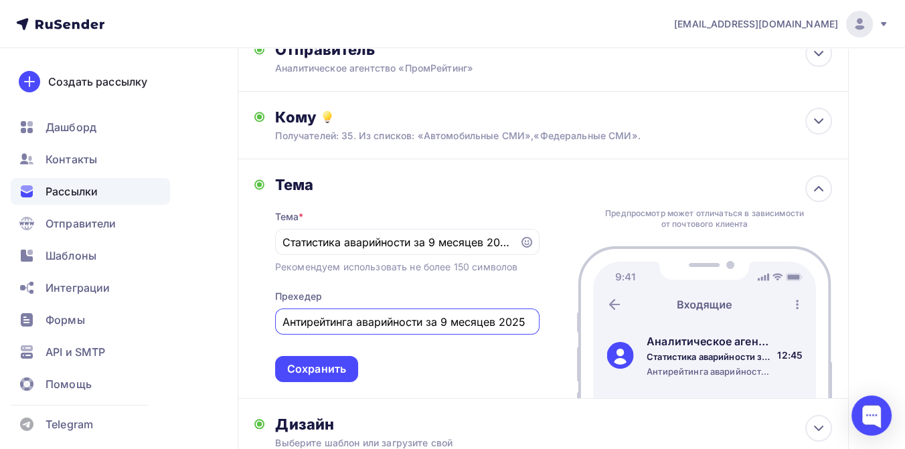
click at [349, 327] on input "Антирейтинга аварийности за 9 месяцев 2025" at bounding box center [406, 322] width 249 height 16
type input "Антирейтинги аварийности за 9 месяцев 2025"
click at [336, 370] on div "Сохранить" at bounding box center [316, 368] width 59 height 15
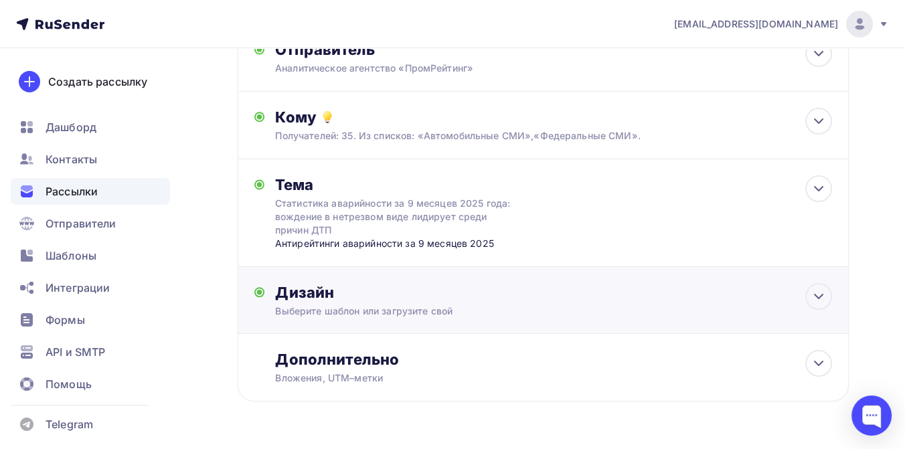
scroll to position [139, 0]
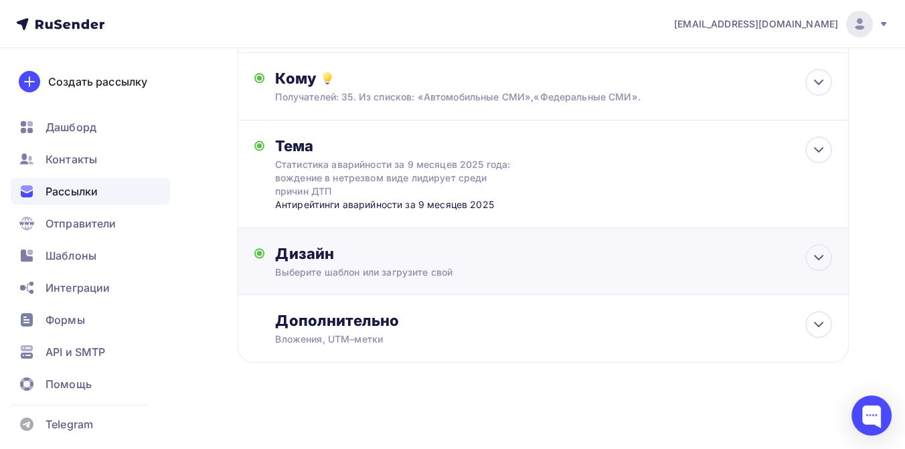
click at [369, 246] on div "Дизайн" at bounding box center [553, 253] width 557 height 19
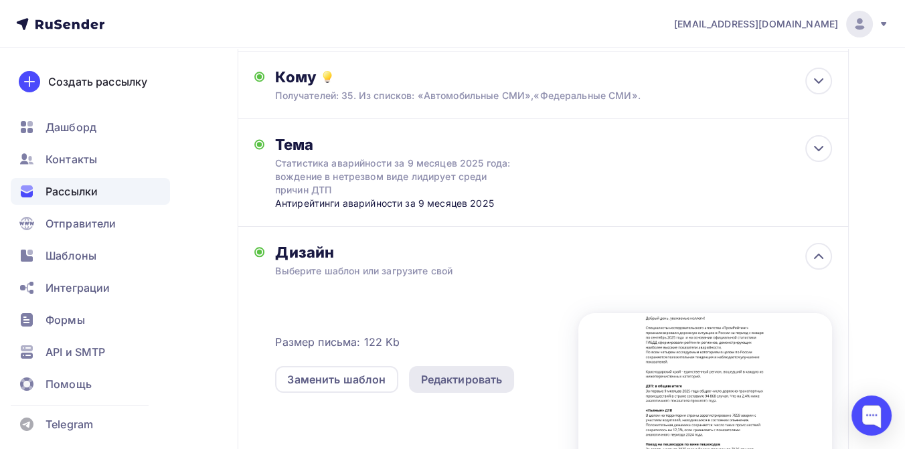
click at [443, 386] on div "Редактировать" at bounding box center [462, 379] width 82 height 16
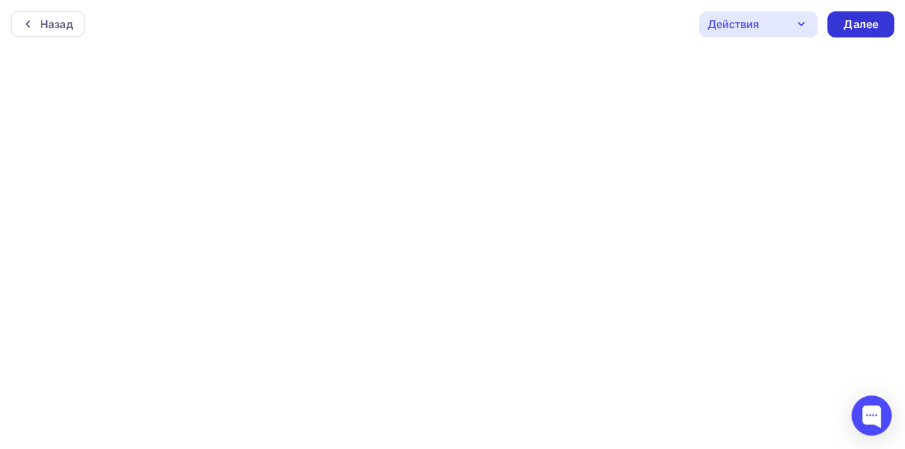
click at [860, 18] on div "Далее" at bounding box center [860, 24] width 35 height 15
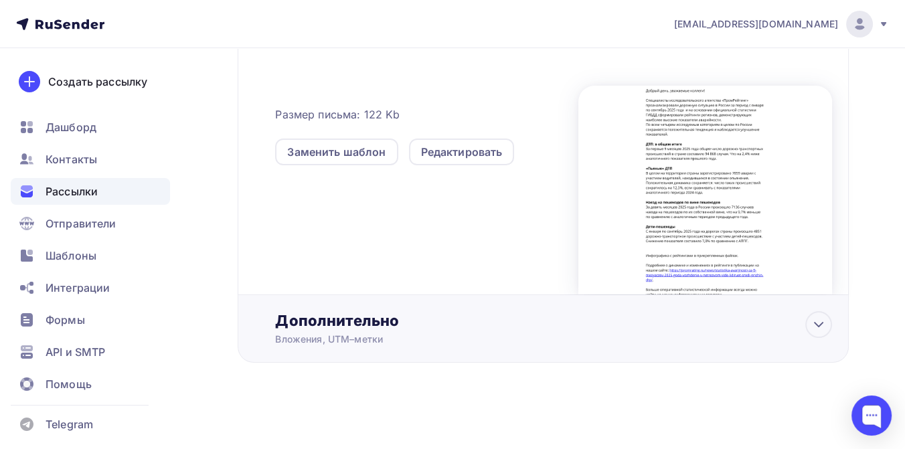
click at [373, 319] on div "Дополнительно" at bounding box center [553, 320] width 557 height 19
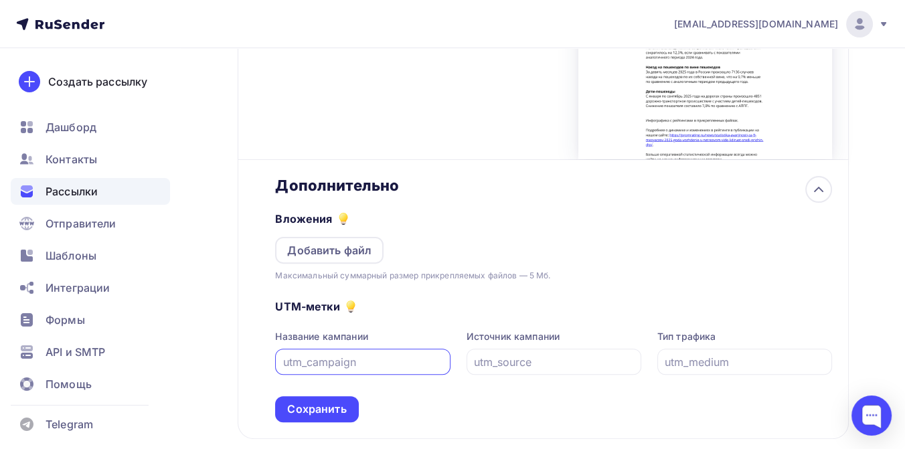
scroll to position [516, 0]
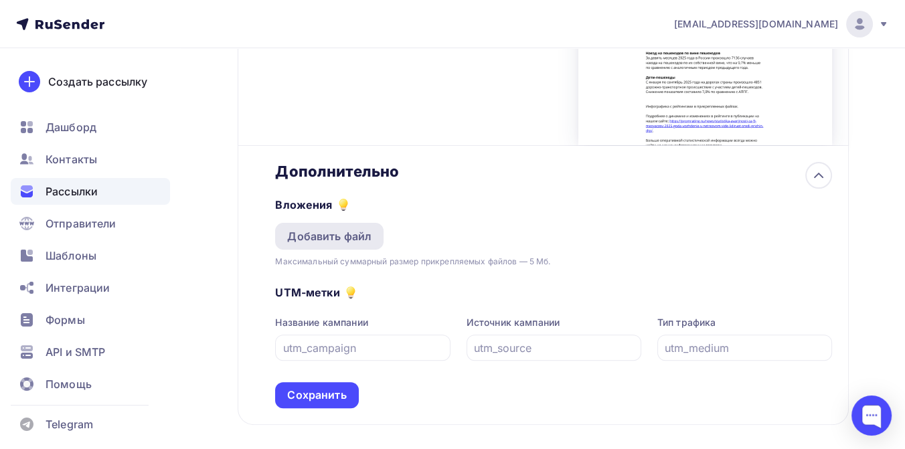
click at [319, 243] on div "Добавить файл" at bounding box center [329, 236] width 84 height 16
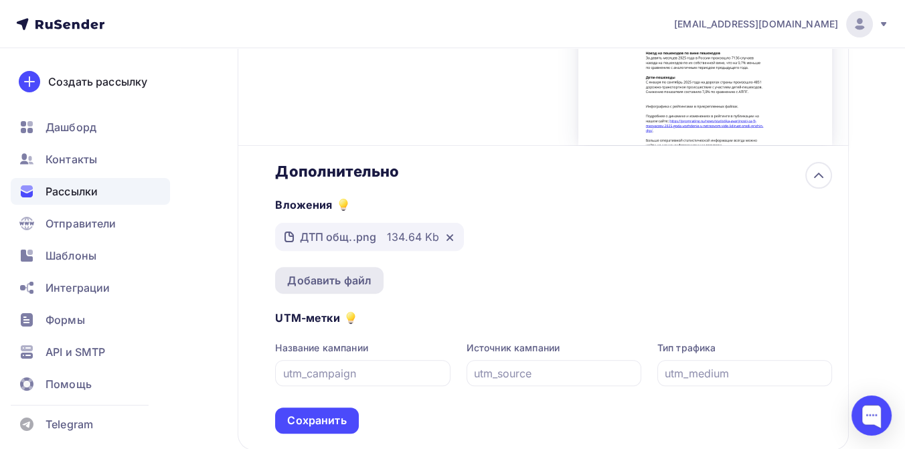
click at [317, 284] on div "Добавить файл" at bounding box center [329, 280] width 84 height 16
click at [352, 281] on div "Добавить файл" at bounding box center [329, 280] width 84 height 16
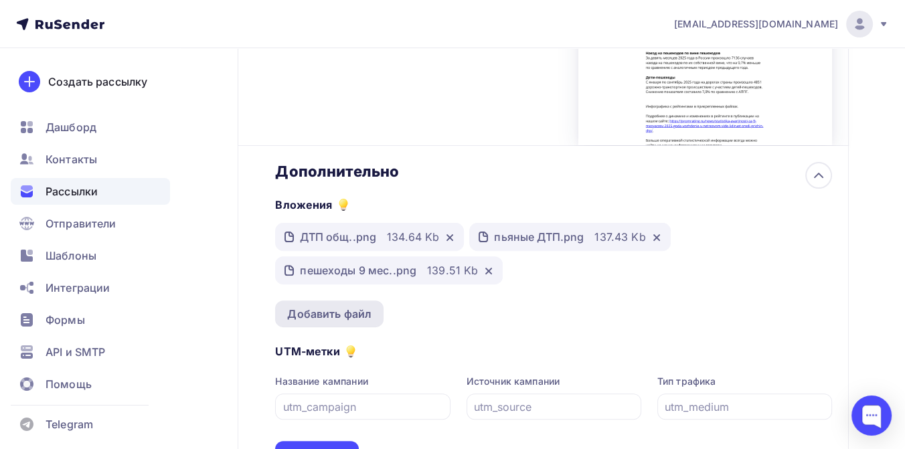
click at [344, 315] on div "Добавить файл" at bounding box center [329, 314] width 84 height 16
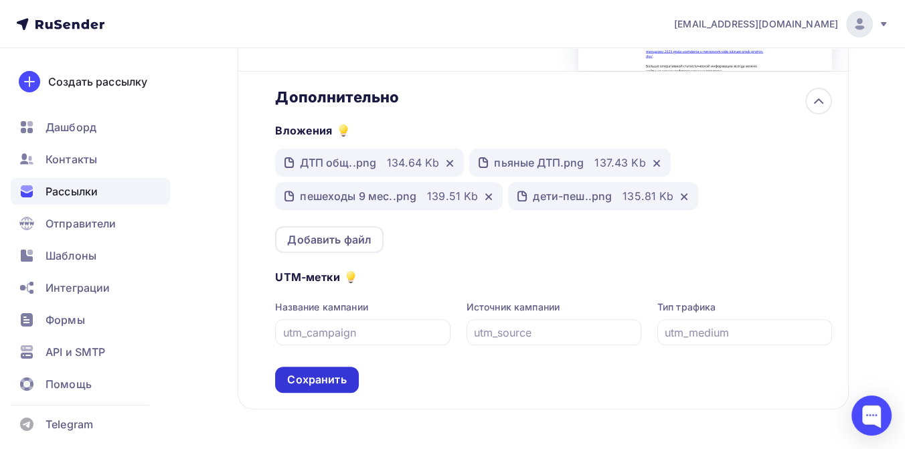
click at [336, 382] on div "Сохранить" at bounding box center [316, 379] width 59 height 15
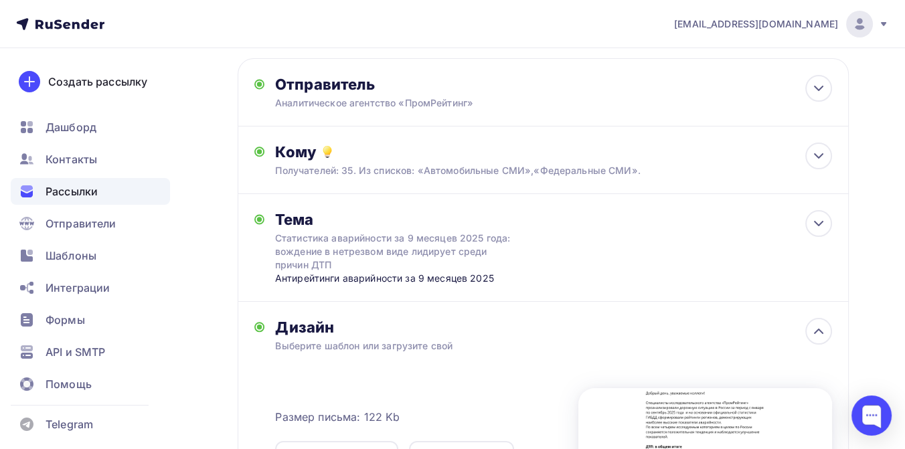
scroll to position [0, 0]
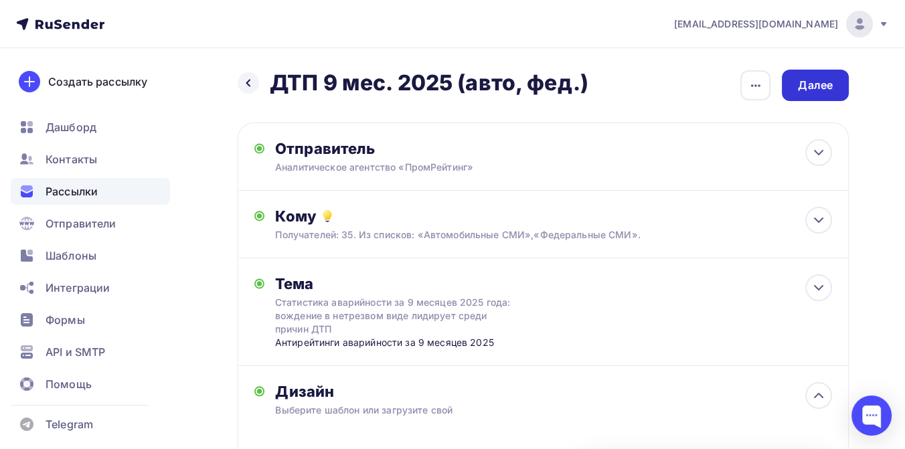
click at [805, 84] on div "Далее" at bounding box center [815, 85] width 35 height 15
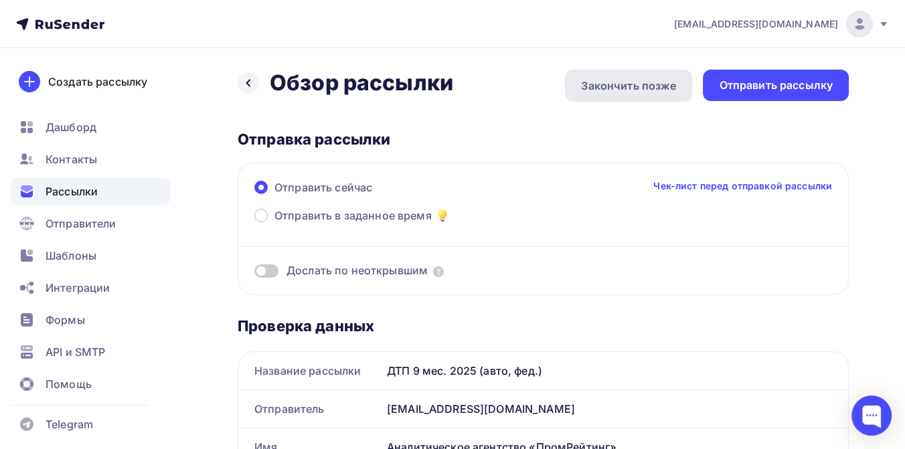
click at [632, 80] on div "Закончить позже" at bounding box center [628, 86] width 95 height 16
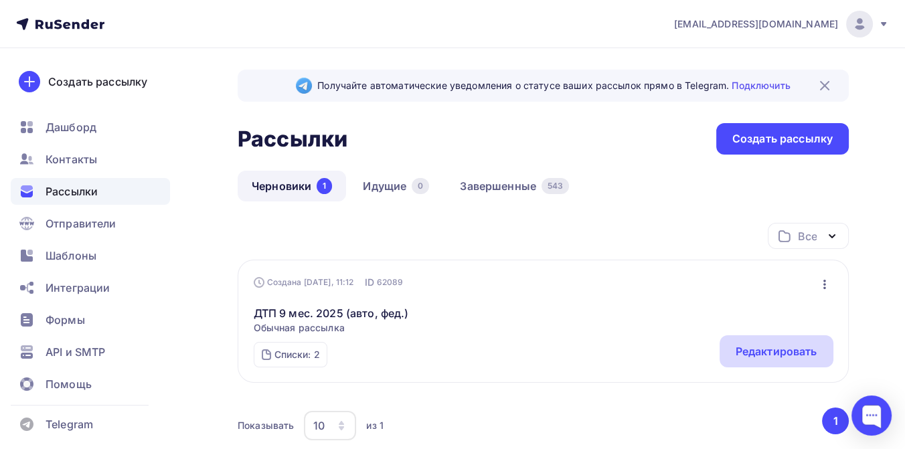
click at [751, 348] on div "Редактировать" at bounding box center [777, 351] width 82 height 16
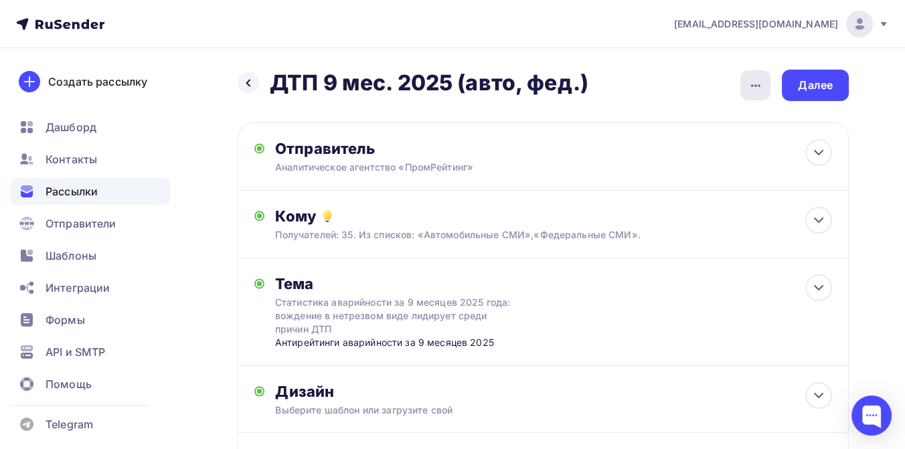
click at [746, 80] on div "button" at bounding box center [755, 85] width 30 height 30
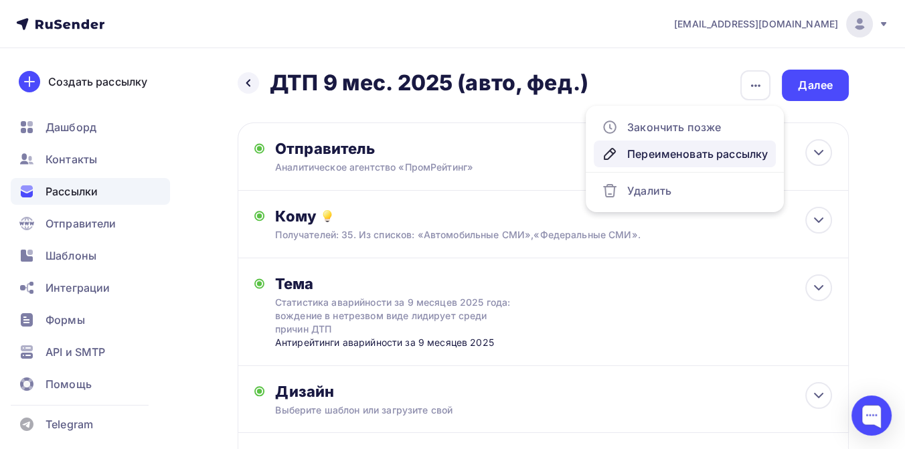
click at [683, 159] on div "Переименовать рассылку" at bounding box center [685, 154] width 166 height 16
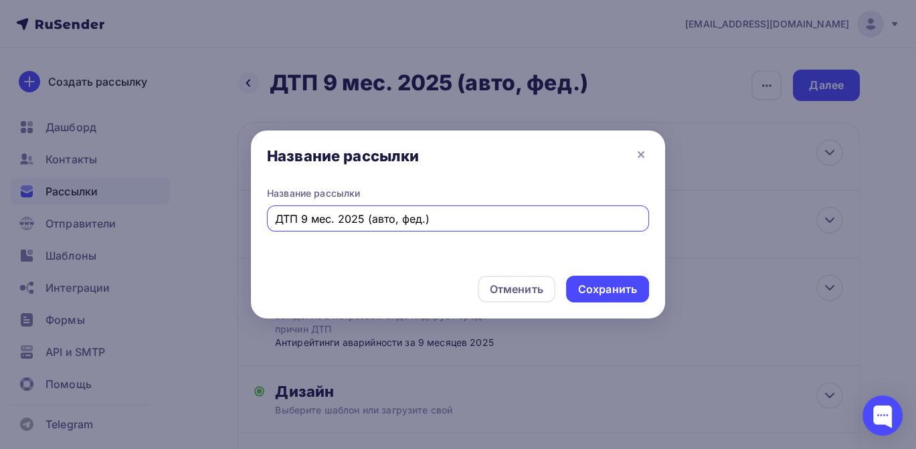
click at [422, 222] on input "ДТП 9 мес. 2025 (авто, фед.)" at bounding box center [458, 219] width 367 height 16
type input "ДТП 9 мес. 2025 (авто)"
click at [598, 293] on div "Сохранить" at bounding box center [607, 289] width 59 height 15
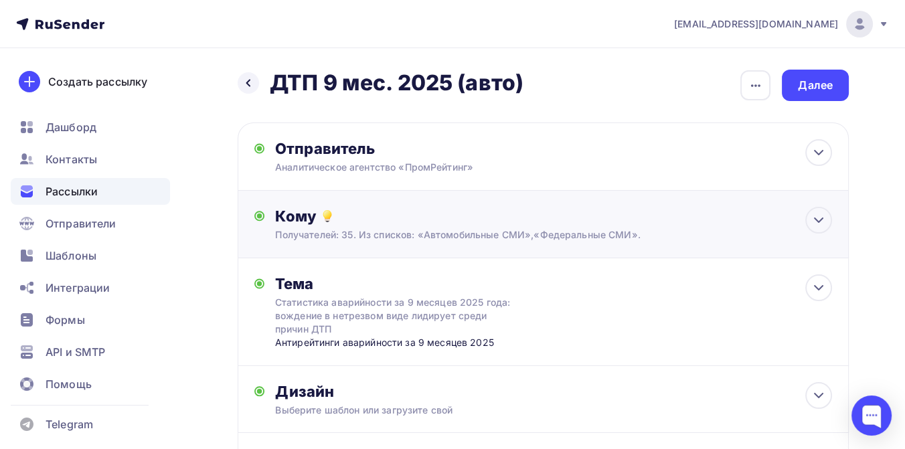
click at [438, 224] on div "Кому" at bounding box center [553, 216] width 557 height 19
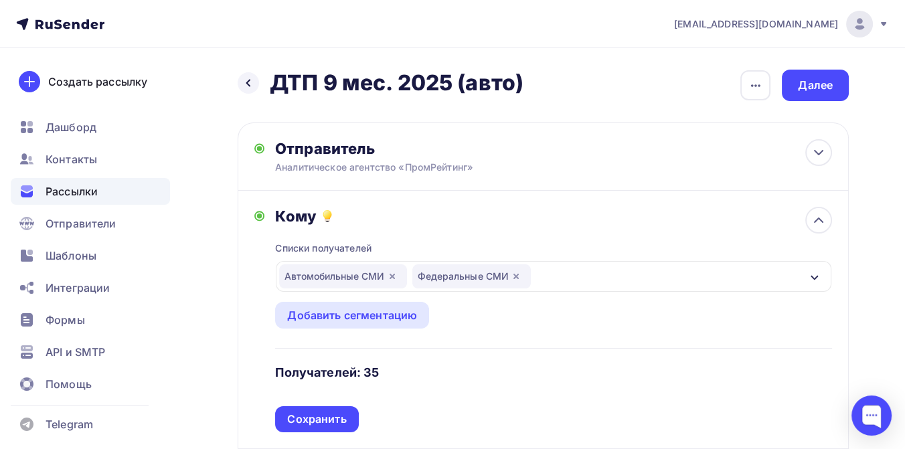
click at [516, 276] on icon "button" at bounding box center [515, 276] width 5 height 5
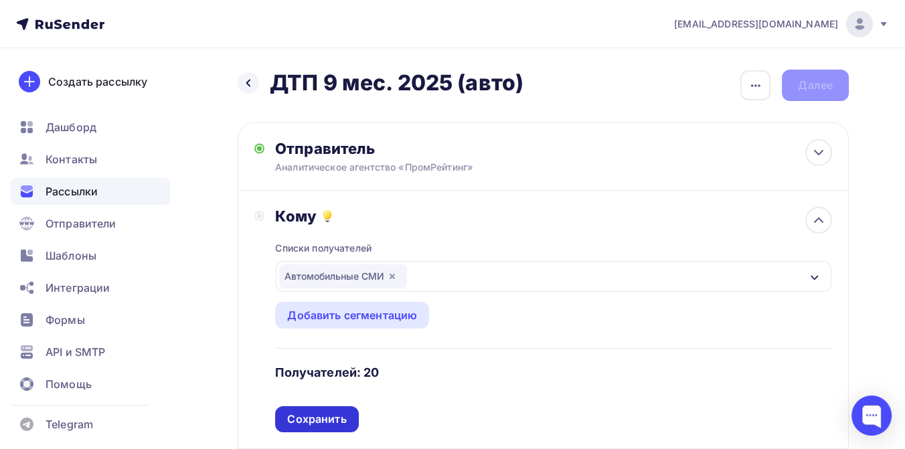
click at [339, 414] on div "Сохранить" at bounding box center [316, 419] width 59 height 15
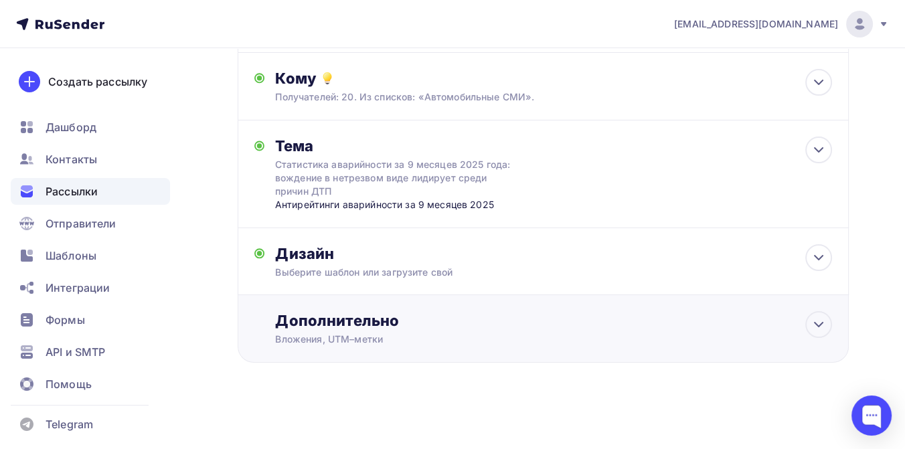
click at [572, 313] on div "Дополнительно" at bounding box center [553, 320] width 557 height 19
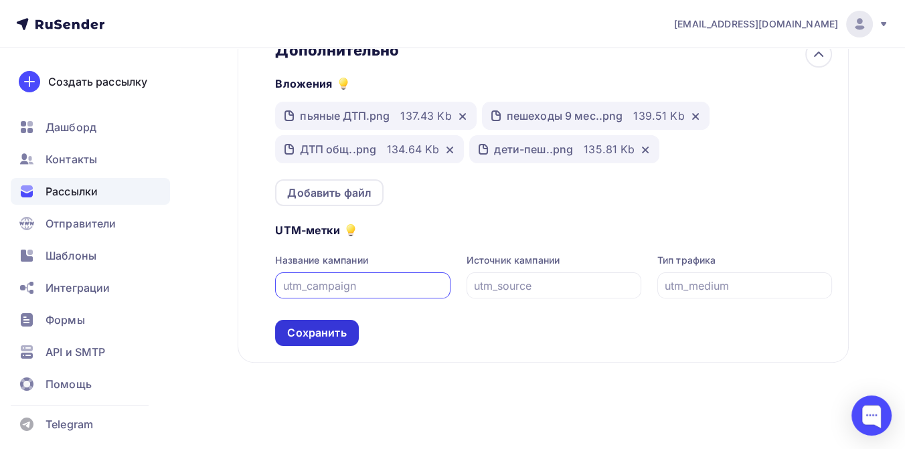
click at [327, 338] on div "Сохранить" at bounding box center [316, 332] width 59 height 15
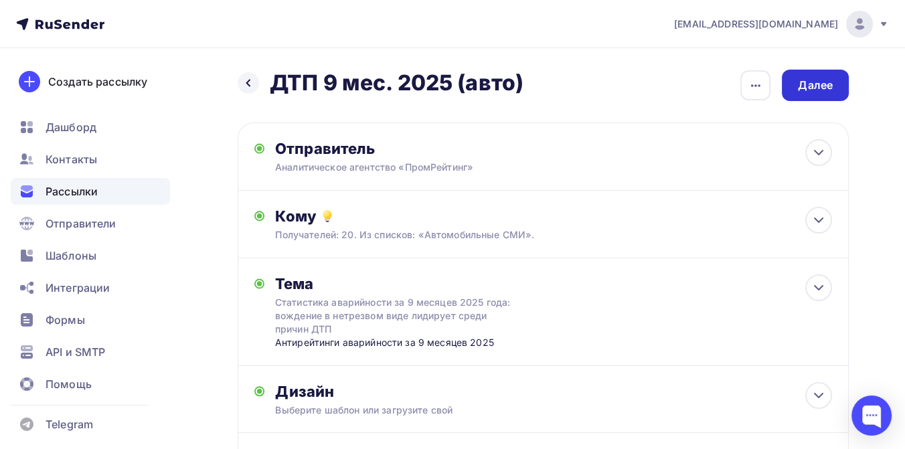
click at [801, 94] on div "Далее" at bounding box center [815, 85] width 67 height 31
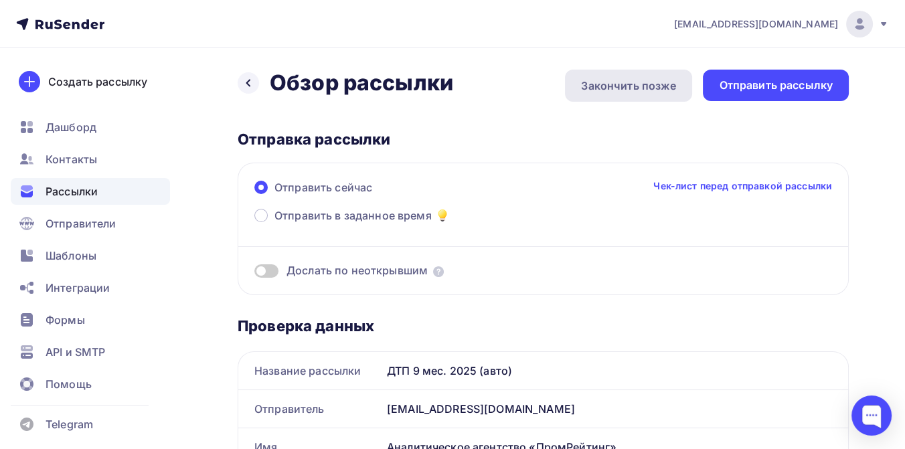
click at [637, 86] on div "Закончить позже" at bounding box center [628, 86] width 95 height 16
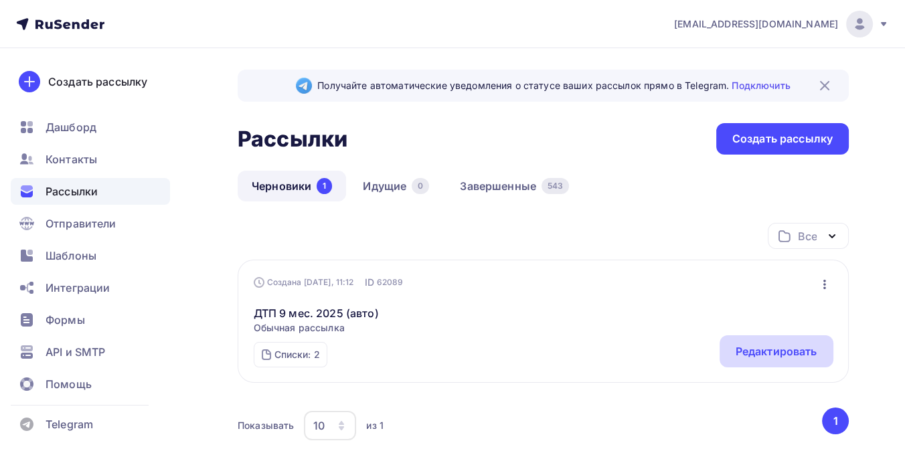
click at [778, 349] on div "Редактировать" at bounding box center [777, 351] width 82 height 16
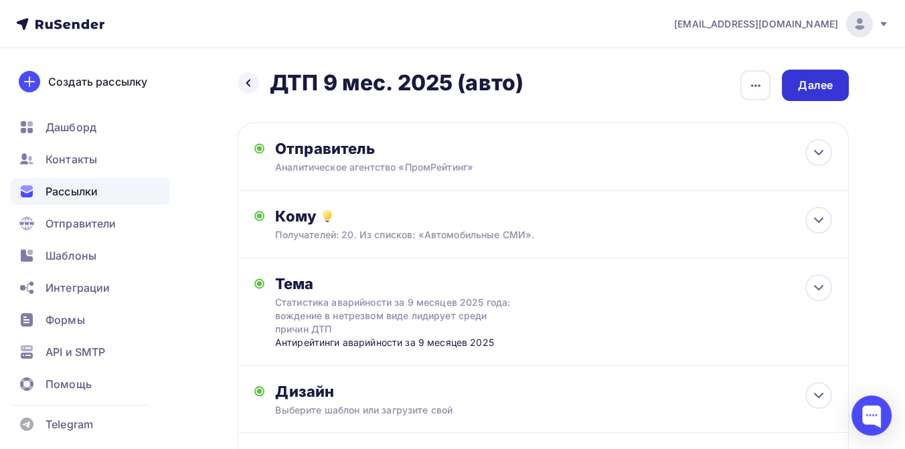
click at [799, 82] on div "Далее" at bounding box center [815, 85] width 35 height 15
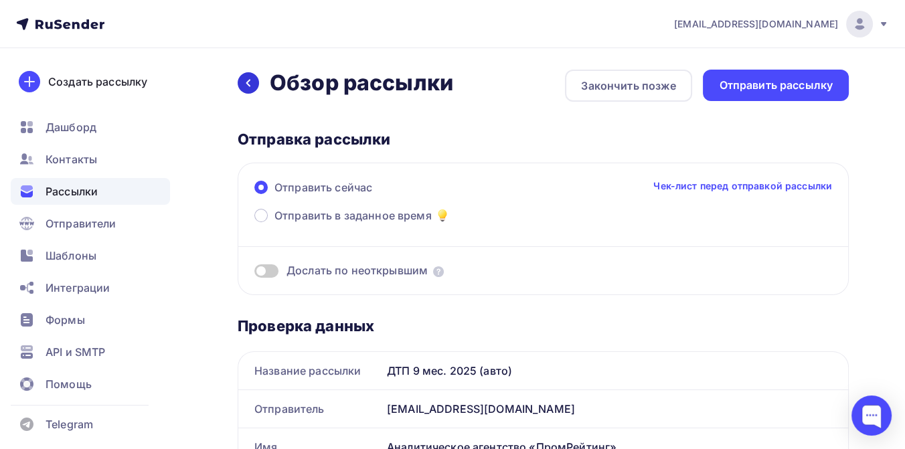
click at [248, 87] on icon at bounding box center [248, 83] width 11 height 11
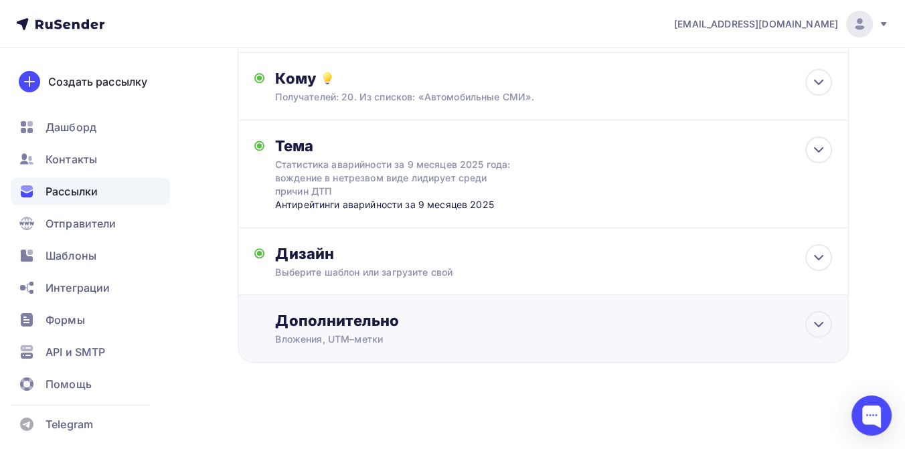
click at [326, 320] on div "Дополнительно" at bounding box center [553, 320] width 557 height 19
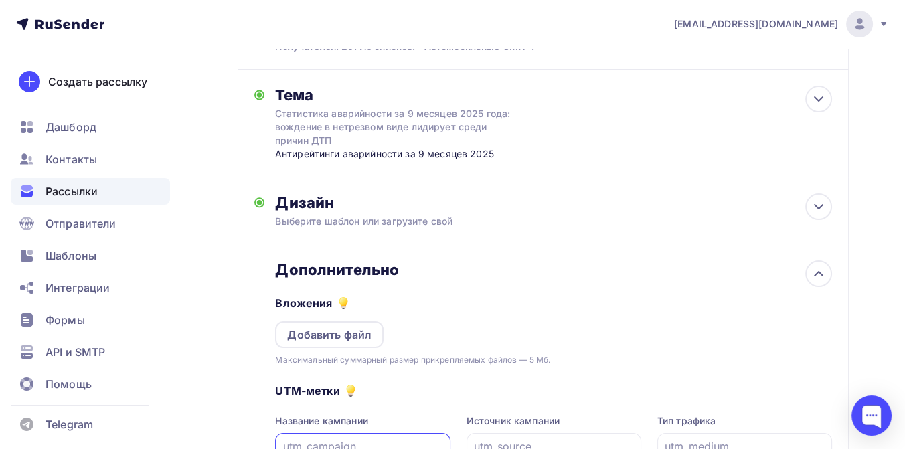
scroll to position [212, 0]
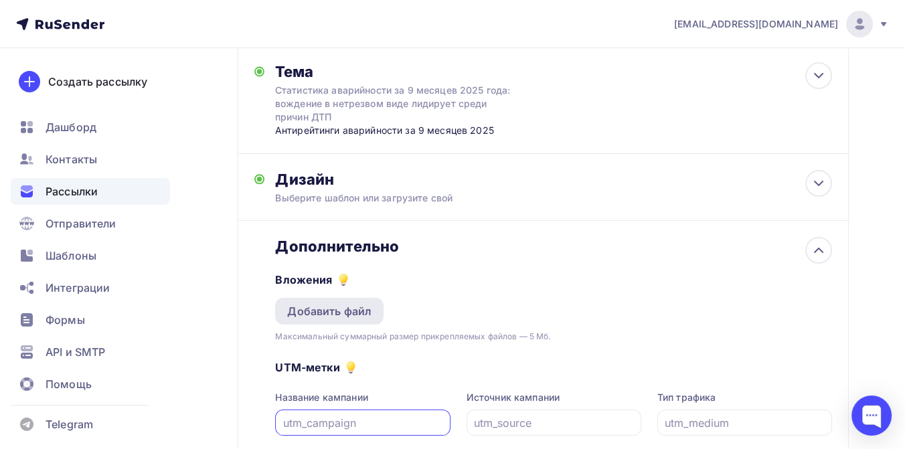
click at [329, 319] on div "Добавить файл" at bounding box center [329, 311] width 108 height 27
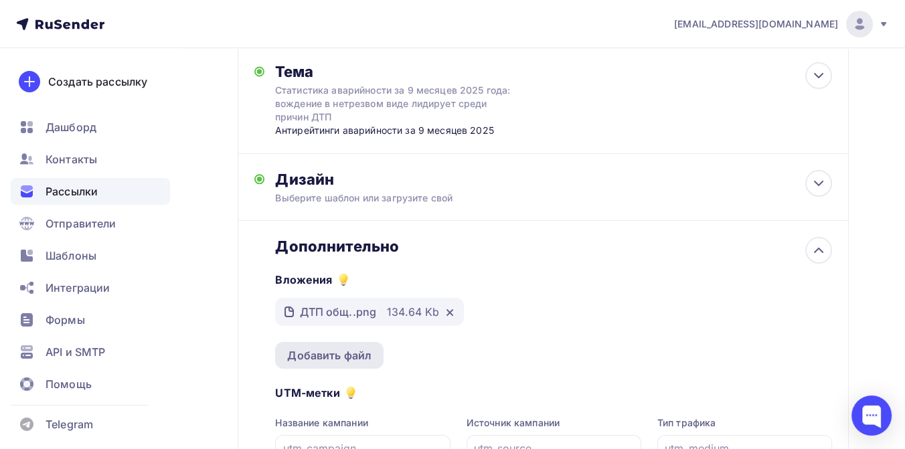
click at [331, 360] on div "Добавить файл" at bounding box center [329, 355] width 84 height 16
click at [331, 362] on div "Добавить файл" at bounding box center [329, 355] width 84 height 16
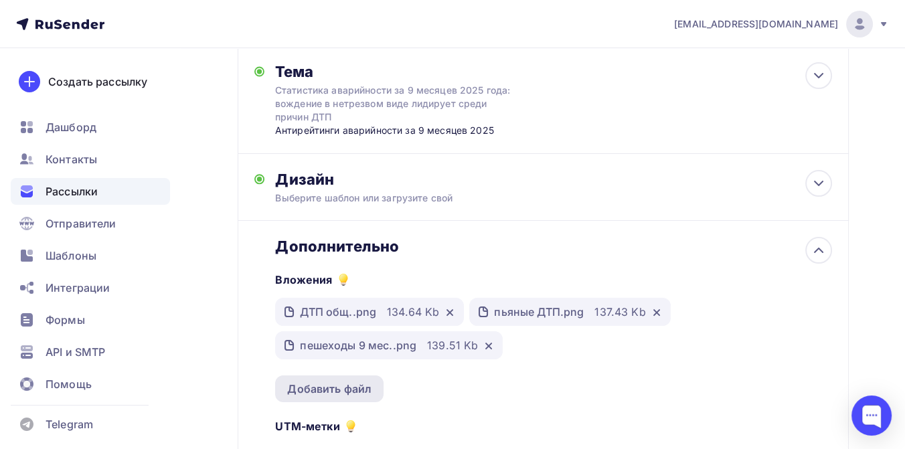
click at [301, 396] on div "Добавить файл" at bounding box center [329, 389] width 84 height 16
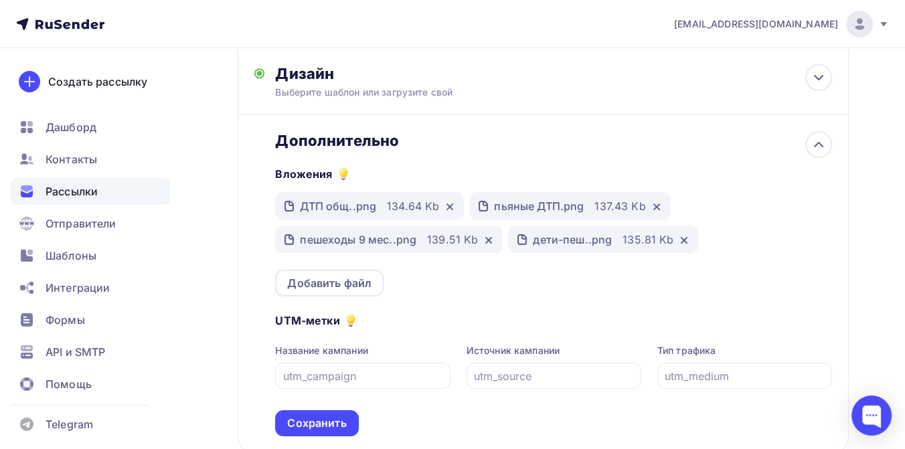
scroll to position [361, 0]
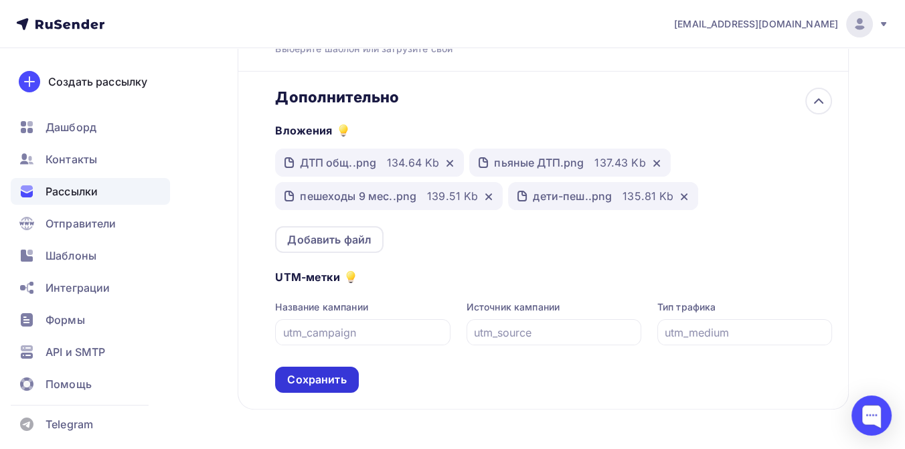
click at [301, 388] on div "Сохранить" at bounding box center [316, 379] width 59 height 15
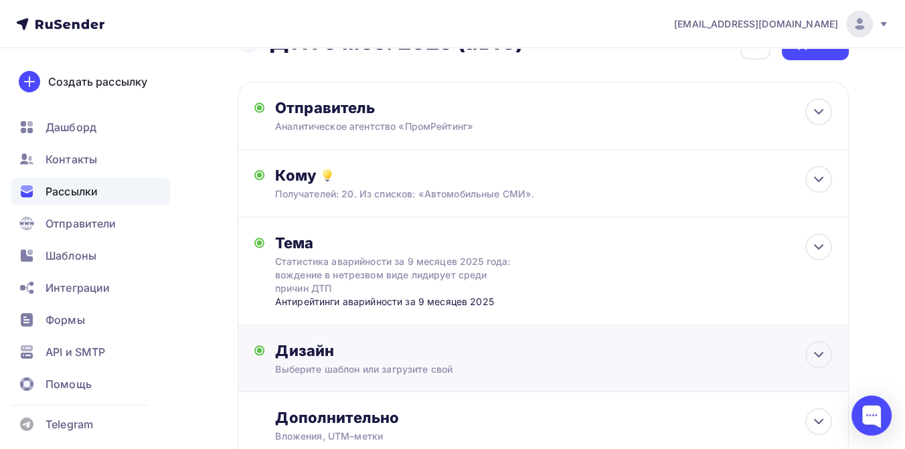
scroll to position [0, 0]
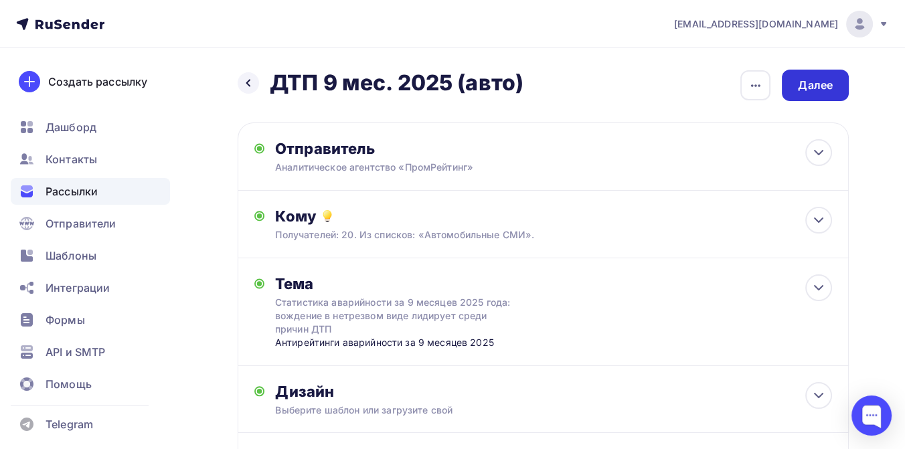
click at [819, 84] on div "Далее" at bounding box center [815, 85] width 35 height 15
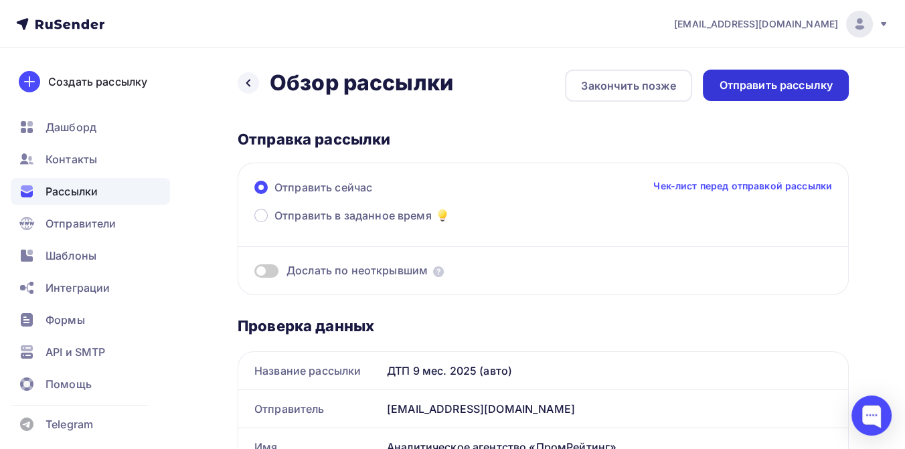
click at [750, 82] on div "Отправить рассылку" at bounding box center [776, 85] width 114 height 15
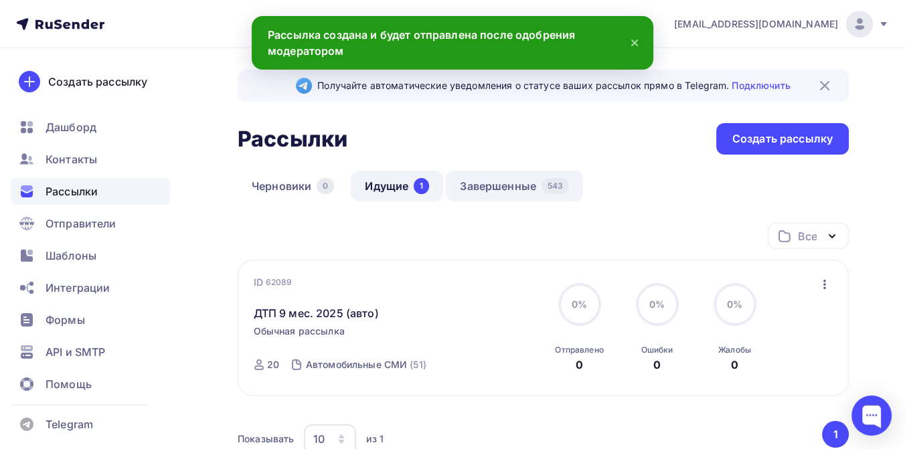
click at [520, 189] on link "Завершенные 543" at bounding box center [514, 186] width 137 height 31
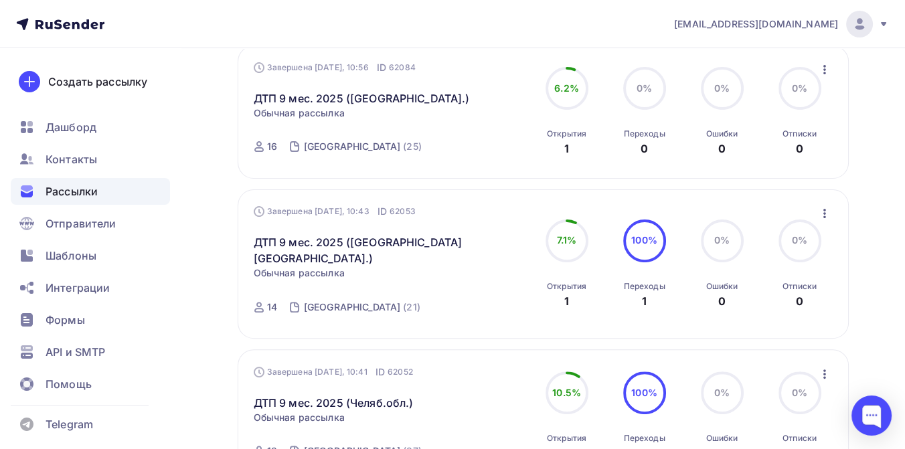
scroll to position [446, 0]
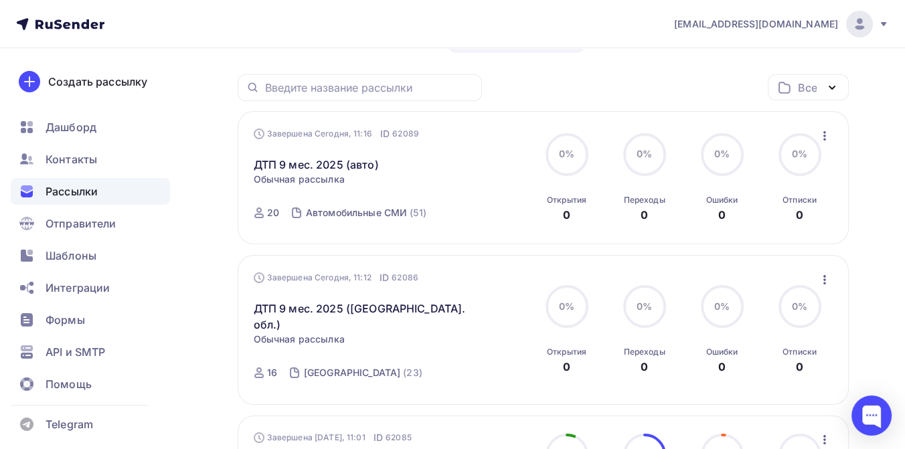
scroll to position [223, 0]
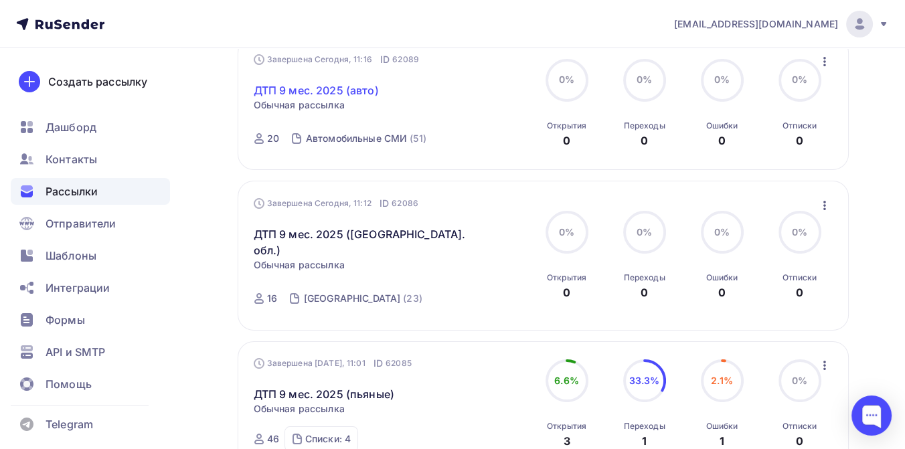
click at [338, 92] on link "ДТП 9 мес. 2025 (авто)" at bounding box center [316, 90] width 125 height 16
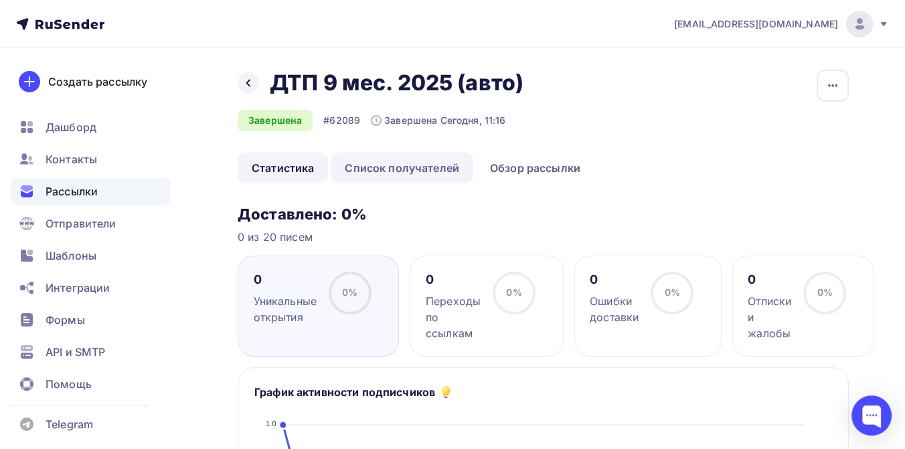
click at [424, 167] on link "Список получателей" at bounding box center [402, 168] width 143 height 31
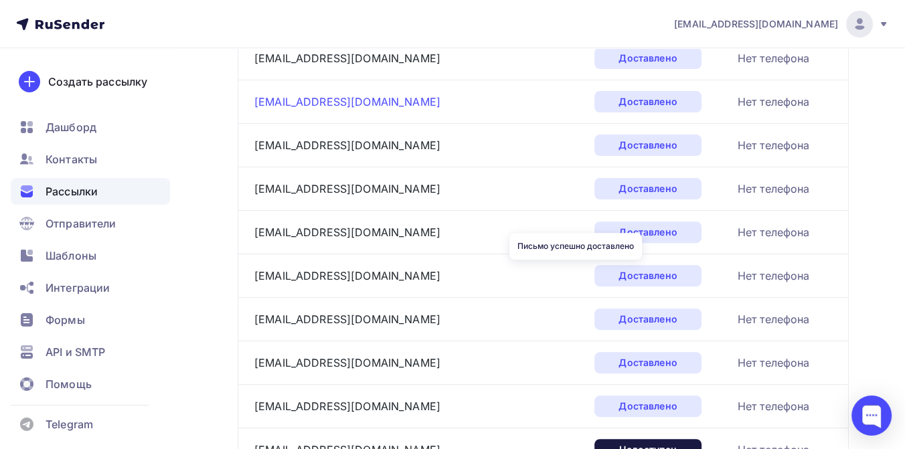
scroll to position [507, 0]
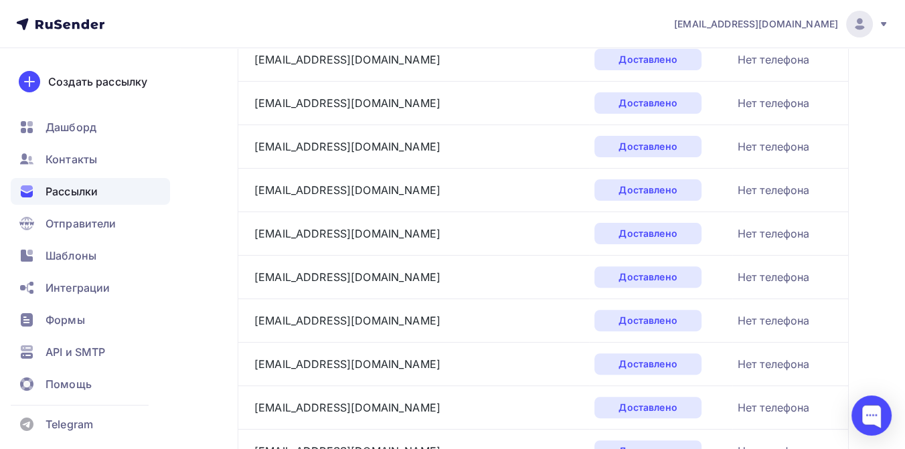
click at [99, 189] on div "Рассылки" at bounding box center [90, 191] width 159 height 27
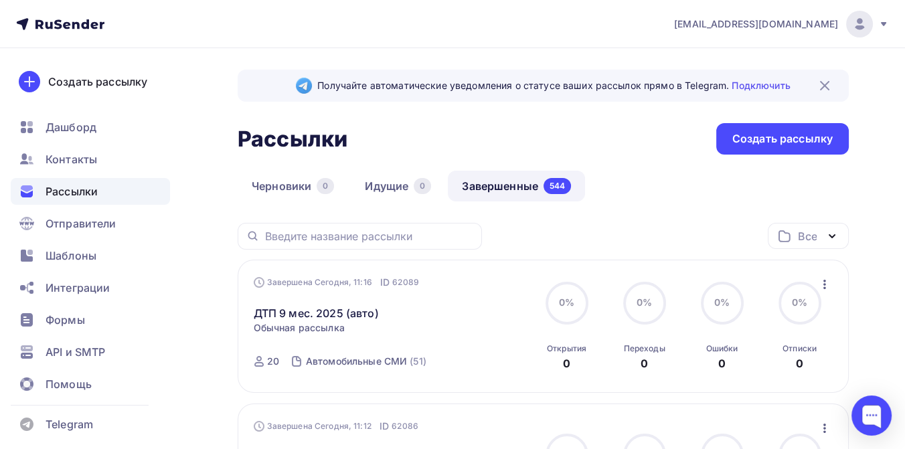
click at [85, 17] on icon at bounding box center [60, 24] width 88 height 16
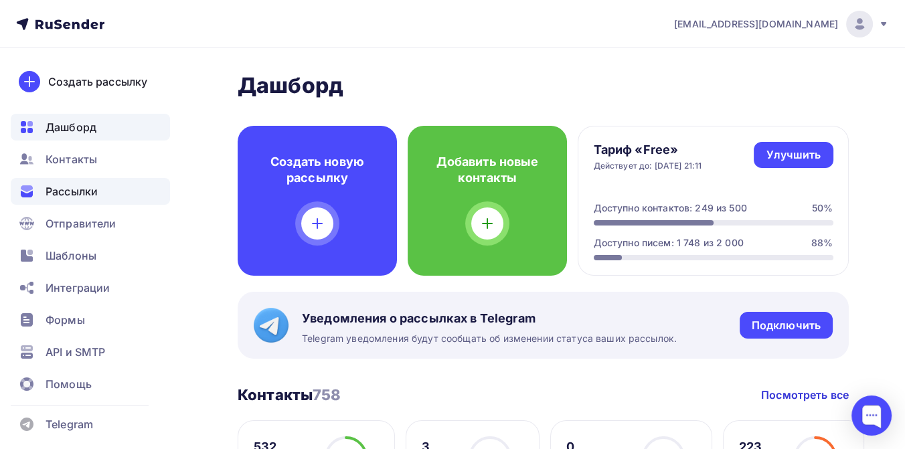
click at [86, 191] on span "Рассылки" at bounding box center [72, 191] width 52 height 16
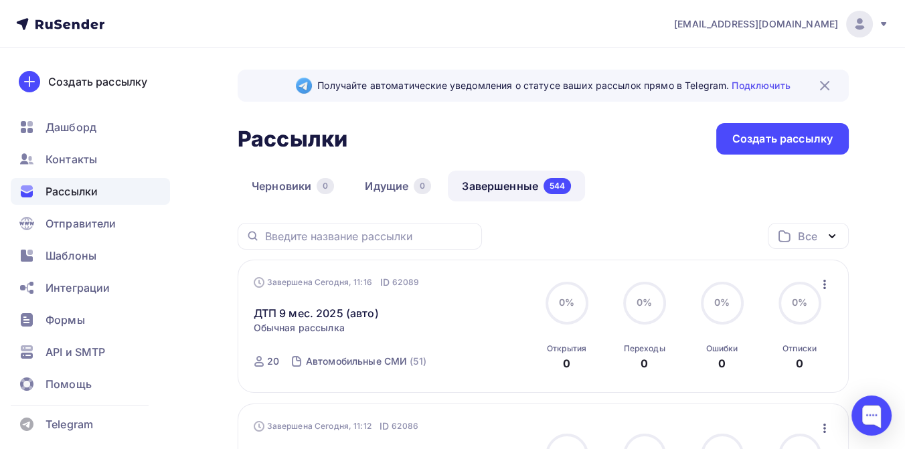
click at [882, 19] on icon at bounding box center [883, 24] width 11 height 11
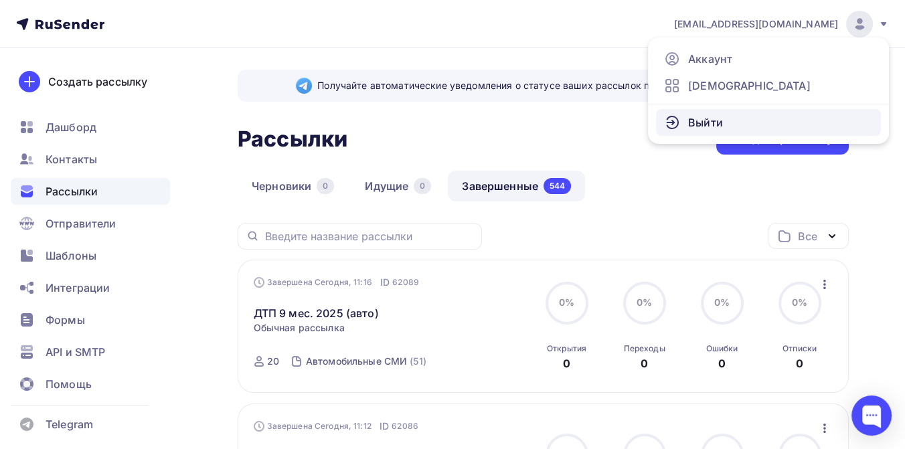
click at [728, 125] on link "Выйти" at bounding box center [768, 122] width 225 height 27
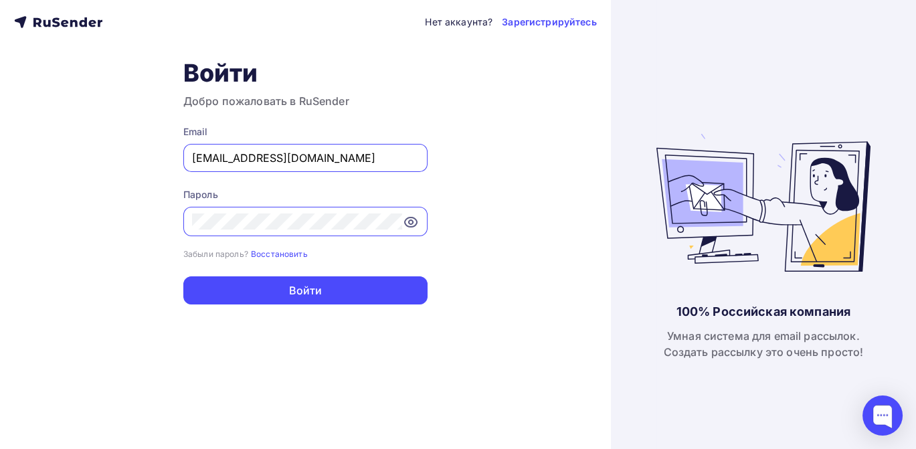
click at [306, 159] on input "[EMAIL_ADDRESS][DOMAIN_NAME]" at bounding box center [305, 158] width 227 height 16
type input "[EMAIL_ADDRESS][DOMAIN_NAME]"
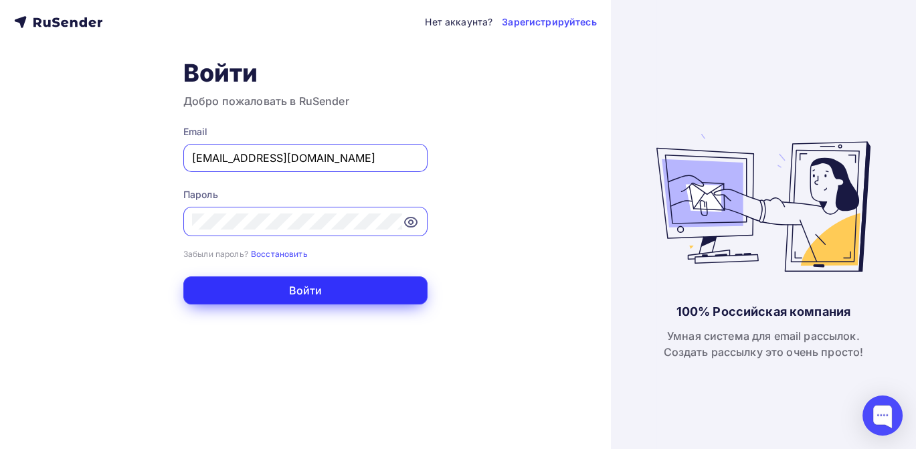
click at [301, 294] on button "Войти" at bounding box center [305, 290] width 244 height 28
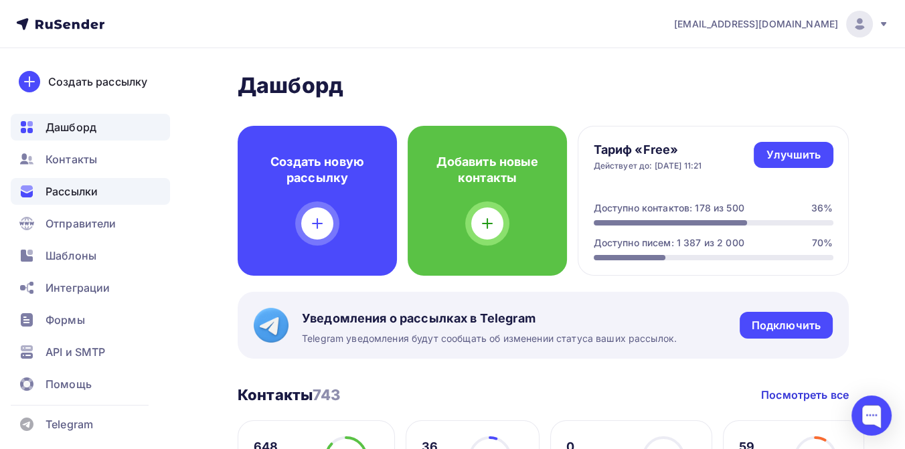
click at [85, 194] on span "Рассылки" at bounding box center [72, 191] width 52 height 16
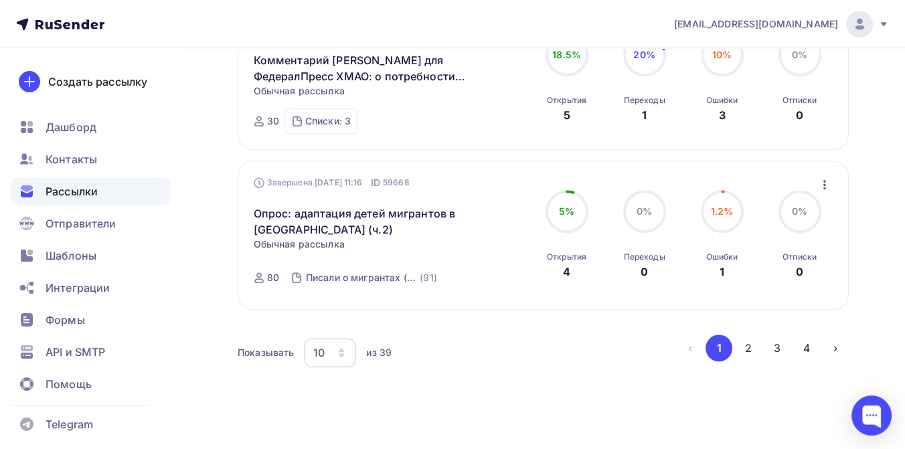
scroll to position [1546, 0]
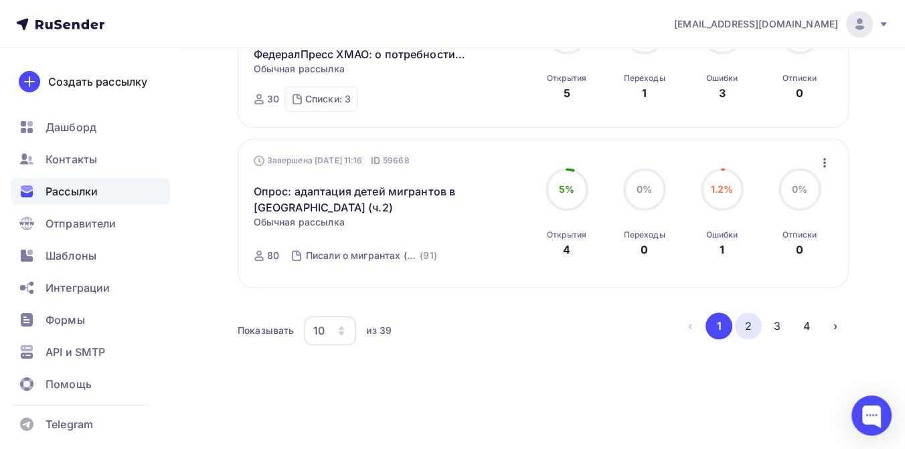
click at [746, 325] on button "2" at bounding box center [748, 326] width 27 height 27
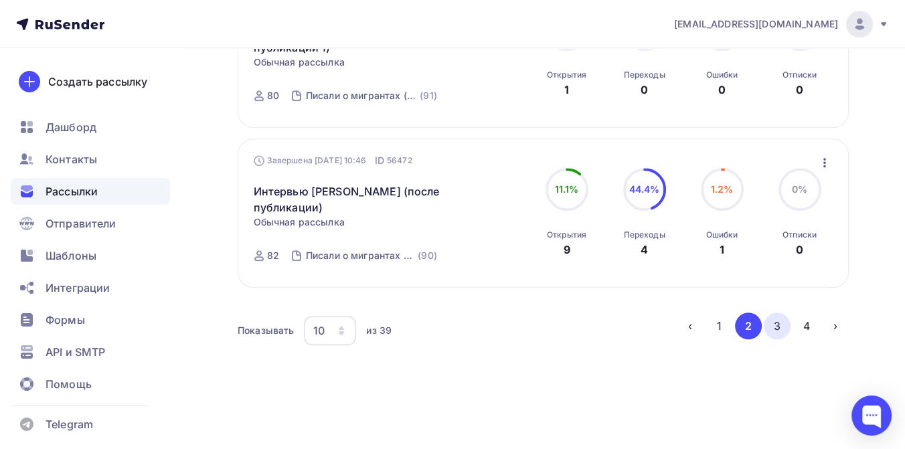
click at [778, 339] on button "3" at bounding box center [777, 326] width 27 height 27
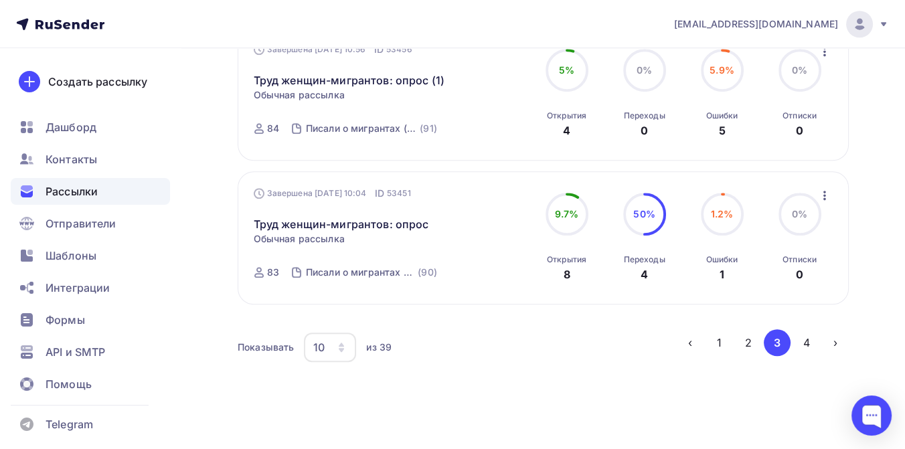
scroll to position [1424, 0]
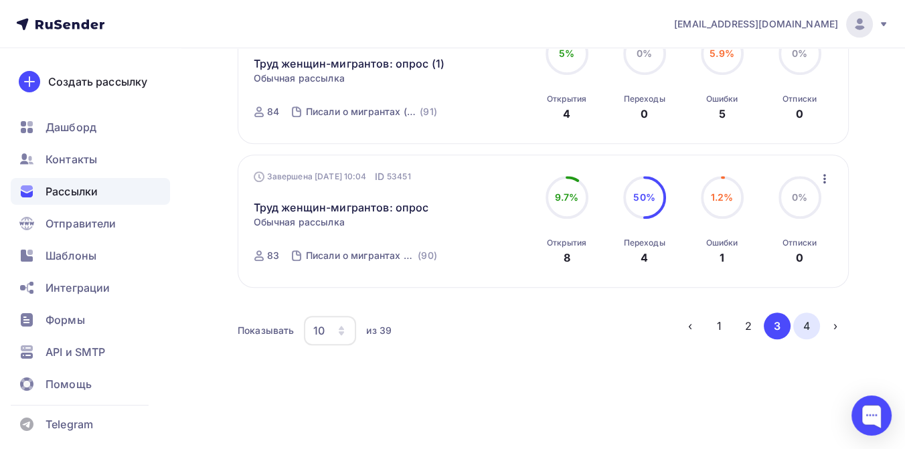
click at [801, 325] on button "4" at bounding box center [806, 326] width 27 height 27
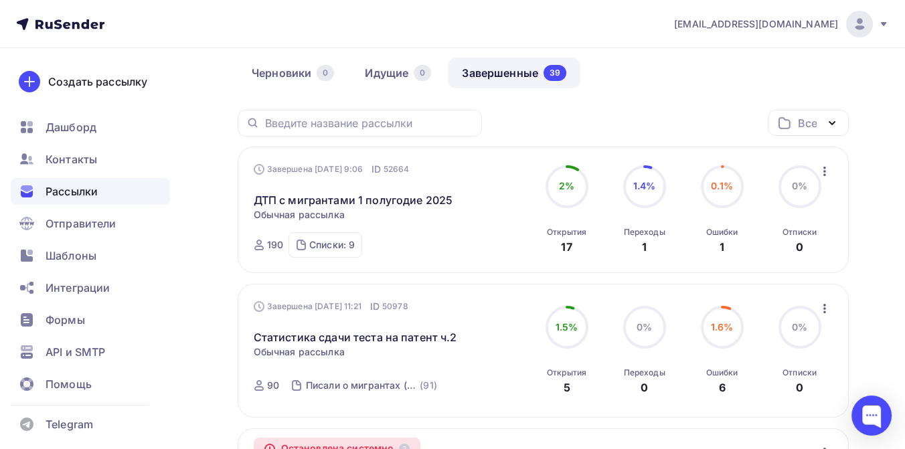
scroll to position [112, 0]
click at [824, 175] on icon "button" at bounding box center [824, 171] width 3 height 9
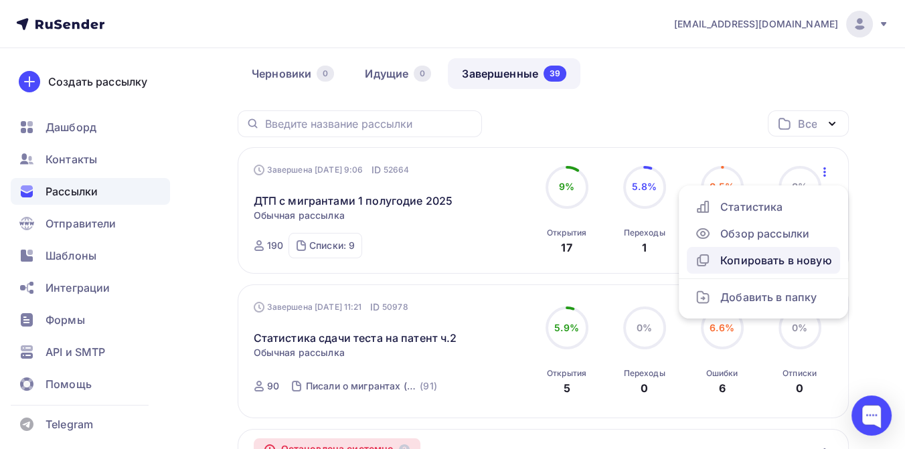
click at [764, 260] on div "Копировать в новую" at bounding box center [763, 260] width 137 height 16
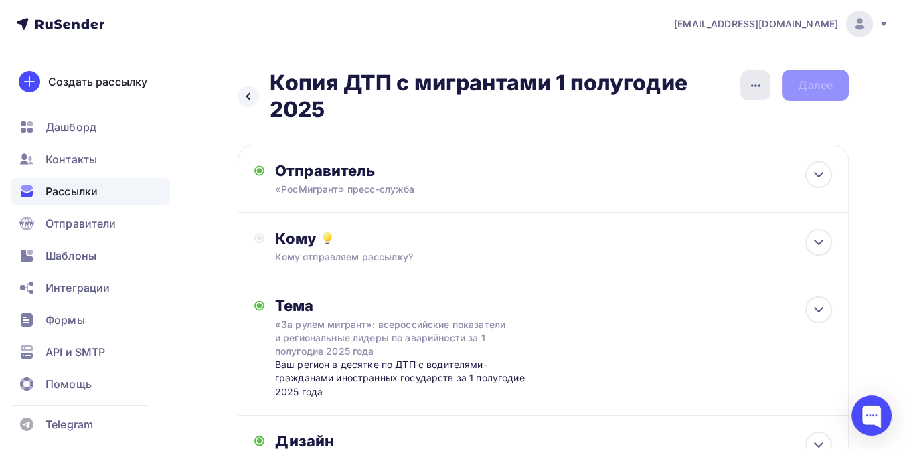
click at [753, 88] on icon "button" at bounding box center [756, 86] width 16 height 16
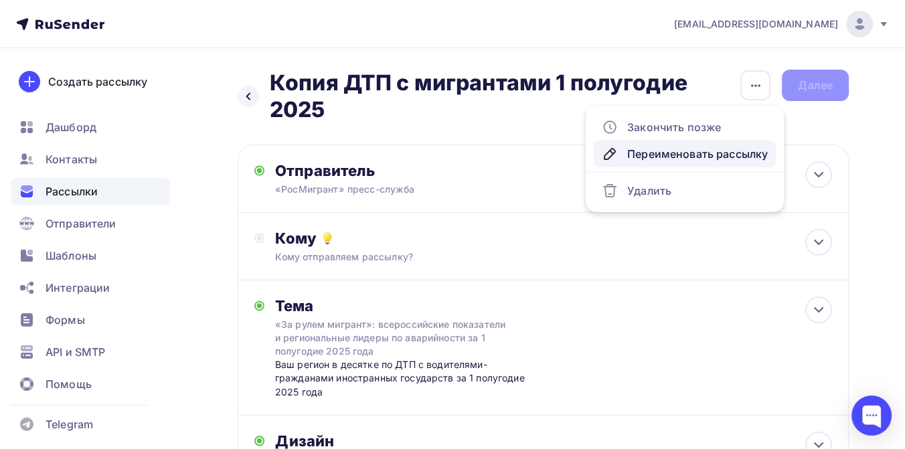
click at [715, 153] on div "Переименовать рассылку" at bounding box center [685, 154] width 166 height 16
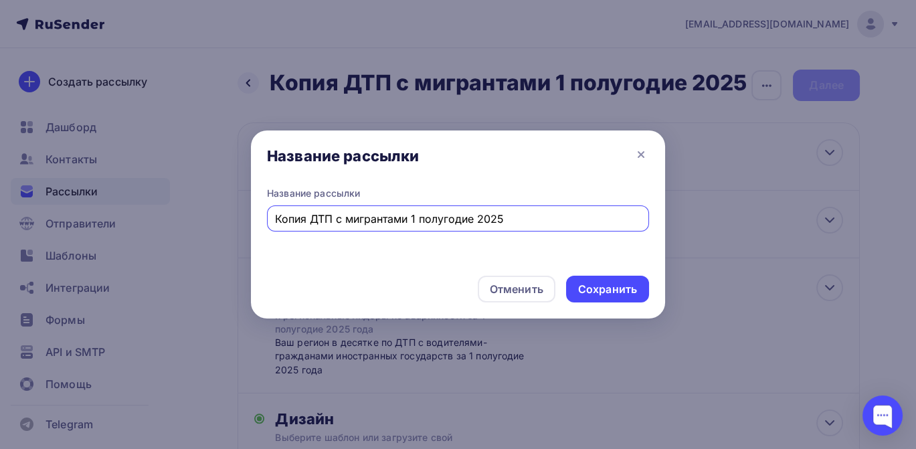
click at [313, 216] on input "Копия ДТП с мигрантами 1 полугодие 2025" at bounding box center [458, 219] width 367 height 16
drag, startPoint x: 378, startPoint y: 218, endPoint x: 436, endPoint y: 225, distance: 58.7
click at [436, 225] on input "ДТП с мигрантами 1 полугодие 2025" at bounding box center [458, 219] width 367 height 16
type input "ДТП с мигрантами 9 месяцев 2025"
click at [626, 290] on div "Сохранить" at bounding box center [607, 289] width 59 height 15
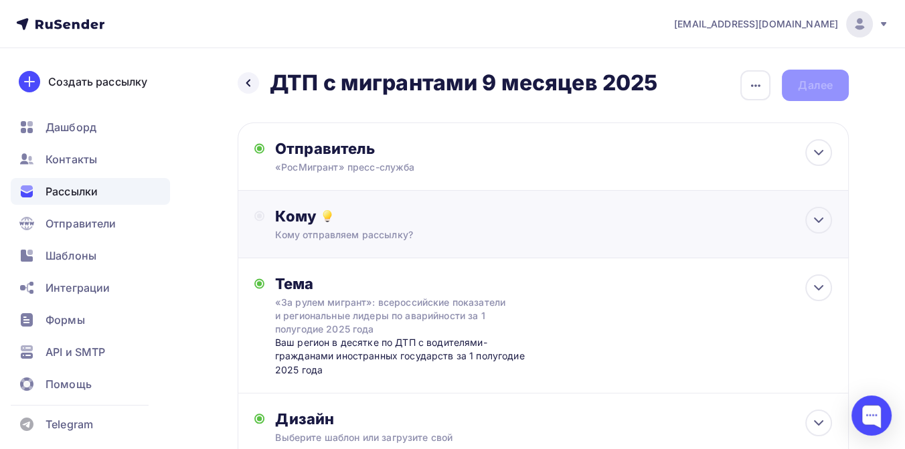
click at [351, 218] on div "Кому" at bounding box center [553, 216] width 557 height 19
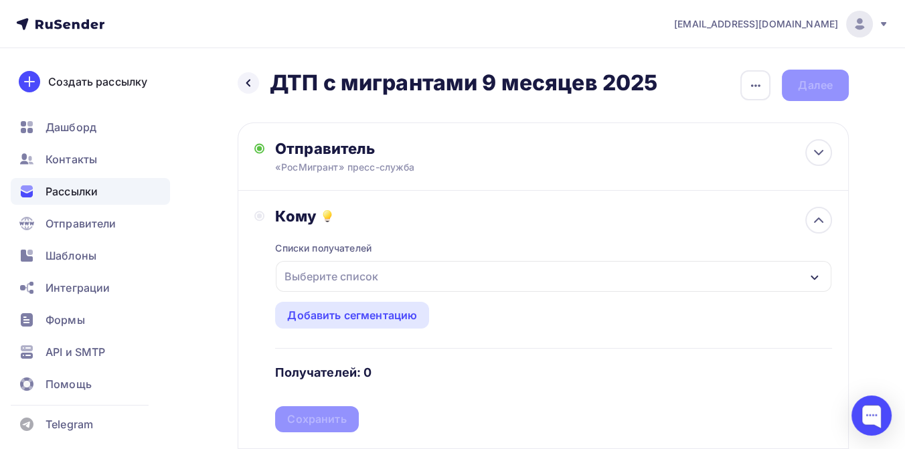
click at [336, 276] on div "Выберите список" at bounding box center [331, 276] width 104 height 24
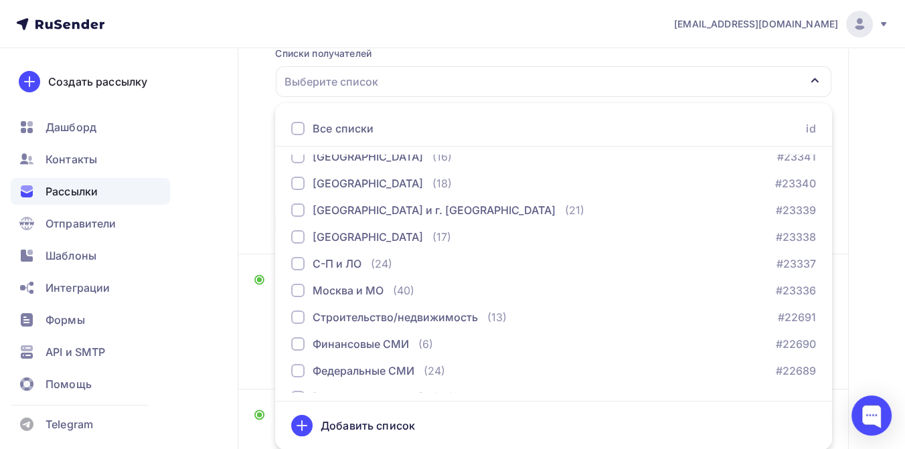
scroll to position [698, 0]
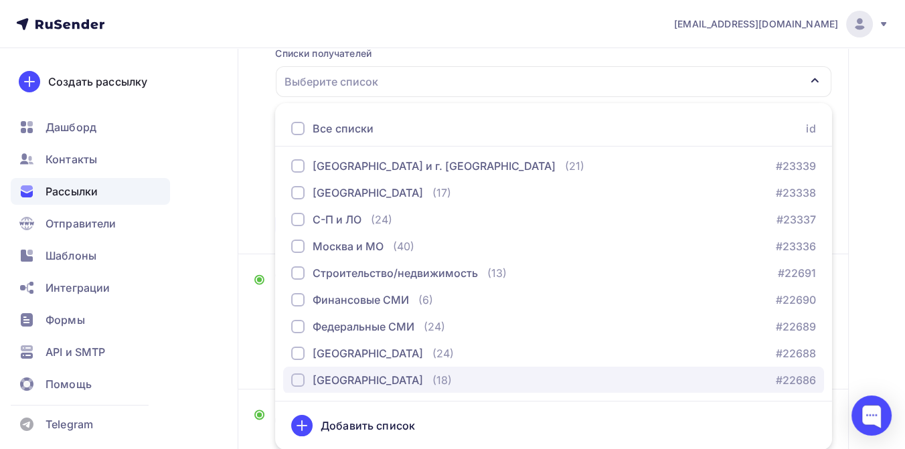
click at [303, 375] on div "button" at bounding box center [297, 379] width 13 height 13
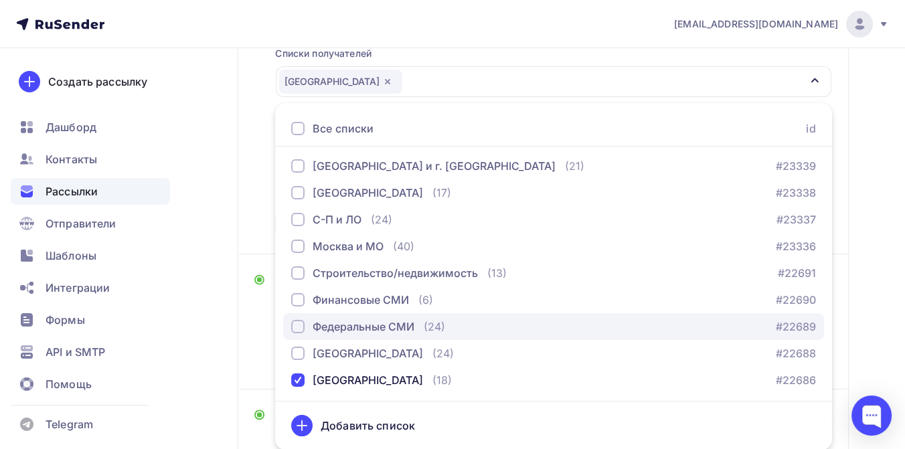
click at [300, 324] on div "button" at bounding box center [297, 326] width 13 height 13
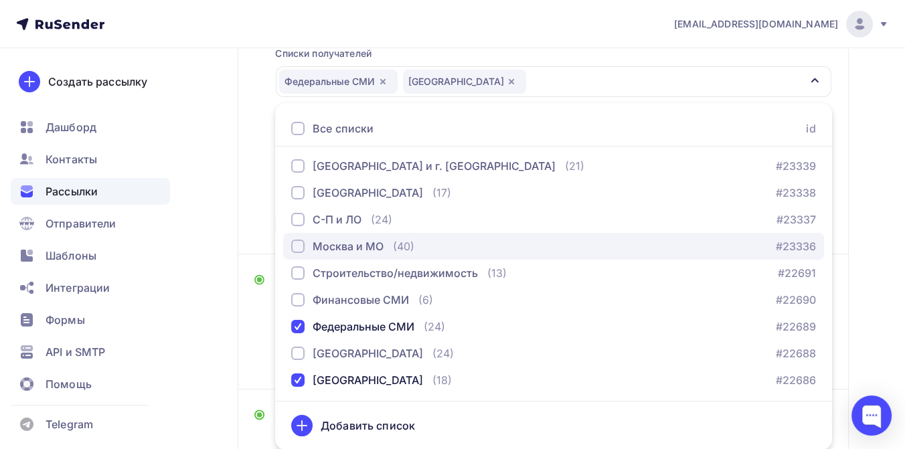
click at [297, 245] on div "button" at bounding box center [297, 246] width 13 height 13
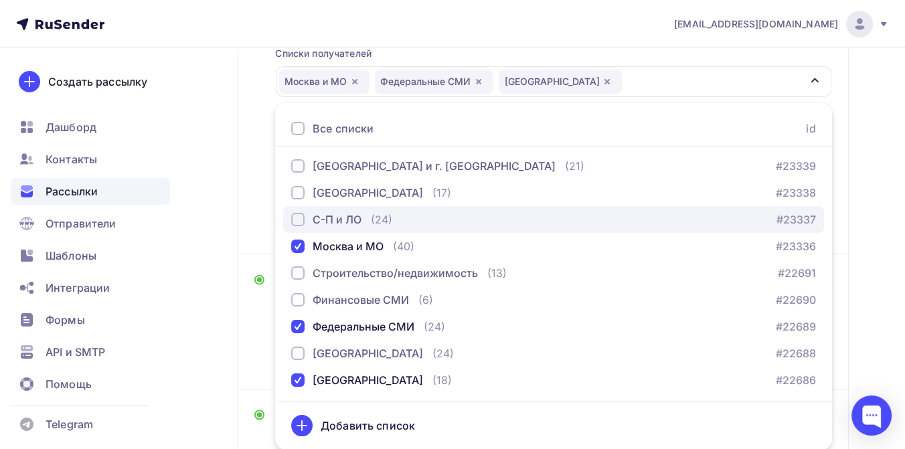
click at [298, 220] on div "button" at bounding box center [297, 219] width 13 height 13
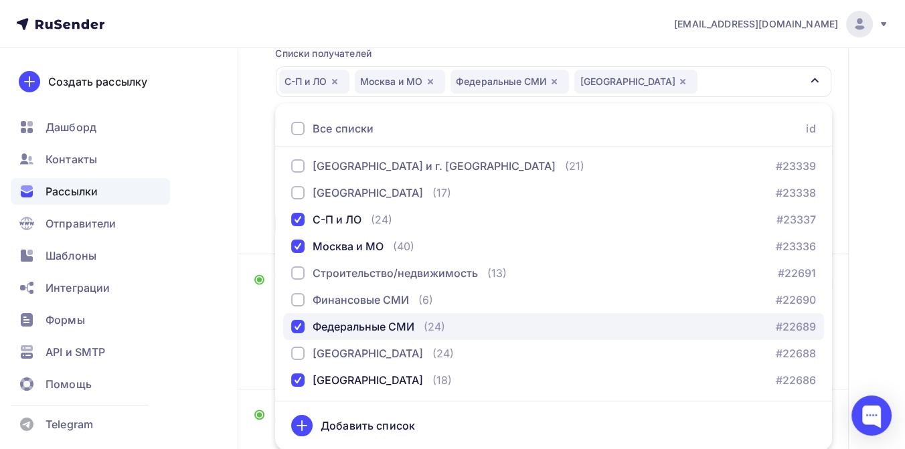
click at [295, 326] on div "button" at bounding box center [297, 326] width 13 height 13
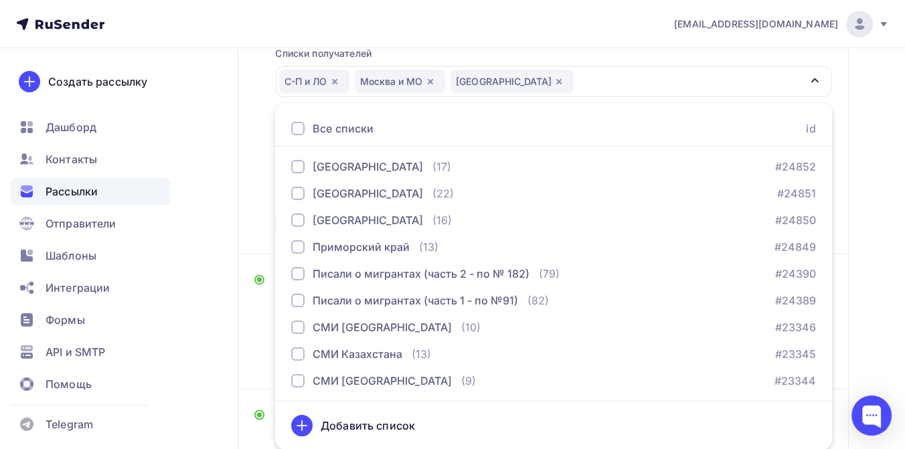
scroll to position [327, 0]
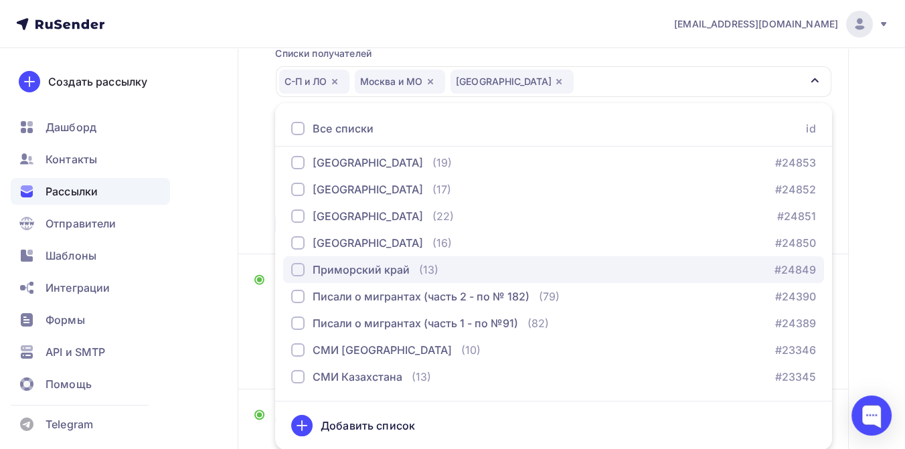
click at [299, 266] on div "button" at bounding box center [297, 269] width 13 height 13
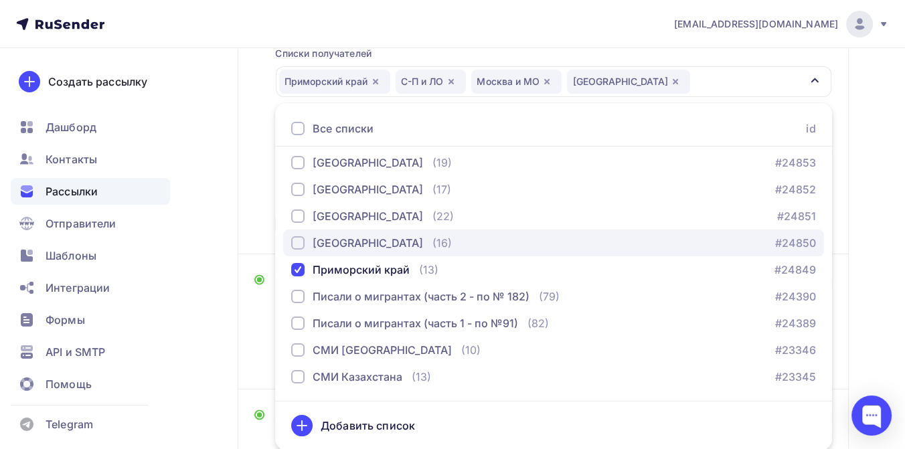
click at [299, 241] on div "button" at bounding box center [297, 242] width 13 height 13
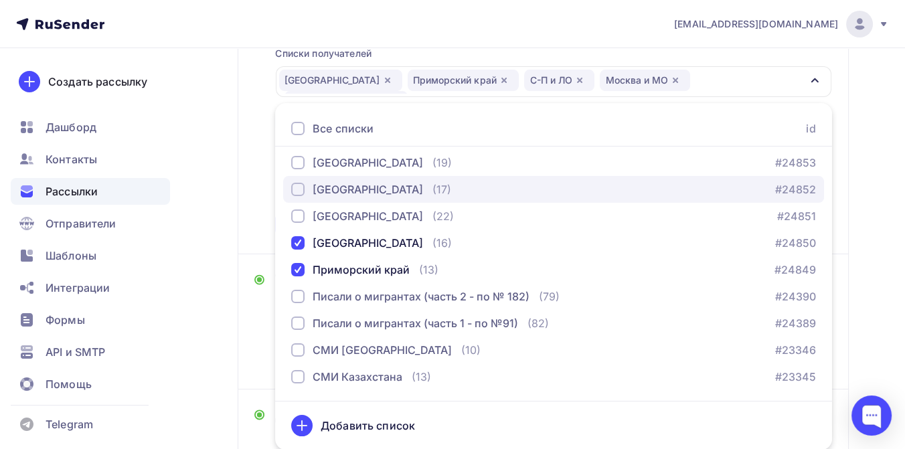
click at [303, 189] on div "button" at bounding box center [297, 189] width 13 height 13
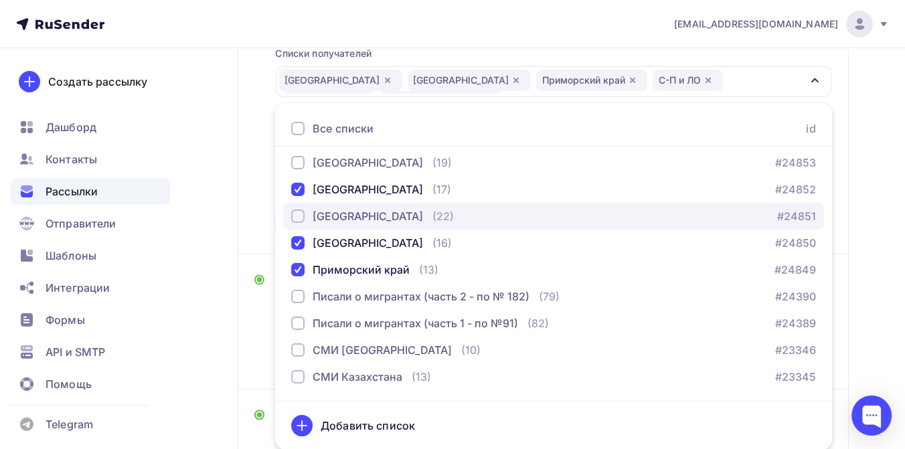
click at [300, 216] on div "button" at bounding box center [297, 216] width 13 height 13
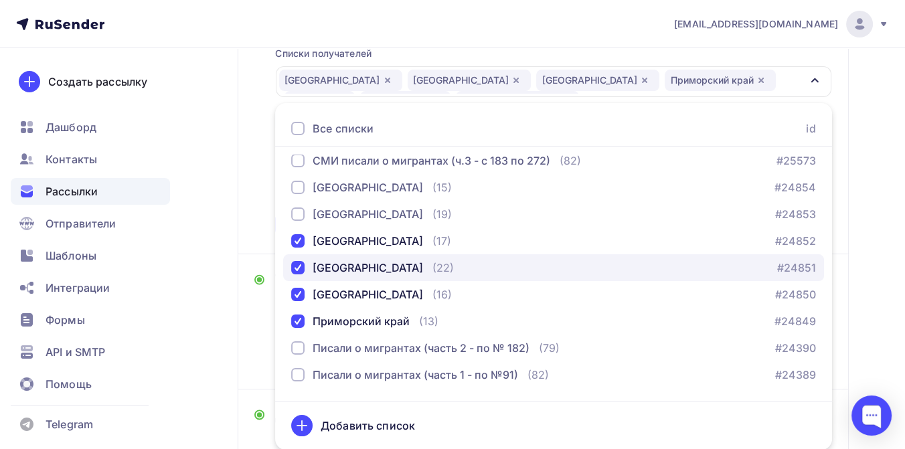
scroll to position [252, 0]
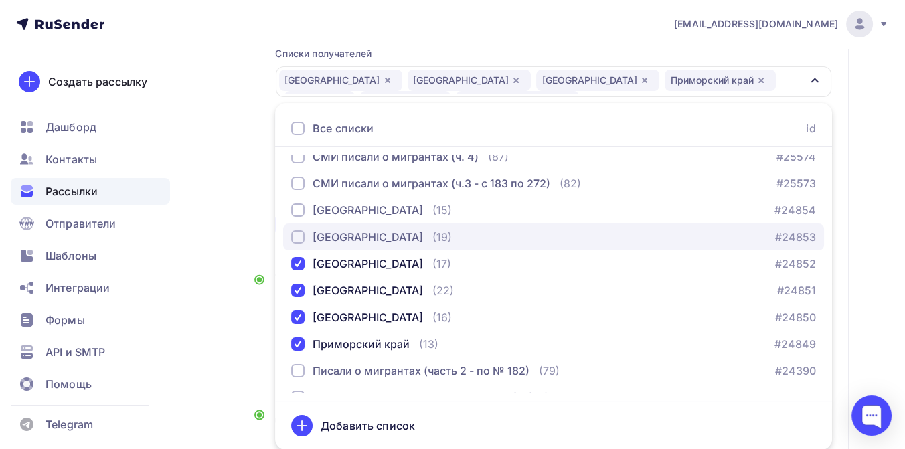
click at [296, 236] on div "button" at bounding box center [297, 236] width 13 height 13
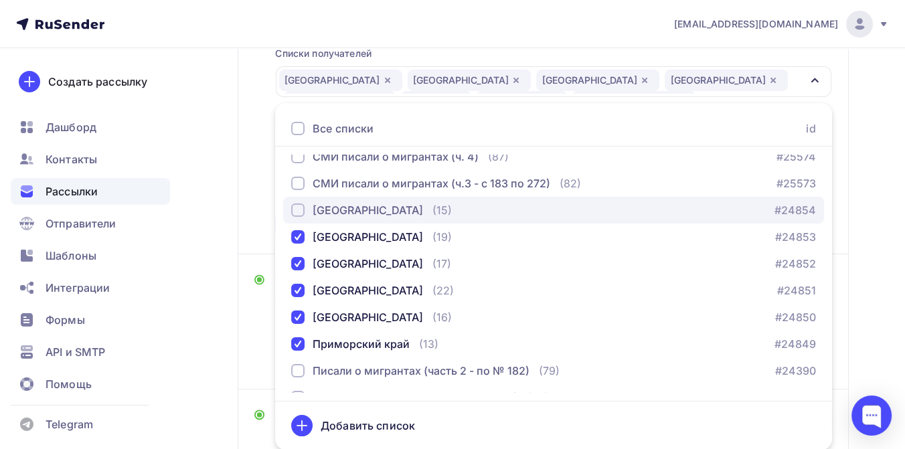
click at [299, 210] on div "button" at bounding box center [297, 209] width 13 height 13
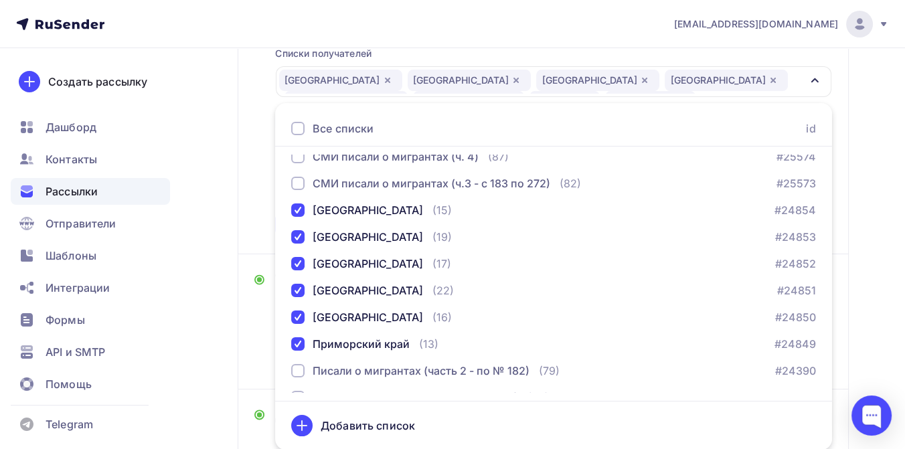
click at [873, 149] on div "Назад ДТП с мигрантами 9 месяцев 2025 ДТП с мигрантами 9 месяцев 2025 Закончить…" at bounding box center [452, 231] width 905 height 757
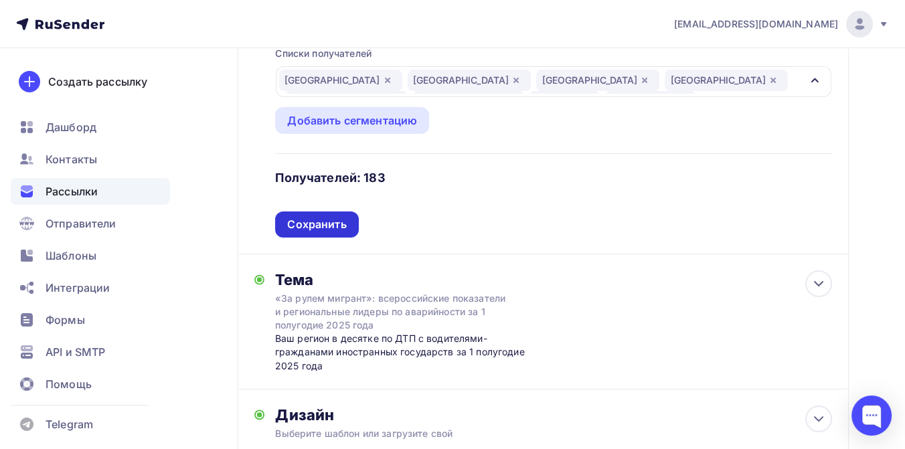
click at [316, 216] on div "Сохранить" at bounding box center [316, 225] width 83 height 26
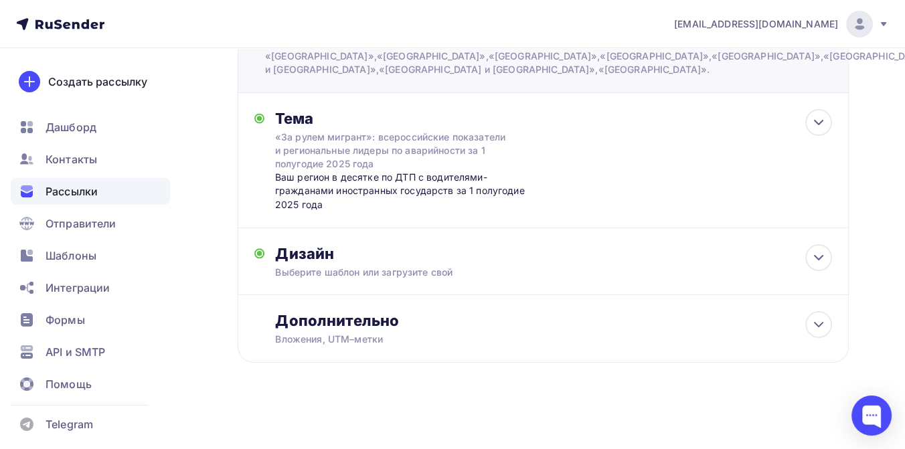
scroll to position [193, 0]
click at [357, 149] on div "«За рулем мигрант»: всероссийские показатели и региональные лидеры по аварийнос…" at bounding box center [394, 151] width 238 height 40
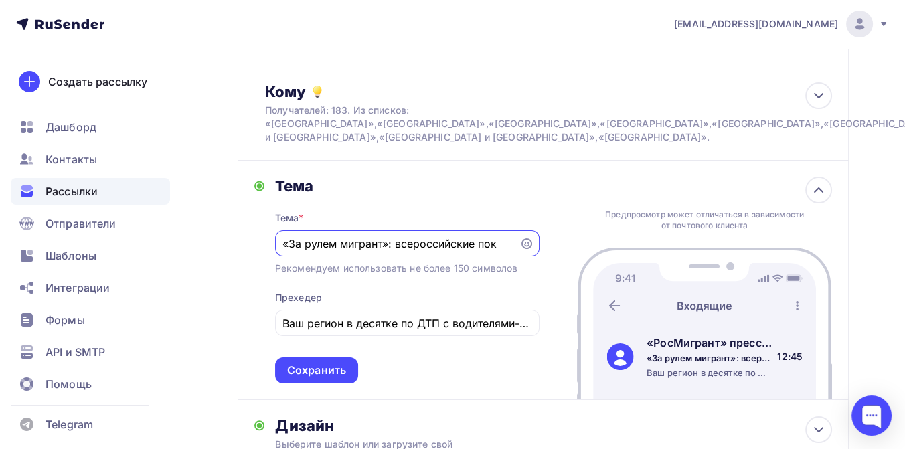
scroll to position [0, 0]
type input "«"
paste input "«Иностранцы за рулем в [GEOGRAPHIC_DATA]»: статистика ДТП и регионы-лидеры авар…"
type input "«Иностранцы за рулем в [GEOGRAPHIC_DATA]»: статистика ДТП и регионы-лидеры авар…"
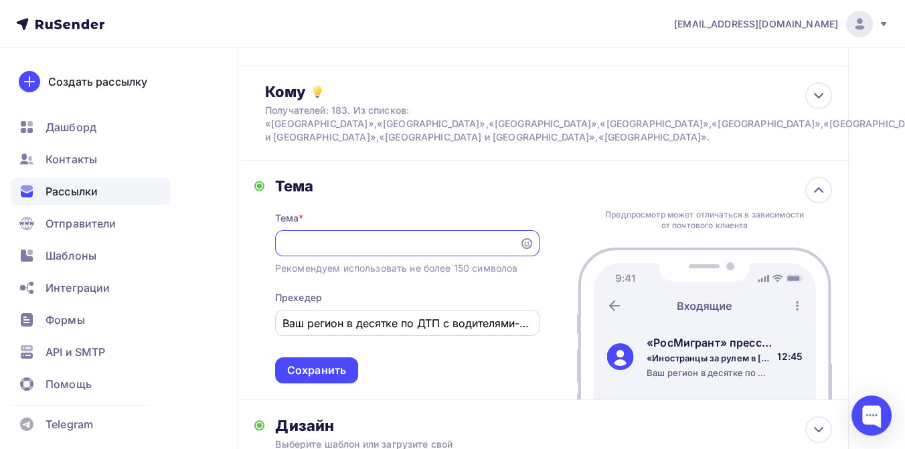
click at [371, 325] on input "Ваш регион в десятке по ДТП с водителями-гражданами иностранных государств за 1…" at bounding box center [406, 323] width 249 height 16
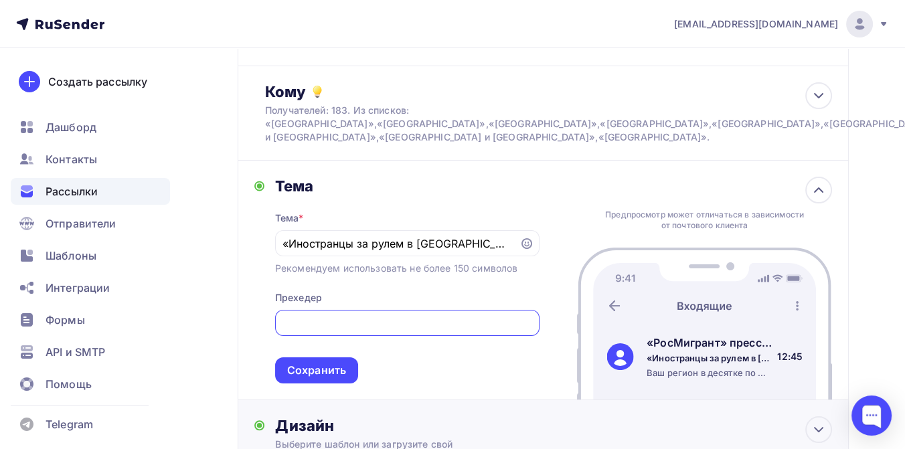
scroll to position [0, 323]
drag, startPoint x: 414, startPoint y: 321, endPoint x: 474, endPoint y: 327, distance: 59.8
click at [474, 327] on input "Ваш регион в десятке по ДТП с водителями-гражданами иностранных государств за 1…" at bounding box center [406, 323] width 249 height 16
type input "Ваш регион в десятке по ДТП с водителями-гражданами иностранных государств за 9…"
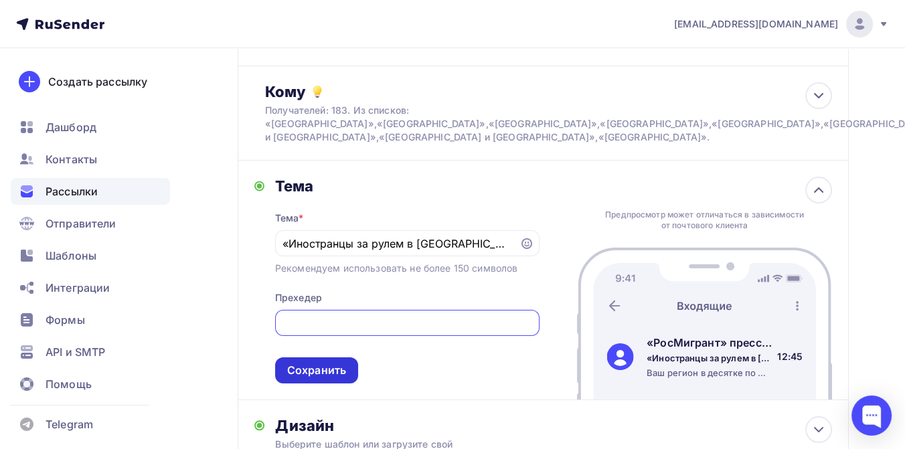
click at [335, 372] on div "Сохранить" at bounding box center [316, 370] width 59 height 15
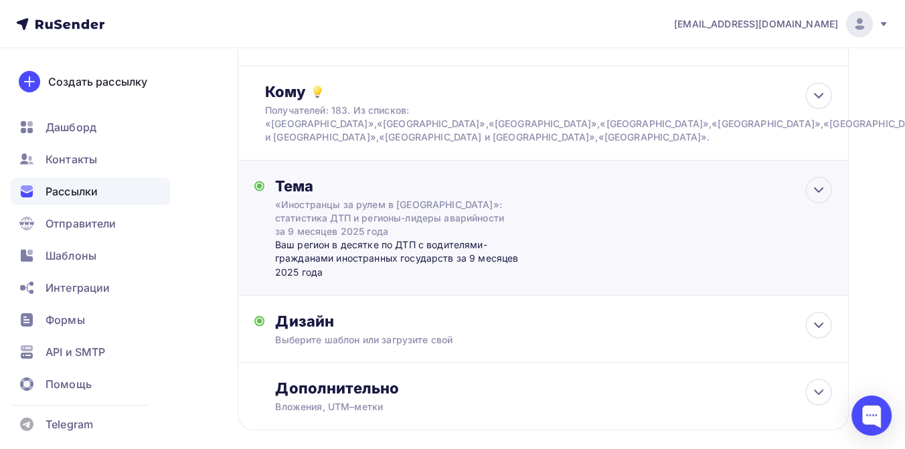
scroll to position [0, 0]
click at [371, 311] on div "Дизайн Выберите шаблон или загрузите свой Размер письма: 122 Kb Заменить шаблон…" at bounding box center [543, 329] width 611 height 67
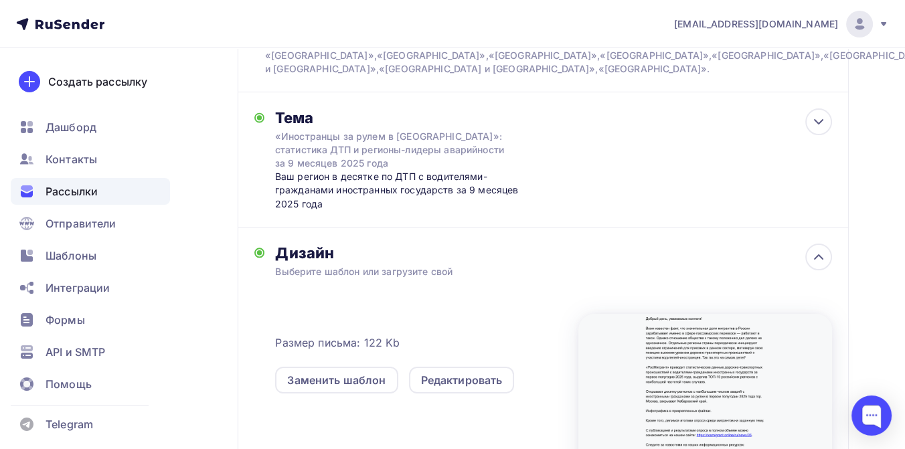
scroll to position [273, 0]
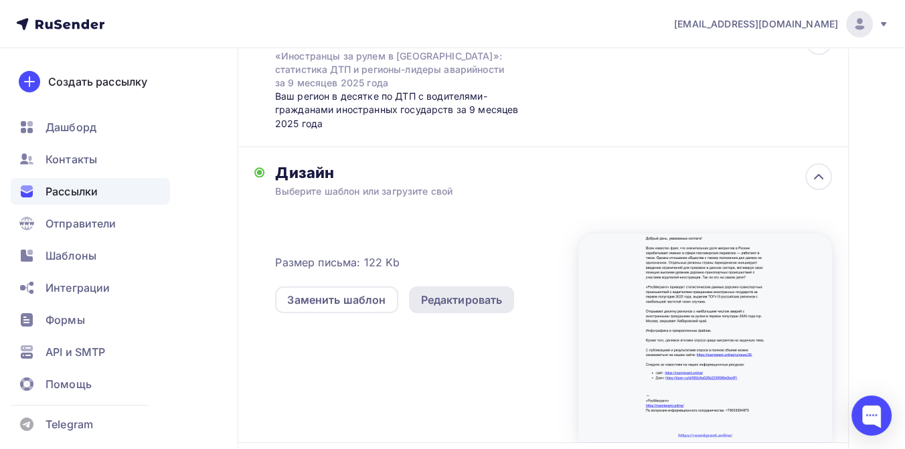
click at [458, 299] on div "Редактировать" at bounding box center [462, 300] width 82 height 16
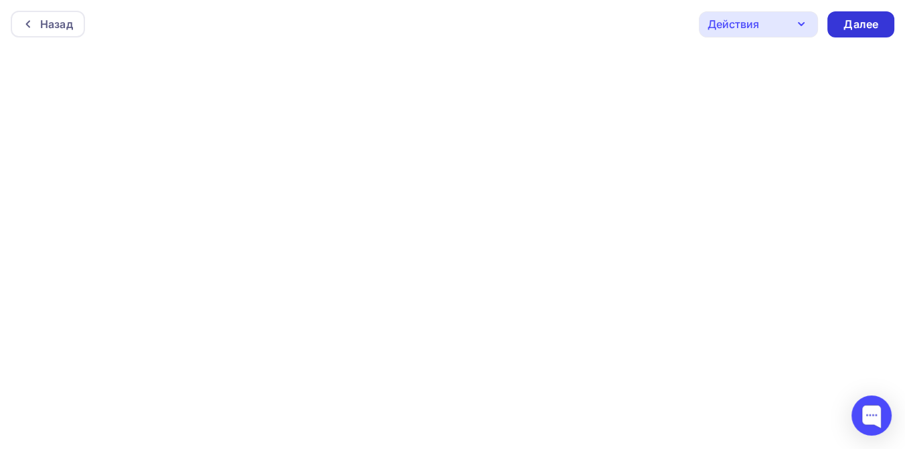
click at [857, 24] on div "Далее" at bounding box center [860, 24] width 35 height 15
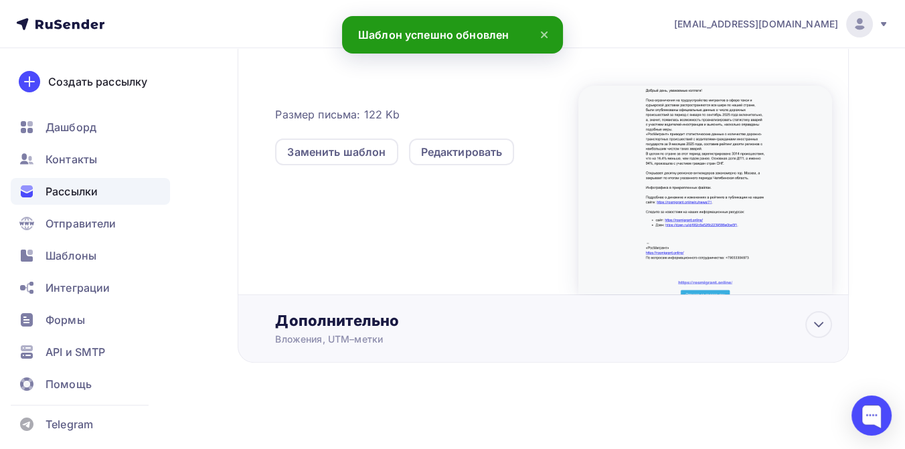
click at [319, 323] on div "Дополнительно" at bounding box center [553, 320] width 557 height 19
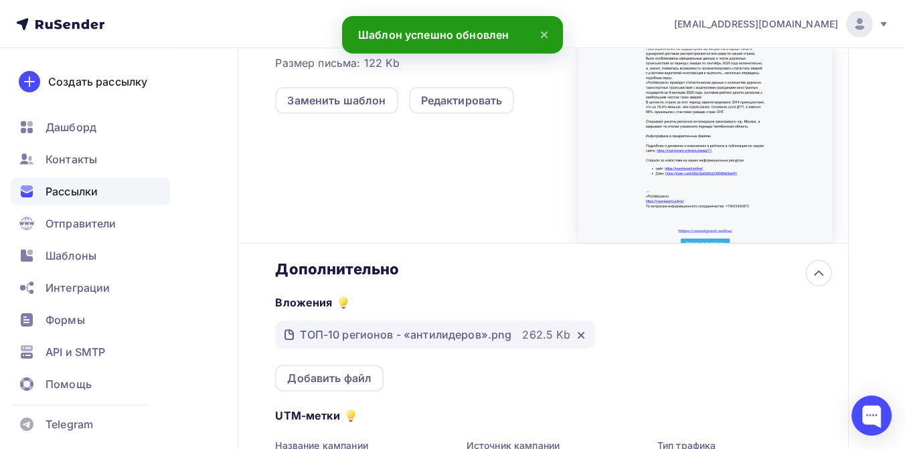
scroll to position [496, 0]
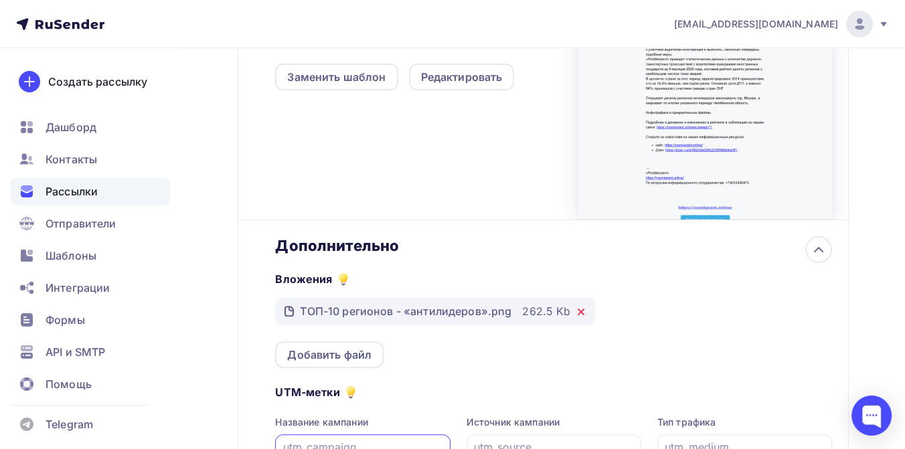
click at [580, 313] on icon at bounding box center [580, 311] width 5 height 5
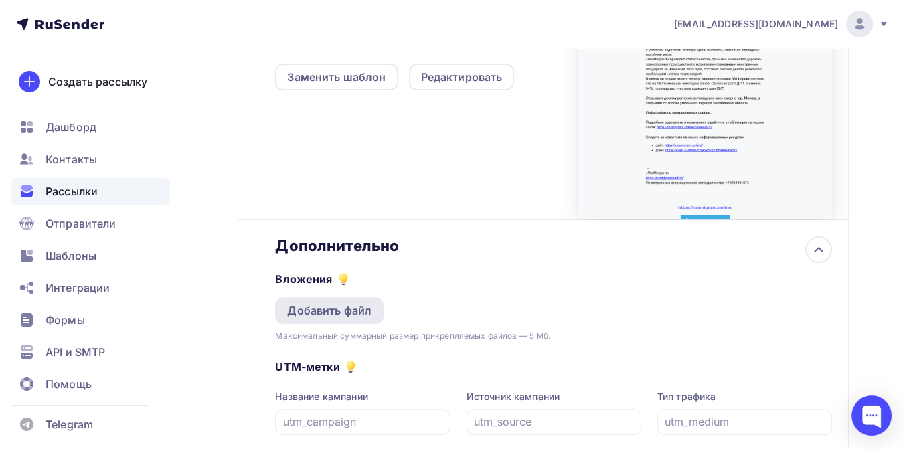
click at [342, 311] on div "Добавить файл" at bounding box center [329, 311] width 84 height 16
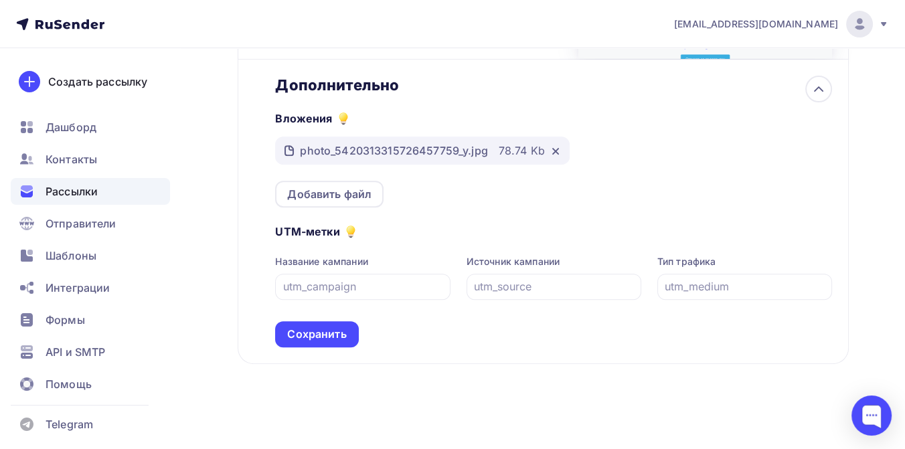
scroll to position [660, 0]
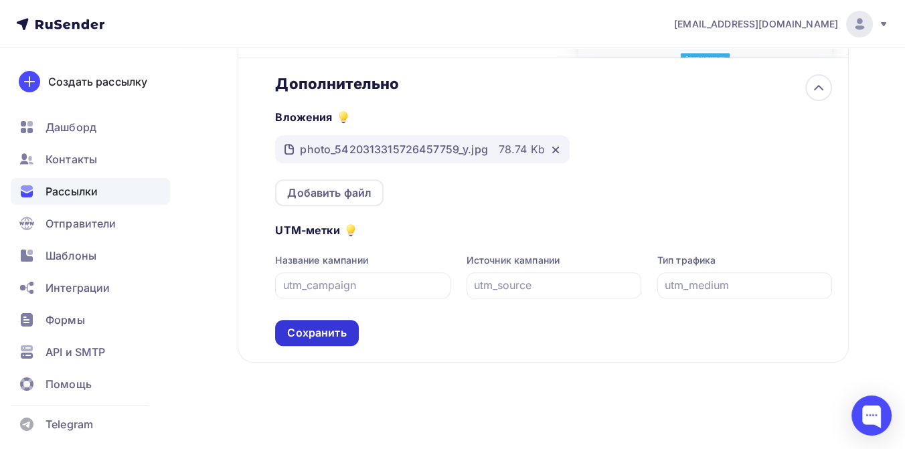
click at [328, 328] on div "Сохранить" at bounding box center [316, 332] width 59 height 15
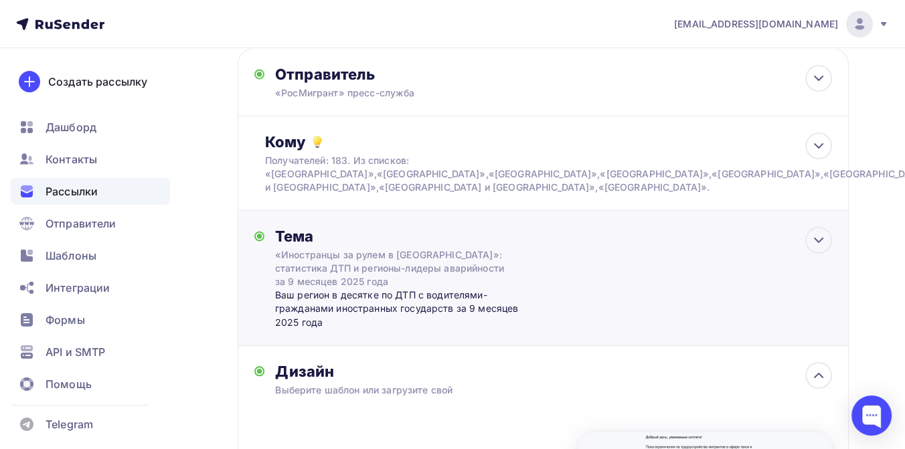
scroll to position [0, 0]
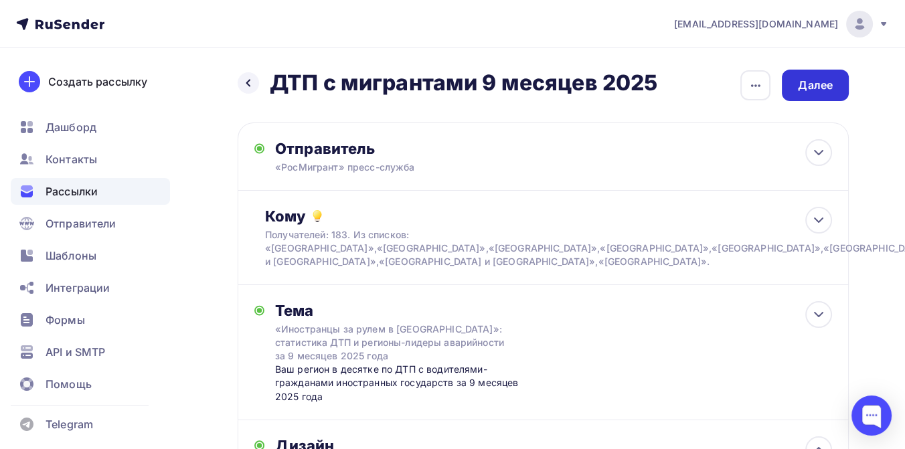
click at [798, 88] on div "Далее" at bounding box center [815, 85] width 35 height 15
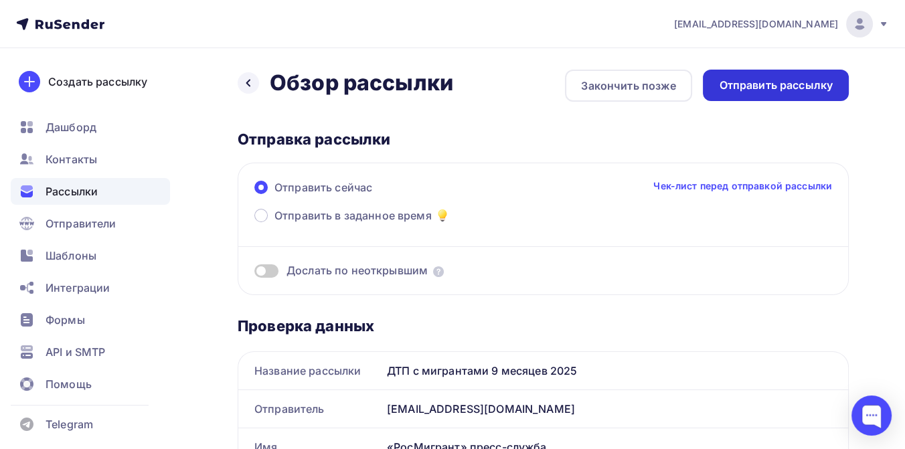
click at [748, 86] on div "Отправить рассылку" at bounding box center [776, 85] width 114 height 15
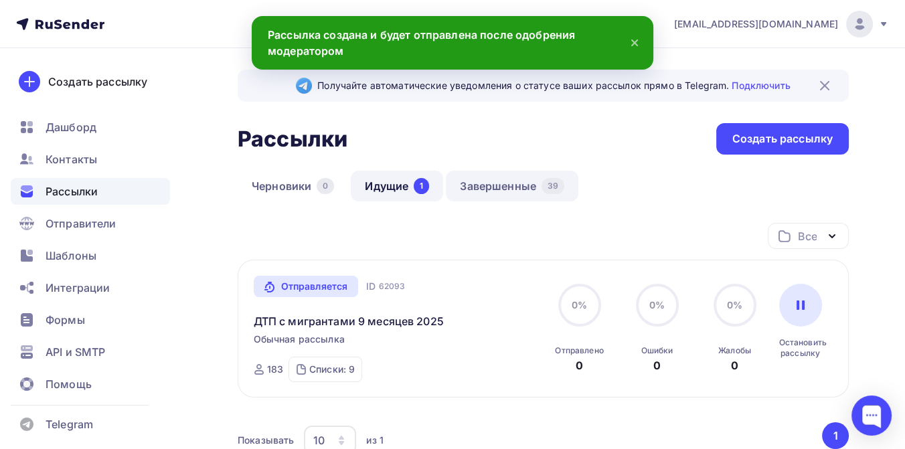
click at [505, 183] on link "Завершенные 39" at bounding box center [512, 186] width 133 height 31
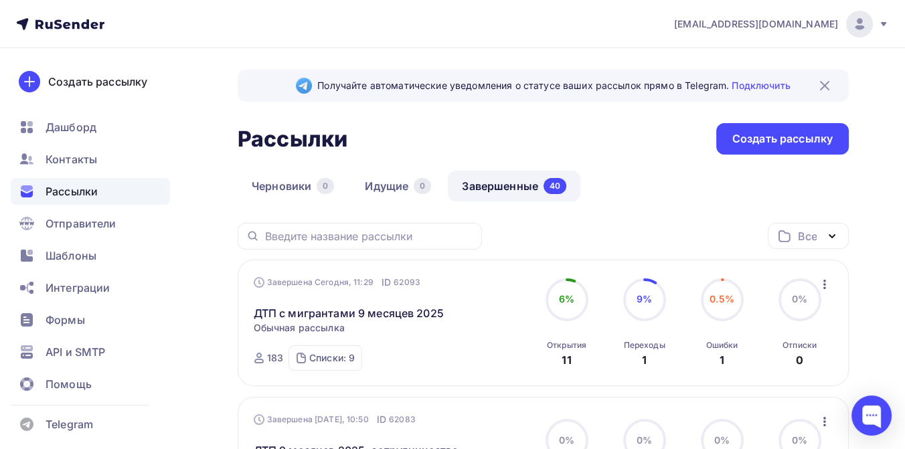
click at [885, 21] on icon at bounding box center [883, 24] width 11 height 11
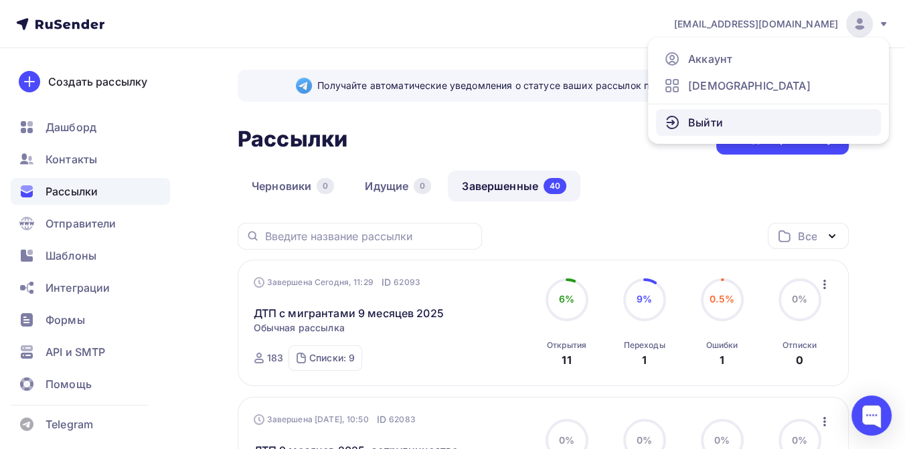
click at [729, 120] on link "Выйти" at bounding box center [768, 122] width 225 height 27
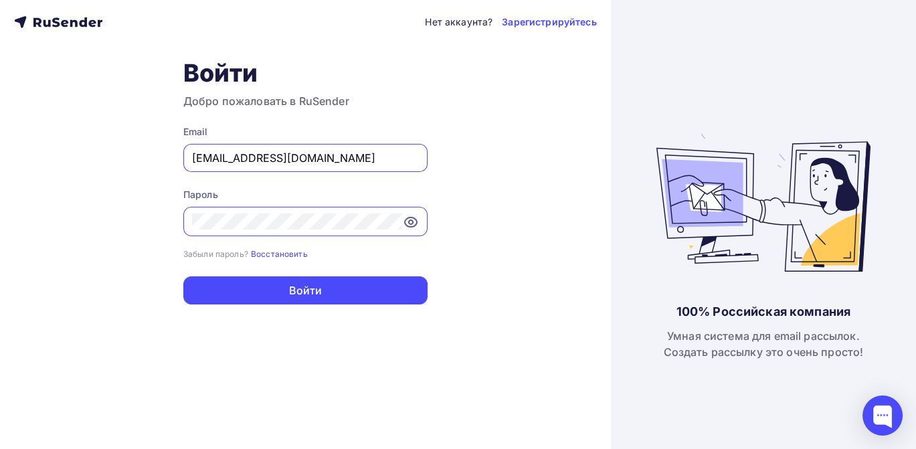
click at [345, 161] on input "[EMAIL_ADDRESS][DOMAIN_NAME]" at bounding box center [305, 158] width 227 height 16
type input "press@promrating.ru"
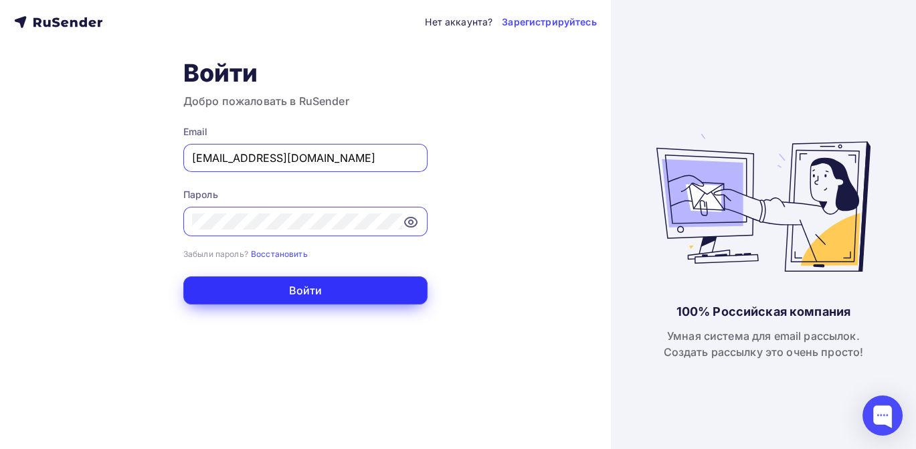
click at [305, 290] on button "Войти" at bounding box center [305, 290] width 244 height 28
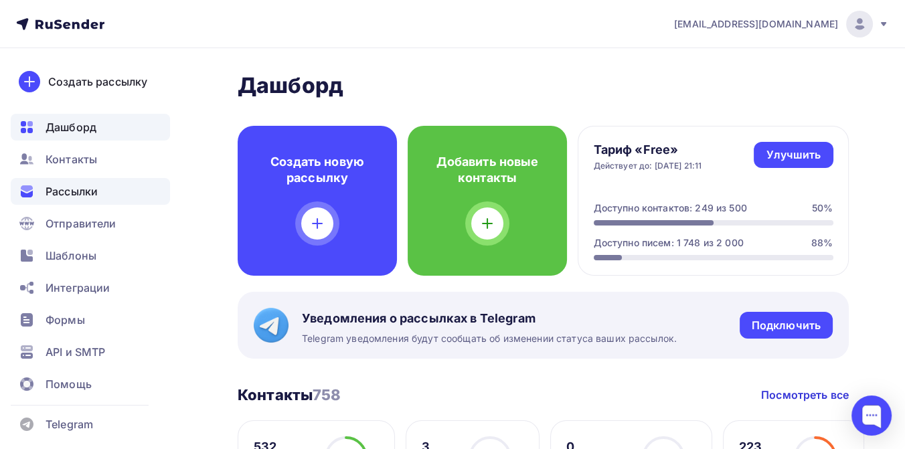
click at [59, 191] on span "Рассылки" at bounding box center [72, 191] width 52 height 16
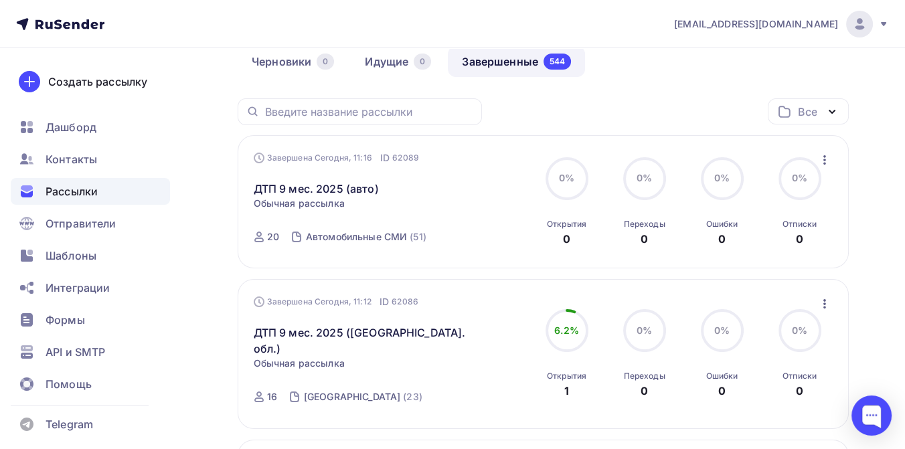
scroll to position [149, 0]
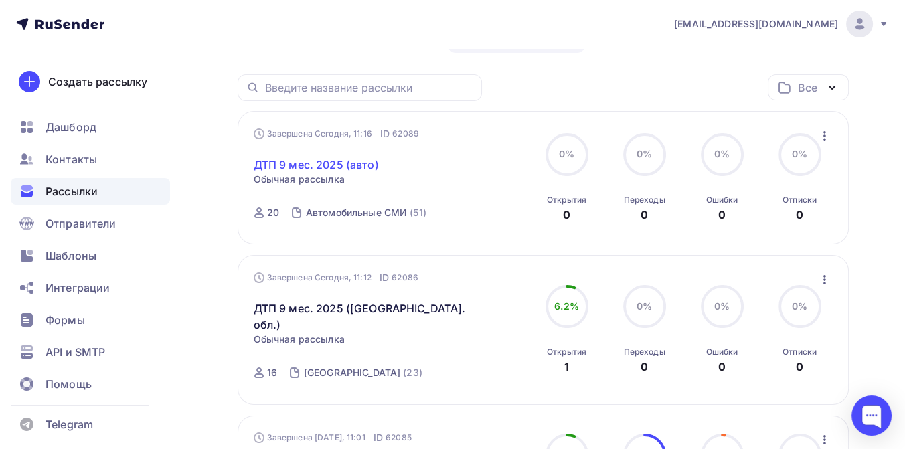
click at [331, 166] on link "ДТП 9 мес. 2025 (авто)" at bounding box center [316, 165] width 125 height 16
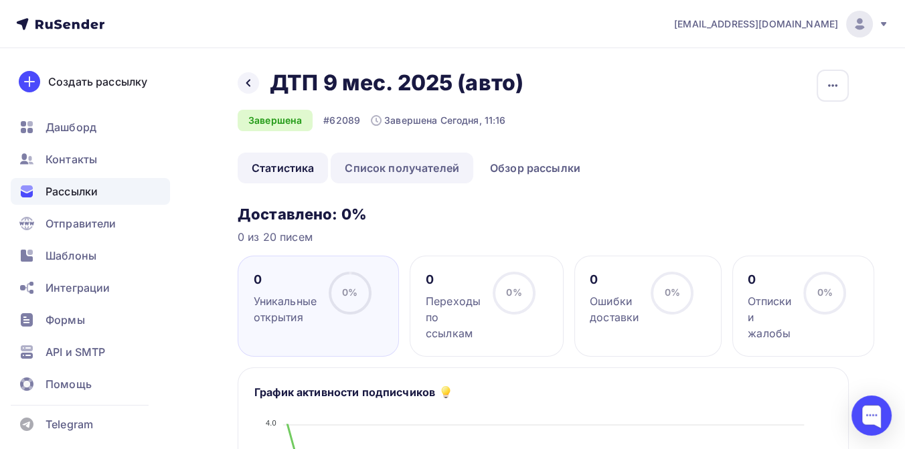
click at [440, 167] on link "Список получателей" at bounding box center [402, 168] width 143 height 31
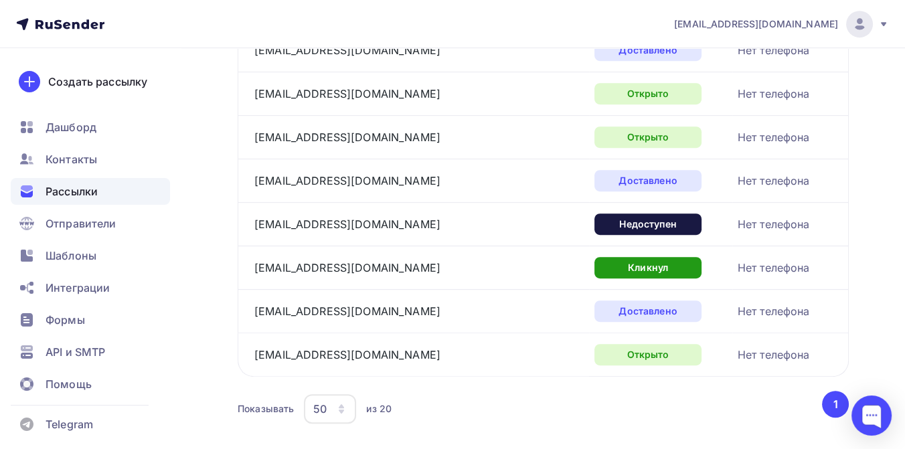
scroll to position [805, 0]
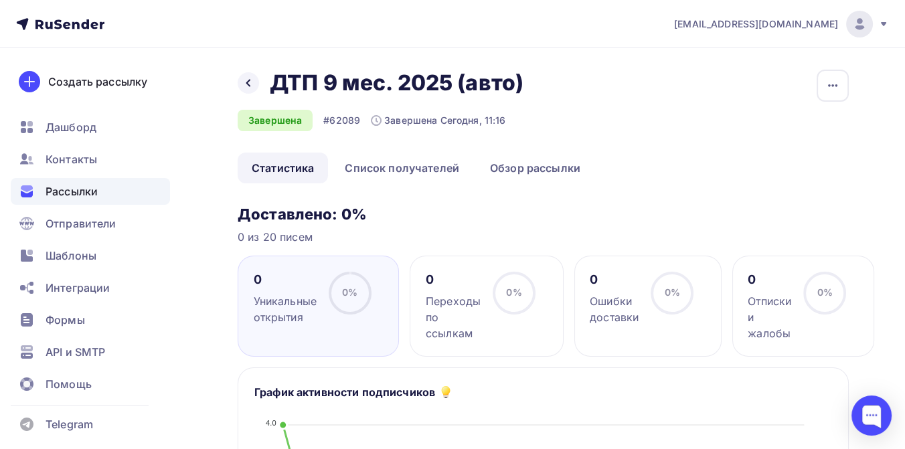
click at [71, 187] on span "Рассылки" at bounding box center [72, 191] width 52 height 16
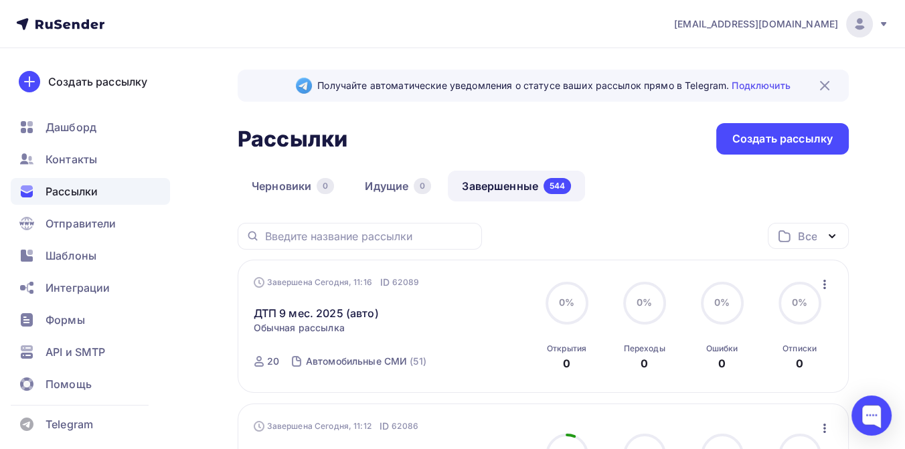
click at [882, 19] on icon at bounding box center [883, 24] width 11 height 11
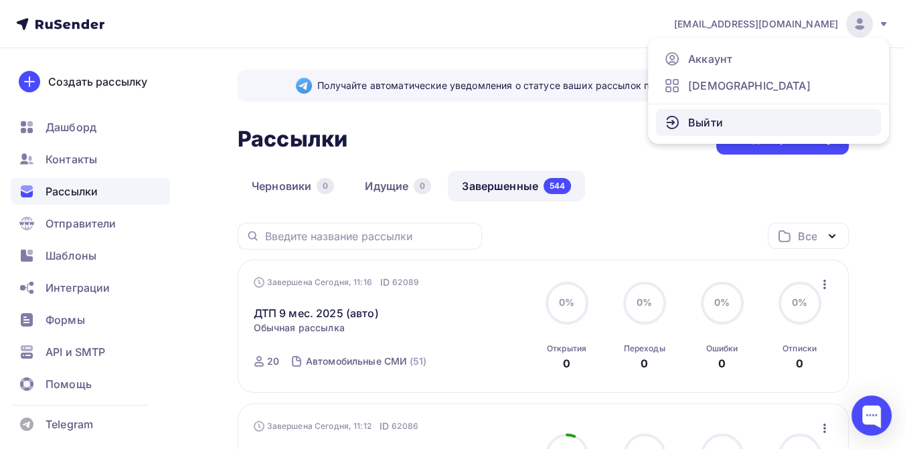
click at [707, 122] on span "Выйти" at bounding box center [705, 122] width 35 height 16
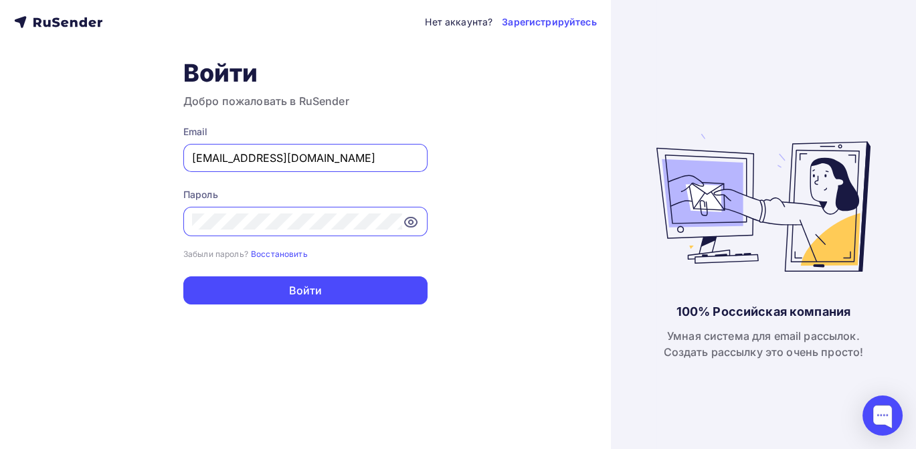
click at [321, 153] on input "[EMAIL_ADDRESS][DOMAIN_NAME]" at bounding box center [305, 158] width 227 height 16
type input "[EMAIL_ADDRESS][DOMAIN_NAME]"
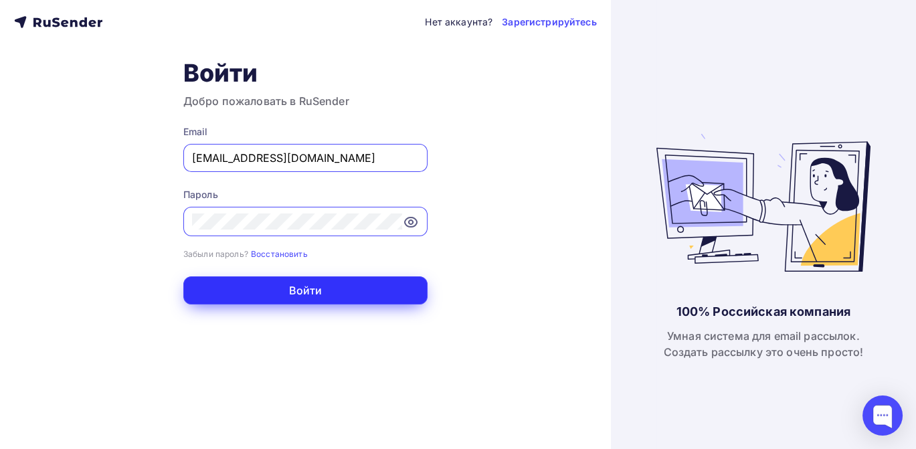
click at [285, 303] on button "Войти" at bounding box center [305, 290] width 244 height 28
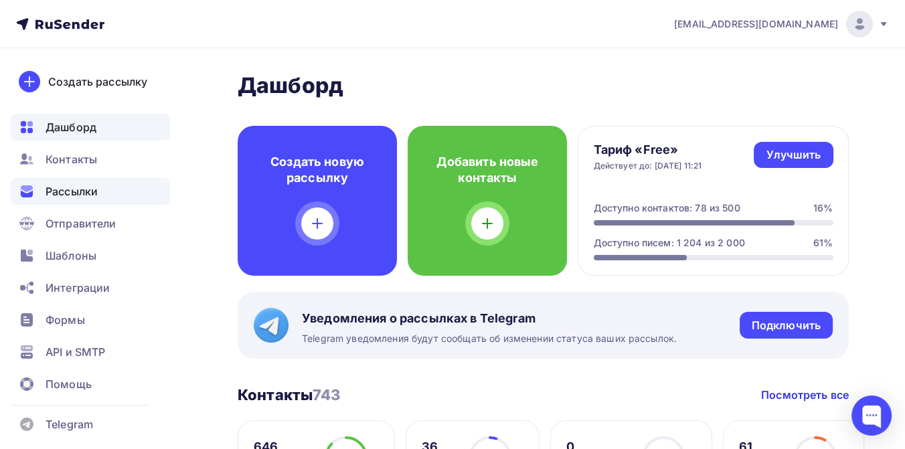
click at [82, 187] on span "Рассылки" at bounding box center [72, 191] width 52 height 16
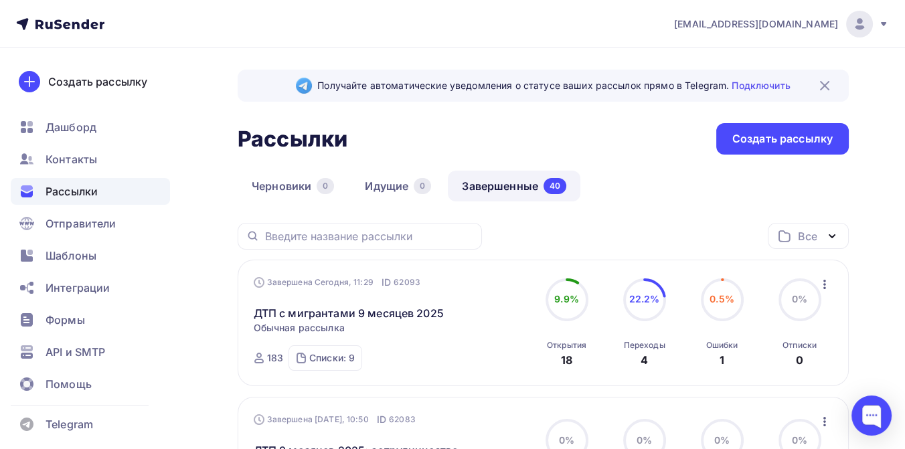
click at [882, 26] on icon at bounding box center [883, 24] width 11 height 11
click at [886, 25] on icon at bounding box center [883, 24] width 11 height 11
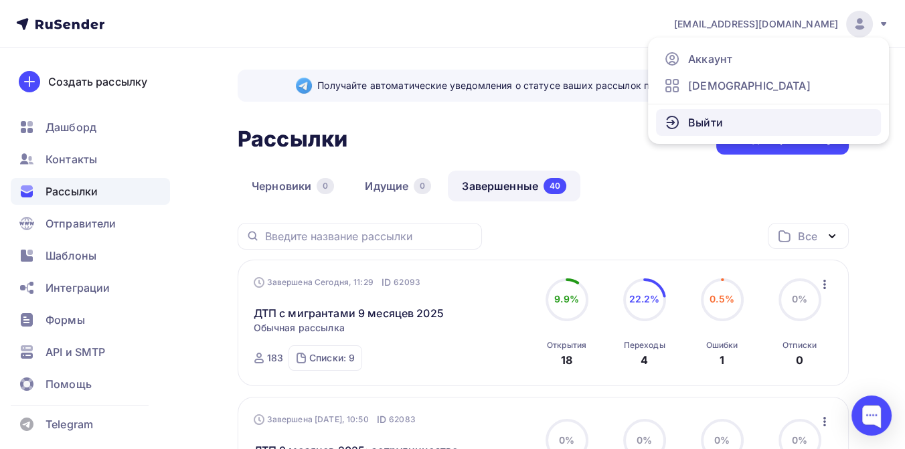
click at [738, 115] on link "Выйти" at bounding box center [768, 122] width 225 height 27
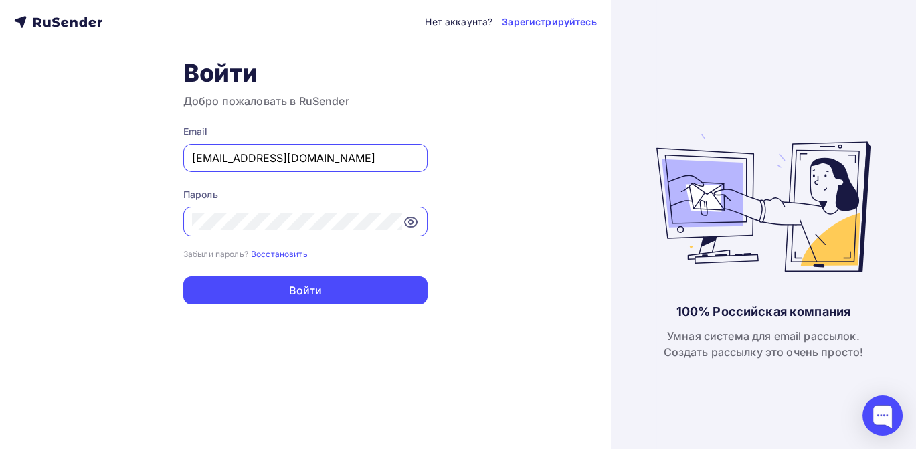
click at [353, 156] on input "[EMAIL_ADDRESS][DOMAIN_NAME]" at bounding box center [305, 158] width 227 height 16
type input "[EMAIL_ADDRESS][DOMAIN_NAME]"
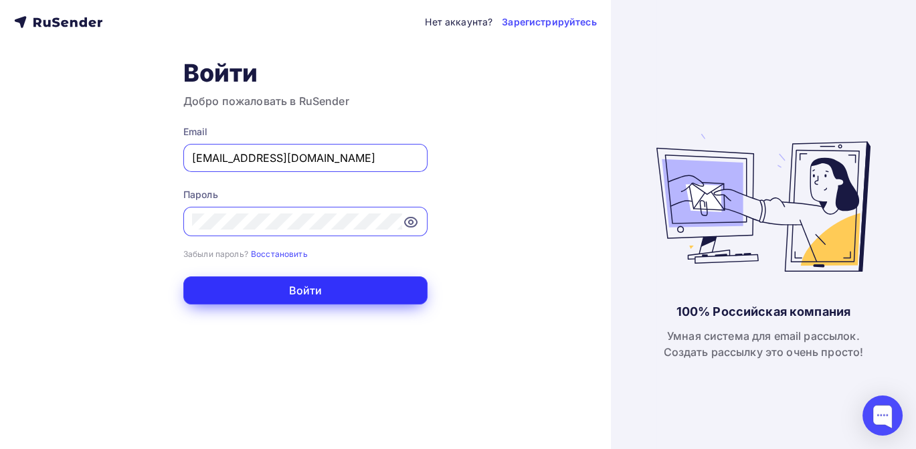
click at [318, 282] on button "Войти" at bounding box center [305, 290] width 244 height 28
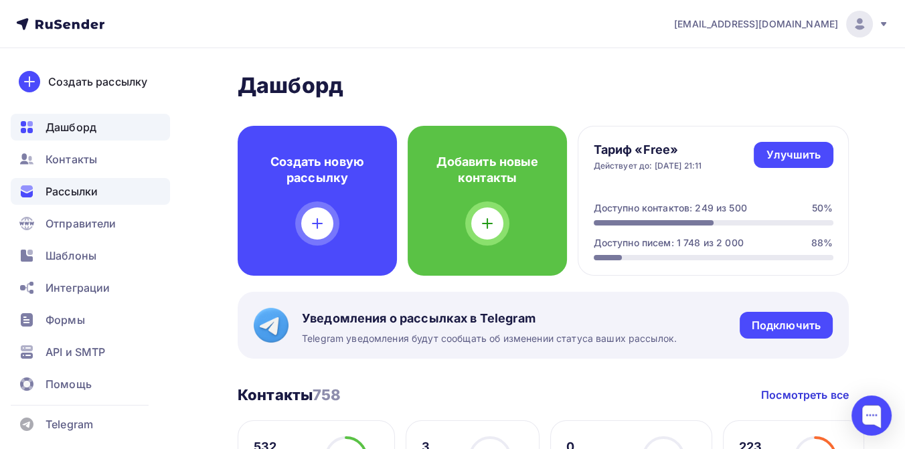
click at [84, 187] on span "Рассылки" at bounding box center [72, 191] width 52 height 16
